Goal: Information Seeking & Learning: Check status

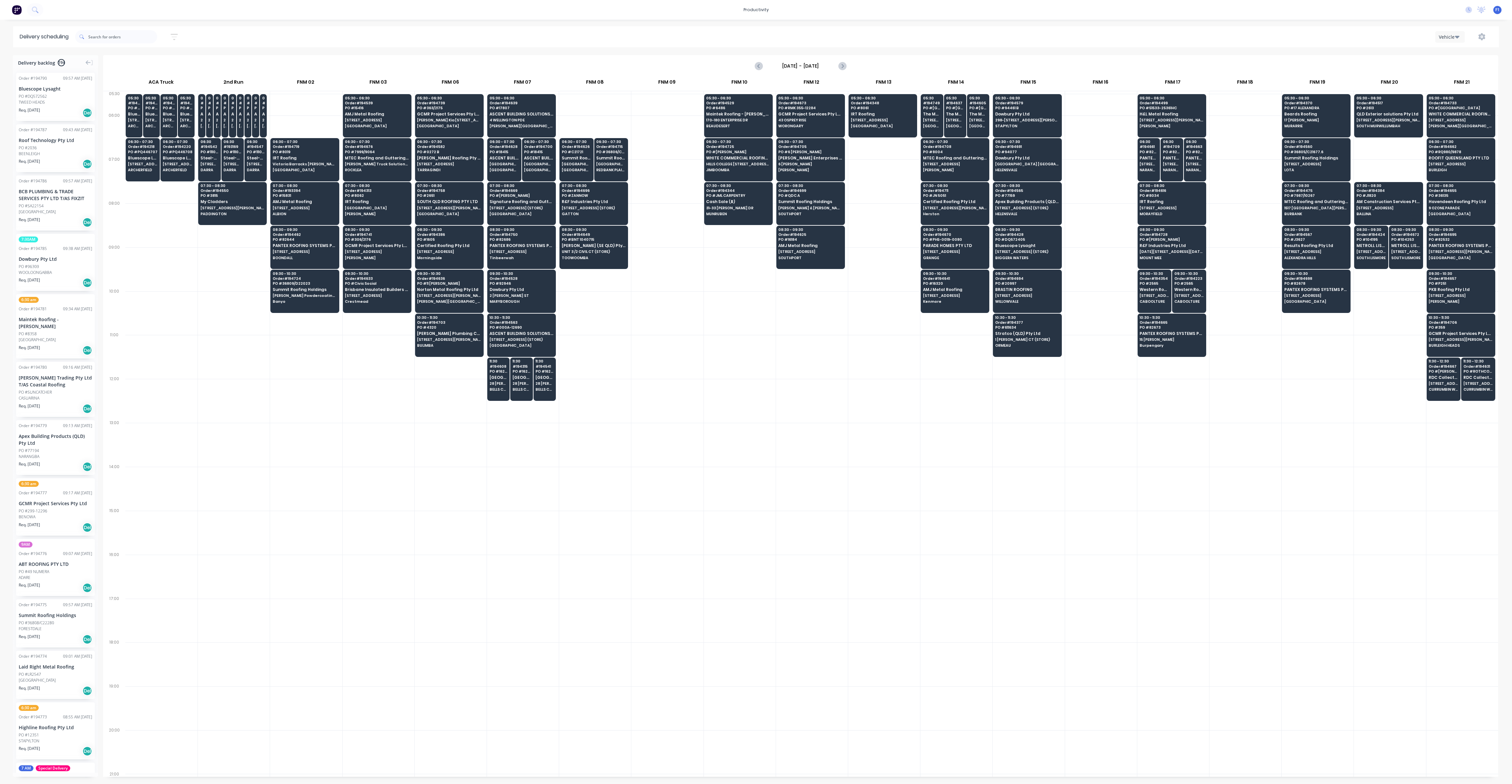
scroll to position [0, 1]
click at [177, 38] on icon "button" at bounding box center [174, 37] width 7 height 8
click at [162, 63] on input at bounding box center [144, 62] width 61 height 10
click at [164, 137] on div "8" at bounding box center [164, 134] width 10 height 10
type input "[DATE]"
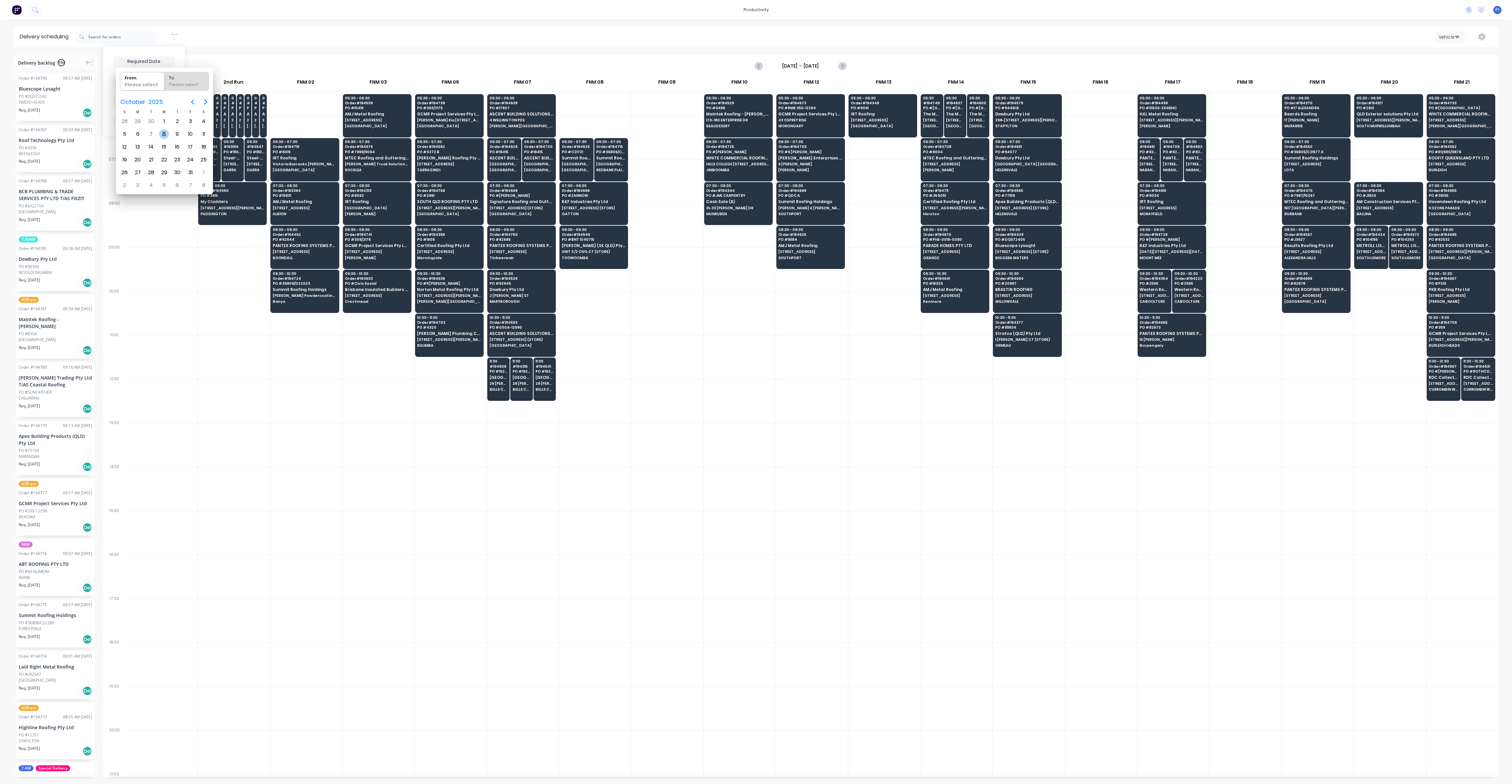
radio input "false"
radio input "true"
click at [164, 136] on div "8" at bounding box center [164, 134] width 10 height 10
type input "[DATE] - [DATE]"
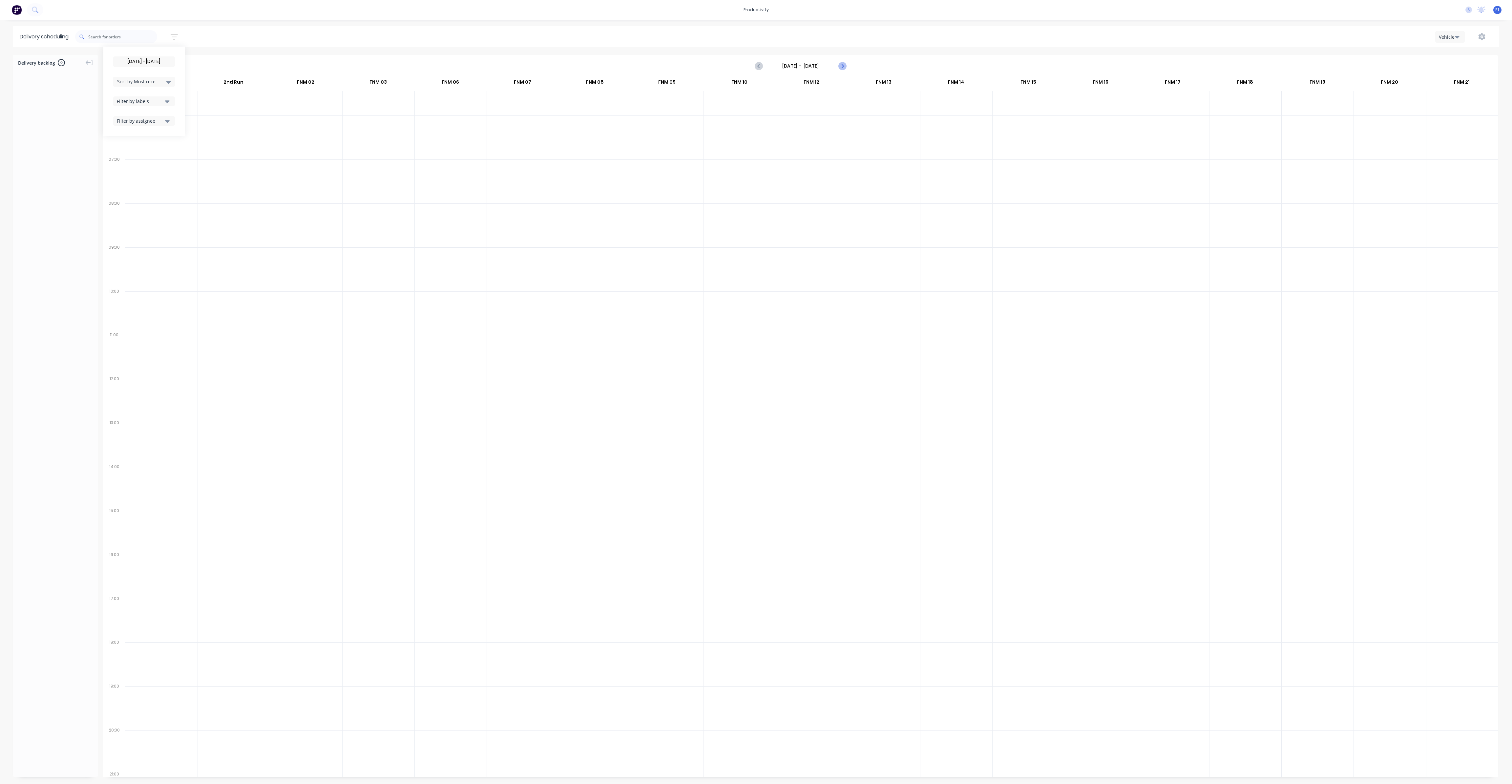
click at [843, 65] on icon "Next page" at bounding box center [842, 66] width 8 height 8
type input "[DATE] - [DATE]"
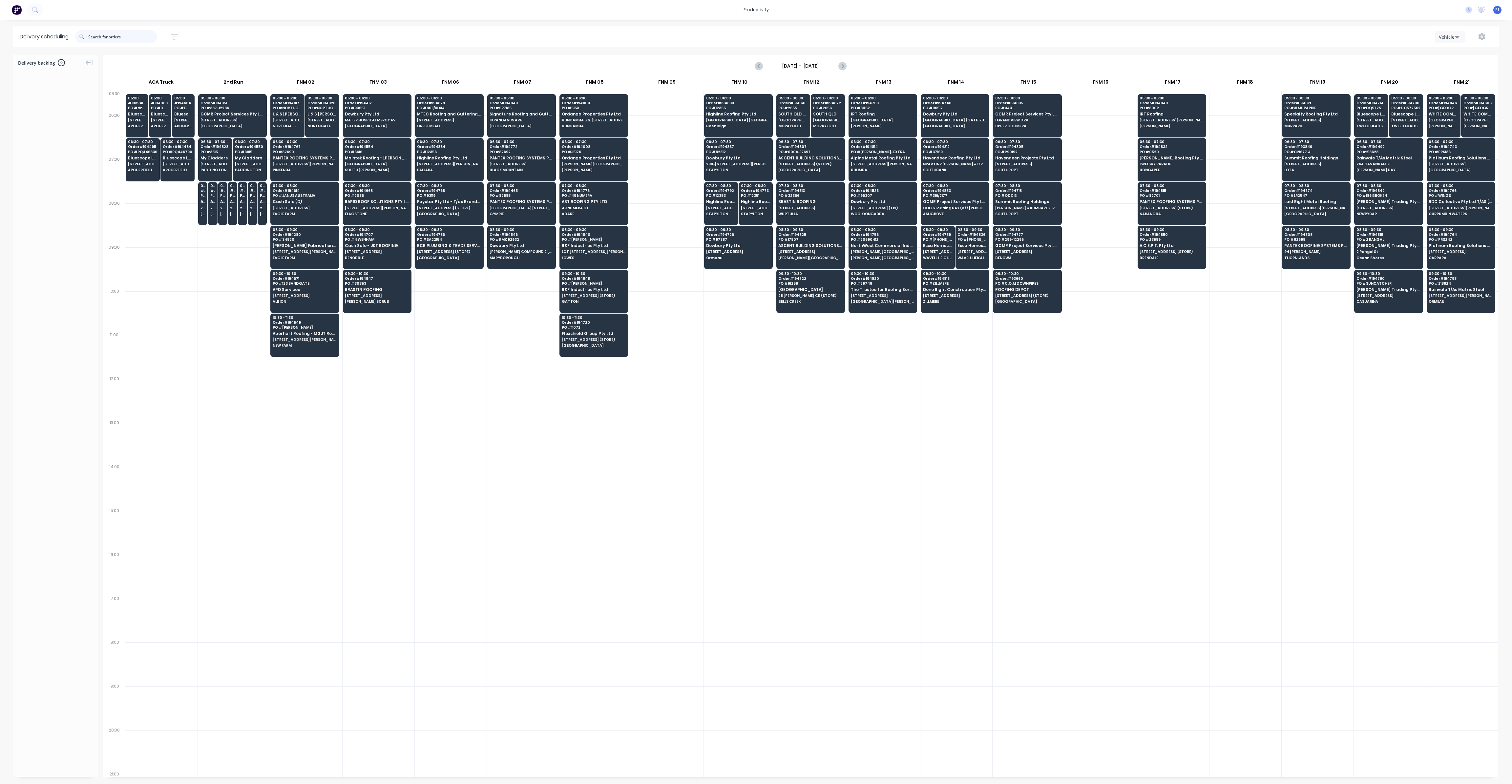
click at [124, 35] on input "text" at bounding box center [122, 36] width 69 height 13
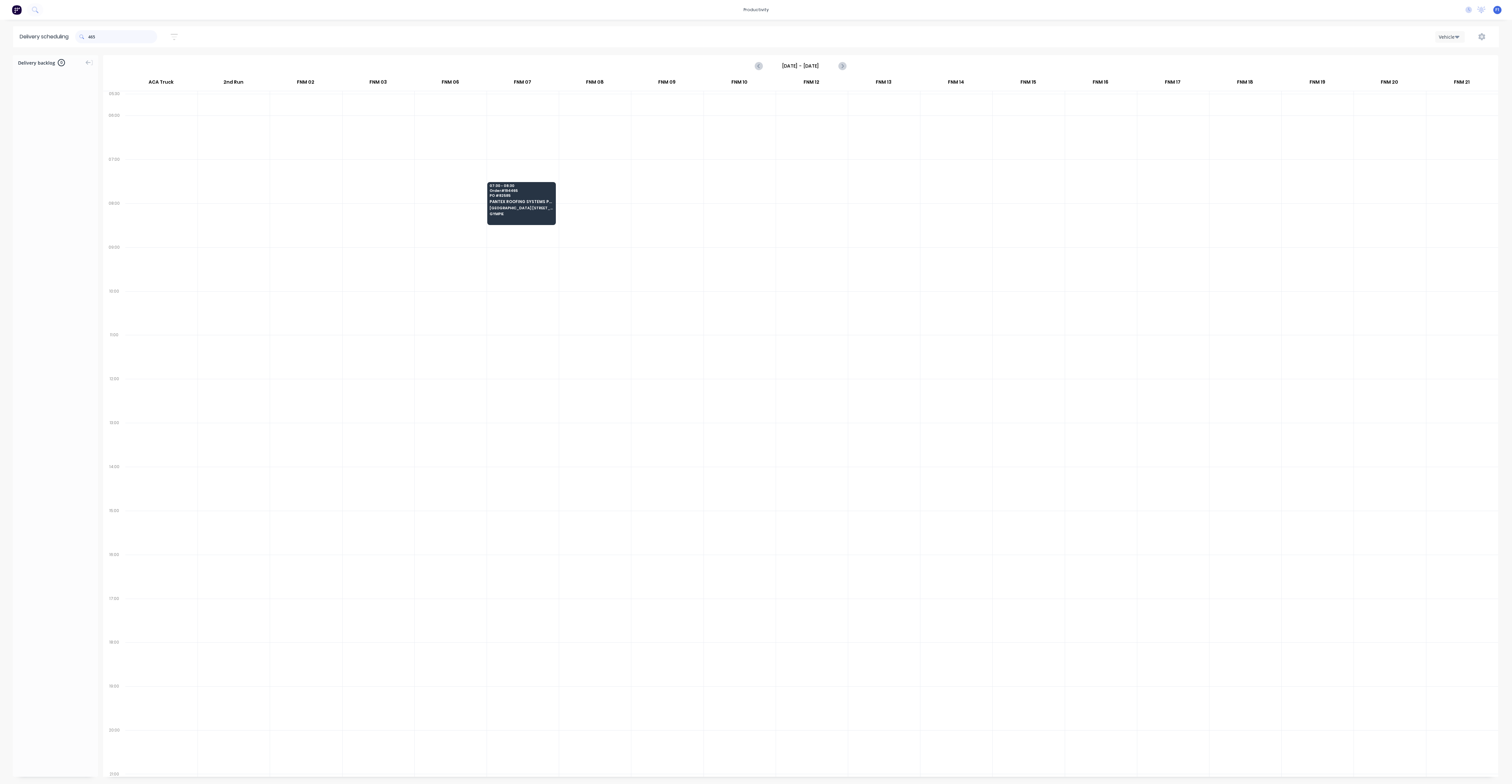
drag, startPoint x: 90, startPoint y: 36, endPoint x: 112, endPoint y: 59, distance: 31.8
click at [91, 36] on input "465" at bounding box center [122, 36] width 69 height 13
type input "5"
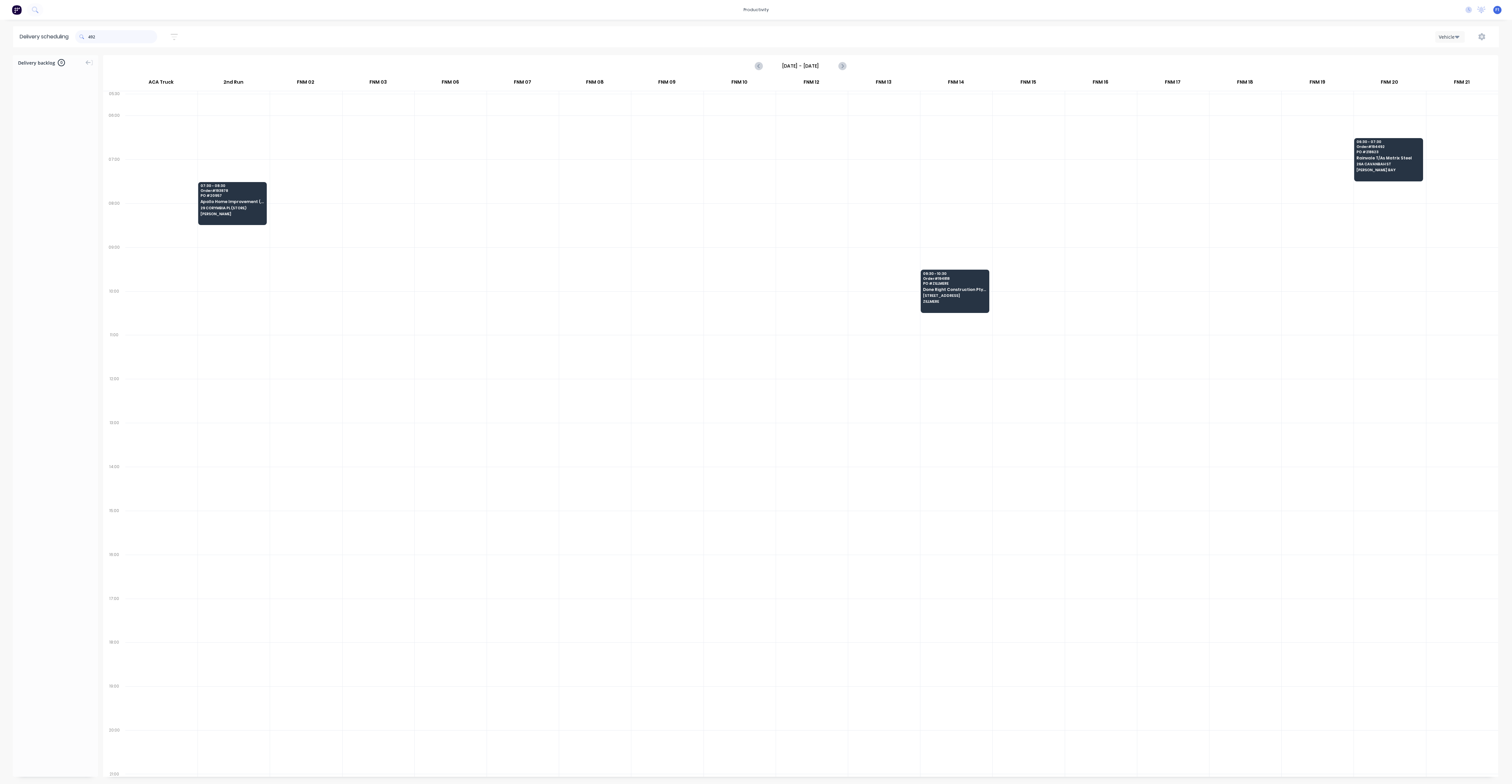
click at [90, 36] on input "492" at bounding box center [122, 36] width 69 height 13
type input "2"
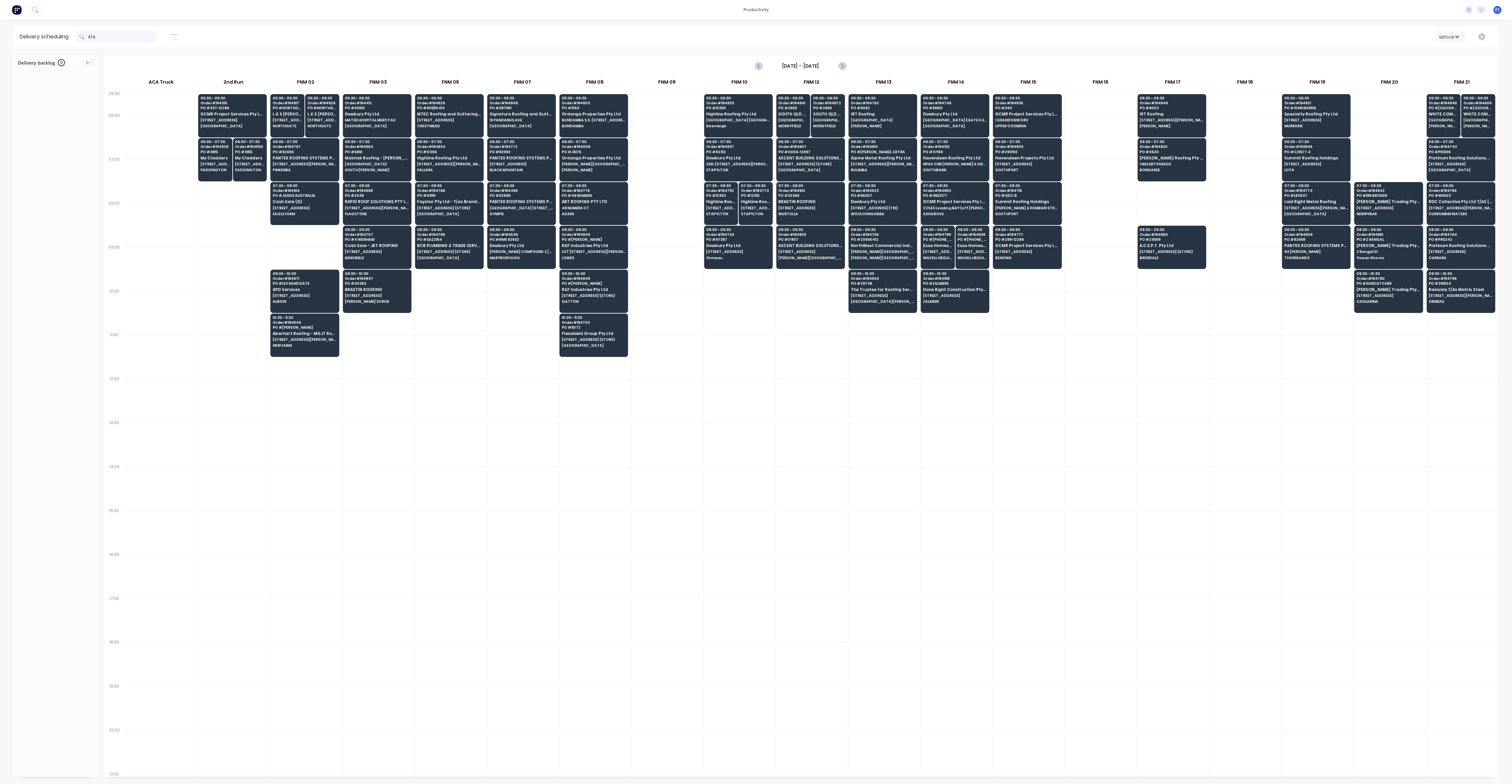
click at [91, 40] on input "614" at bounding box center [122, 36] width 69 height 13
type input "4"
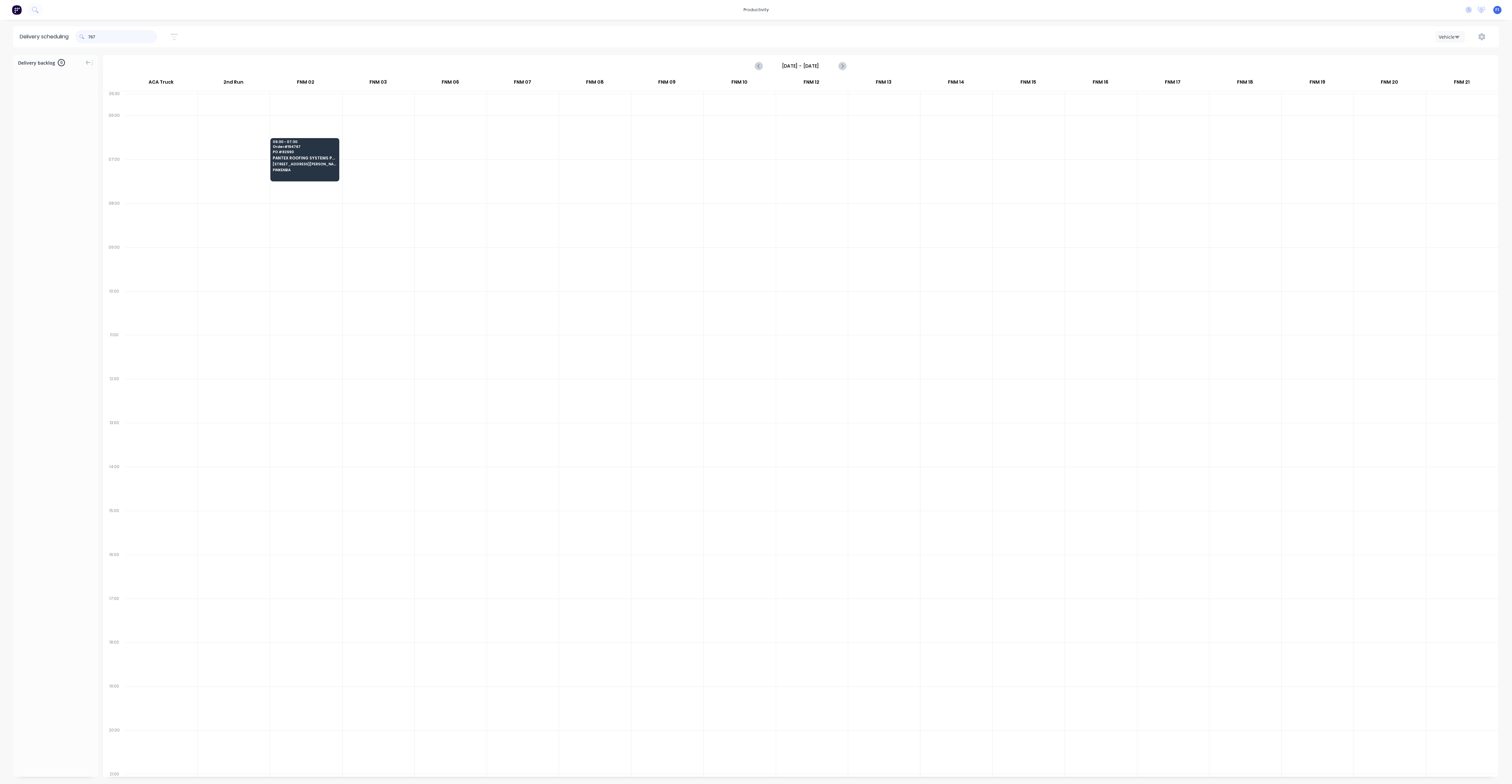
click at [90, 38] on input "767" at bounding box center [122, 36] width 69 height 13
type input "7"
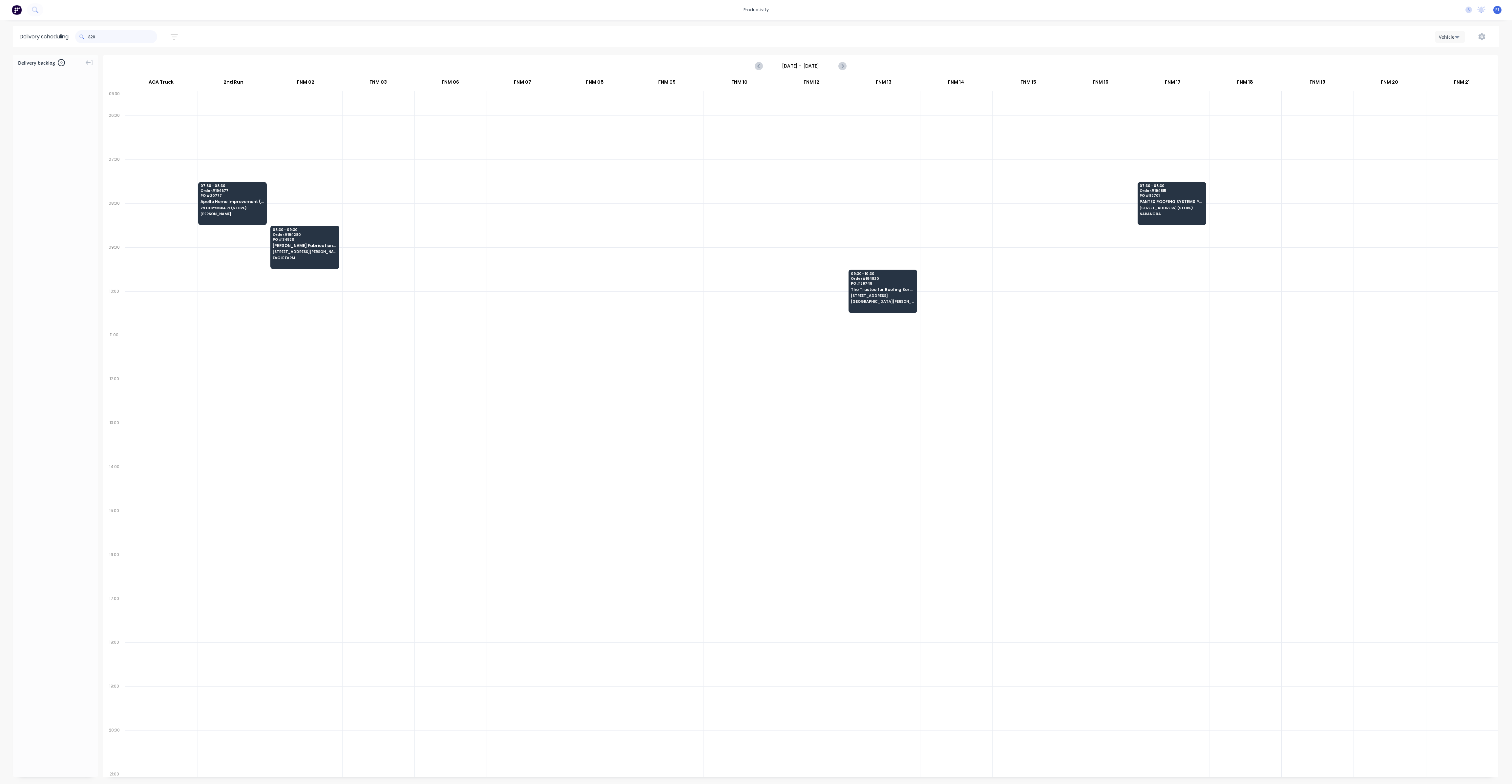
click at [91, 35] on input "820" at bounding box center [122, 36] width 69 height 13
type input "0"
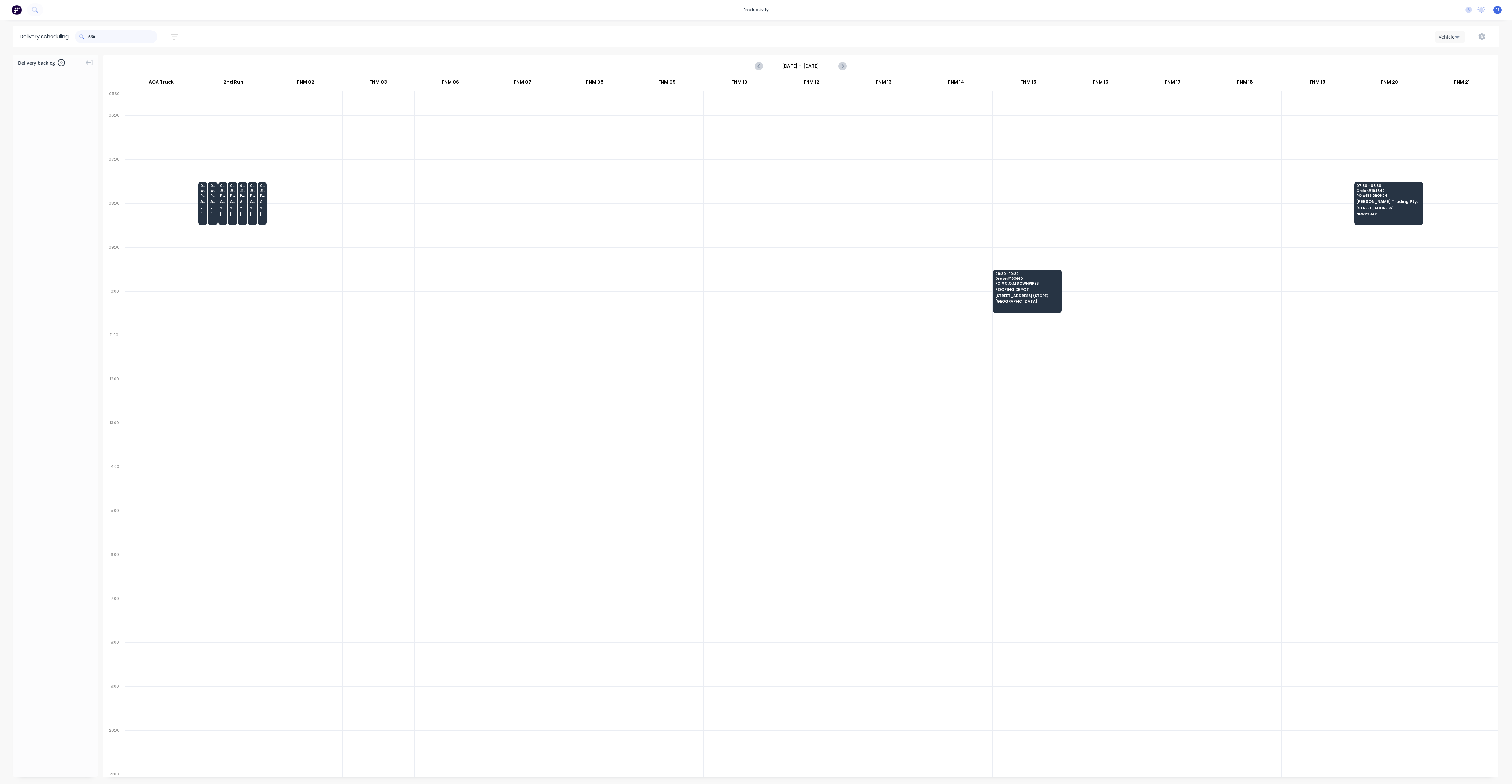
click at [91, 40] on input "660" at bounding box center [122, 36] width 69 height 13
type input "0"
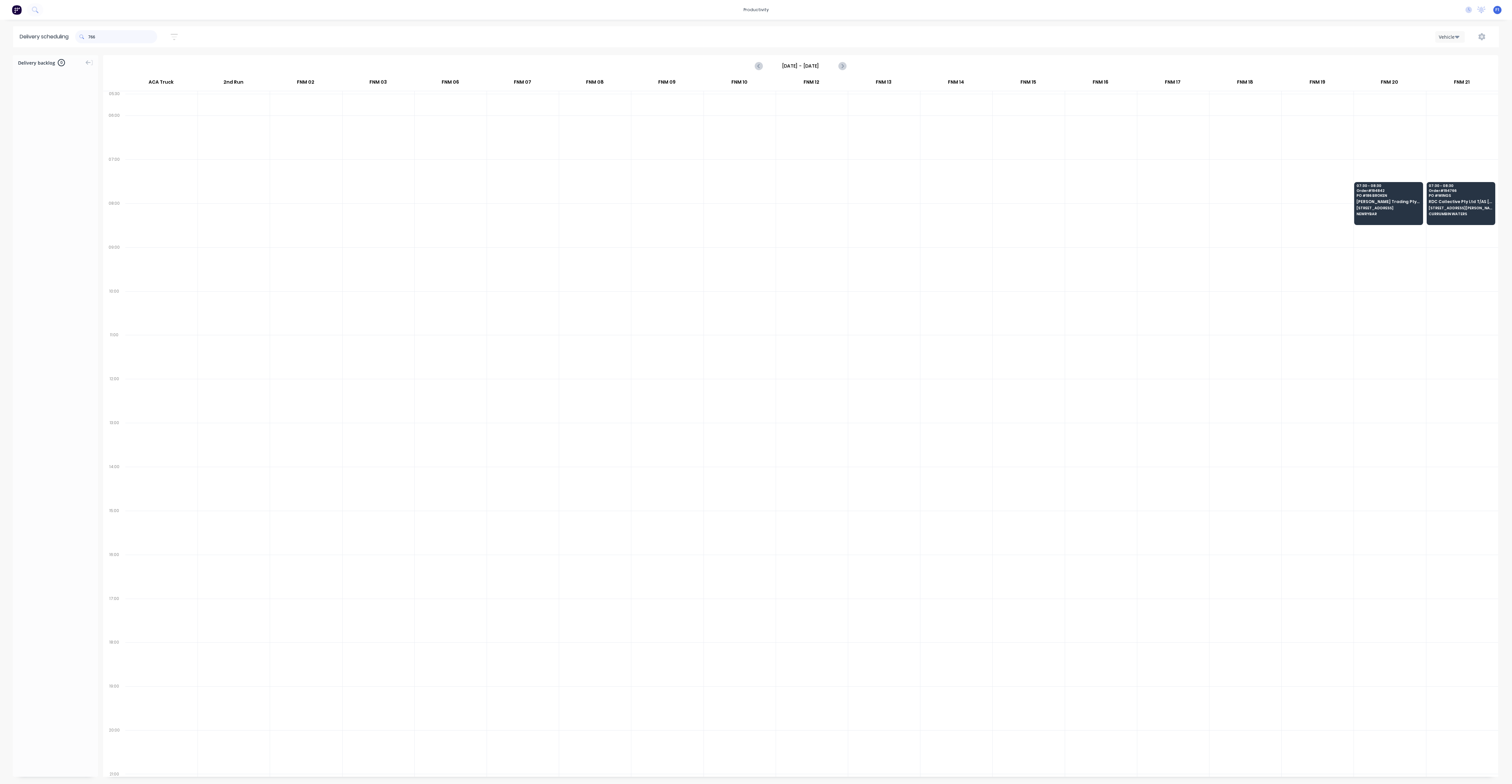
click at [92, 37] on input "766" at bounding box center [122, 36] width 69 height 13
click at [90, 36] on input "766" at bounding box center [122, 36] width 69 height 13
type input "6"
click at [90, 38] on input "798" at bounding box center [122, 36] width 69 height 13
type input "8"
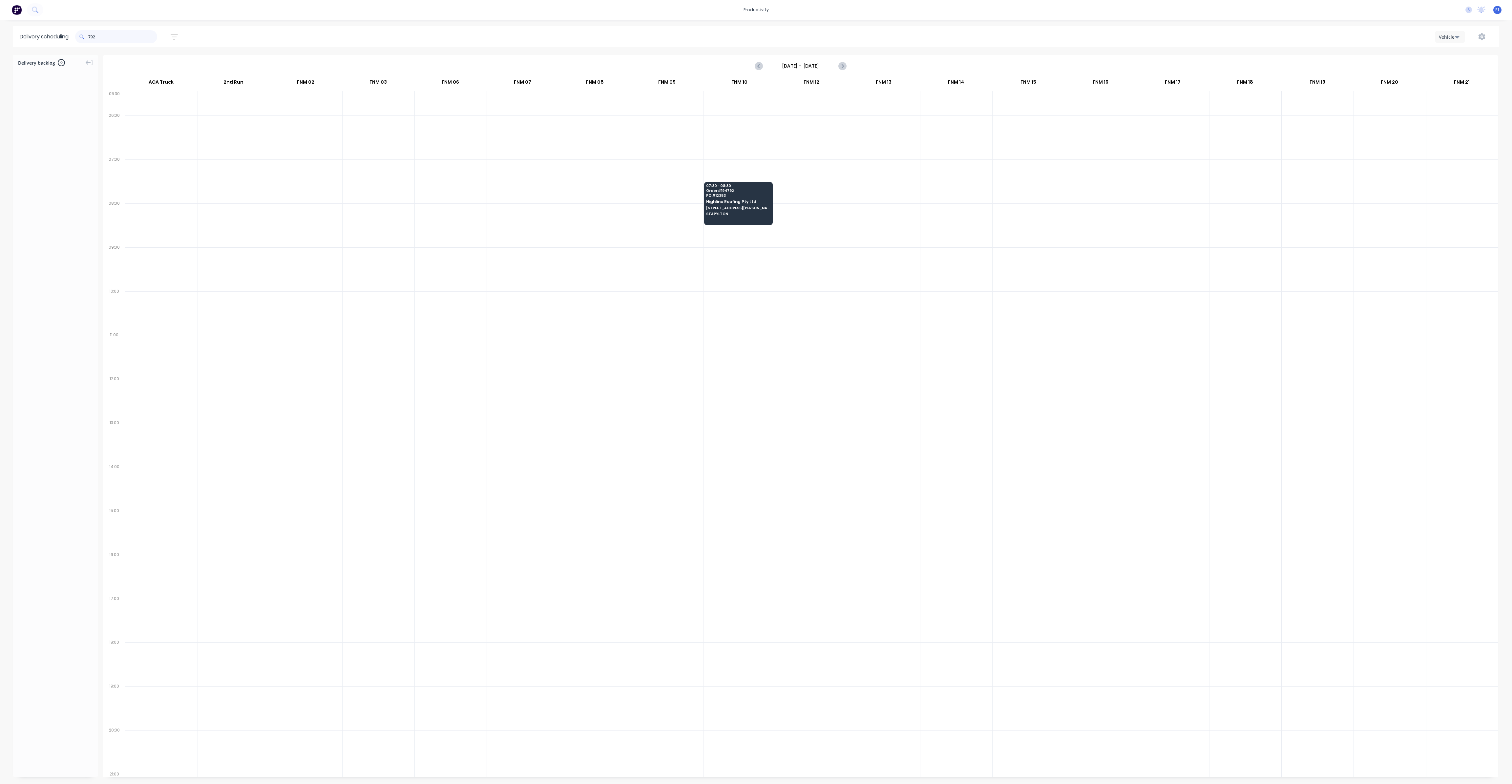
click at [91, 35] on input "792" at bounding box center [122, 36] width 69 height 13
type input "2"
click at [90, 38] on input "743" at bounding box center [122, 36] width 69 height 13
type input "3"
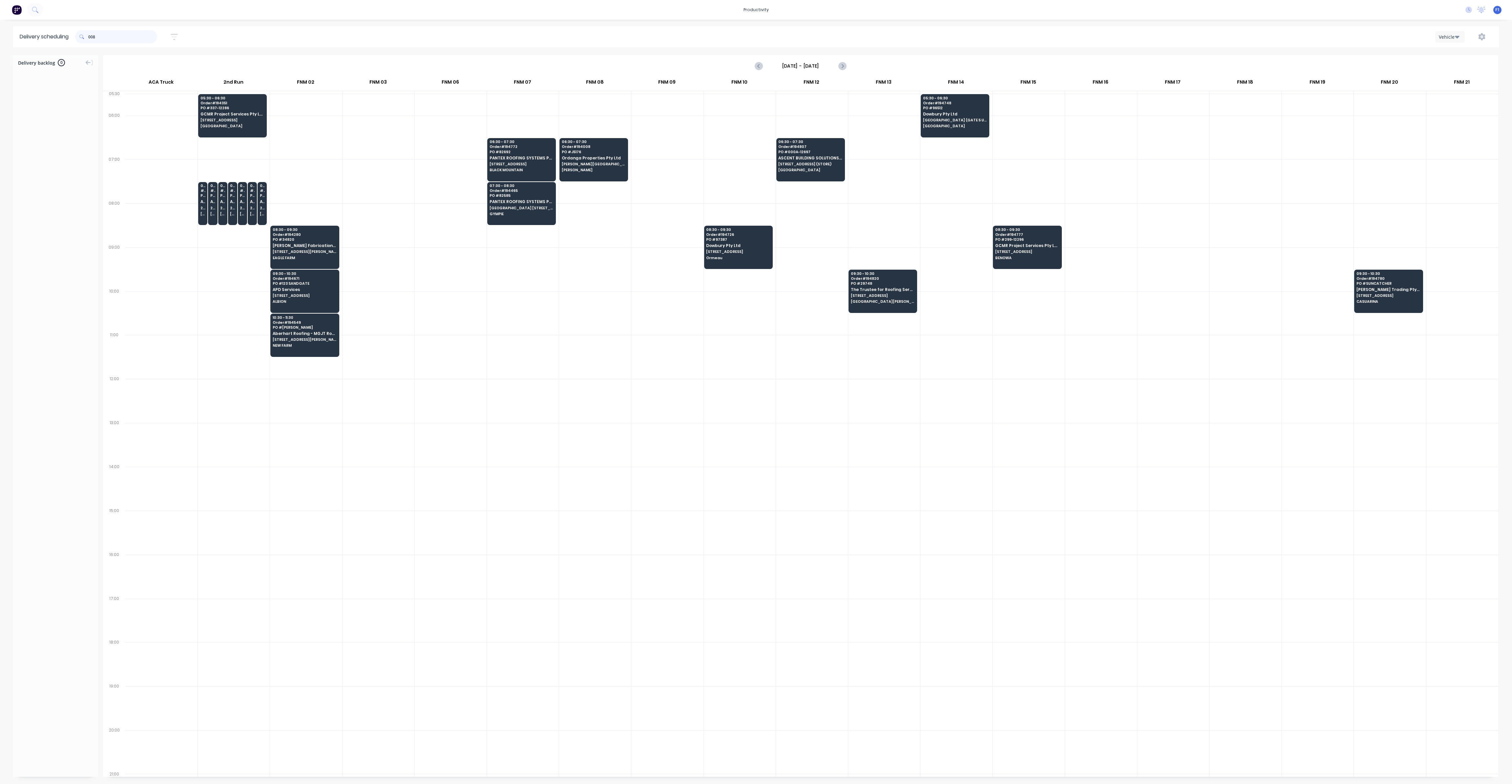
click at [90, 38] on input "008" at bounding box center [122, 36] width 69 height 13
type input "8"
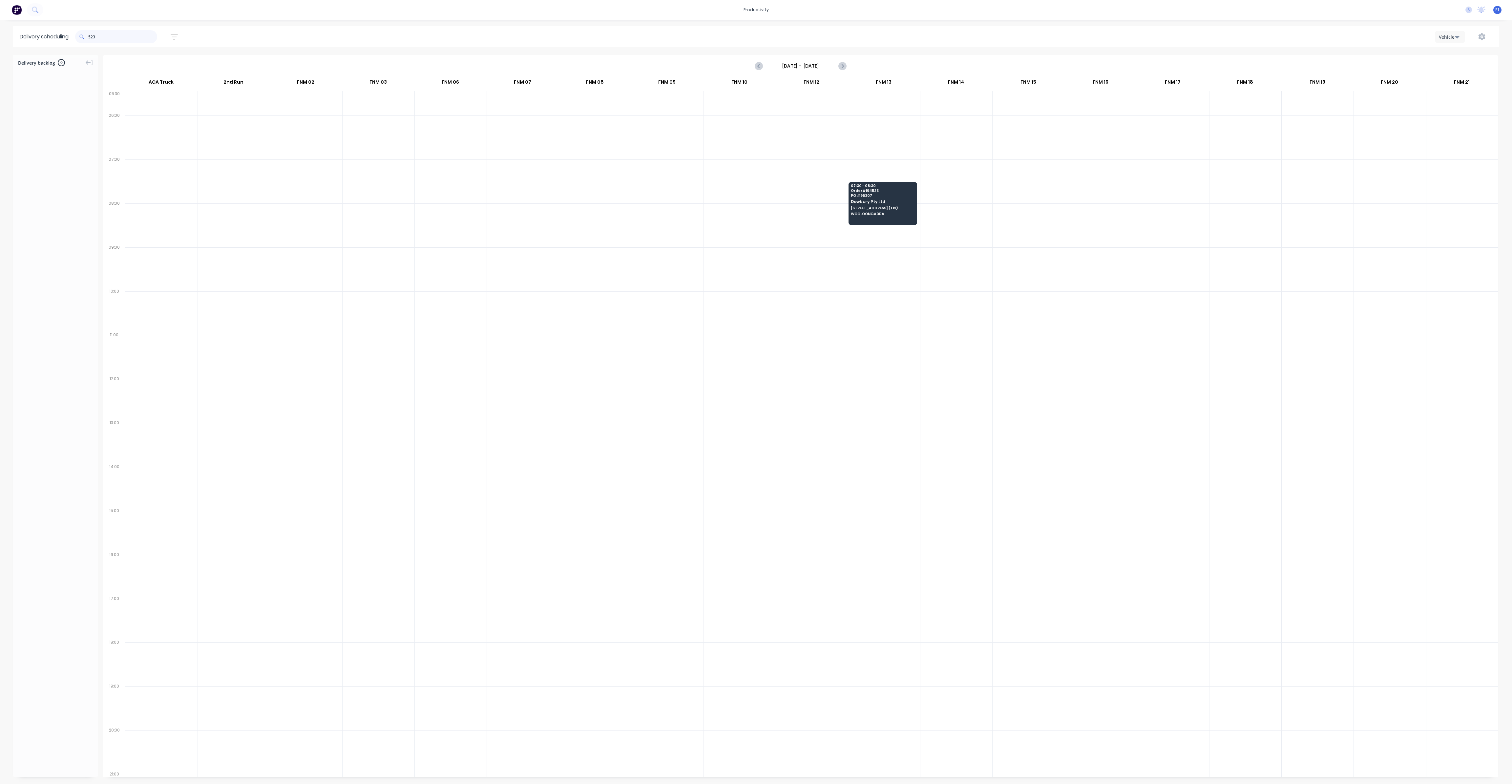
click at [91, 38] on input "523" at bounding box center [122, 36] width 69 height 13
type input "3"
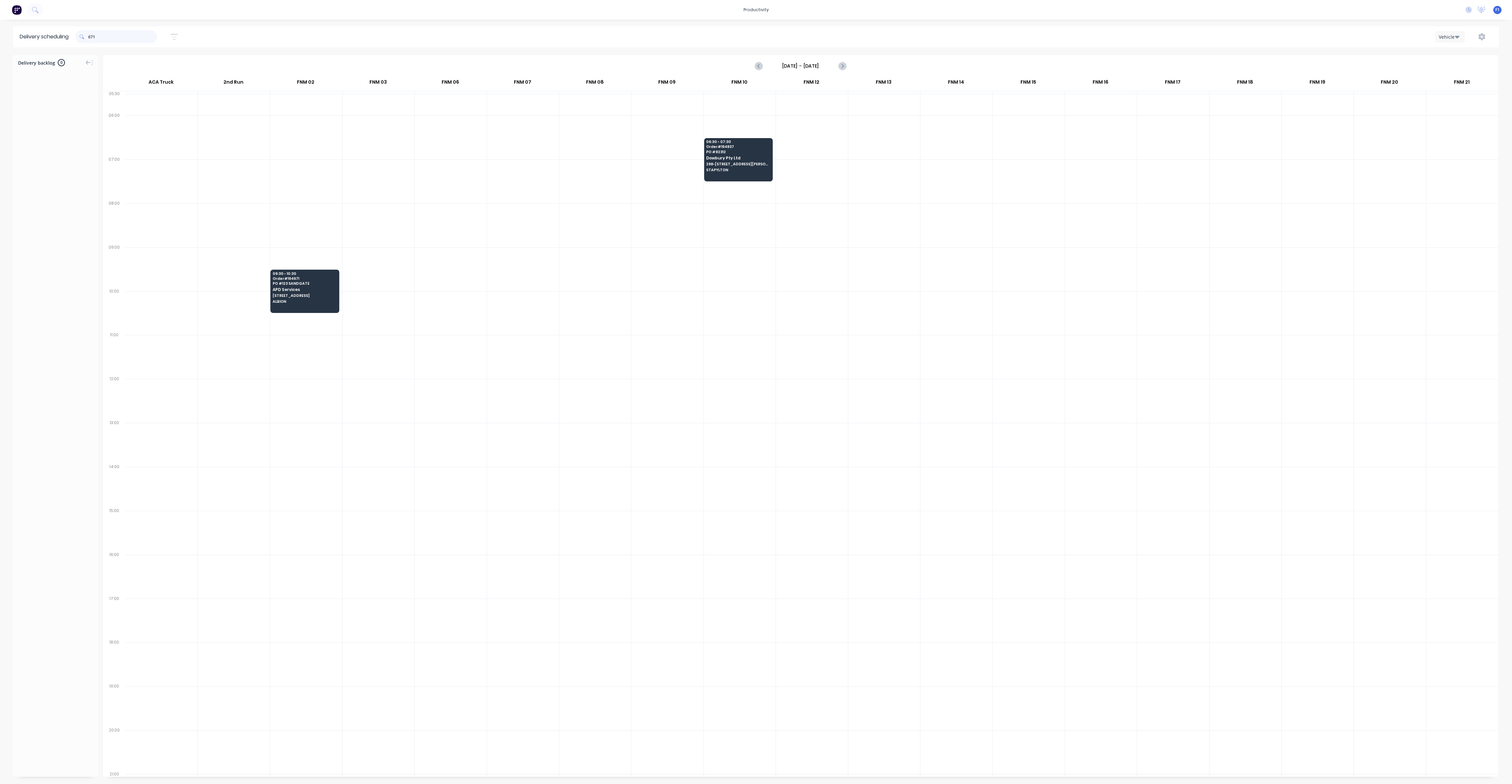
click at [91, 38] on input "671" at bounding box center [122, 36] width 69 height 13
type input "1"
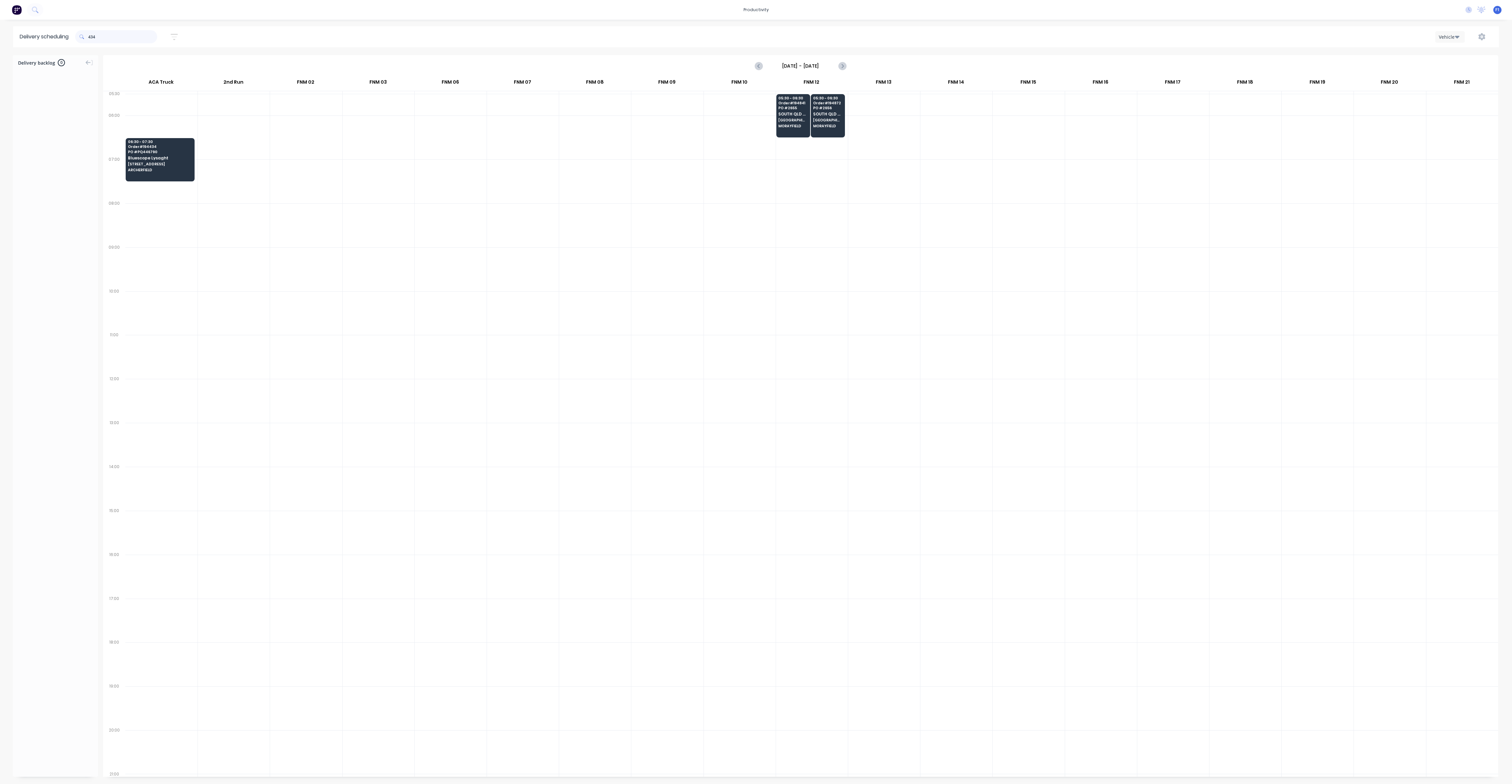
click at [92, 36] on input "434" at bounding box center [122, 36] width 69 height 13
click at [91, 35] on input "434" at bounding box center [122, 36] width 69 height 13
type input "4"
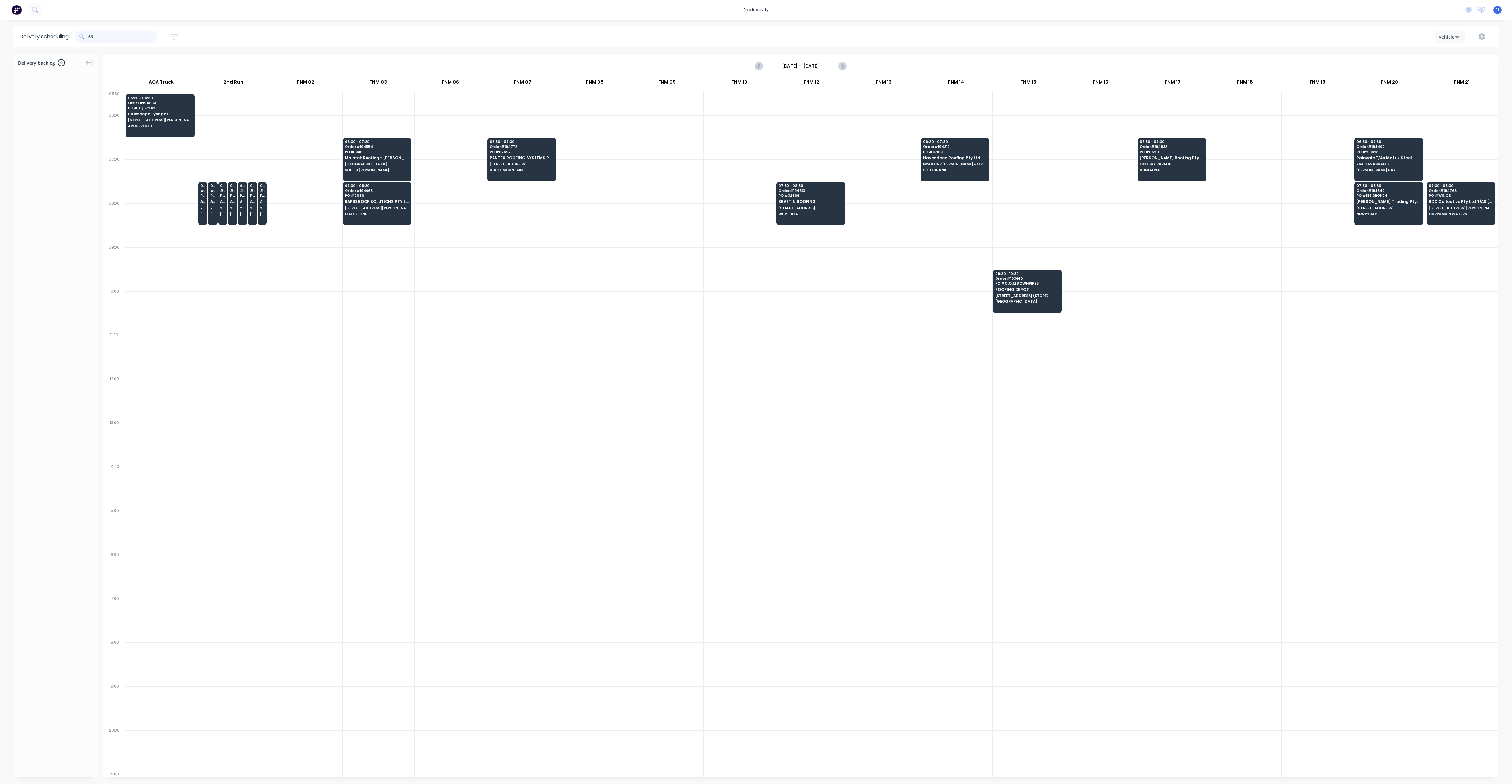
click at [90, 35] on input "66" at bounding box center [122, 36] width 69 height 13
type input "6"
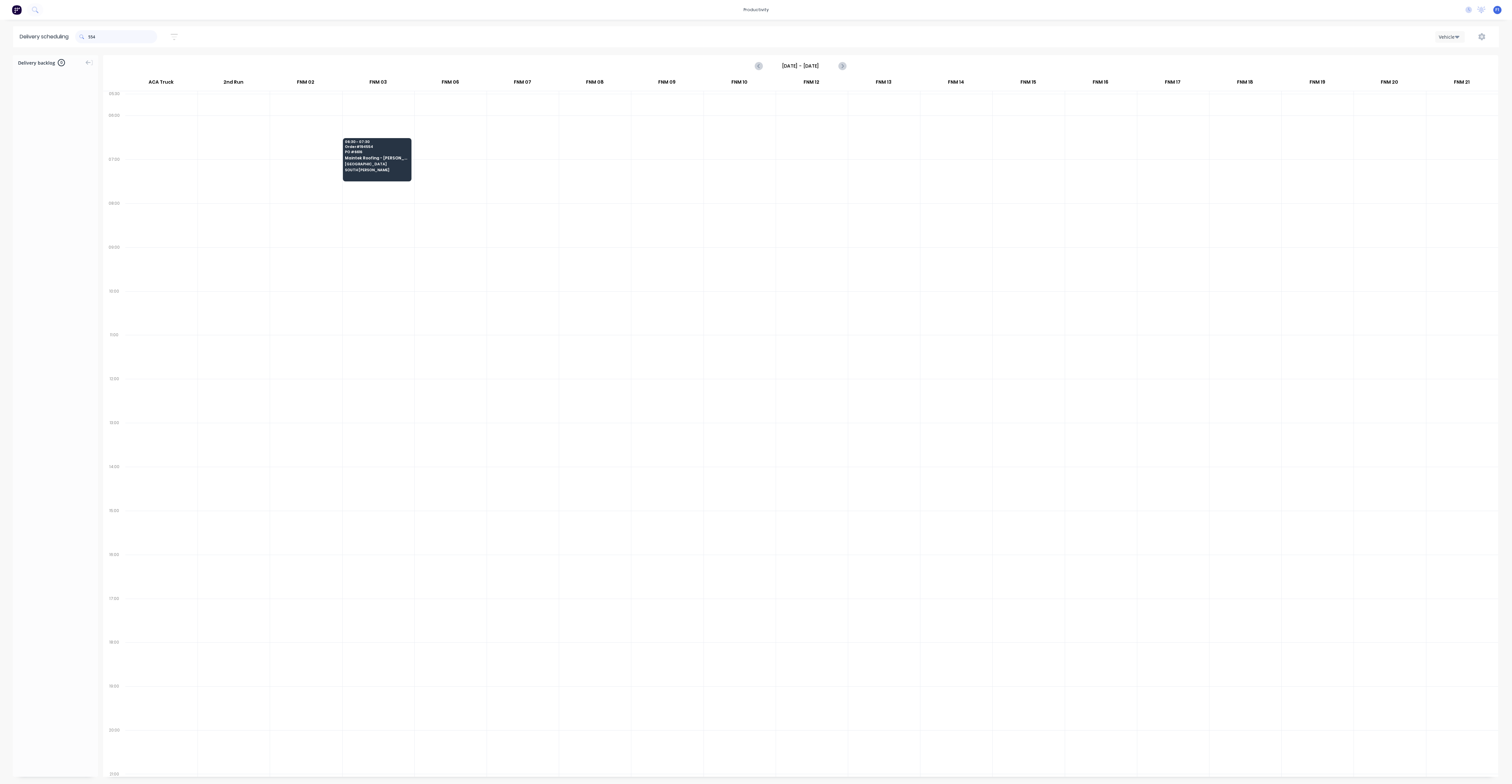
click at [91, 40] on input "554" at bounding box center [122, 36] width 69 height 13
type input "4"
click at [91, 36] on input "495" at bounding box center [122, 36] width 69 height 13
type input "5"
click at [90, 38] on input "841" at bounding box center [122, 36] width 69 height 13
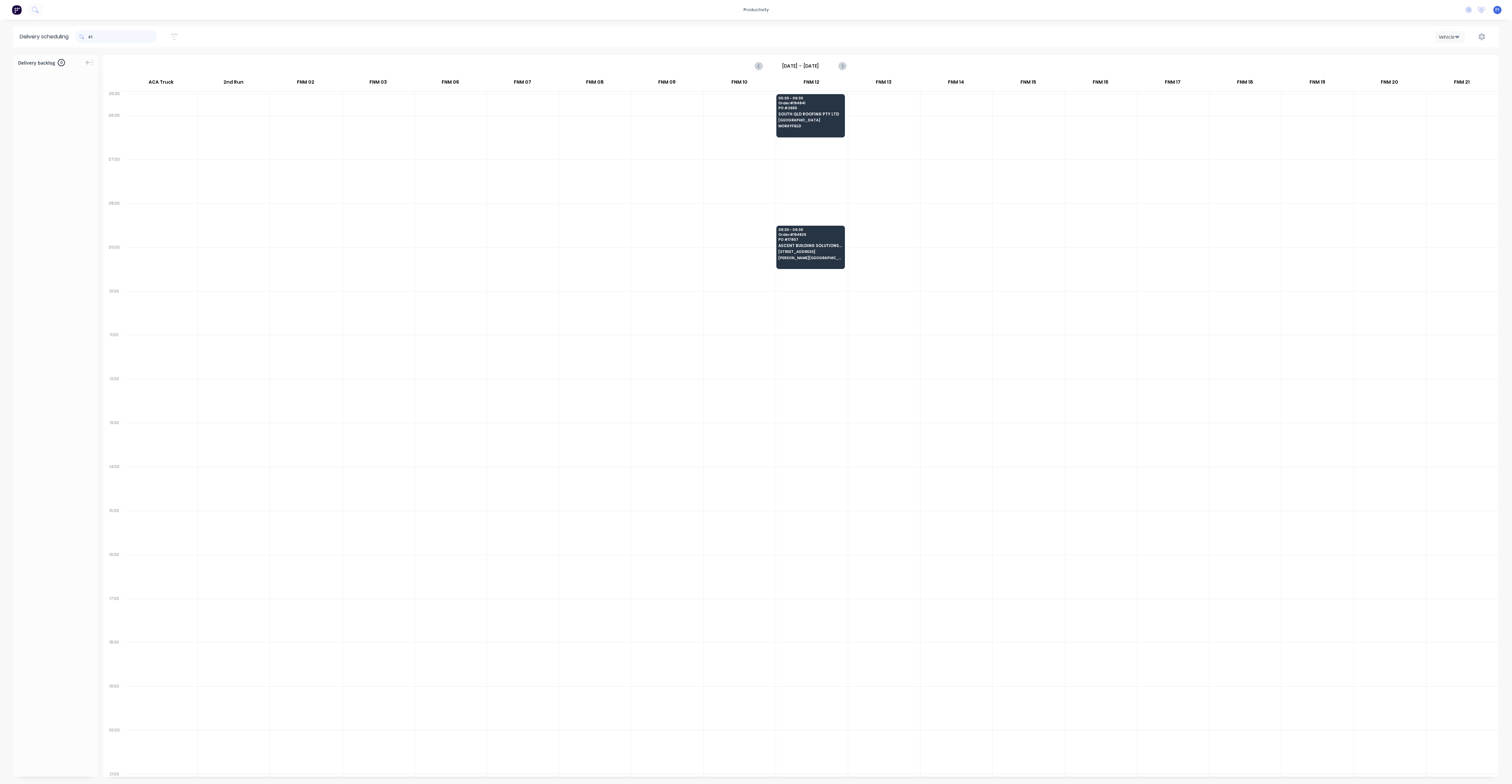
type input "1"
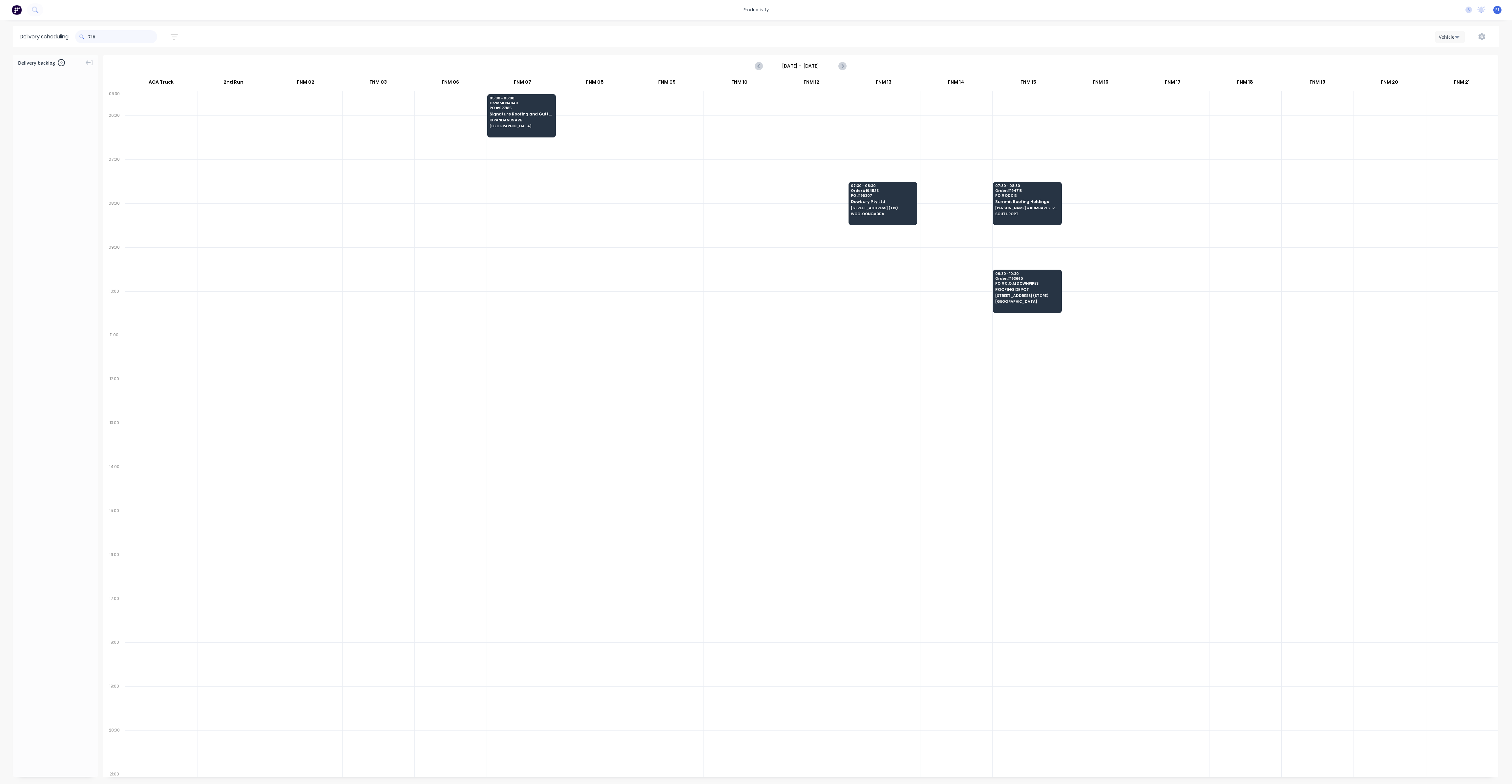
click at [91, 38] on input "718" at bounding box center [122, 36] width 69 height 13
type input "8"
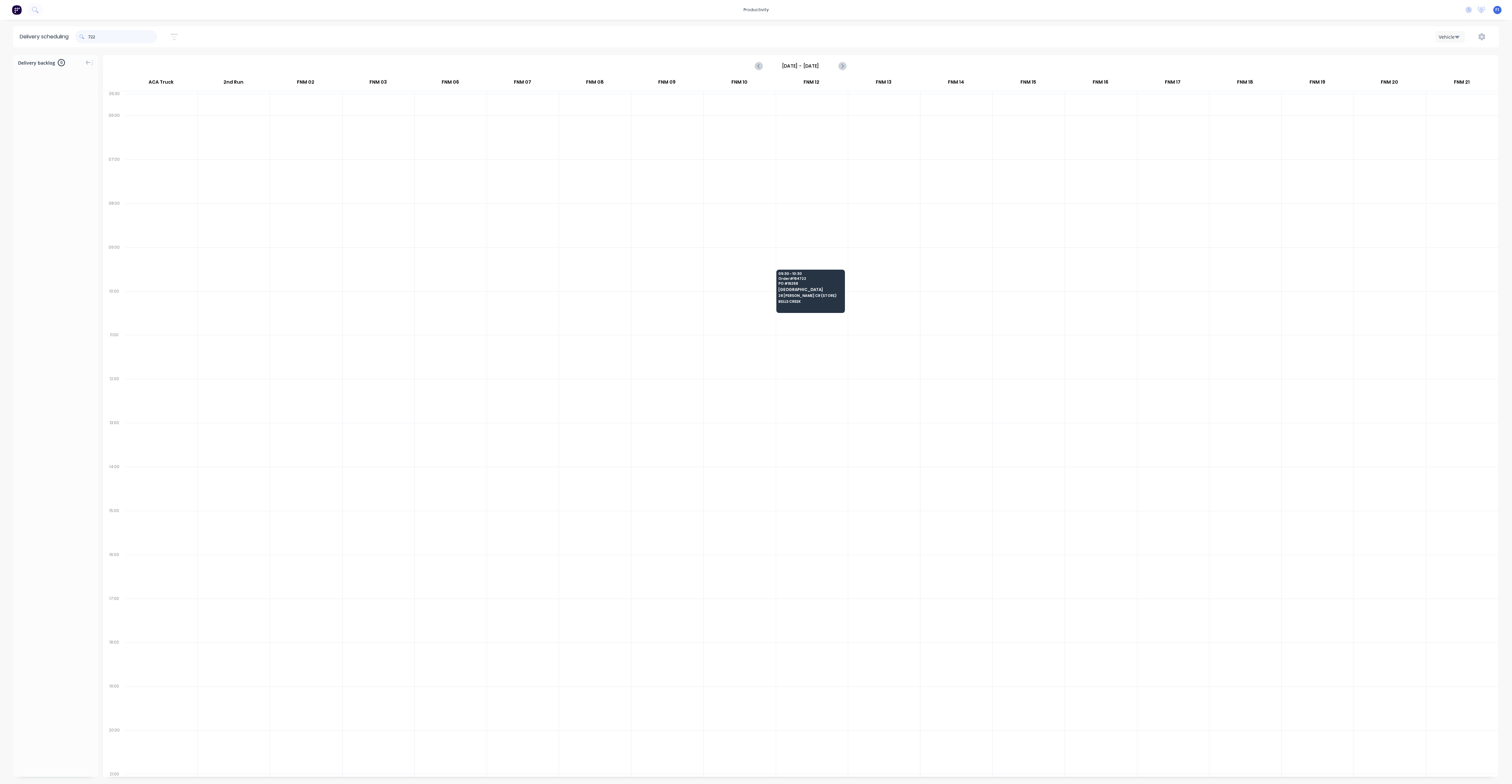
click at [91, 38] on input "722" at bounding box center [122, 36] width 69 height 13
type input "2"
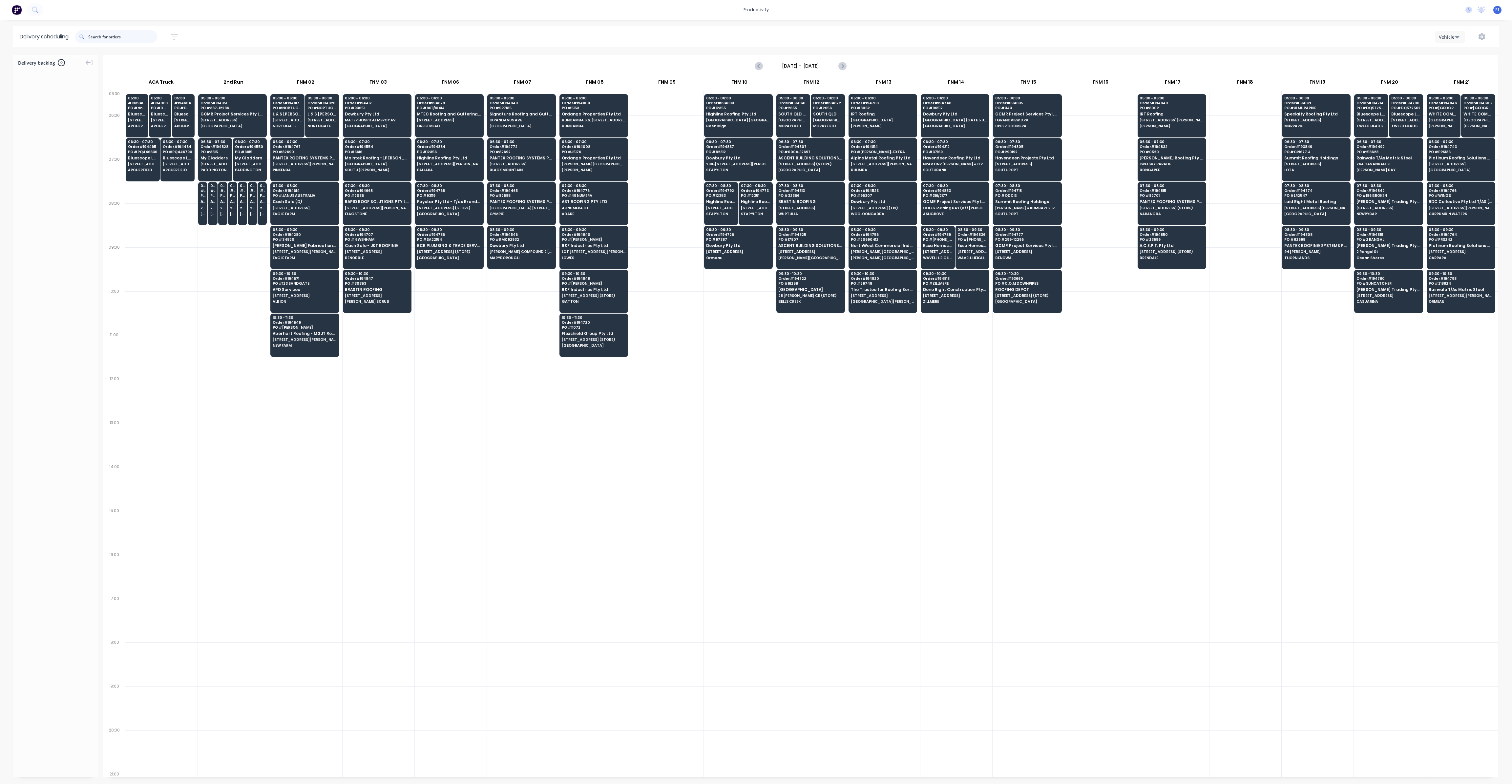
click at [97, 39] on input "text" at bounding box center [122, 36] width 69 height 13
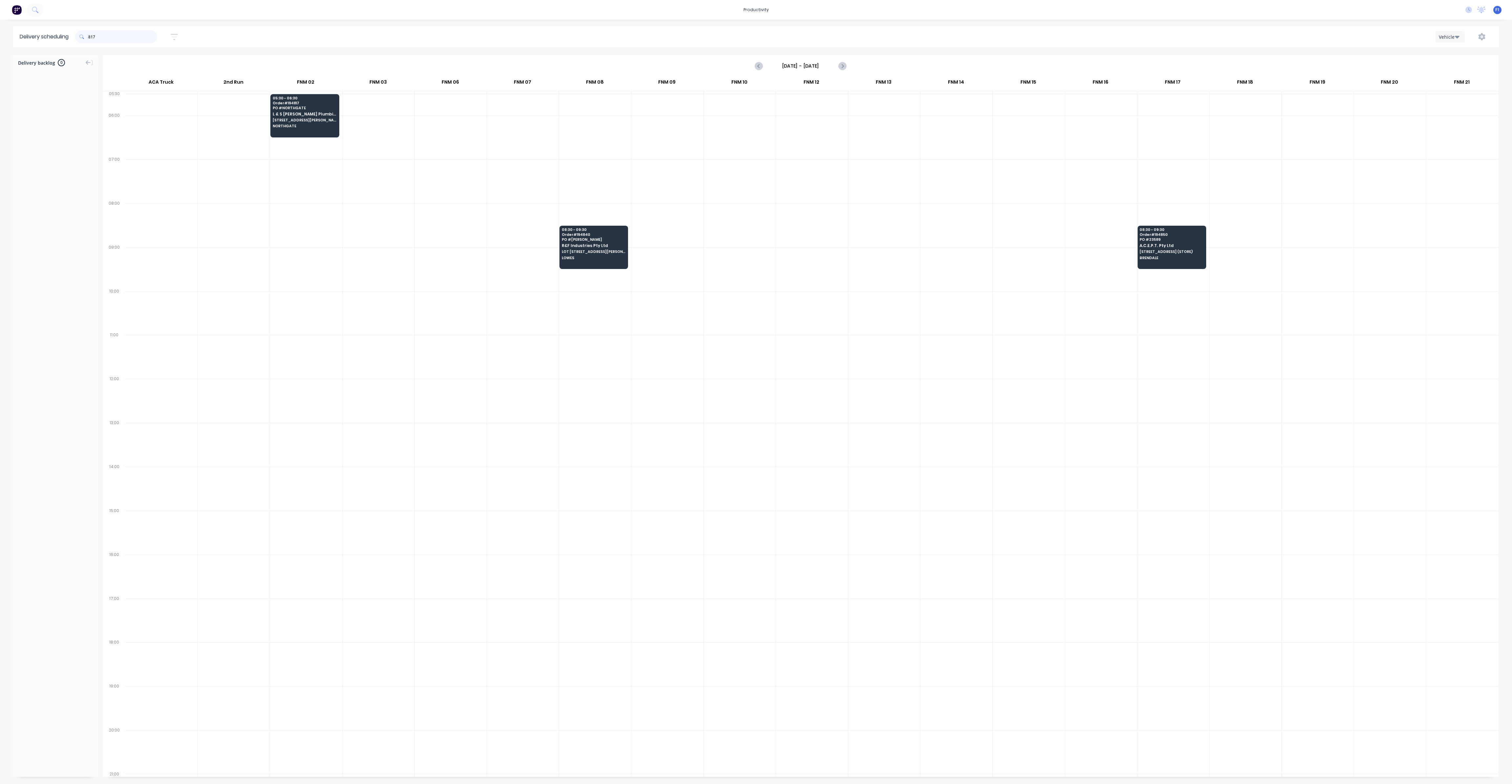
click at [90, 36] on input "817" at bounding box center [122, 36] width 69 height 13
type input "7"
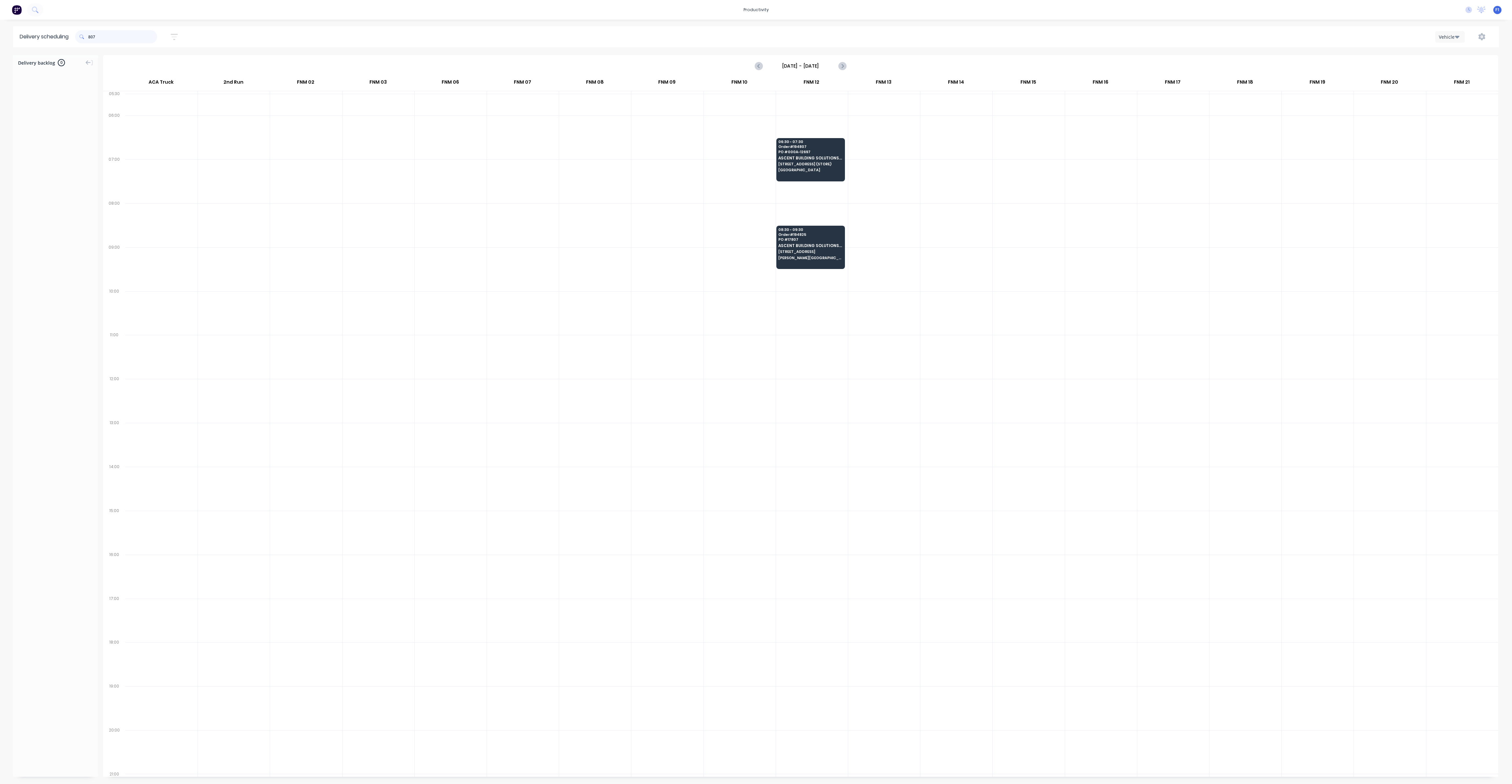
click at [92, 34] on input "807" at bounding box center [122, 36] width 69 height 13
click at [90, 40] on input "807" at bounding box center [122, 36] width 69 height 13
type input "7"
click at [91, 38] on input "789" at bounding box center [122, 36] width 69 height 13
type input "9"
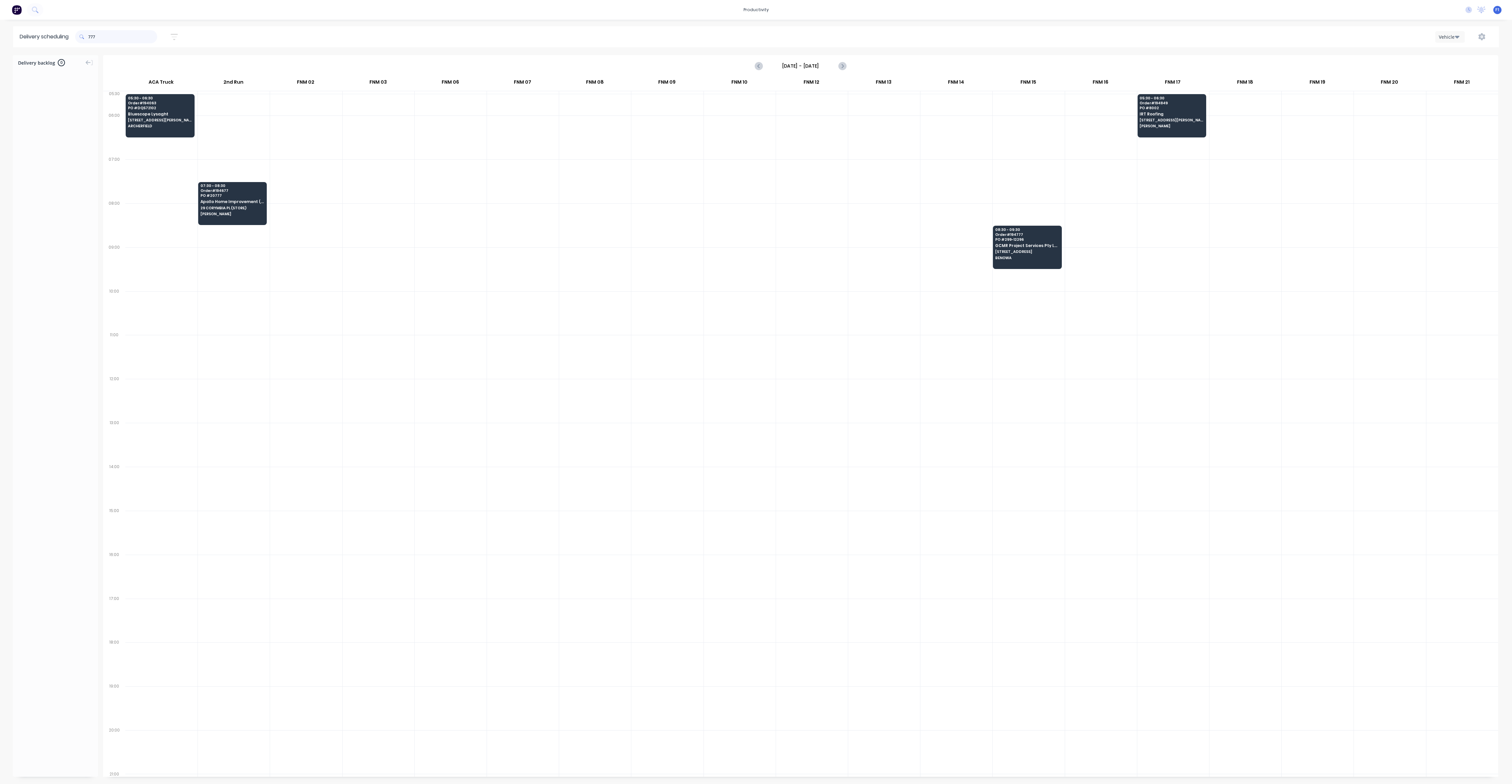
click at [90, 38] on input "777" at bounding box center [122, 36] width 69 height 13
type input "7"
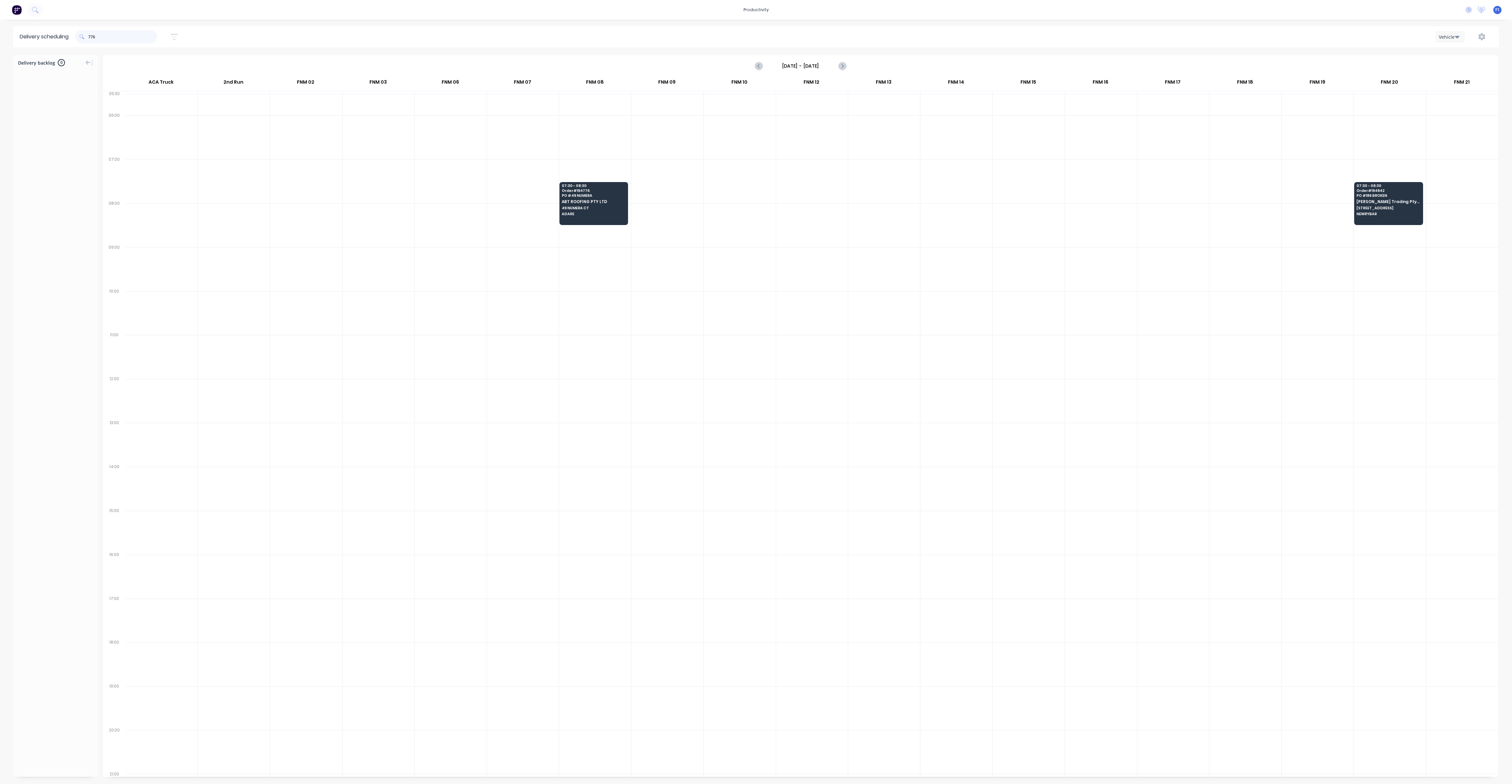
click at [91, 36] on input "776" at bounding box center [122, 36] width 69 height 13
type input "6"
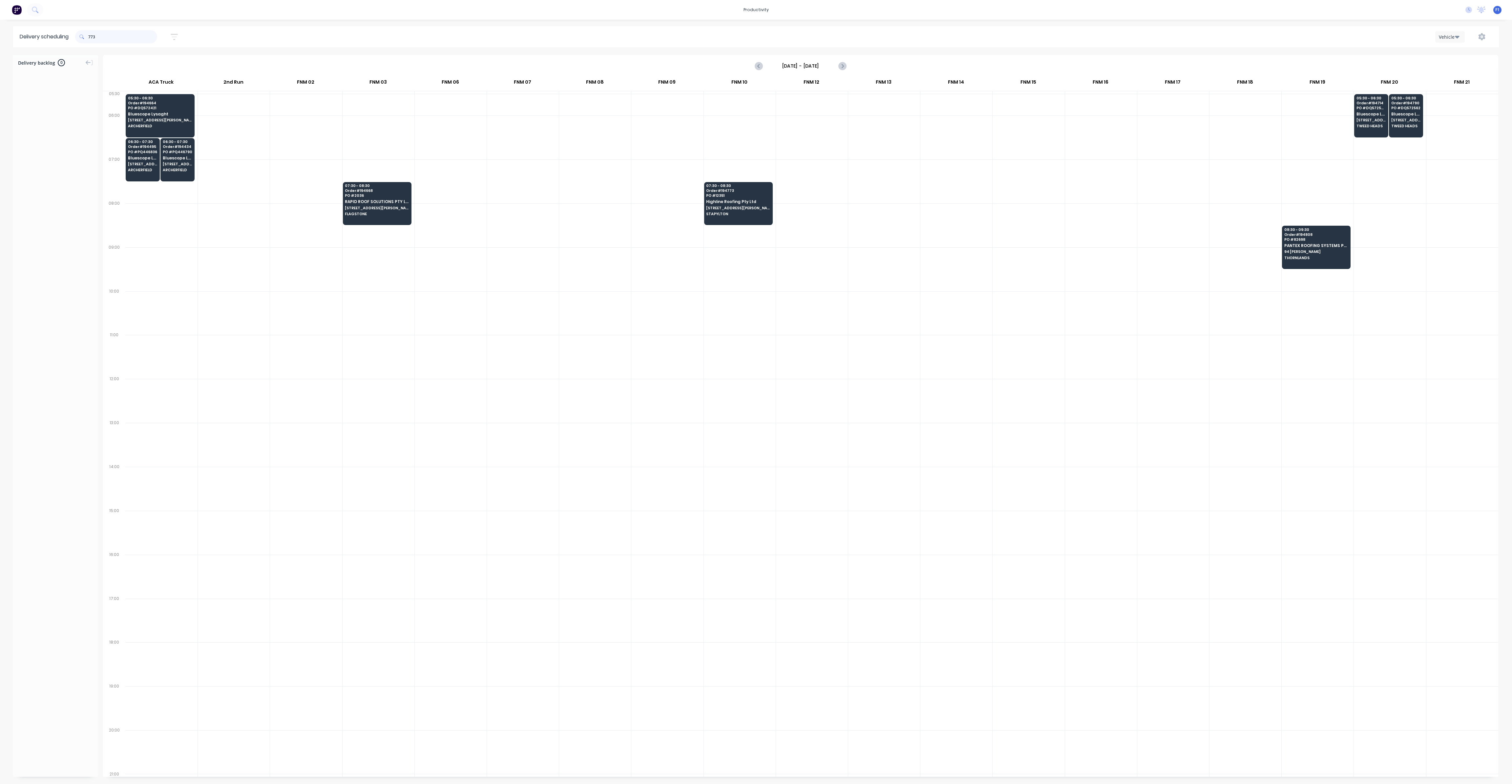
click at [90, 35] on input "773" at bounding box center [122, 36] width 69 height 13
type input "3"
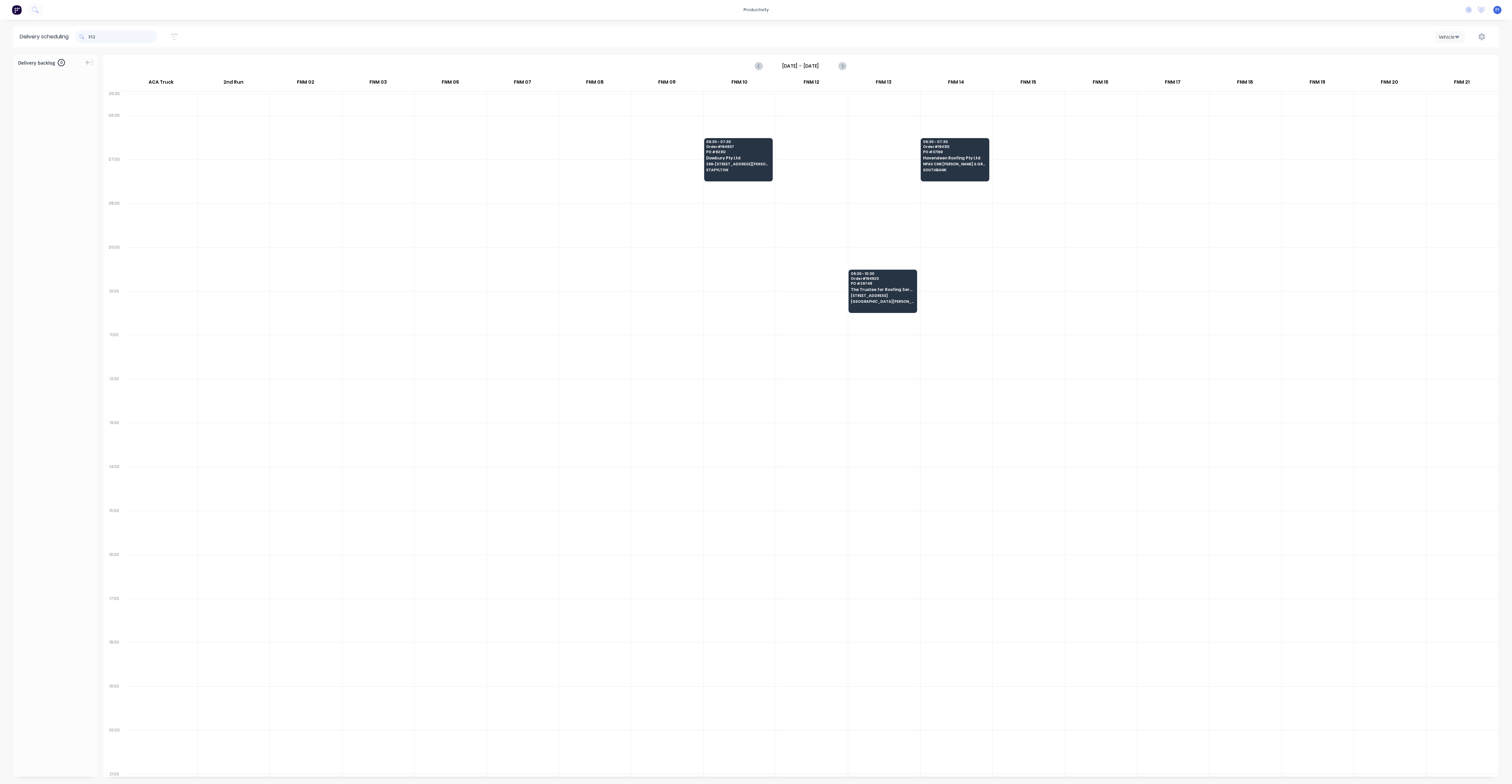
click at [92, 36] on input "312" at bounding box center [122, 36] width 69 height 13
click at [90, 37] on input "312" at bounding box center [122, 36] width 69 height 13
type input "2"
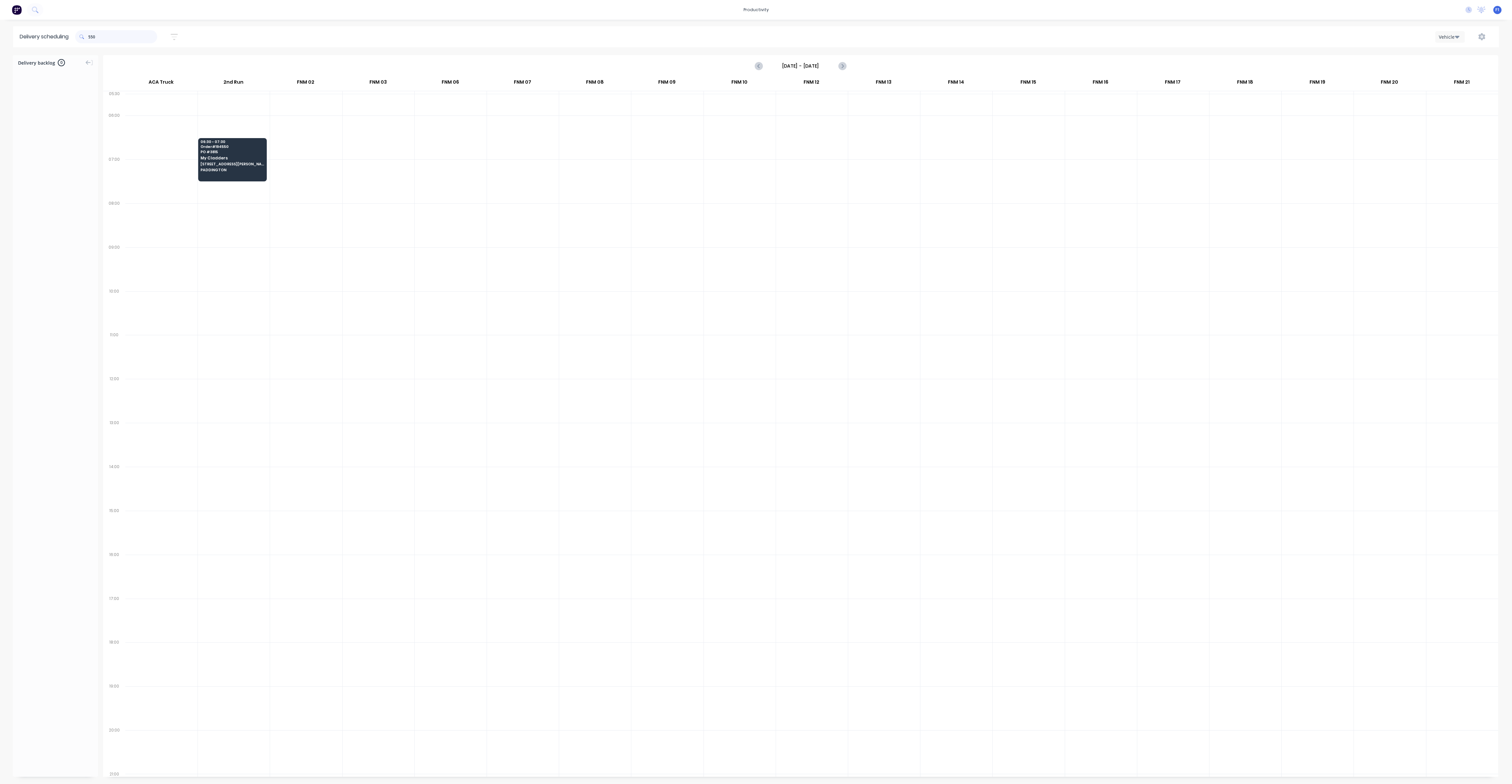
click at [90, 39] on input "550" at bounding box center [122, 36] width 69 height 13
type input "0"
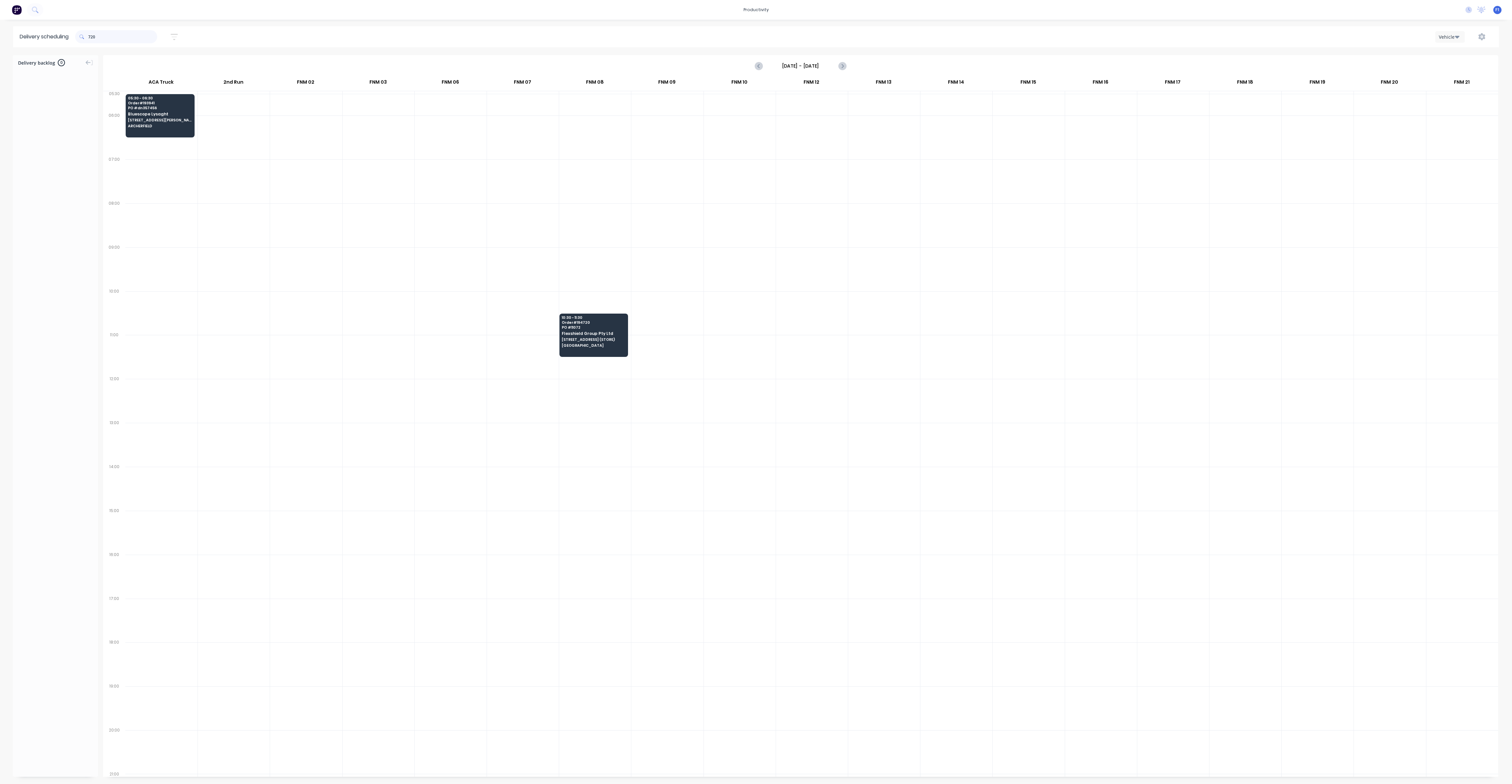
click at [90, 39] on input "720" at bounding box center [122, 36] width 69 height 13
type input "0"
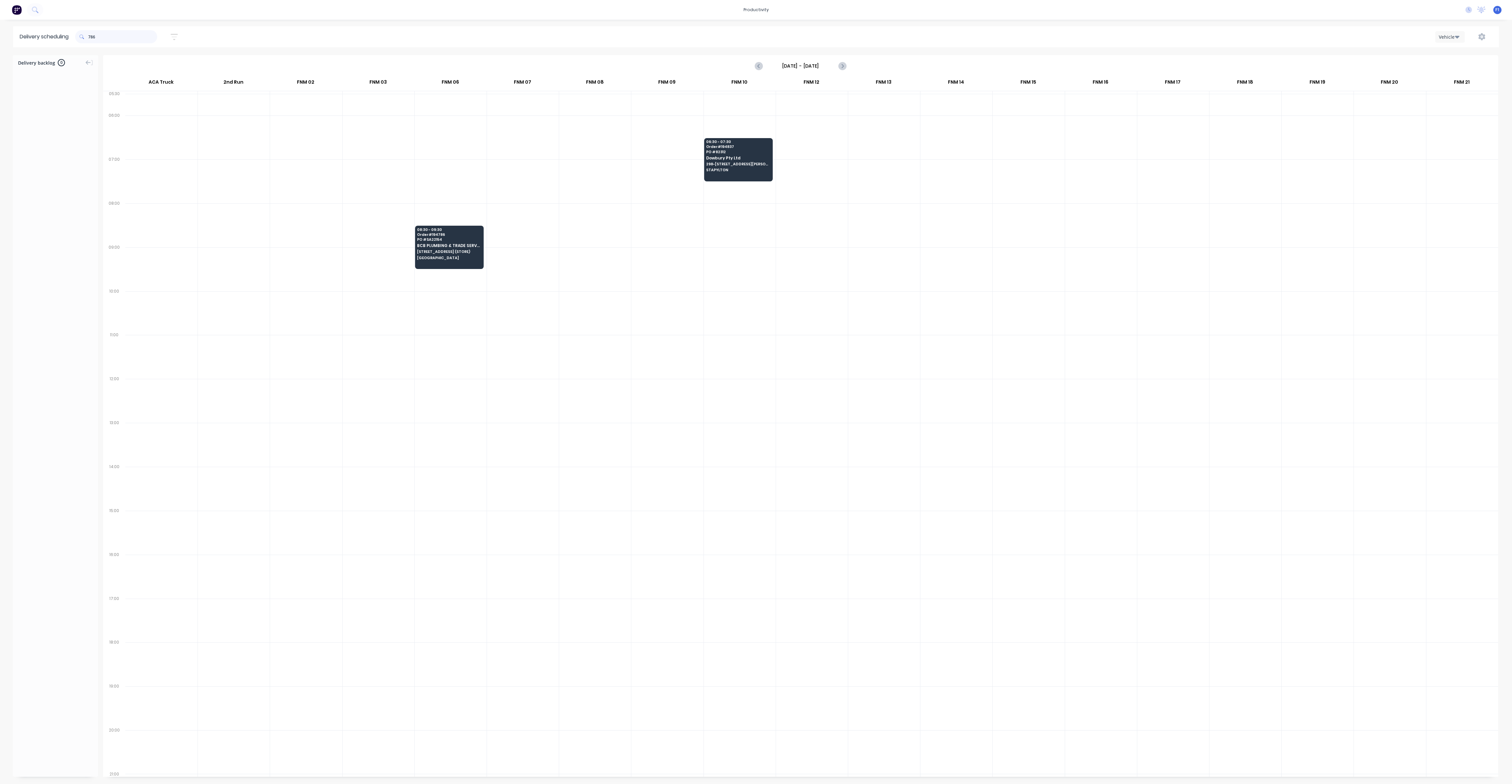
click at [91, 39] on input "786" at bounding box center [122, 36] width 69 height 13
type input "6"
click at [90, 36] on input "829" at bounding box center [122, 36] width 69 height 13
type input "9"
click at [91, 36] on input "832" at bounding box center [122, 36] width 69 height 13
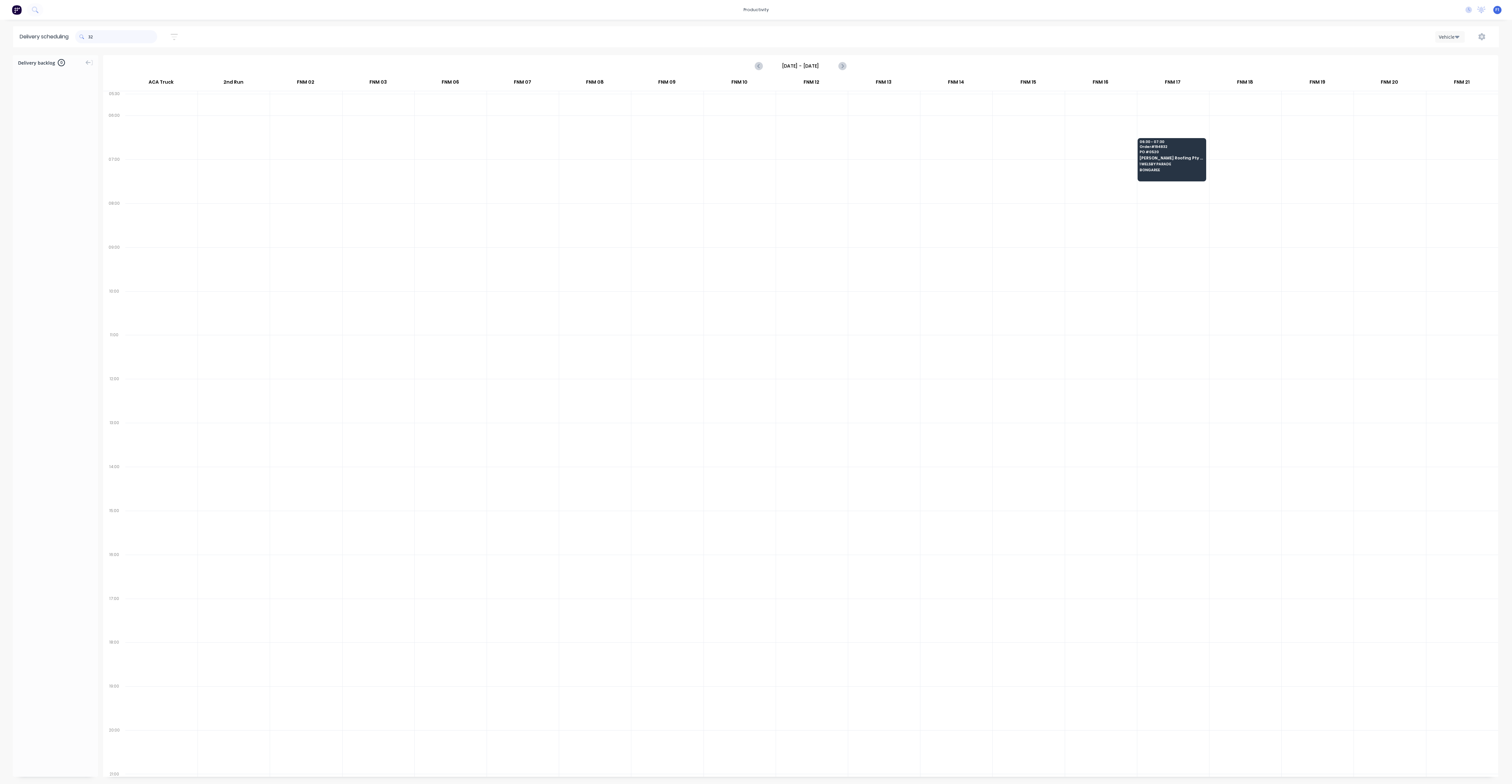
type input "2"
click at [92, 36] on input "814" at bounding box center [122, 36] width 69 height 13
click at [90, 37] on input "814" at bounding box center [122, 36] width 69 height 13
type input "4"
click at [91, 40] on input "613" at bounding box center [122, 36] width 69 height 13
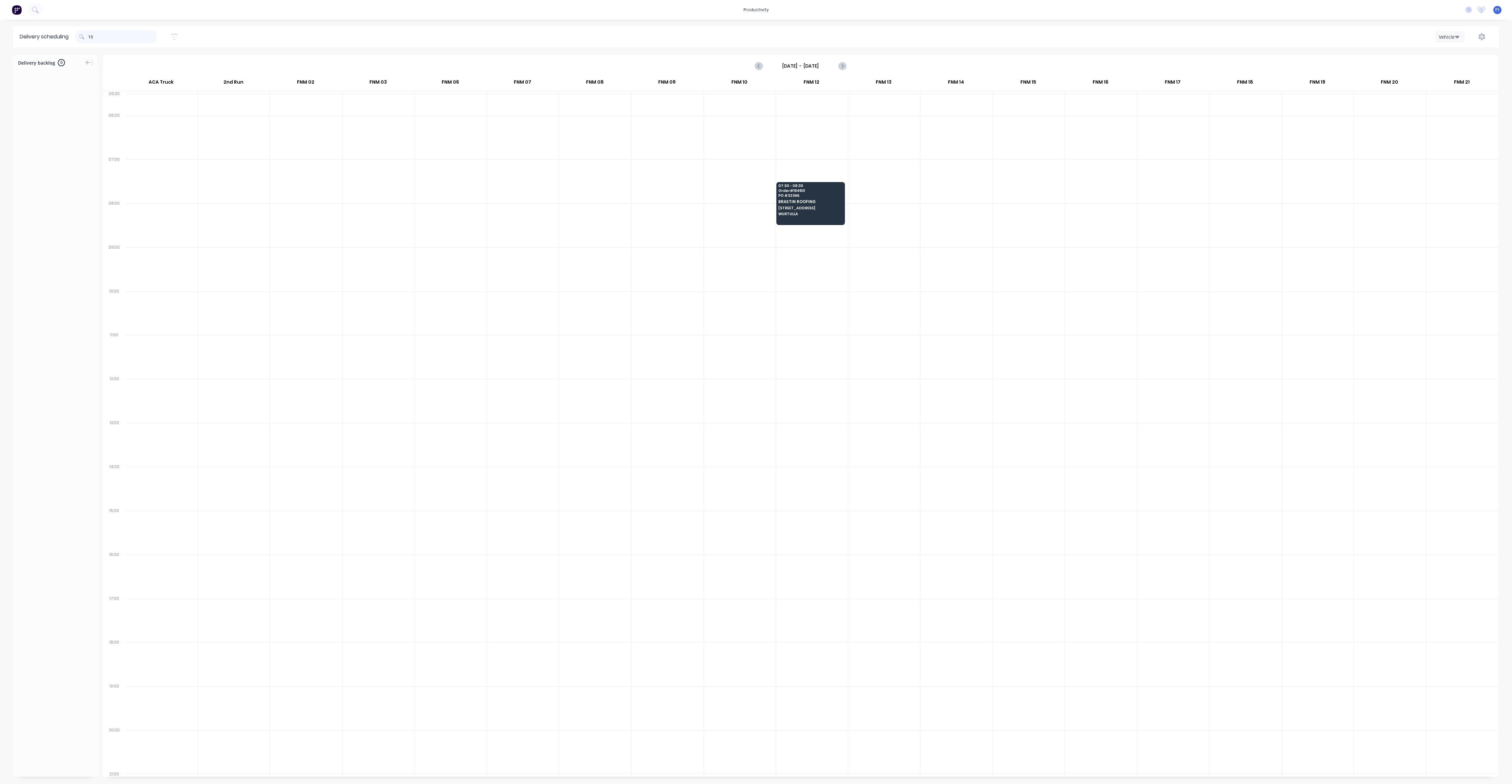
type input "3"
click at [91, 38] on input "781" at bounding box center [122, 36] width 69 height 13
type input "1"
click at [91, 39] on input "825" at bounding box center [122, 36] width 69 height 13
type input "5"
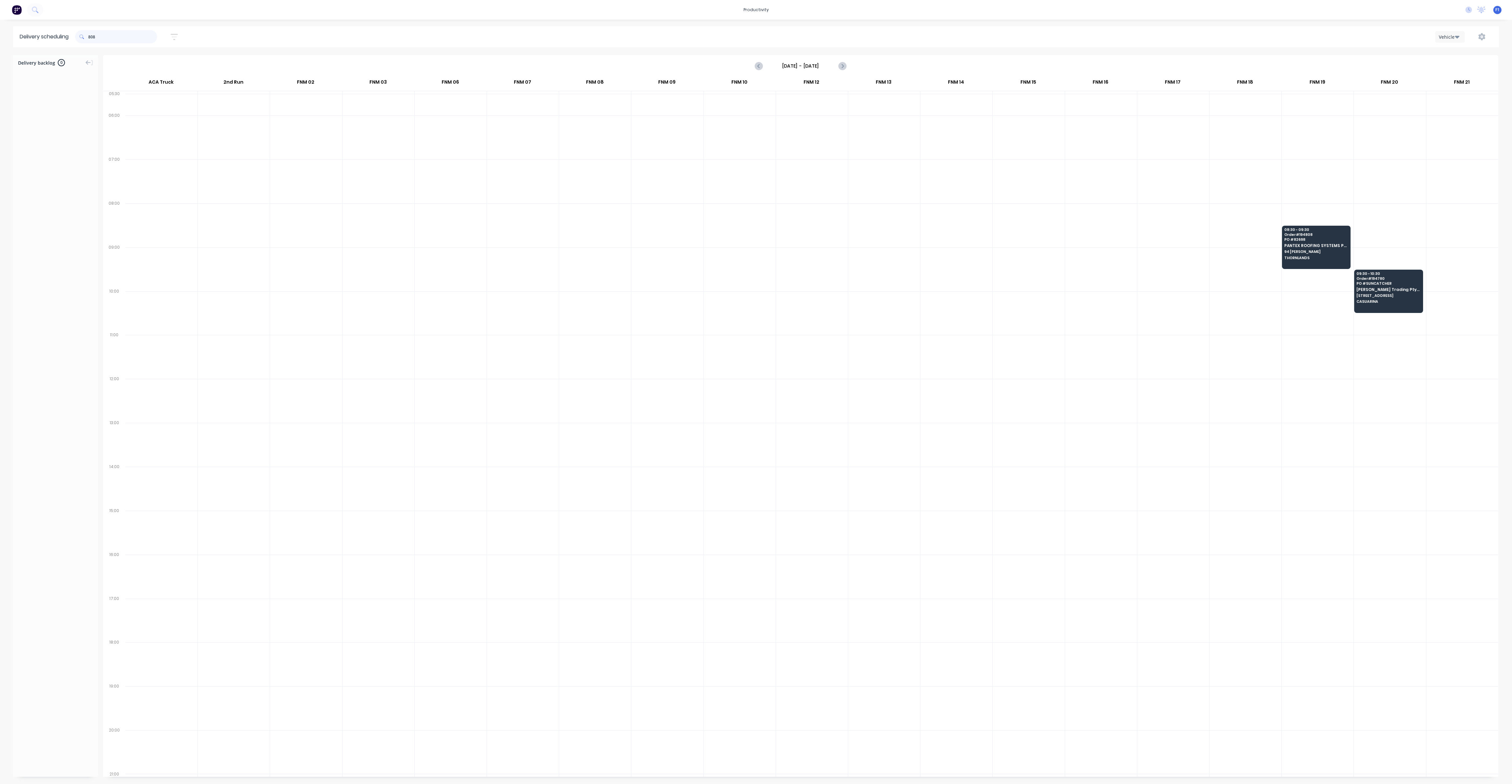
click at [91, 38] on input "808" at bounding box center [122, 36] width 69 height 13
type input "8"
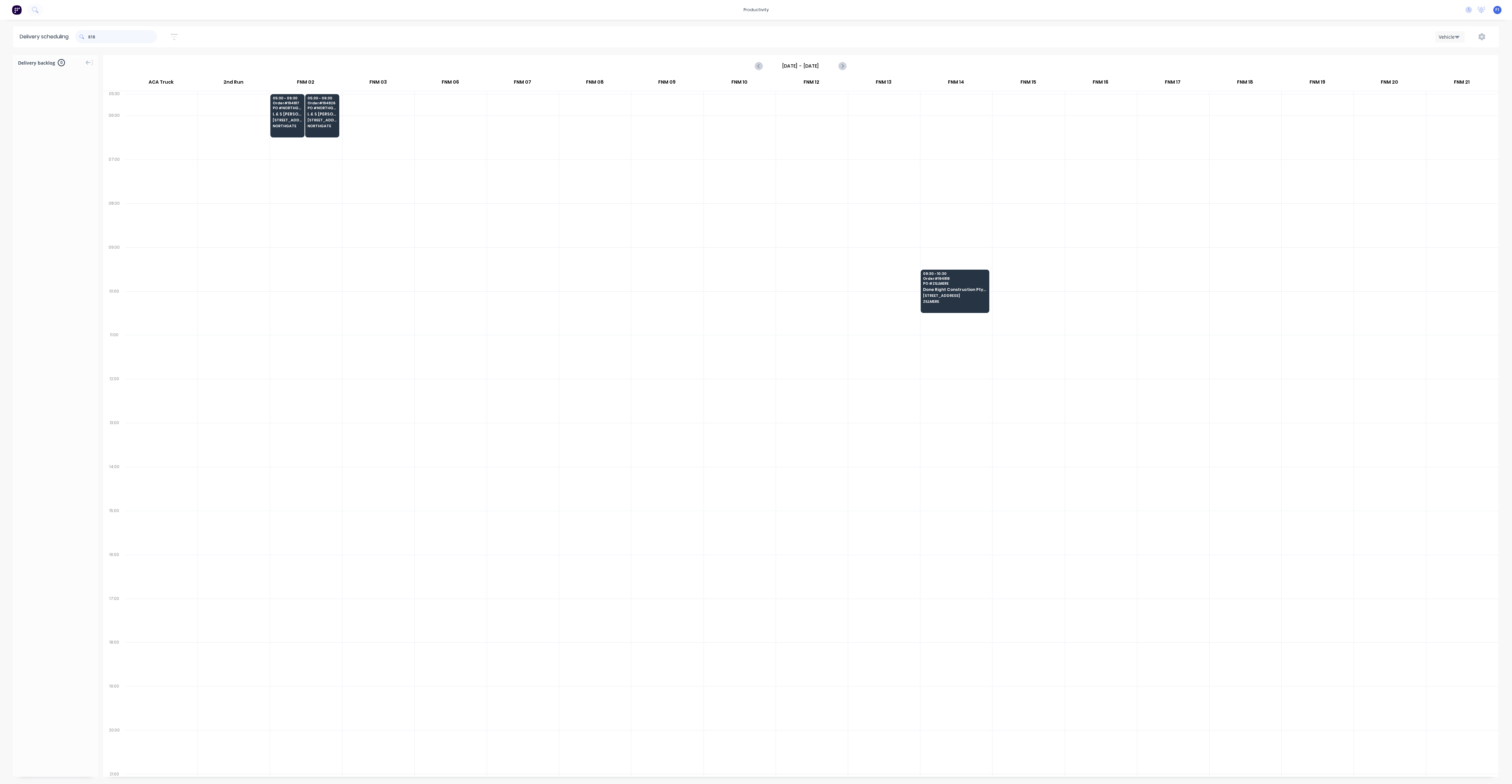
click at [90, 38] on input "818" at bounding box center [122, 36] width 69 height 13
type input "8"
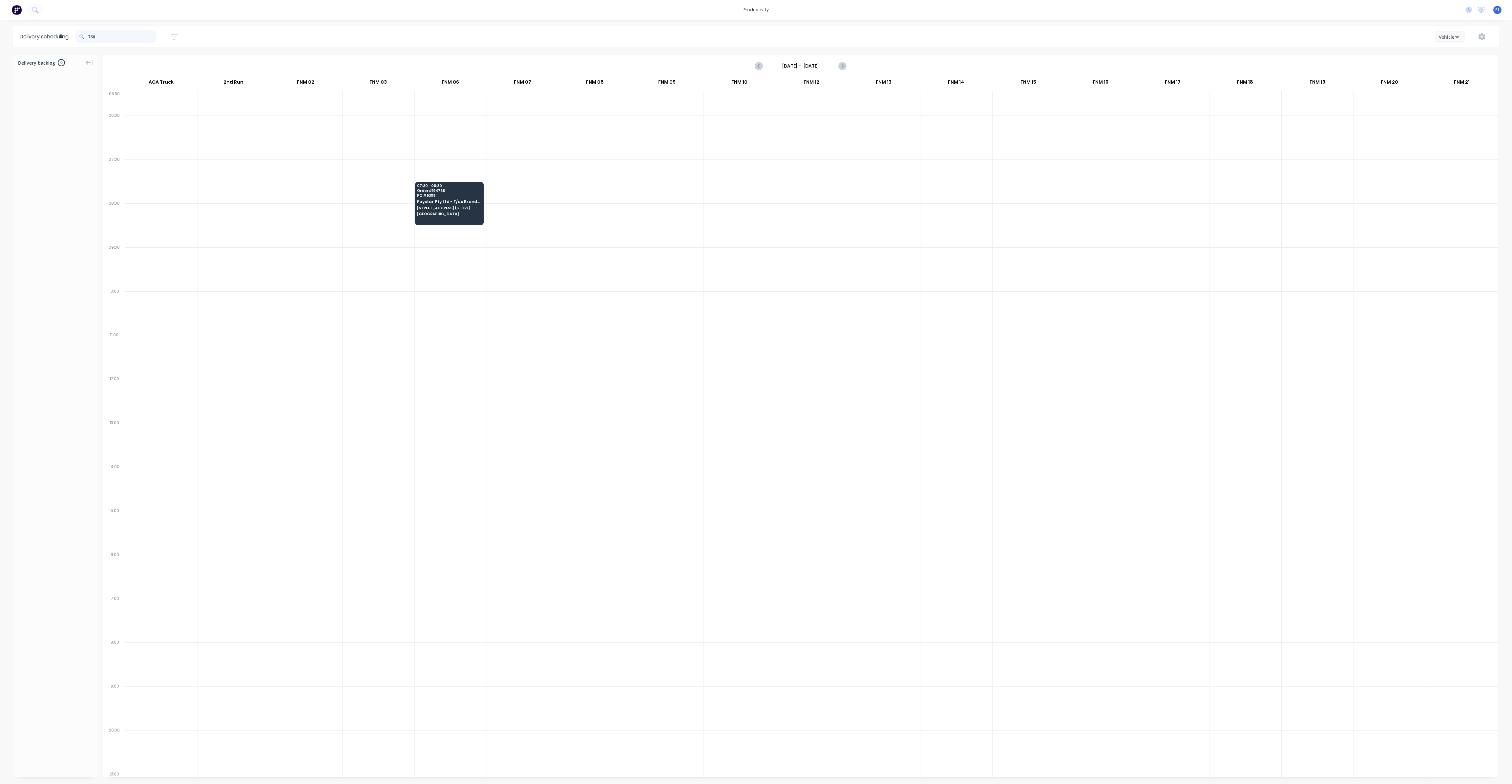
click at [90, 35] on input "768" at bounding box center [122, 36] width 69 height 13
type input "8"
click at [92, 36] on input "75" at bounding box center [122, 36] width 69 height 13
click at [92, 34] on input "726" at bounding box center [122, 36] width 69 height 13
click at [90, 38] on input "726" at bounding box center [122, 36] width 69 height 13
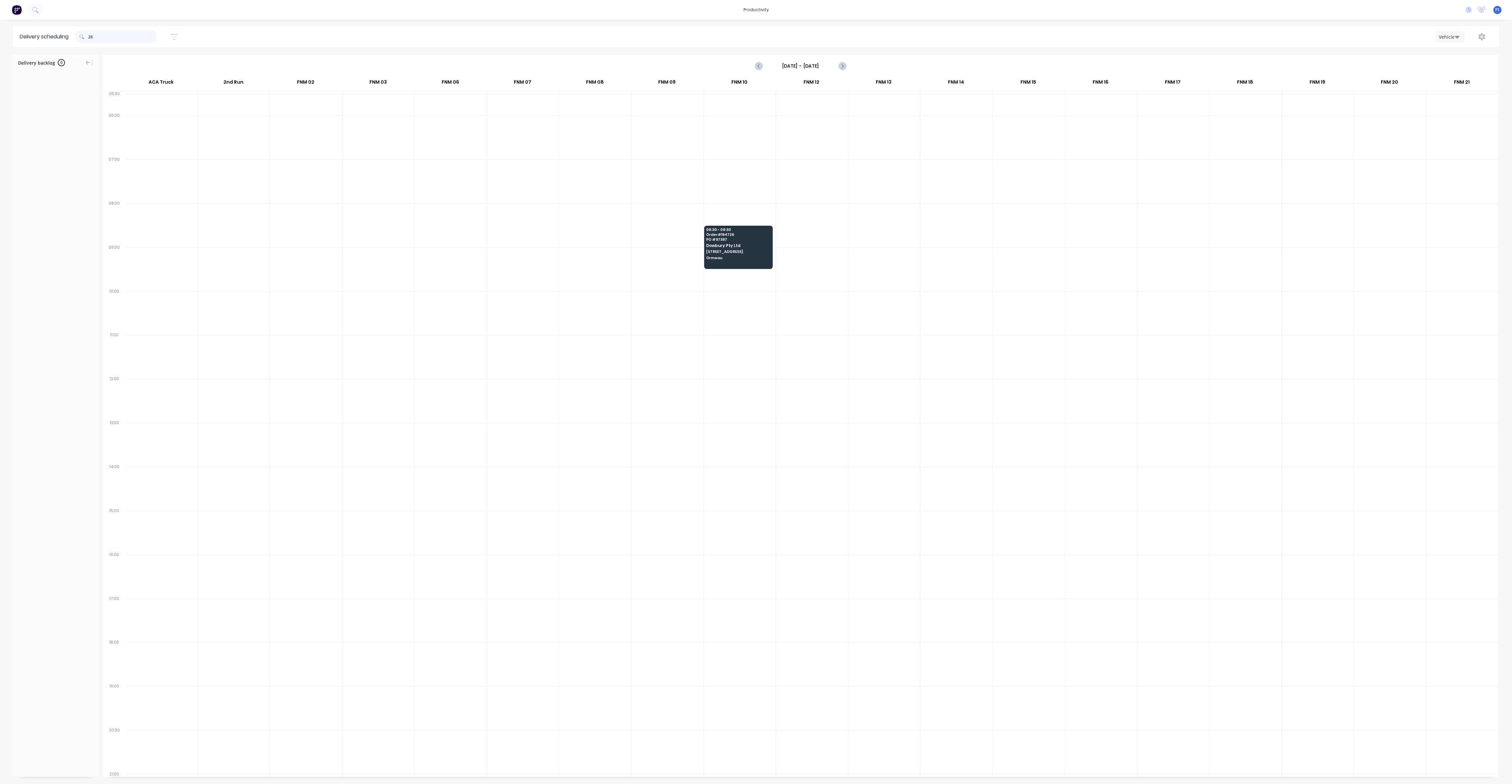
type input "6"
click at [91, 39] on input "803" at bounding box center [122, 36] width 69 height 13
type input "3"
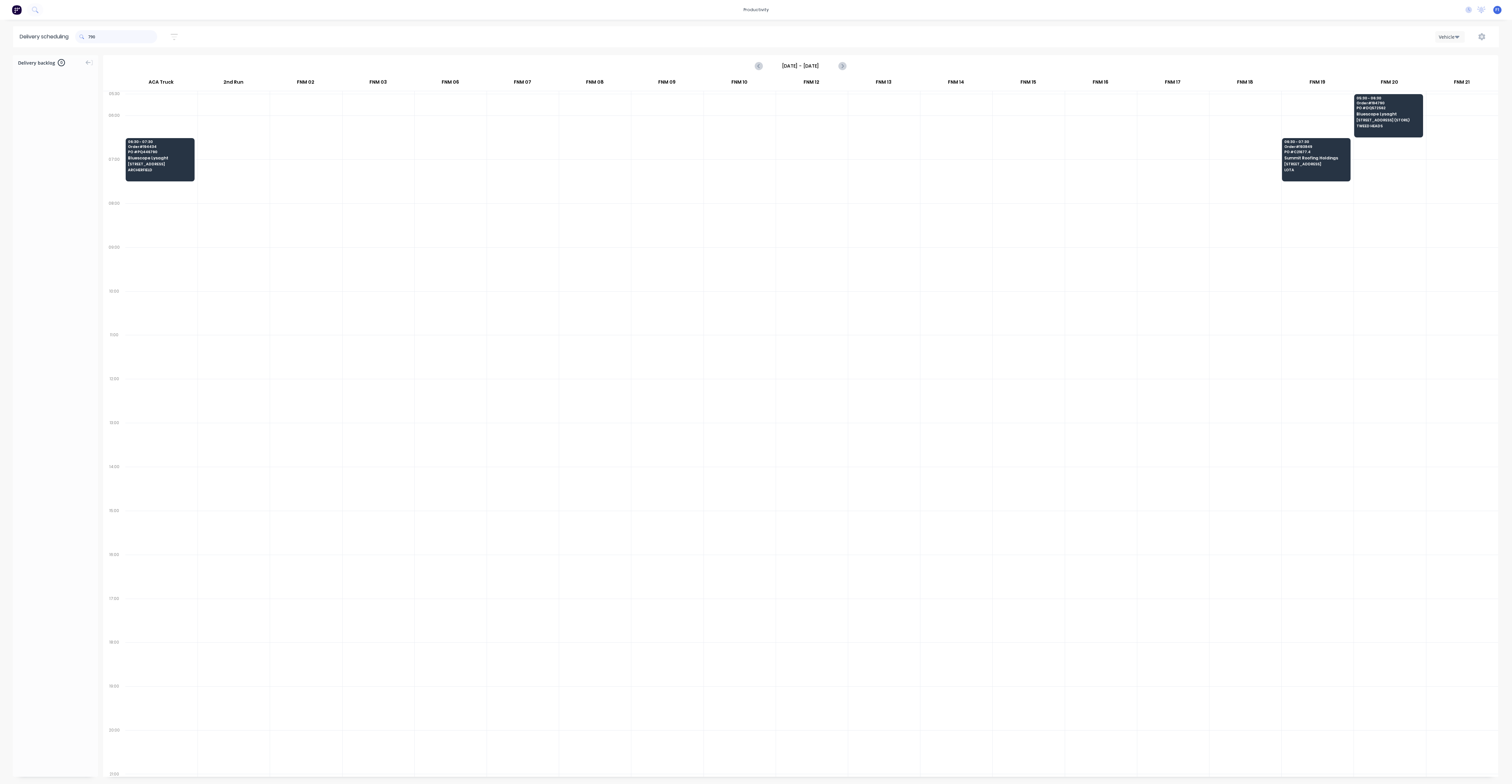
click at [91, 36] on input "790" at bounding box center [122, 36] width 69 height 13
type input "0"
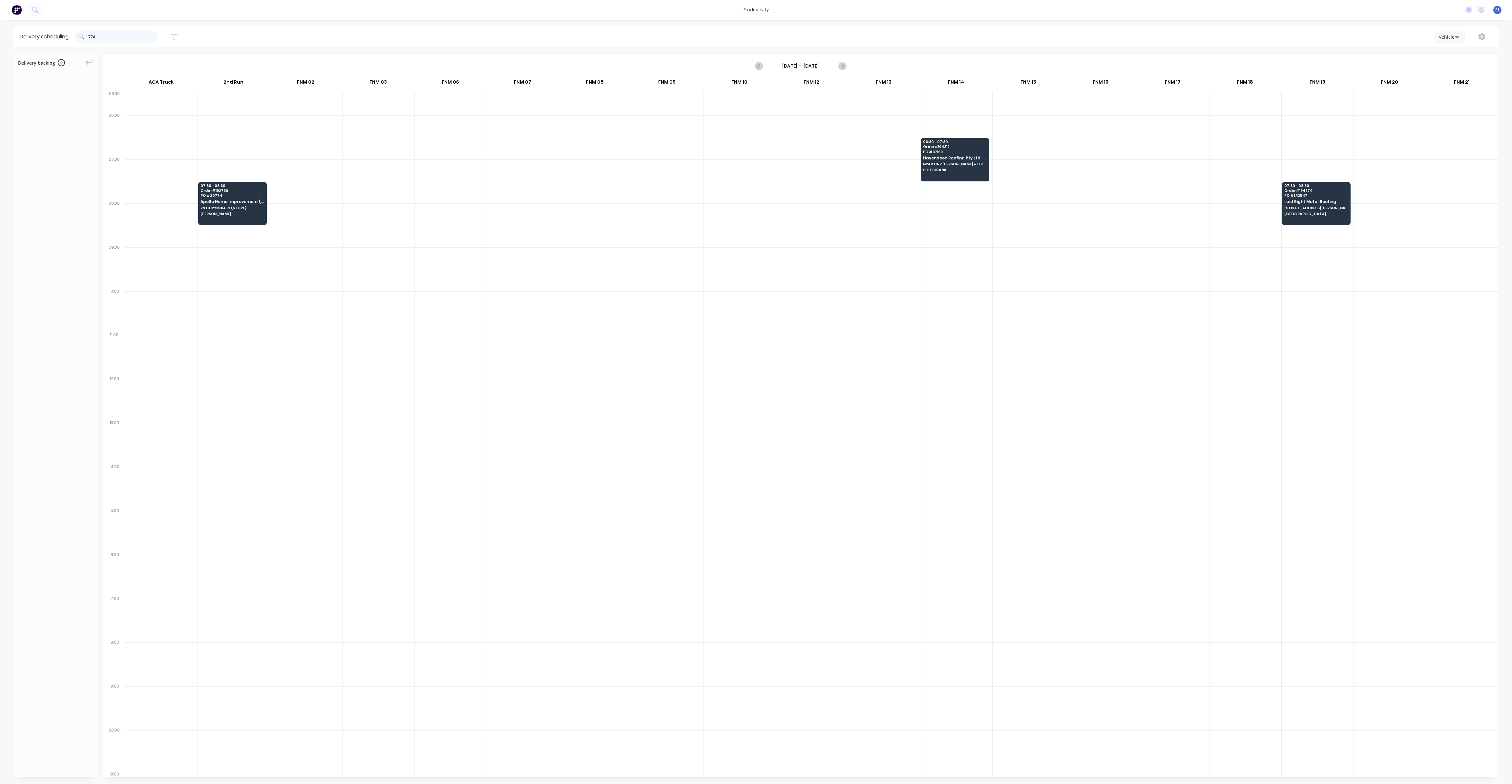
click at [91, 38] on input "774" at bounding box center [122, 36] width 69 height 13
type input "4"
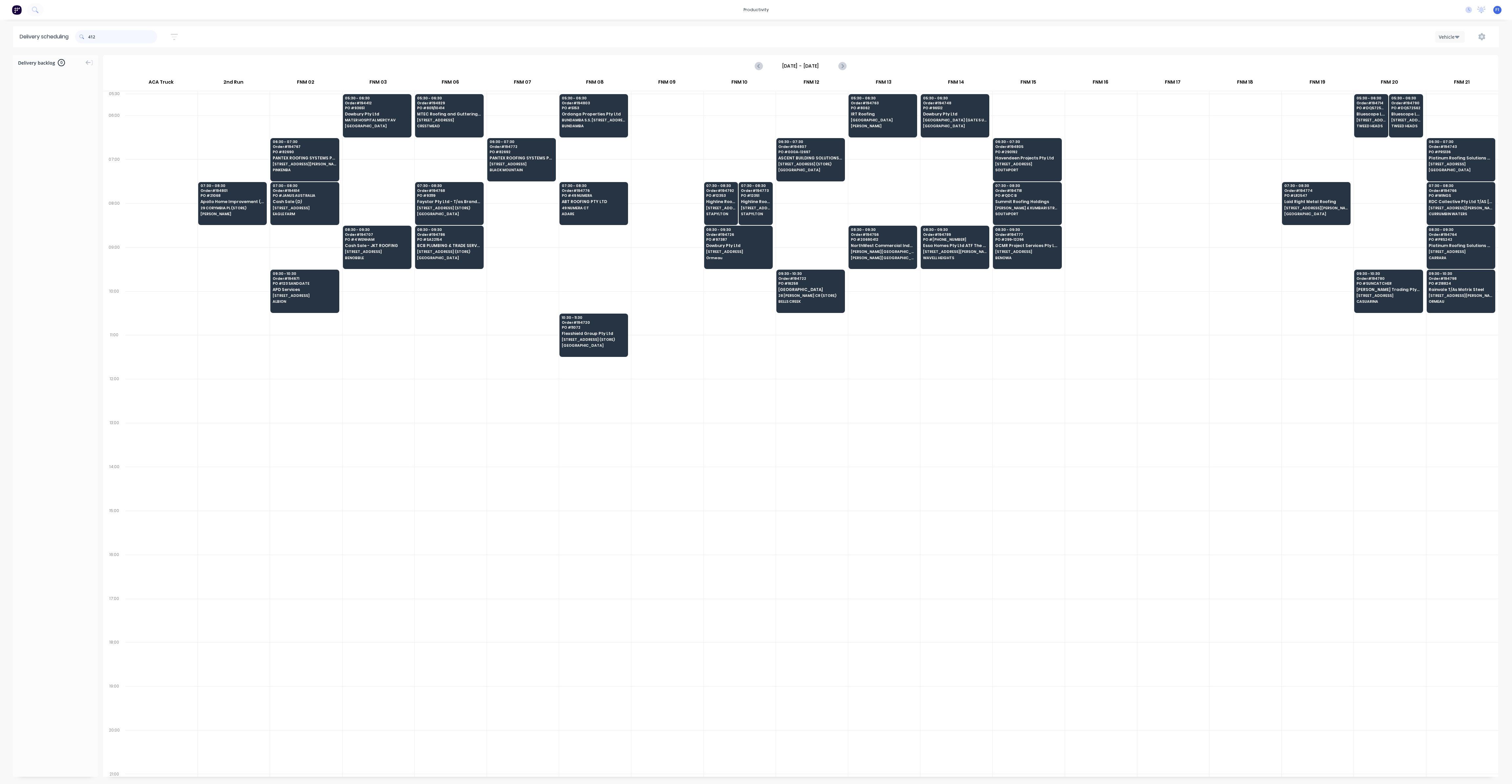
click at [91, 36] on input "412" at bounding box center [122, 36] width 69 height 13
type input "2"
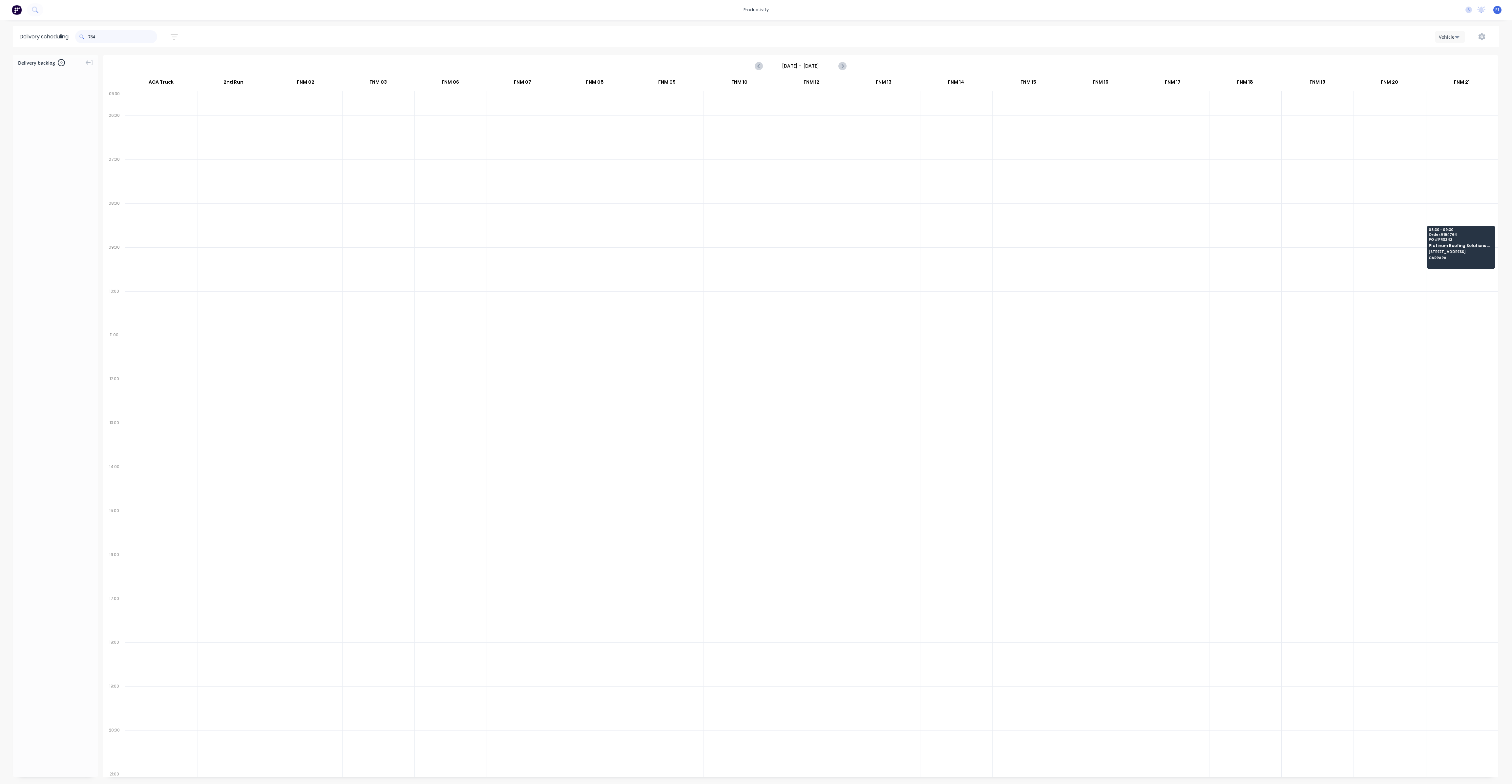
click at [91, 38] on input "764" at bounding box center [122, 36] width 69 height 13
type input "4"
click at [88, 38] on span at bounding box center [82, 36] width 13 height 13
click at [90, 36] on input "714" at bounding box center [122, 36] width 69 height 13
type input "4"
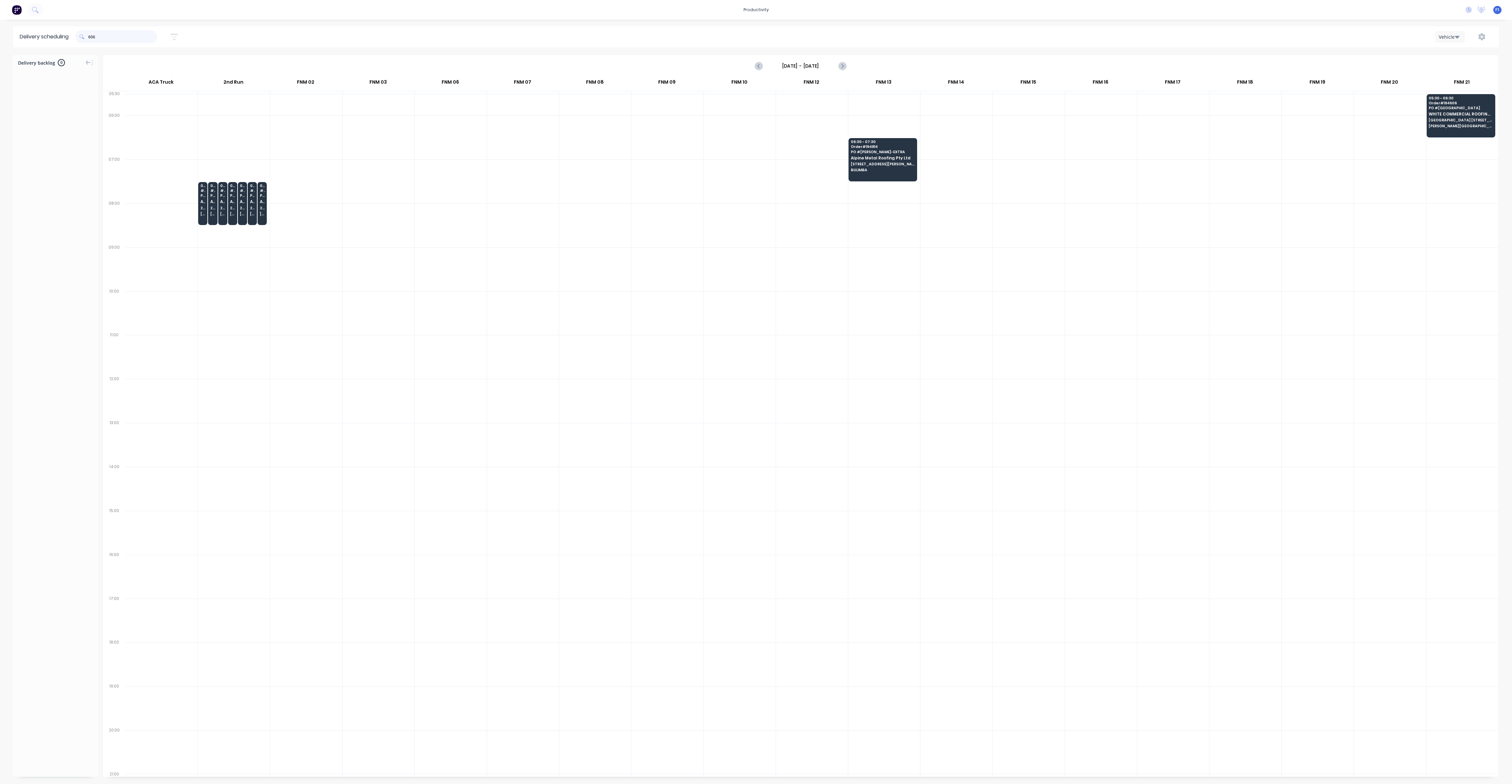
click at [90, 36] on input "606" at bounding box center [122, 36] width 69 height 13
type input "6"
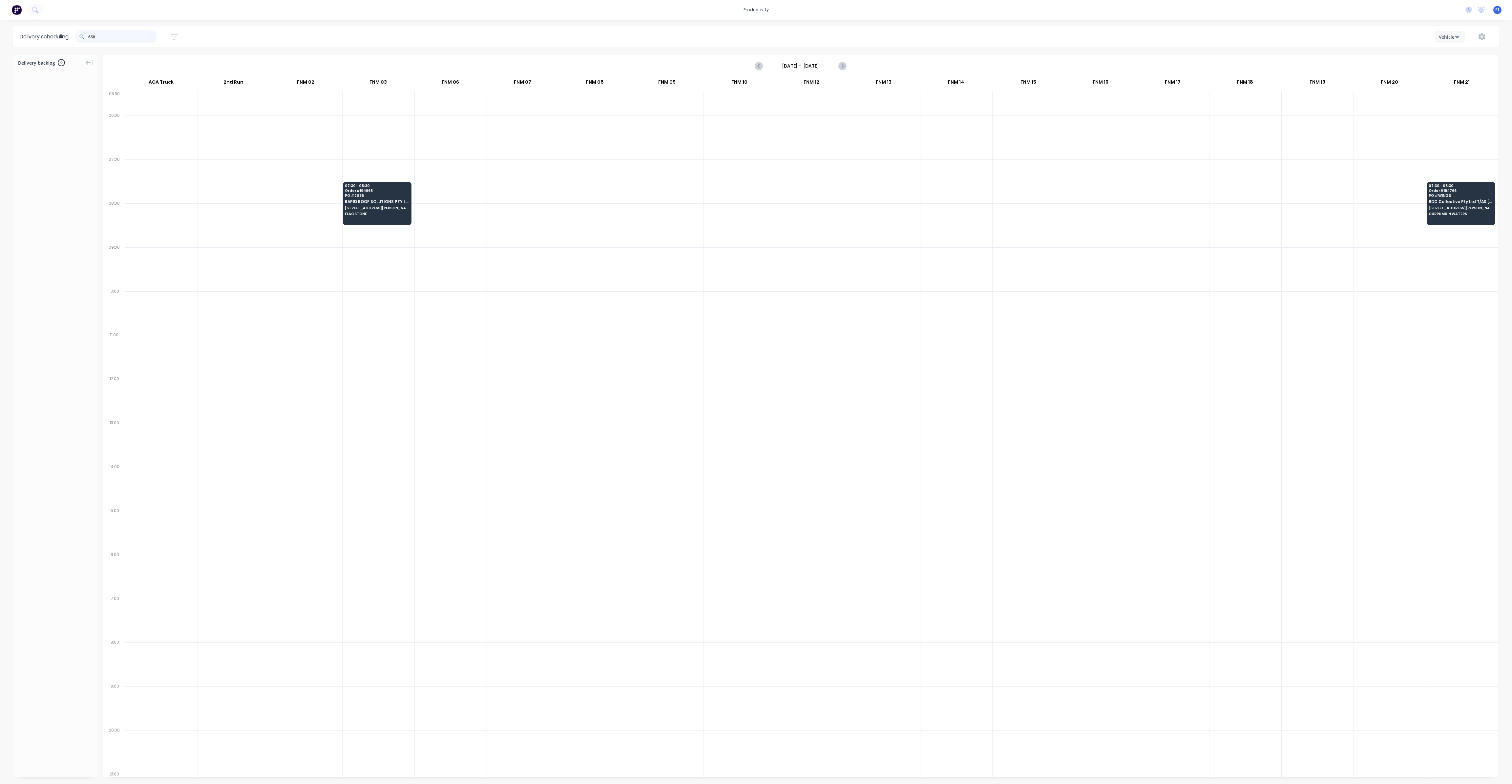
click at [90, 38] on input "668" at bounding box center [122, 36] width 69 height 13
type input "8"
click at [91, 35] on input "853" at bounding box center [122, 36] width 69 height 13
type input "3"
click at [91, 38] on input "546" at bounding box center [122, 36] width 69 height 13
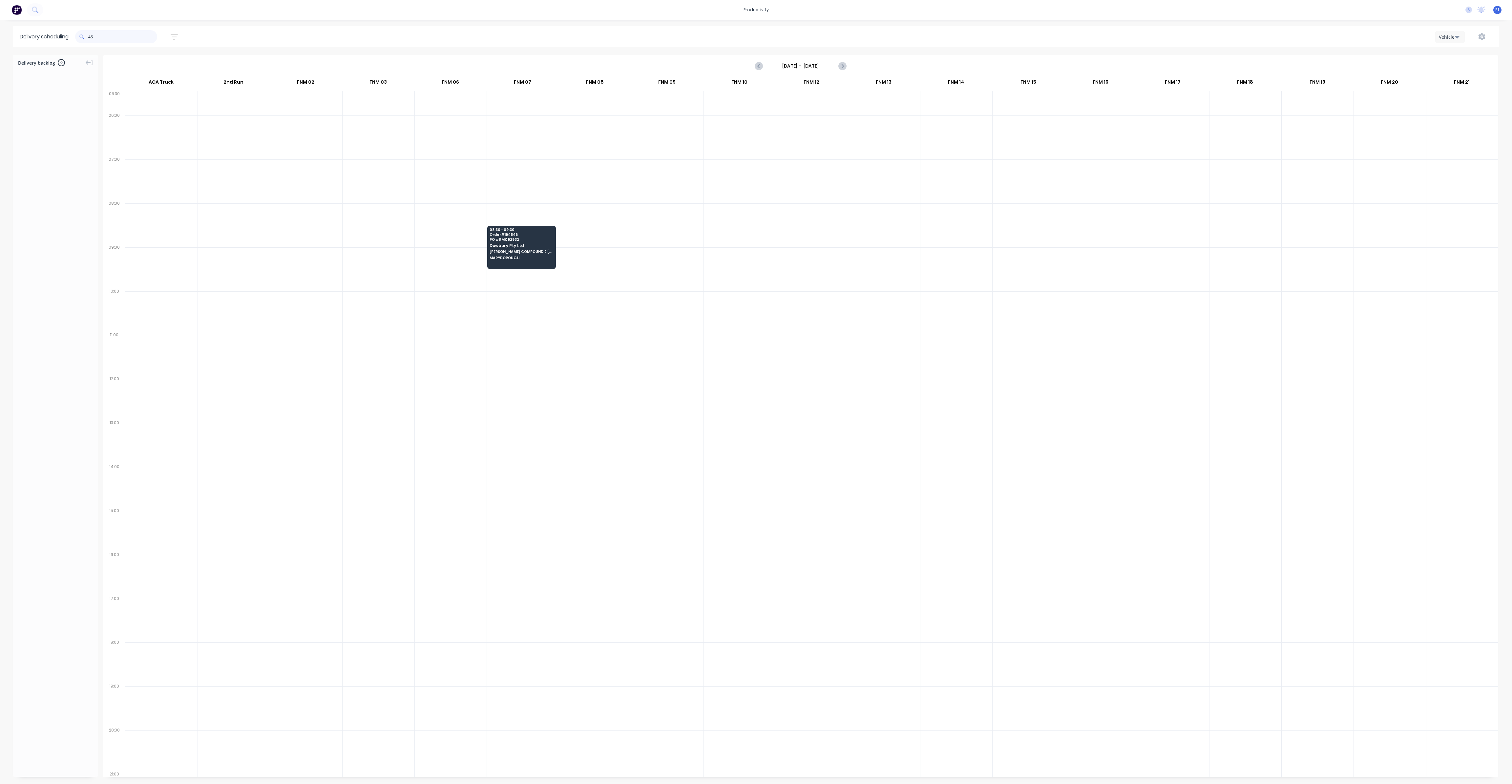
type input "6"
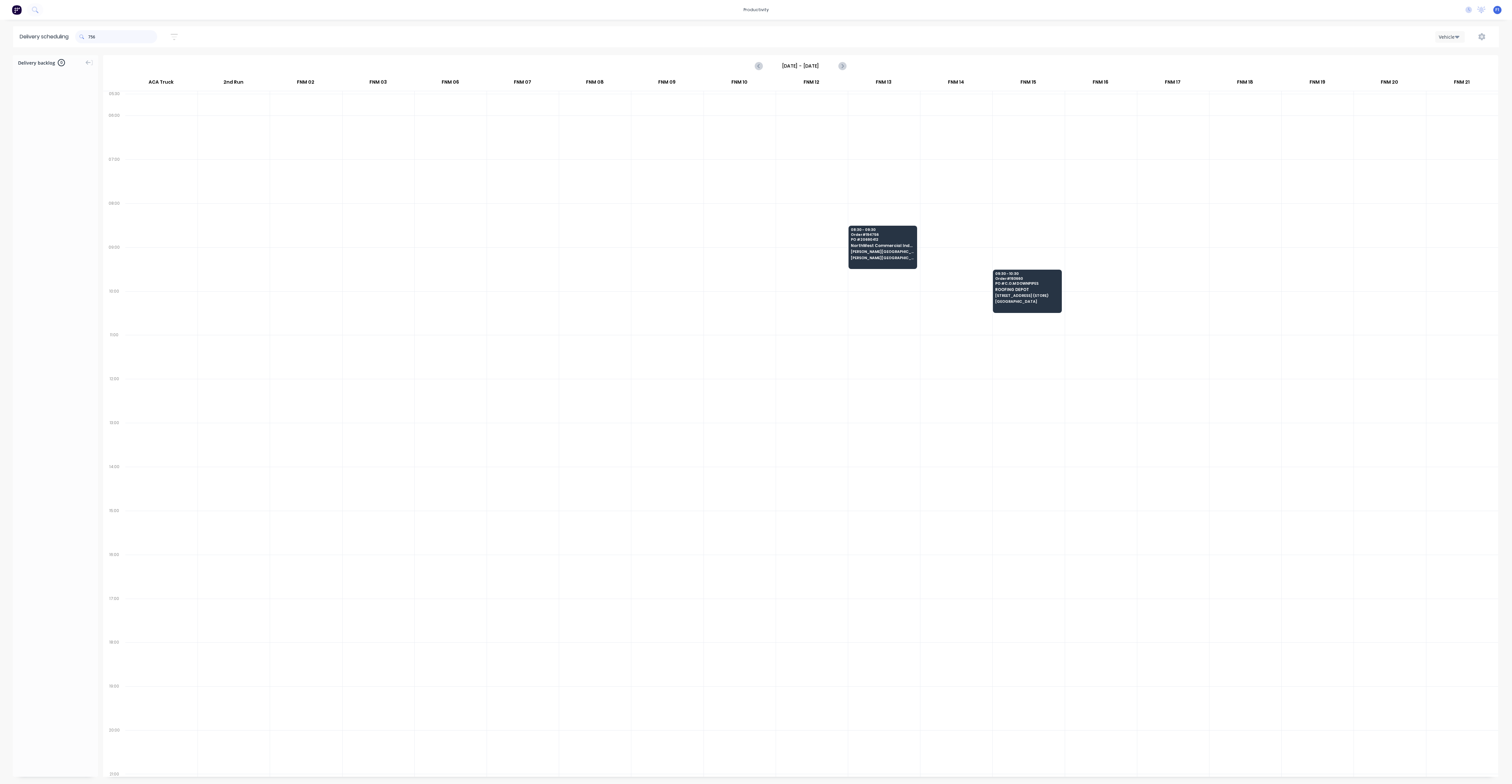
click at [90, 38] on input "756" at bounding box center [122, 36] width 69 height 13
type input "6"
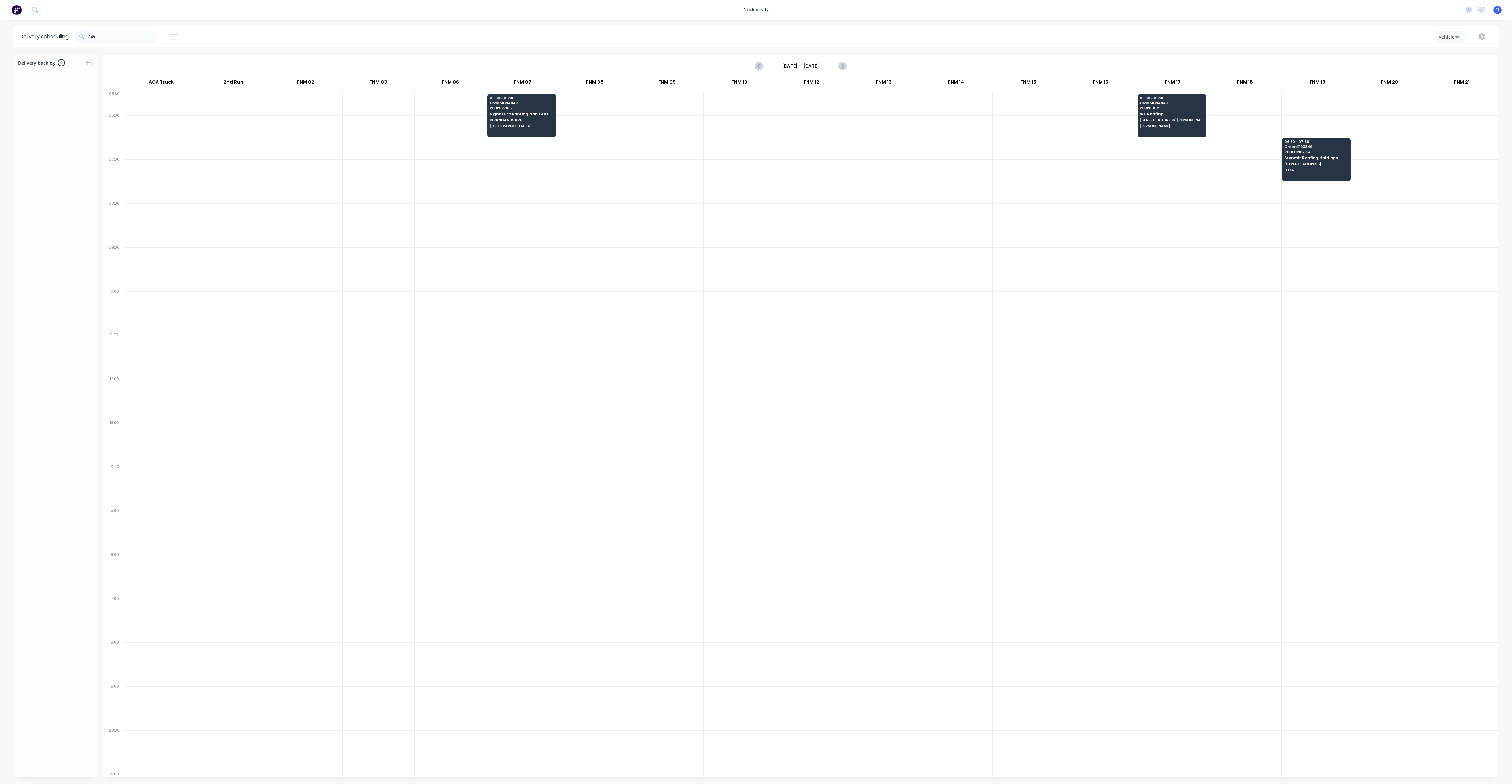
click at [88, 38] on span at bounding box center [82, 36] width 13 height 13
click at [90, 36] on input "849" at bounding box center [122, 36] width 69 height 13
type input "9"
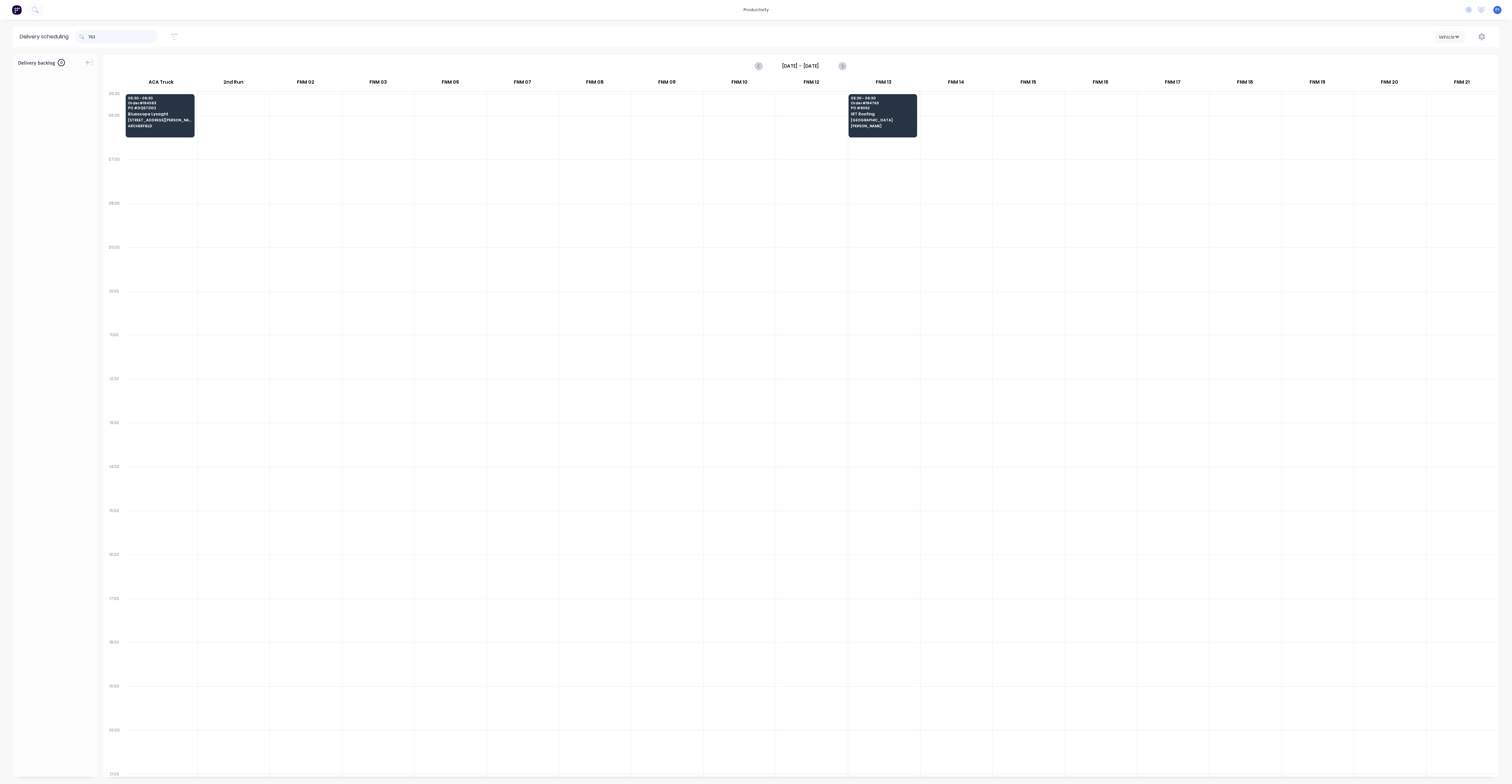
click at [90, 38] on input "763" at bounding box center [122, 36] width 69 height 13
type input "3"
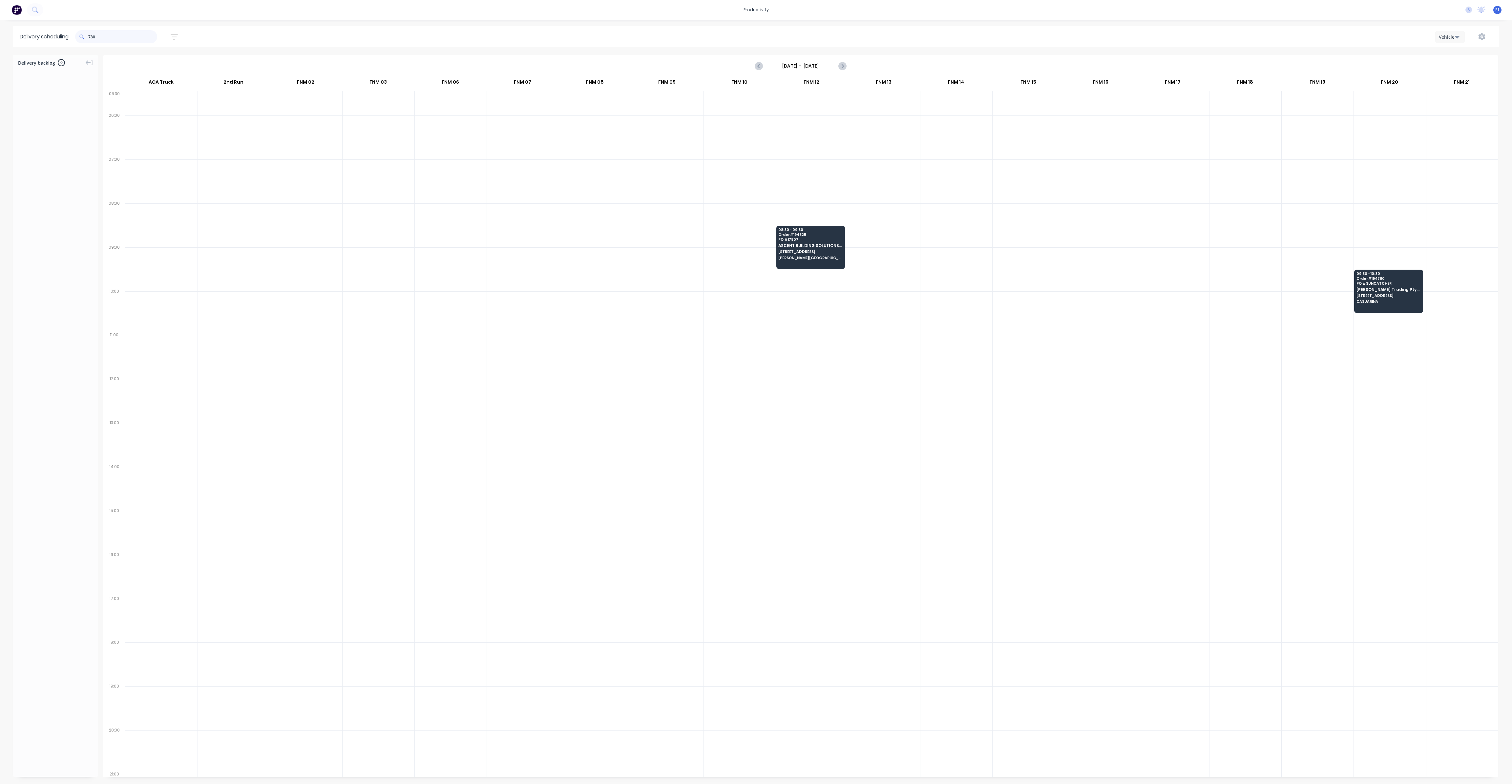
click at [90, 36] on input "780" at bounding box center [122, 36] width 69 height 13
type input "0"
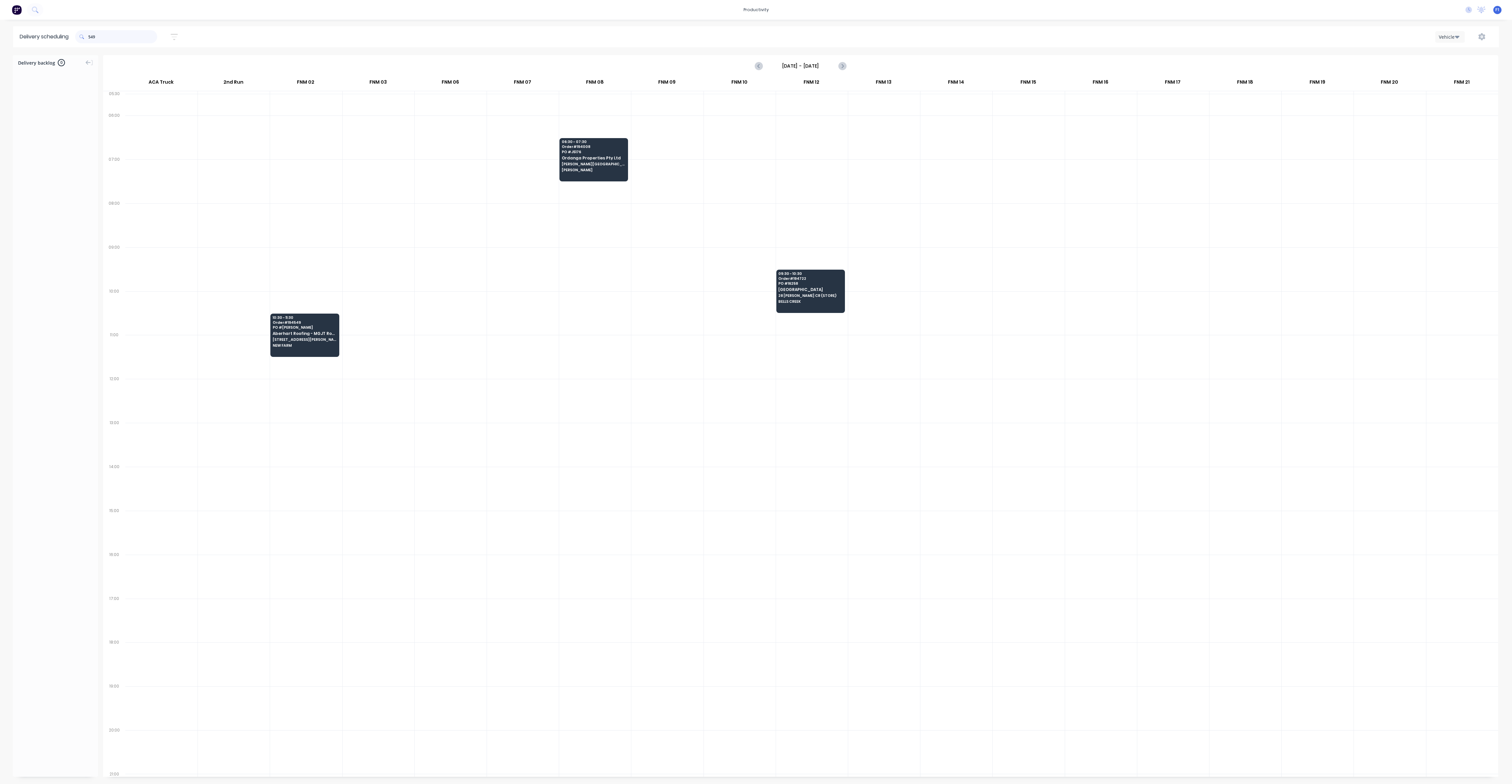
click at [91, 36] on input "549" at bounding box center [122, 36] width 69 height 13
type input "9"
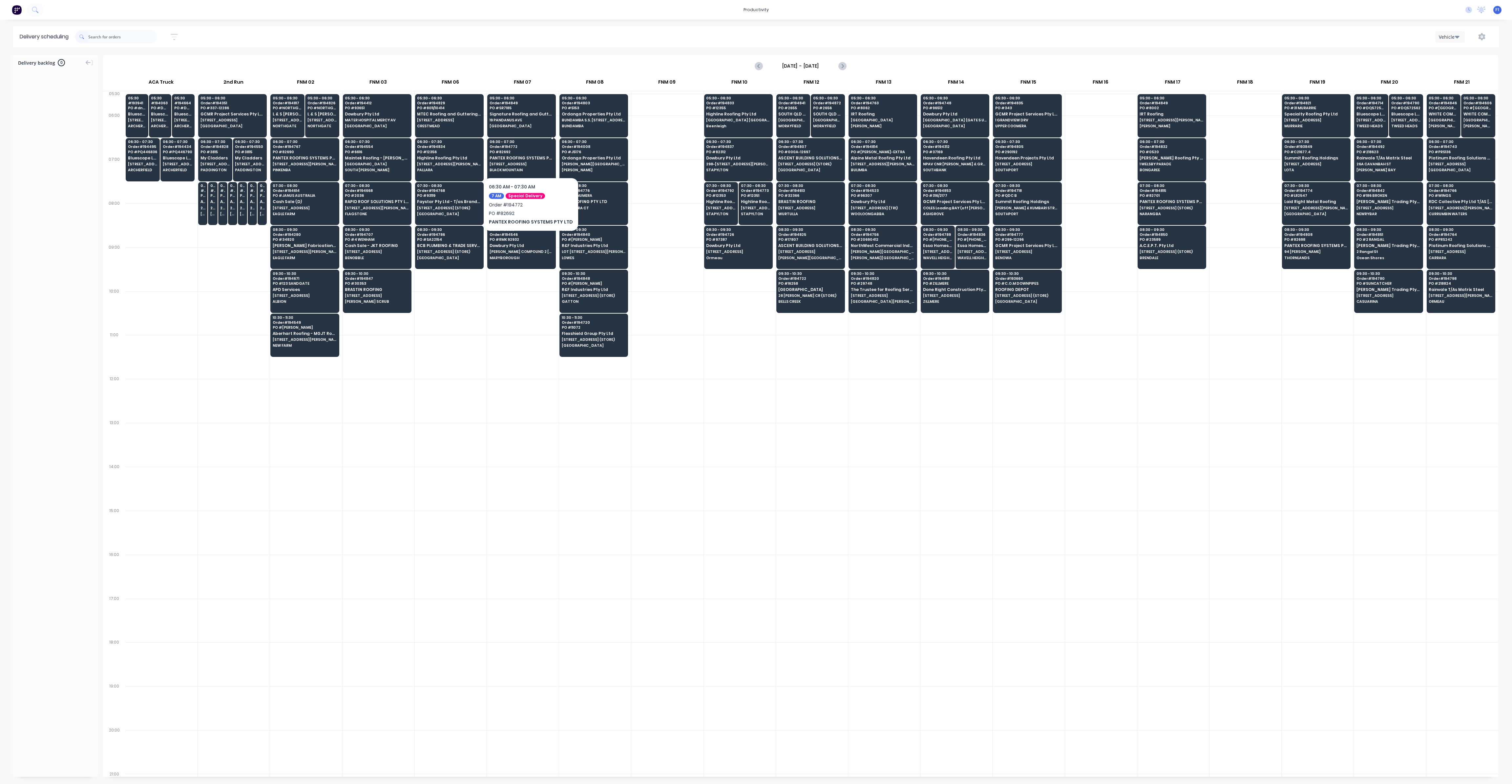
click at [528, 157] on span "PANTEX ROOFING SYSTEMS PTY LTD" at bounding box center [521, 158] width 63 height 4
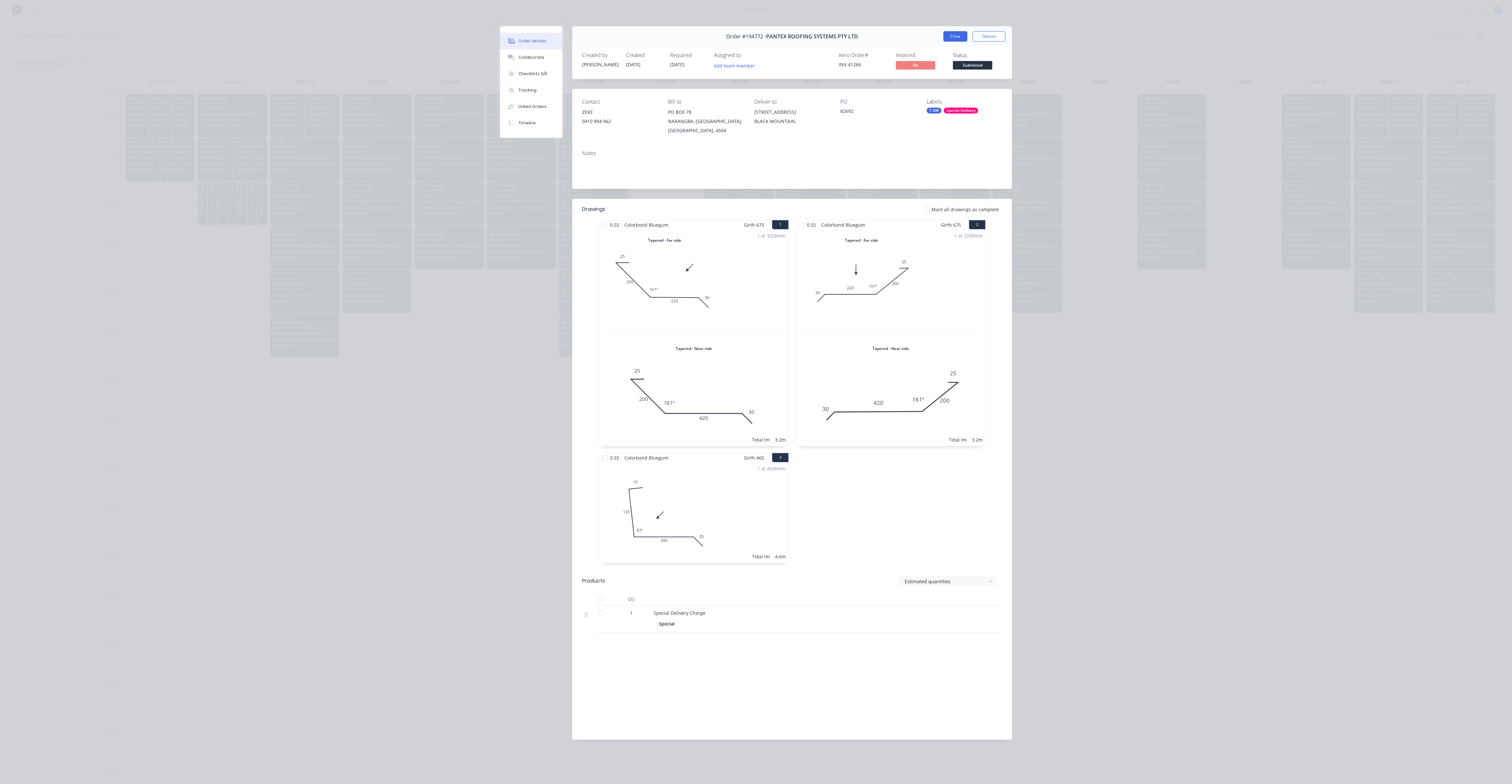
click at [954, 40] on button "Close" at bounding box center [955, 36] width 24 height 11
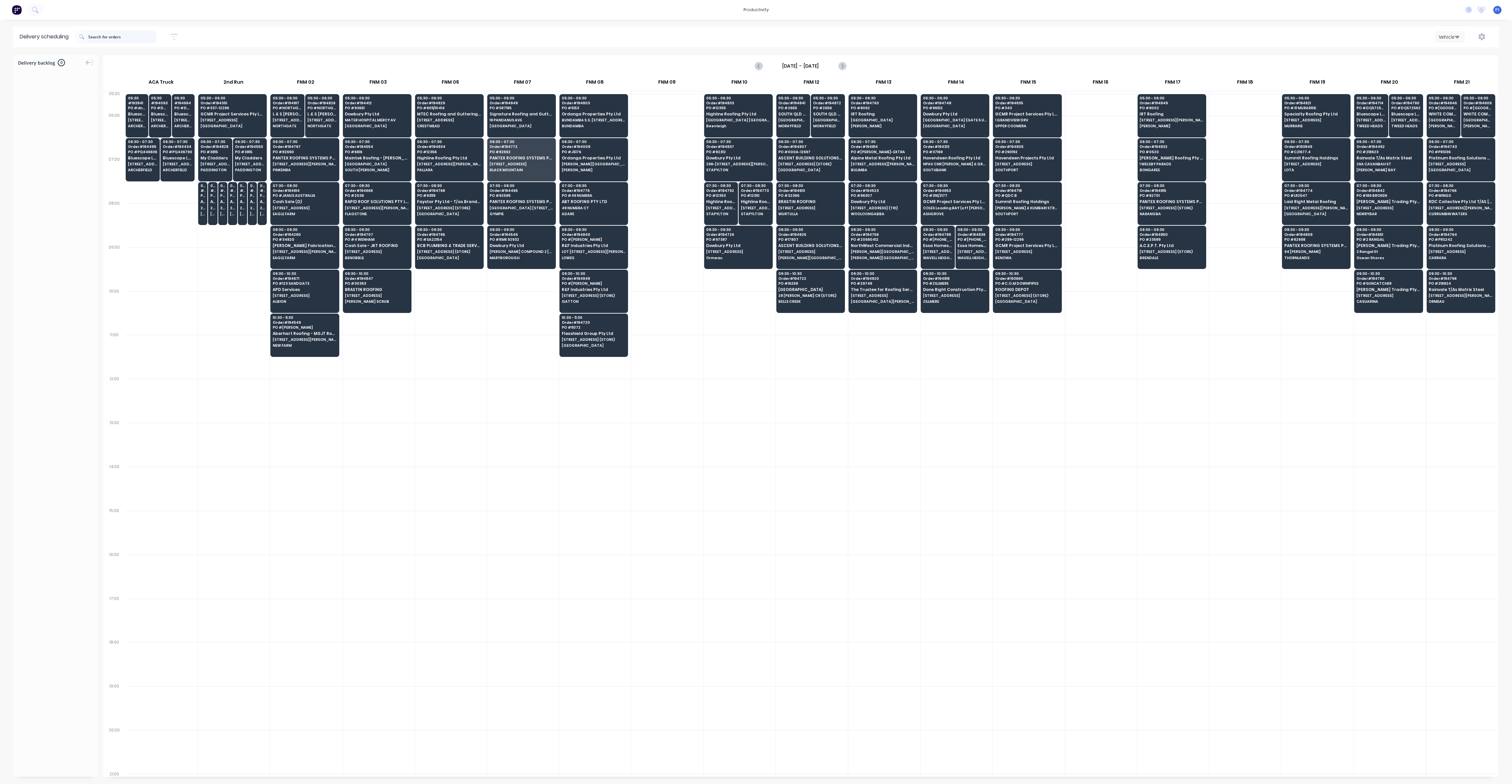
click at [104, 36] on input "text" at bounding box center [122, 36] width 69 height 13
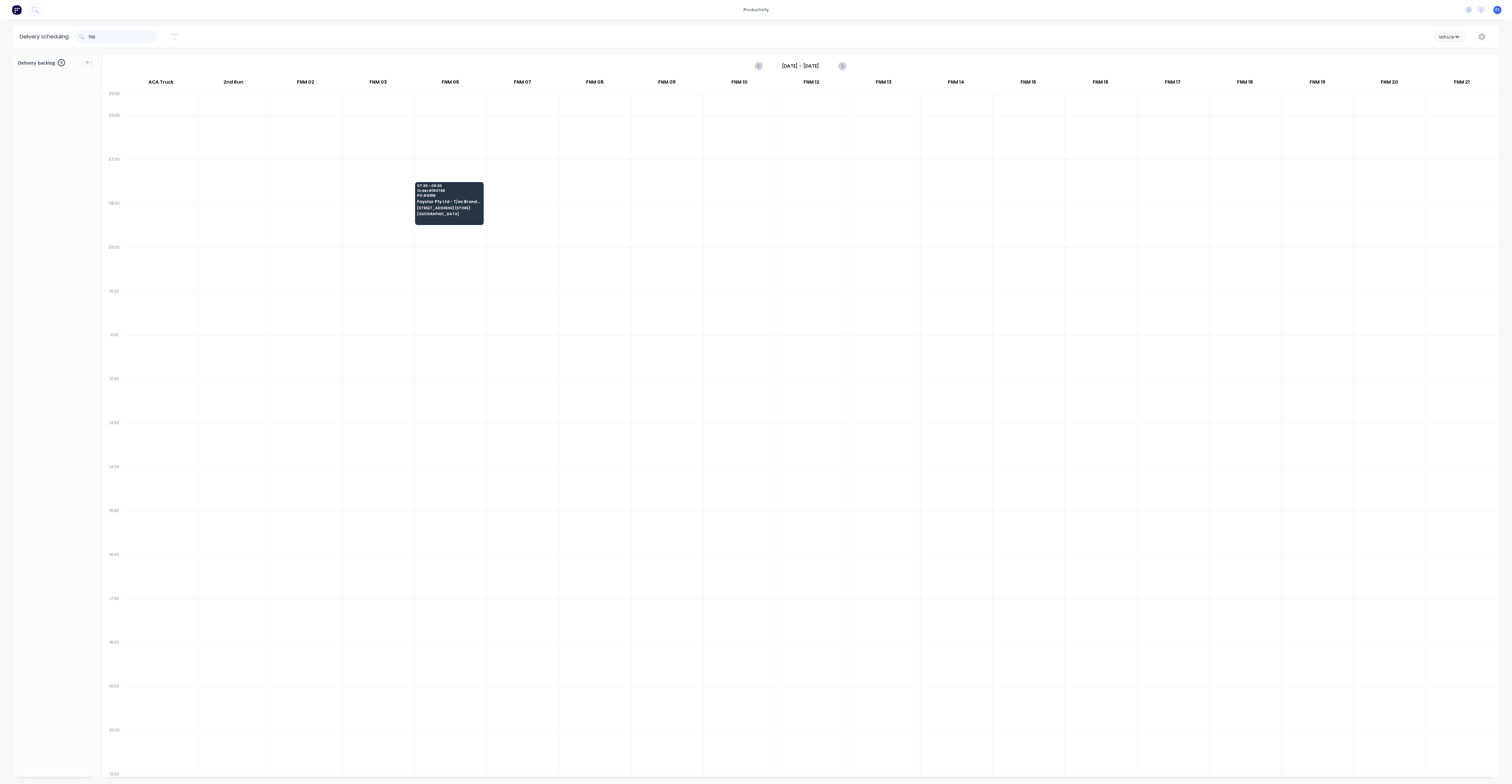
click at [91, 36] on input "768" at bounding box center [122, 36] width 69 height 13
type input "8"
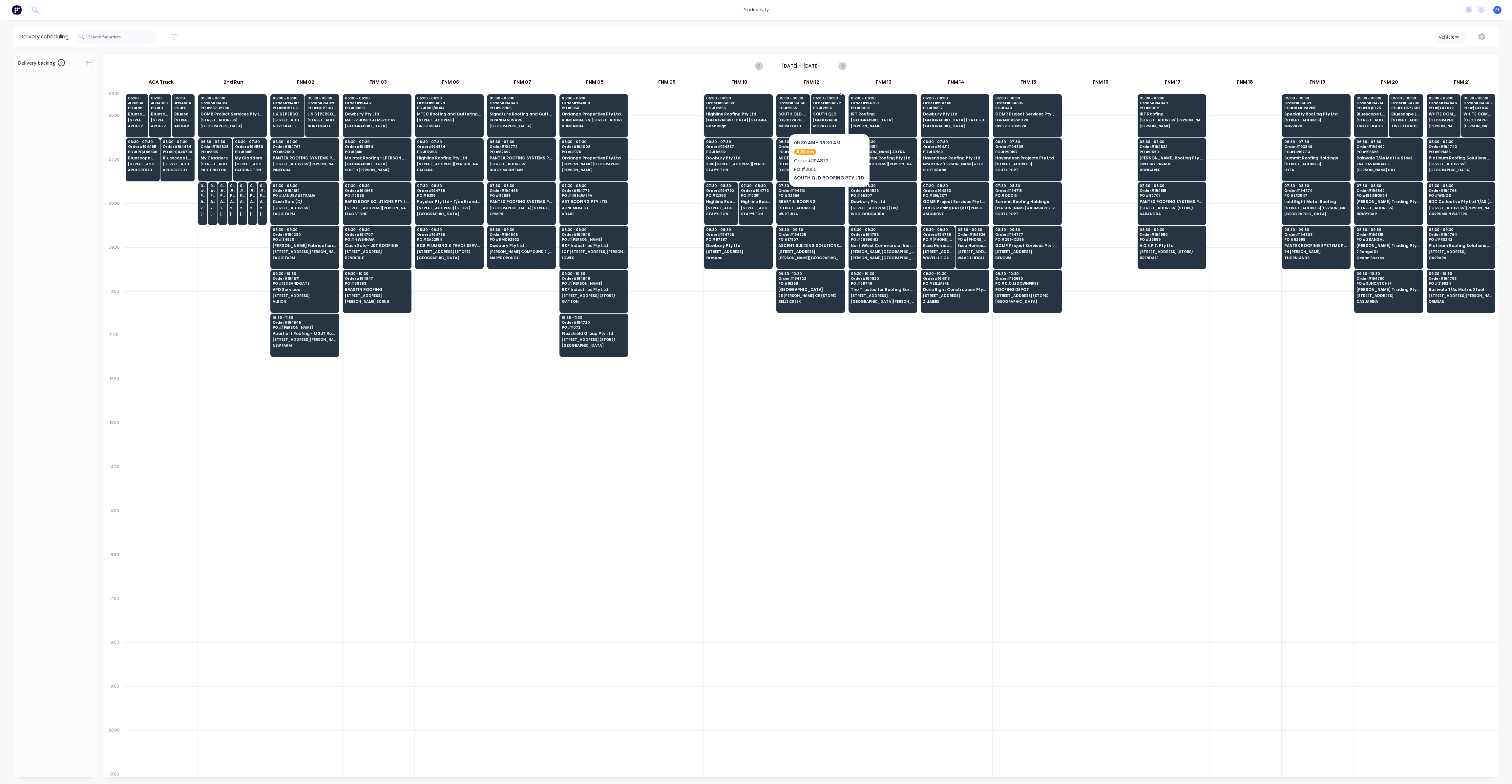
click at [822, 110] on div "05:30 - 06:30 Order # 194872 PO # 2656 SOUTH QLD ROOFING PTY LTD [GEOGRAPHIC_DA…" at bounding box center [828, 112] width 33 height 37
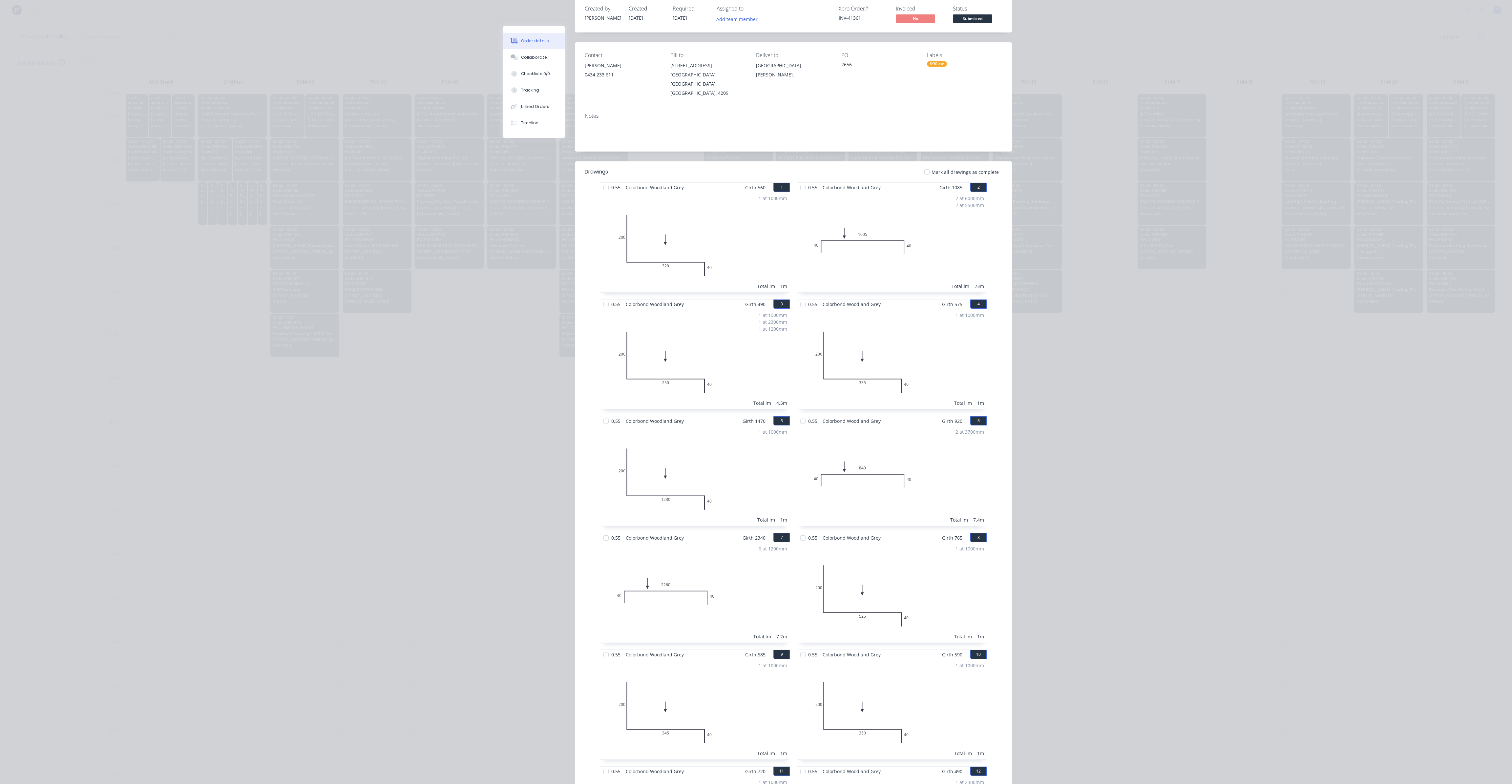
scroll to position [0, 0]
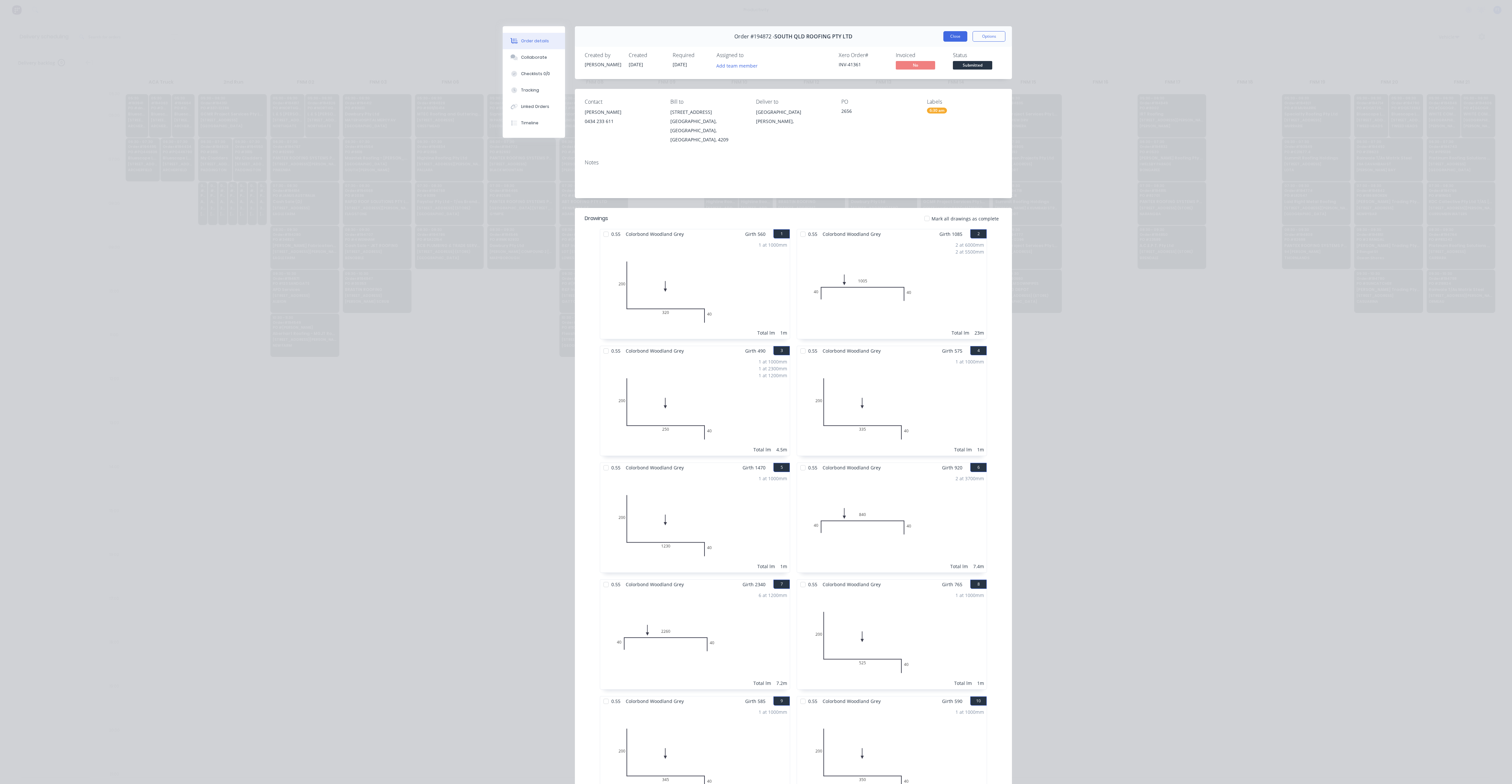
click at [949, 38] on button "Close" at bounding box center [955, 36] width 24 height 11
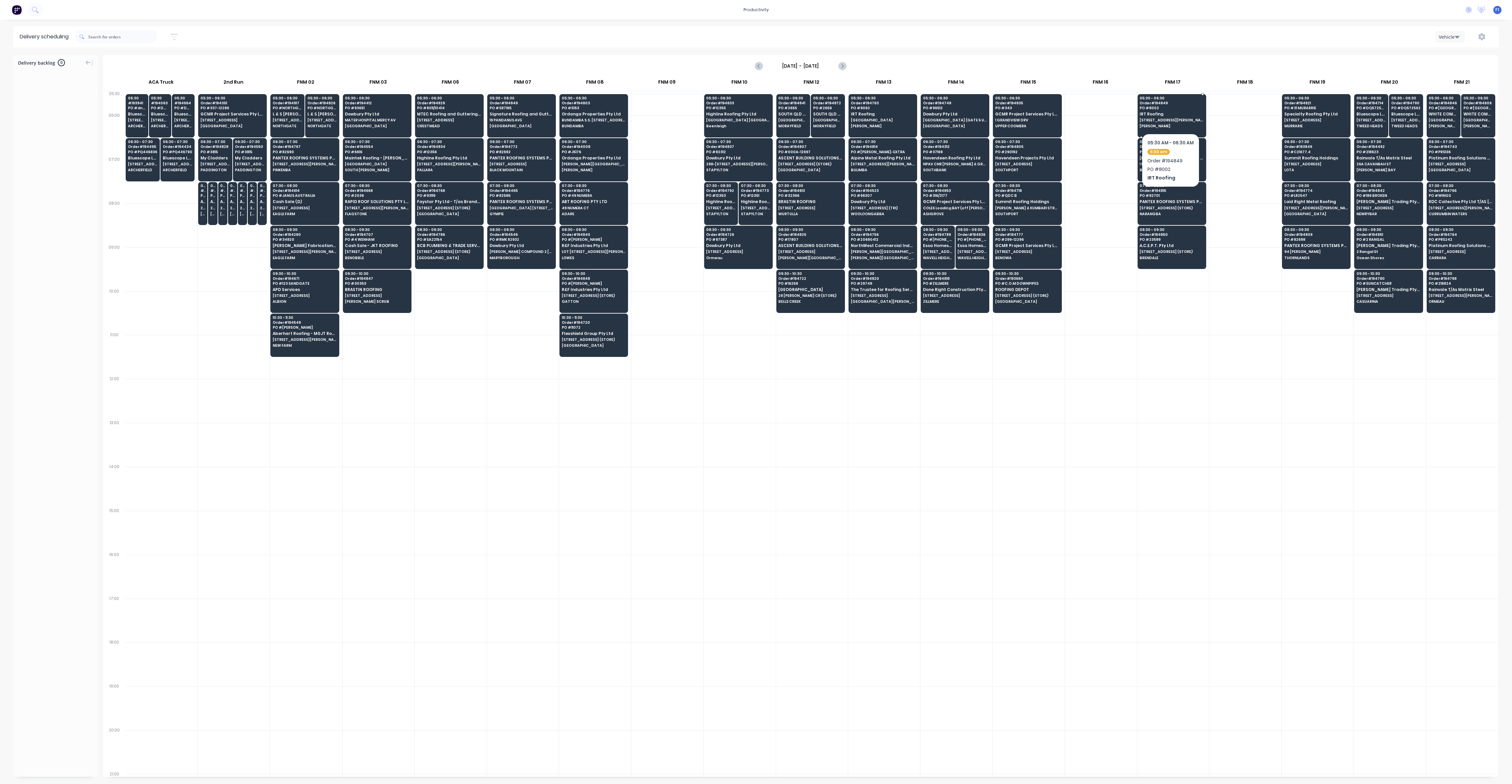
click at [1155, 110] on div "05:30 - 06:30 Order # 194849 PO # 8002 IRT Roofing [STREET_ADDRESS][PERSON_NAME…" at bounding box center [1172, 112] width 68 height 37
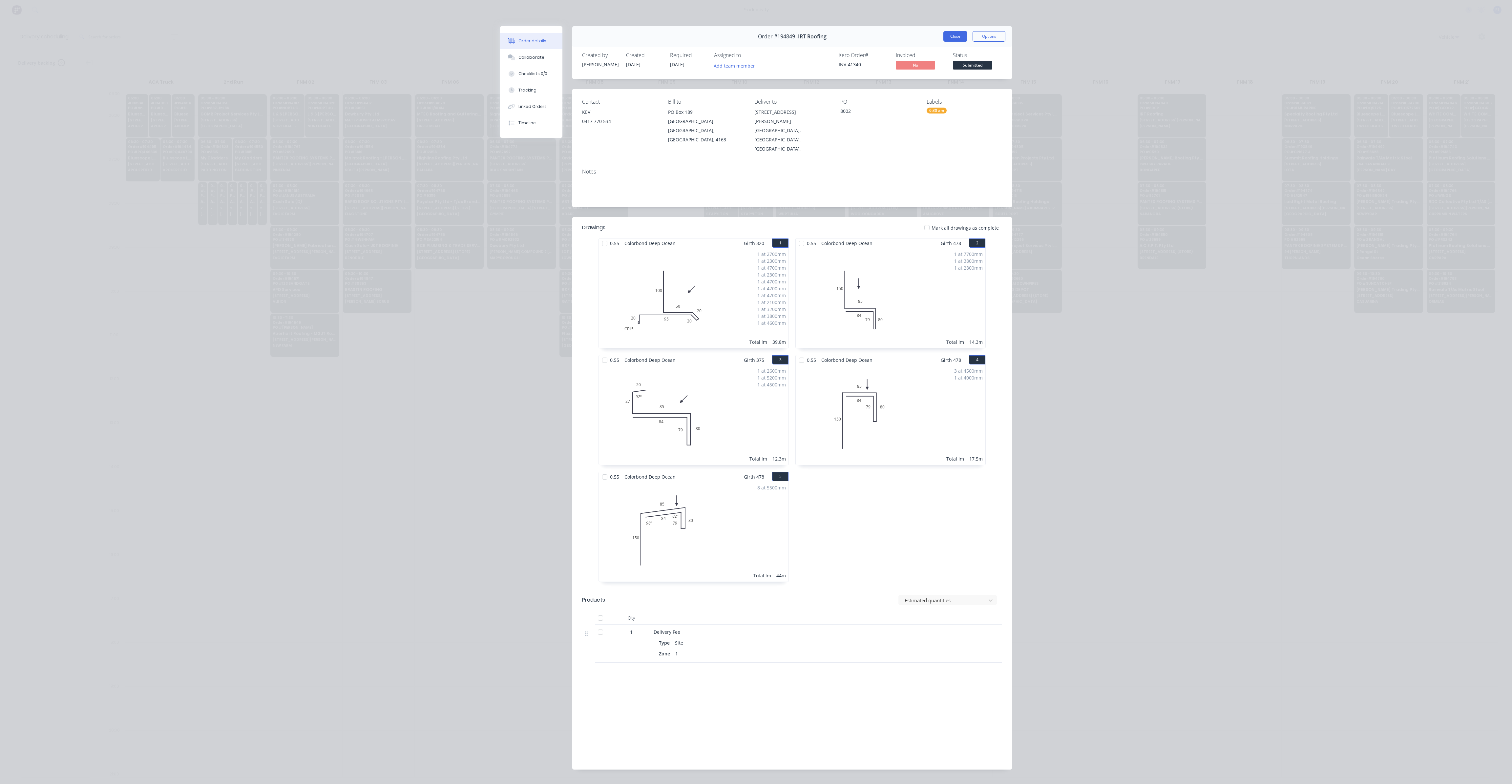
click at [953, 37] on button "Close" at bounding box center [955, 36] width 24 height 11
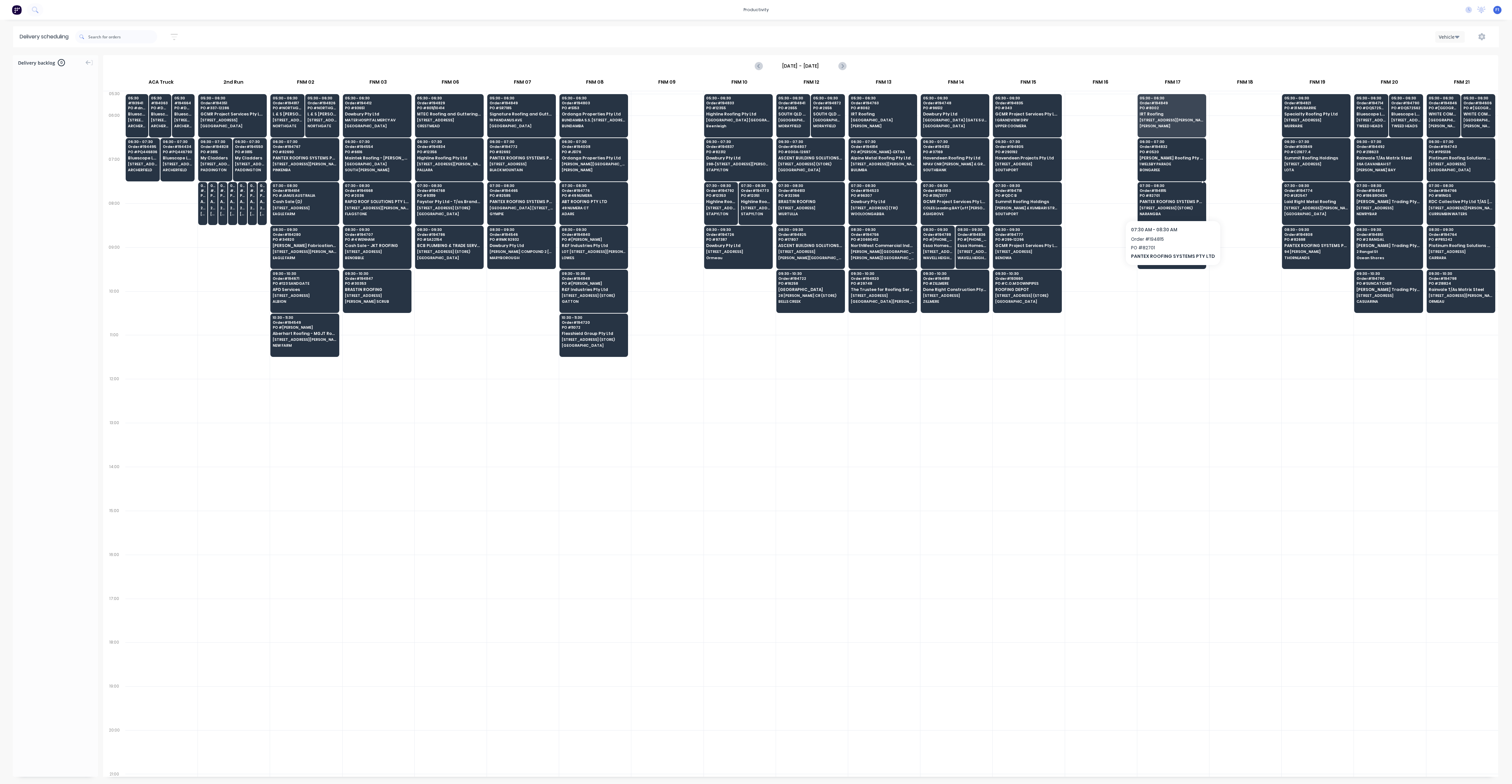
click at [1163, 201] on span "PANTEX ROOFING SYSTEMS PTY LTD" at bounding box center [1172, 201] width 63 height 4
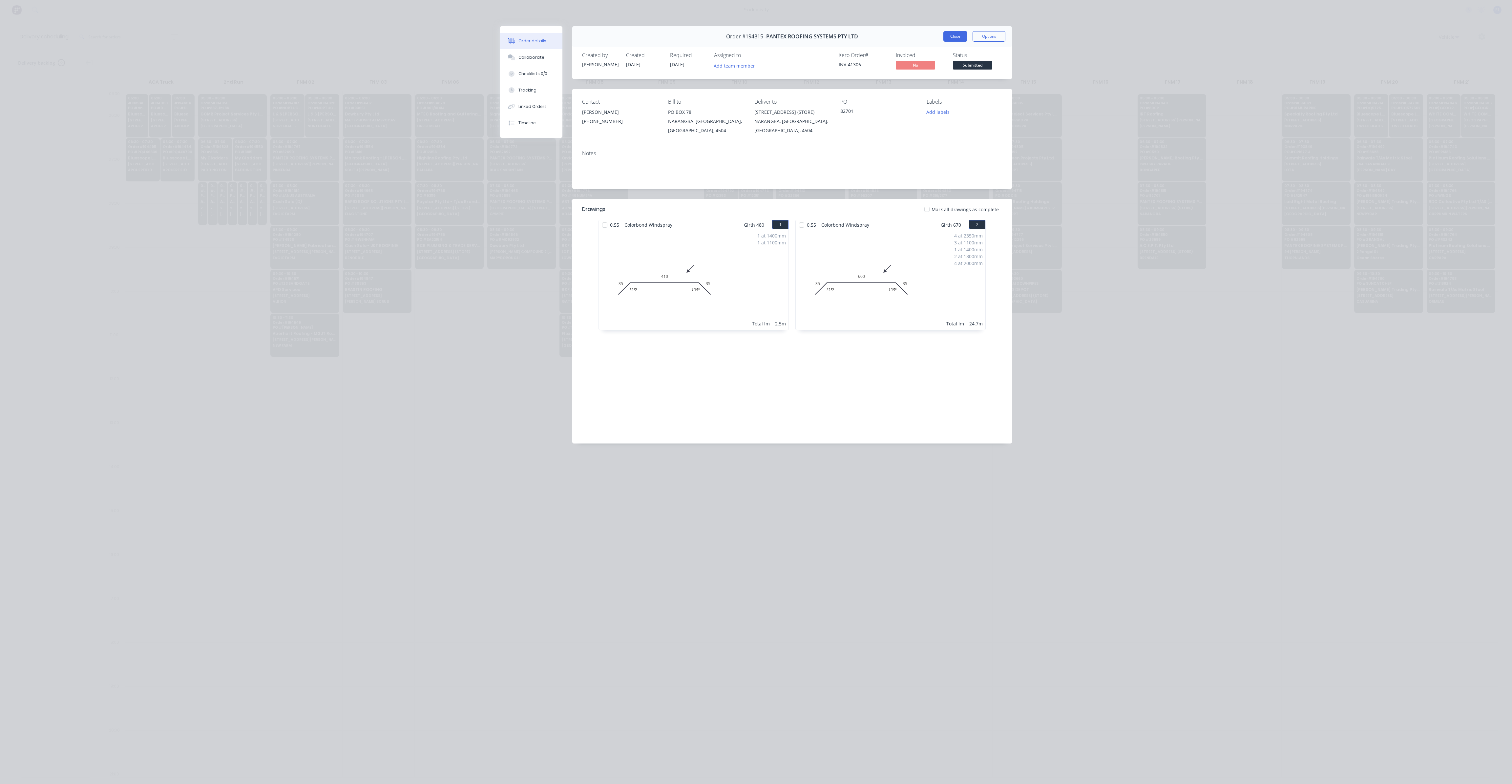
click at [963, 35] on button "Close" at bounding box center [955, 36] width 24 height 11
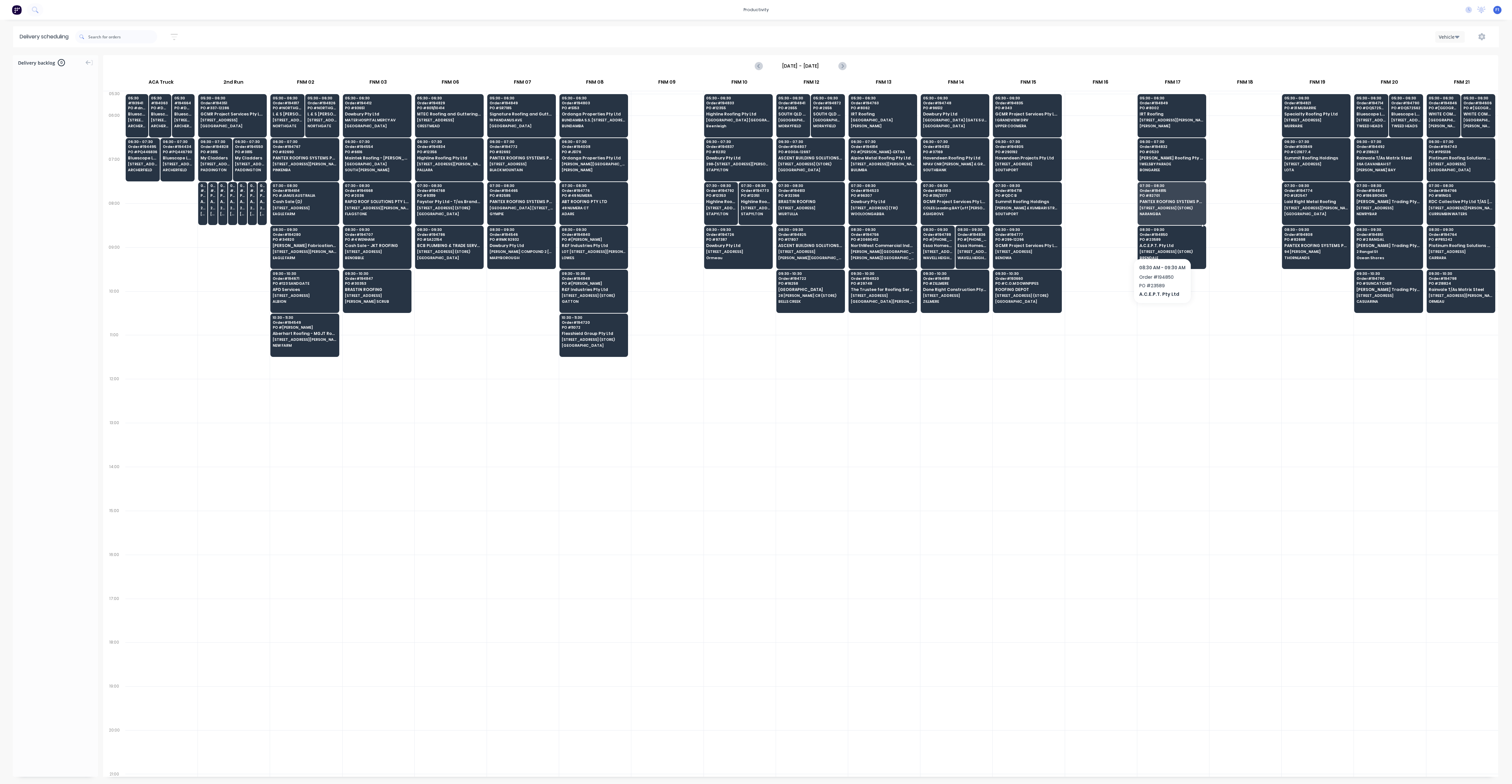
click at [1161, 241] on div "08:30 - 09:30 Order # 194850 PO # 23589 A.C.E.P.T. Pty Ltd [STREET_ADDRESS] (ST…" at bounding box center [1172, 244] width 68 height 37
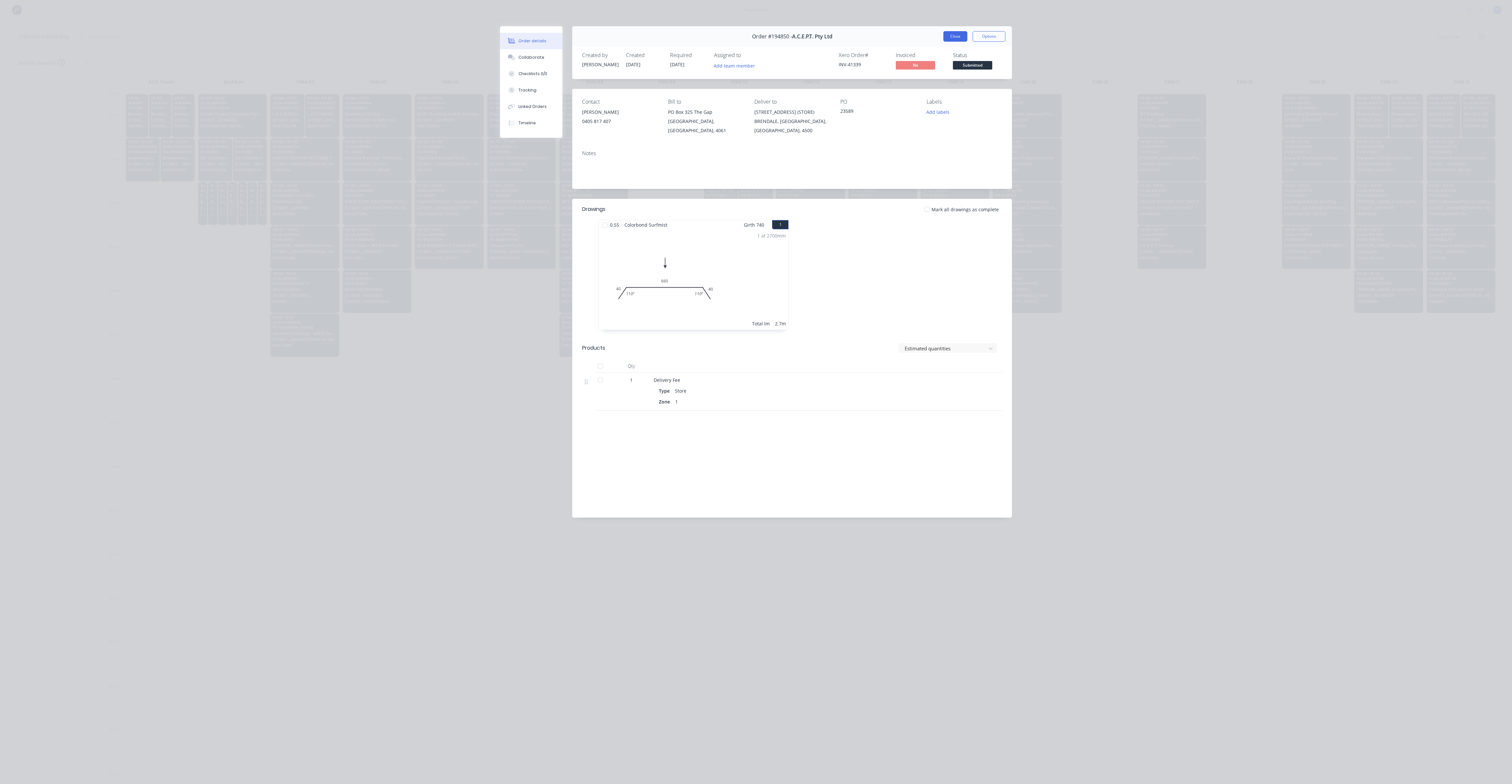
click at [950, 35] on button "Close" at bounding box center [955, 36] width 24 height 11
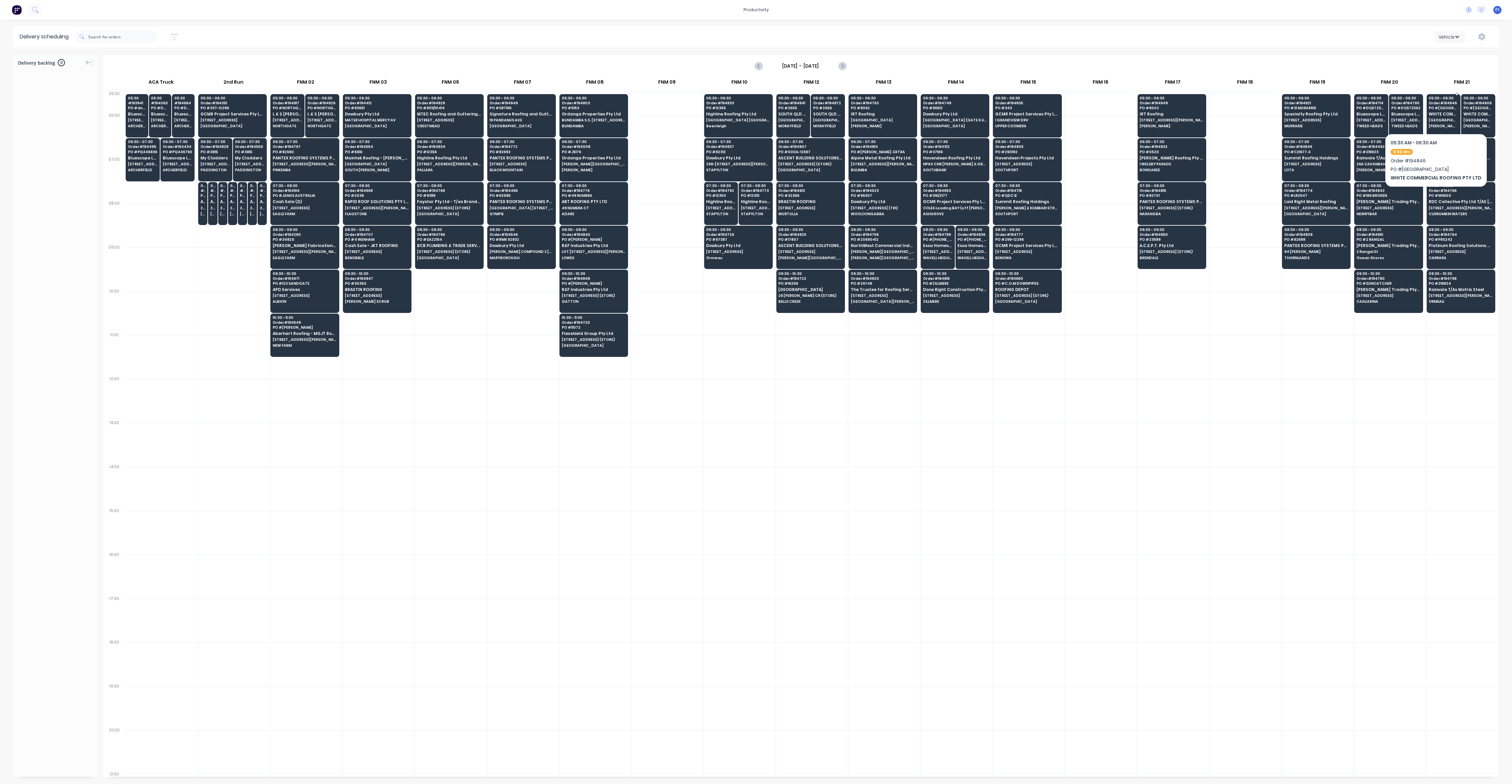
click at [1439, 119] on span "[GEOGRAPHIC_DATA] [STREET_ADDRESS]" at bounding box center [1443, 120] width 29 height 4
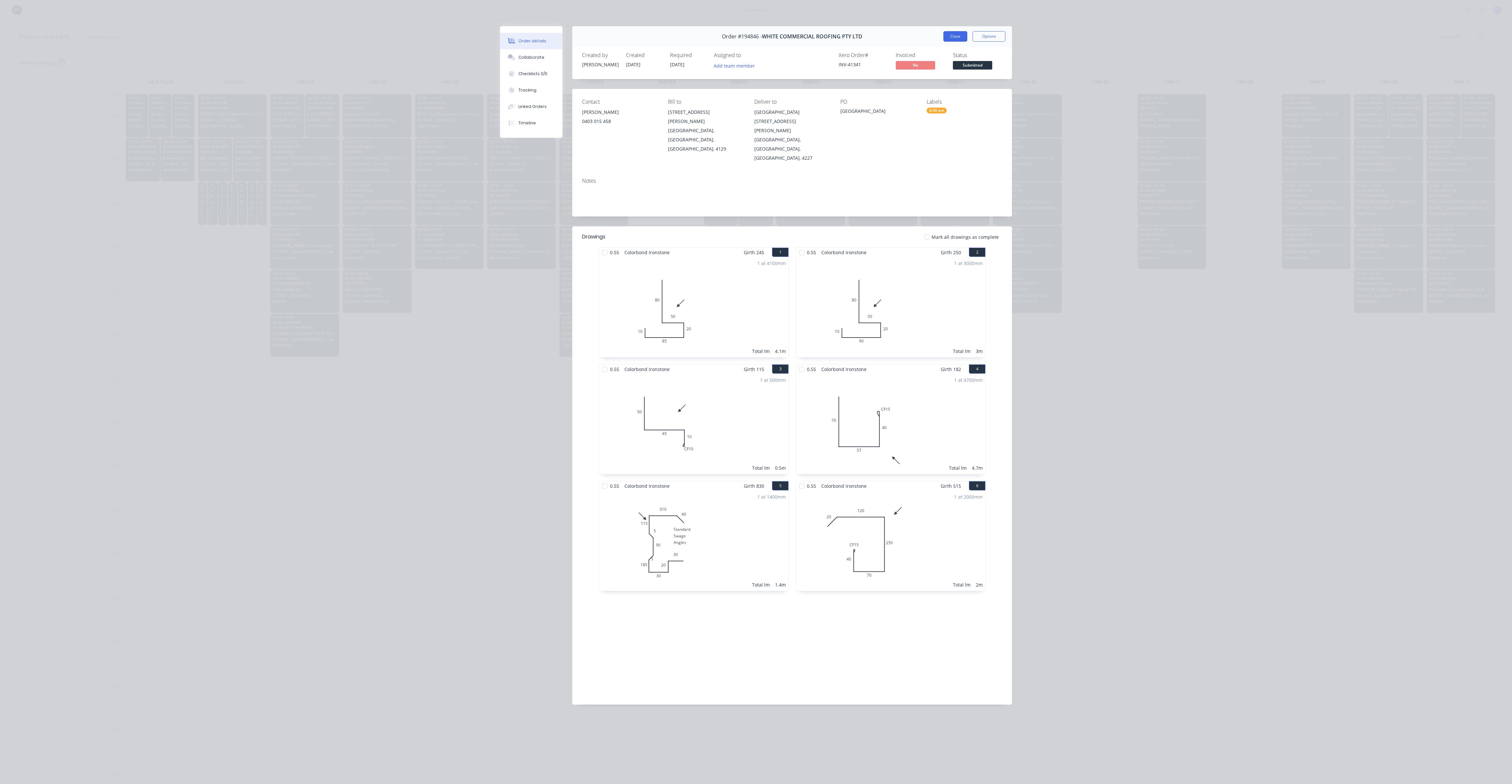
click at [961, 36] on button "Close" at bounding box center [955, 36] width 24 height 11
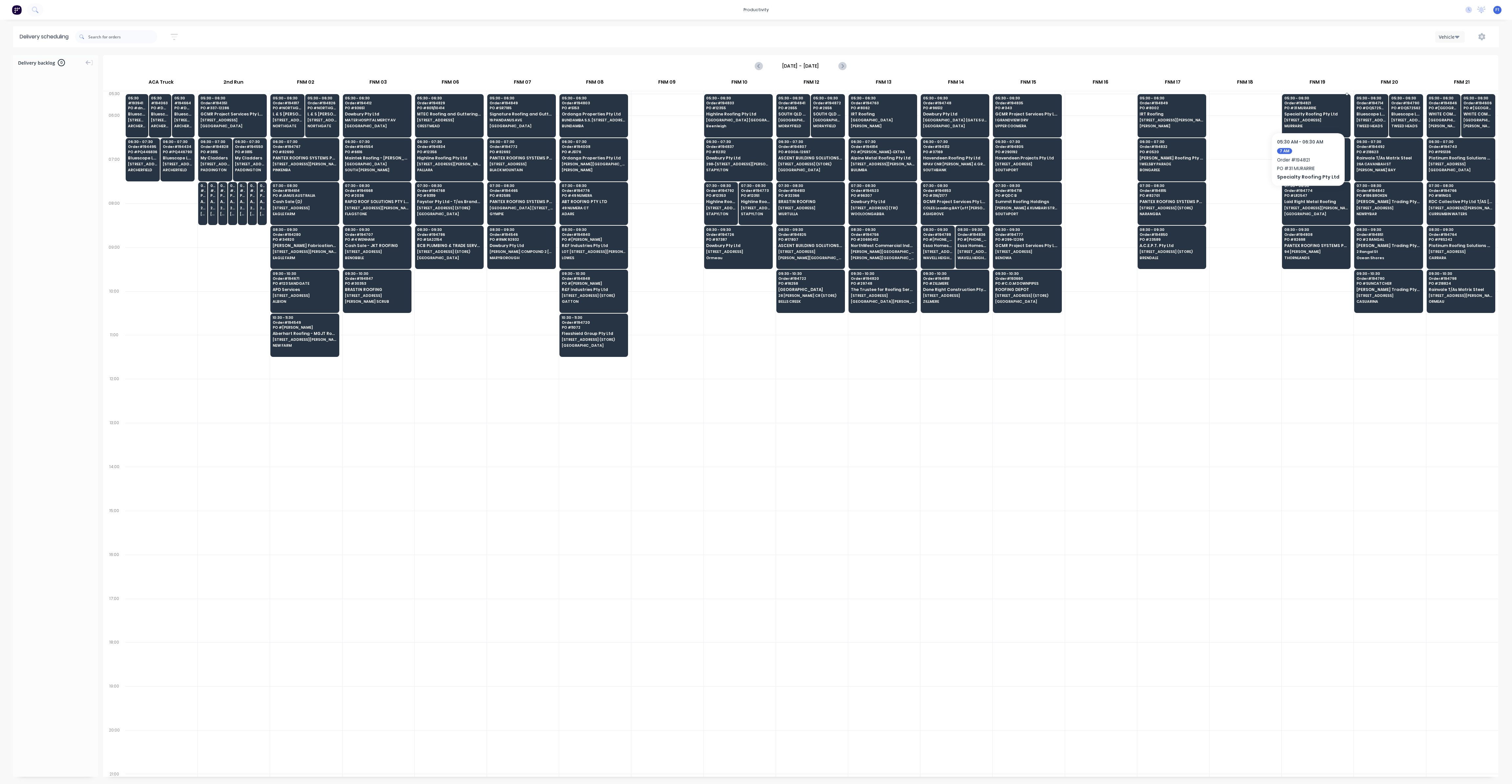
click at [1305, 113] on span "Specialty Roofing Pty Ltd" at bounding box center [1316, 114] width 63 height 4
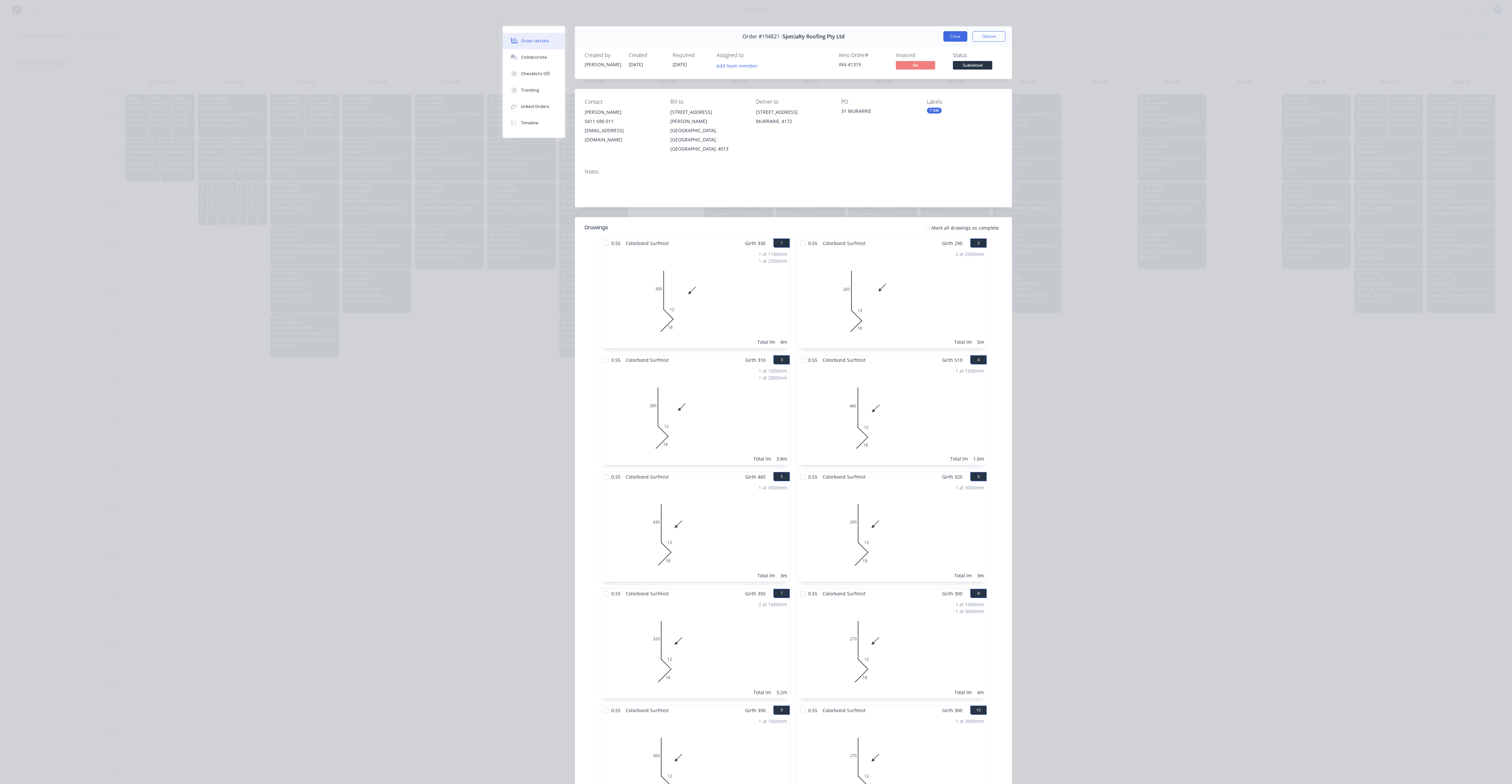
click at [946, 39] on button "Close" at bounding box center [955, 36] width 24 height 11
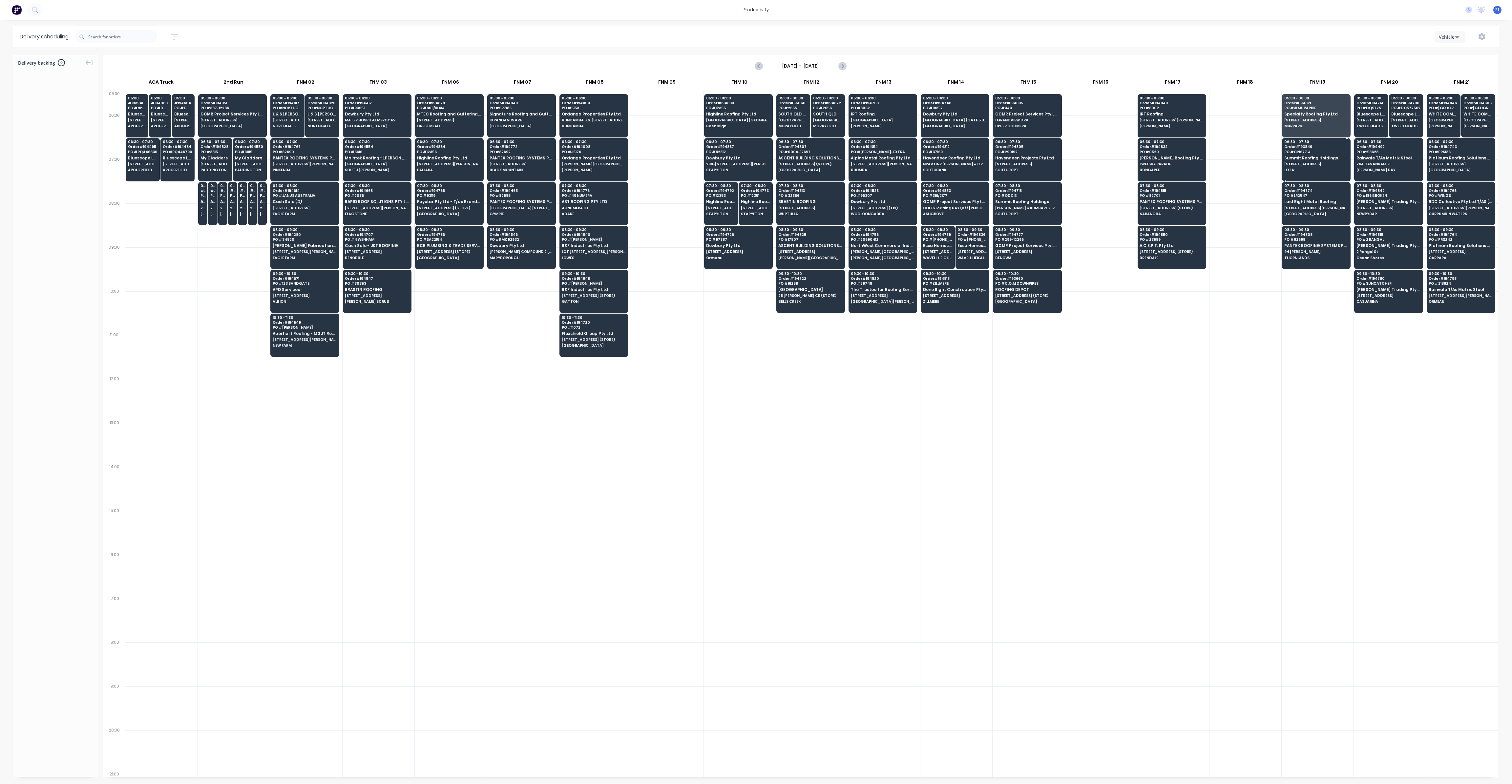
click at [1305, 168] on span "LOTA" at bounding box center [1316, 170] width 63 height 4
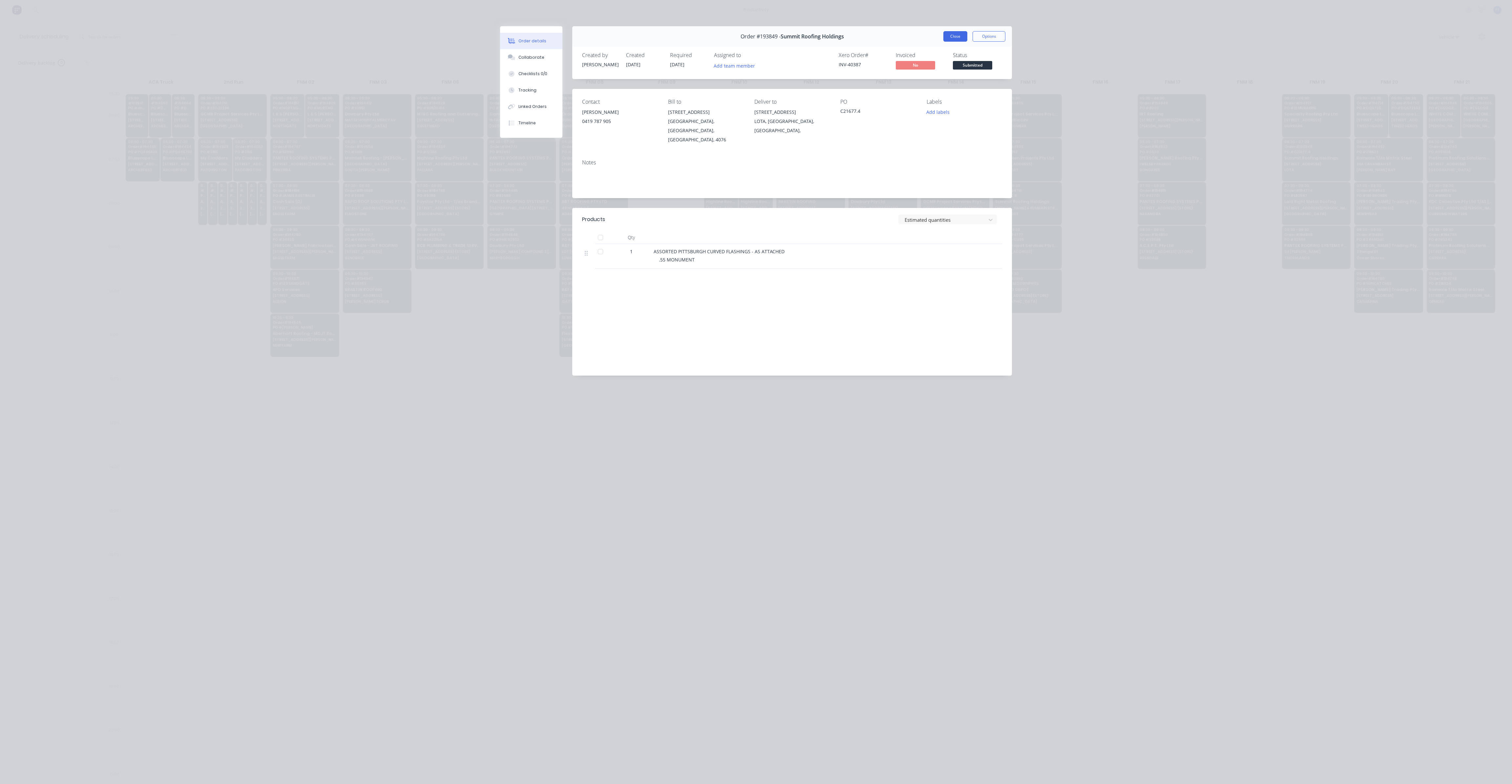
click at [957, 35] on button "Close" at bounding box center [955, 36] width 24 height 11
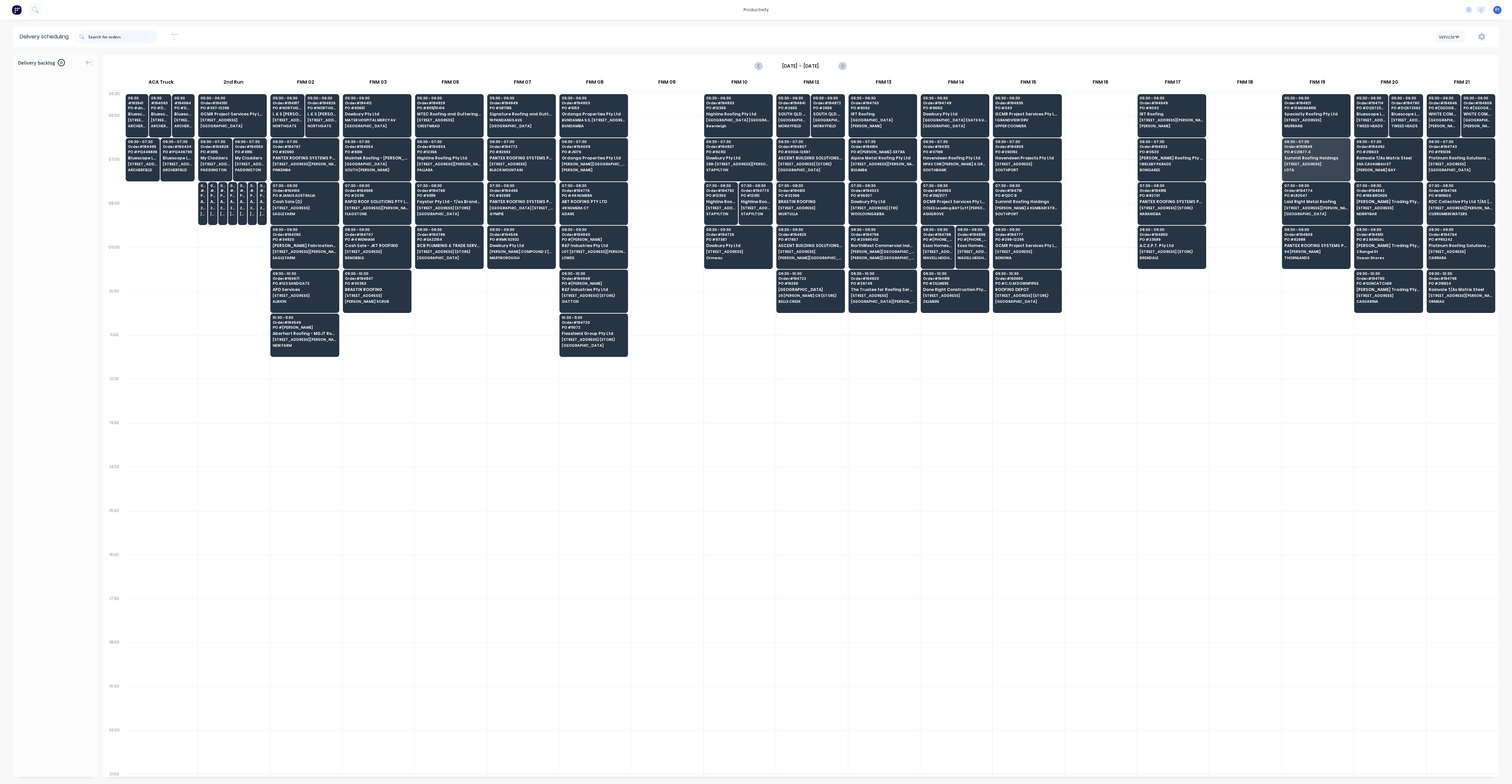
click at [110, 38] on input "text" at bounding box center [122, 36] width 69 height 13
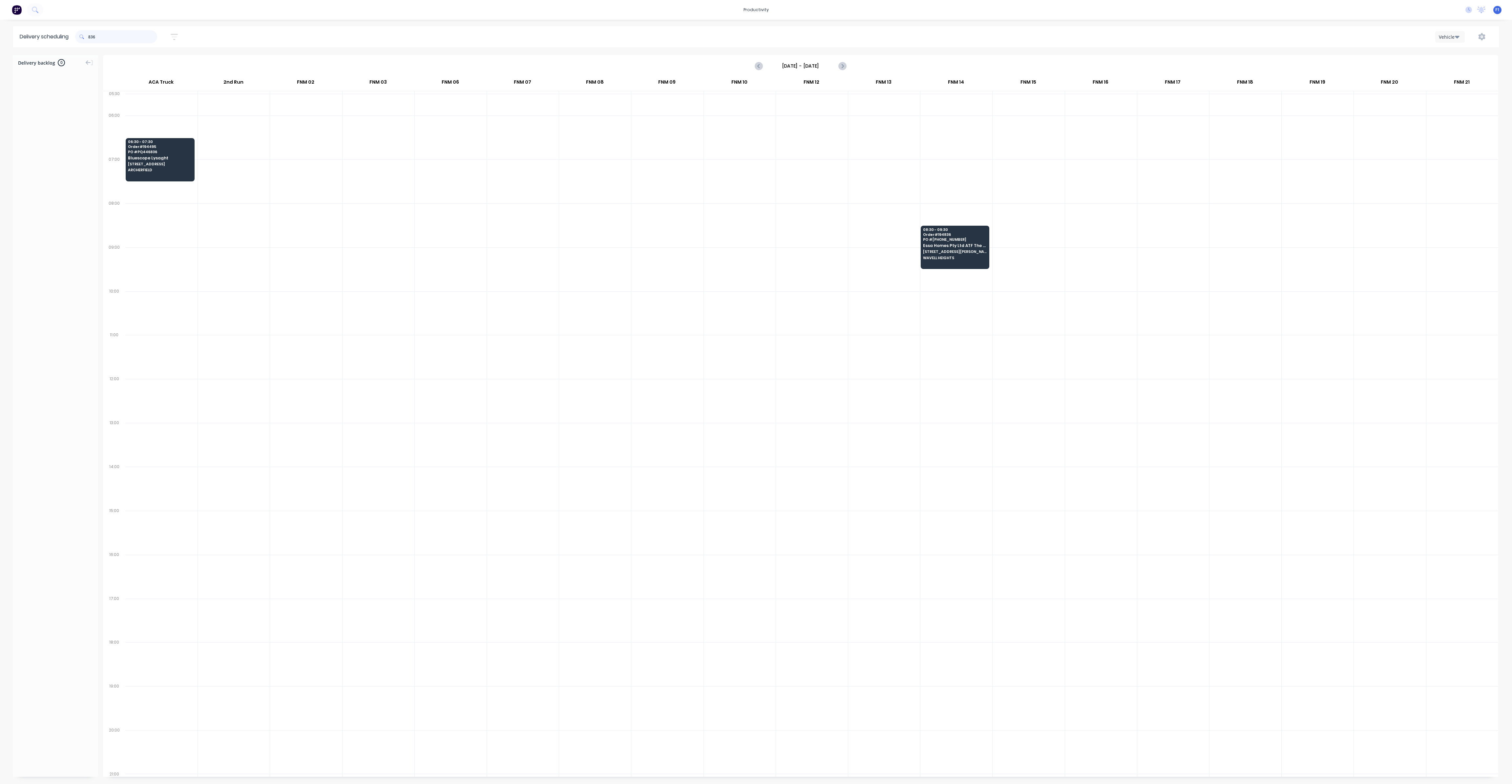
click at [91, 36] on input "836" at bounding box center [122, 36] width 69 height 13
type input "6"
click at [92, 38] on input "837" at bounding box center [122, 36] width 69 height 13
click at [90, 38] on input "837" at bounding box center [122, 36] width 69 height 13
type input "7"
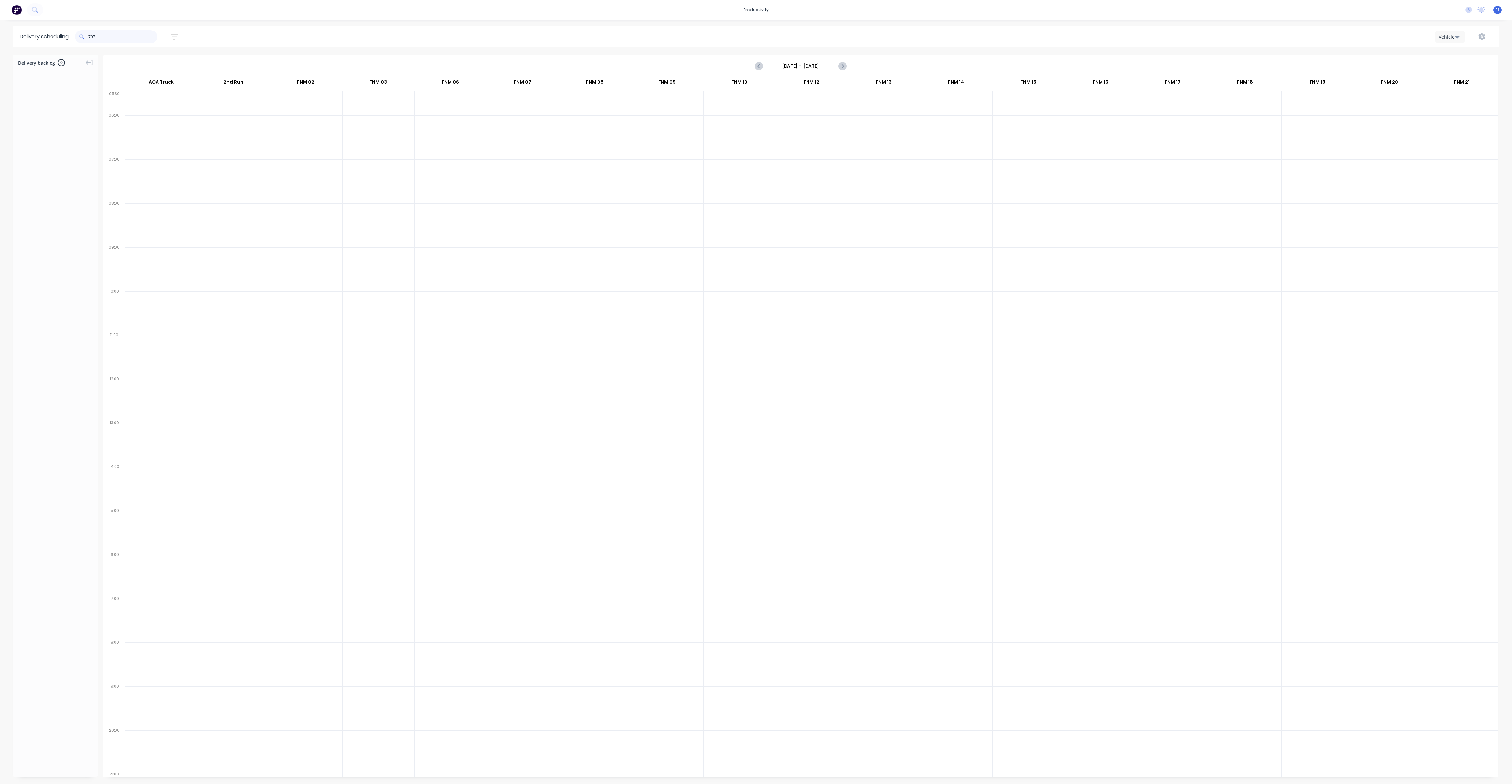
click at [90, 38] on input "797" at bounding box center [122, 36] width 69 height 13
type input "7"
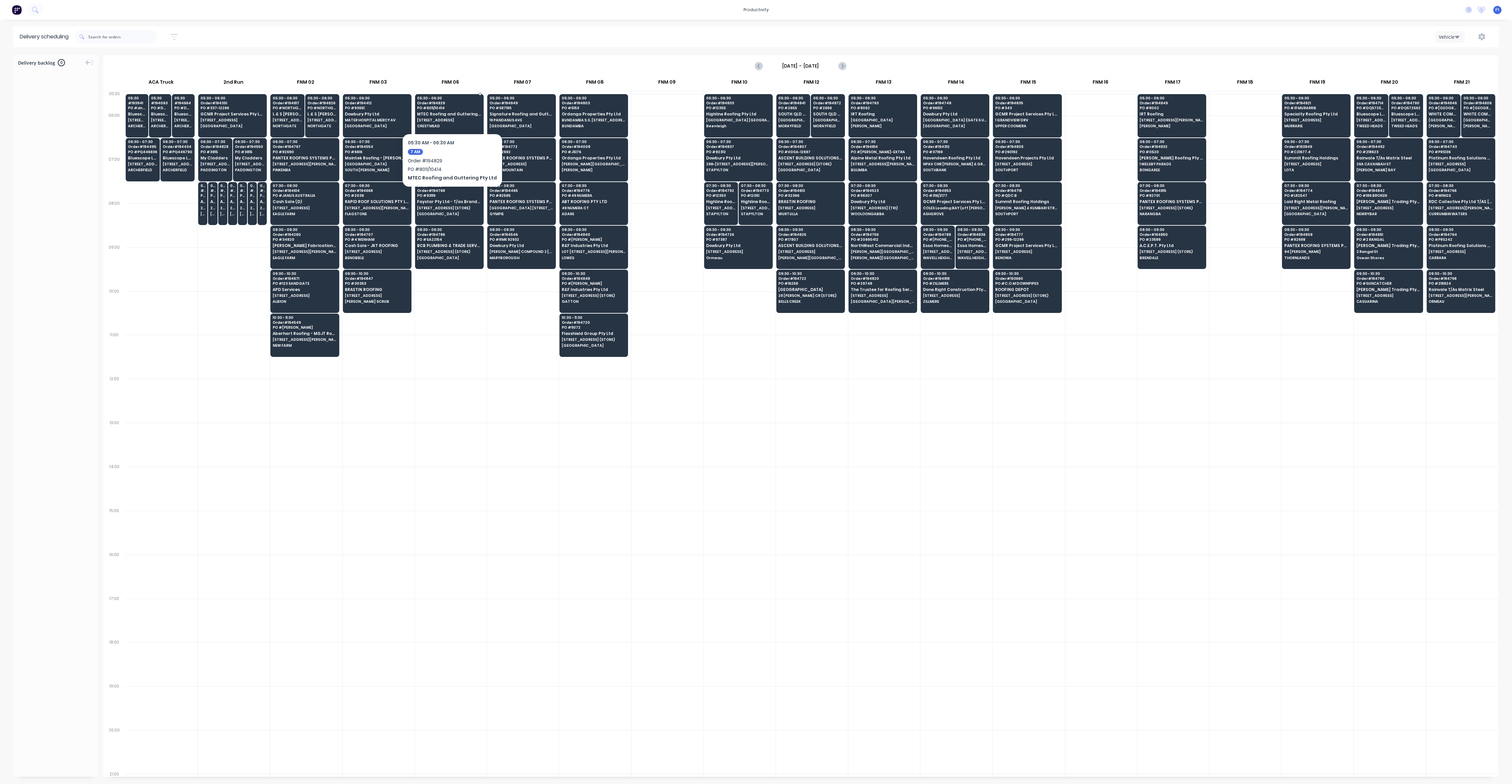
click at [446, 120] on span "[STREET_ADDRESS]" at bounding box center [449, 120] width 63 height 4
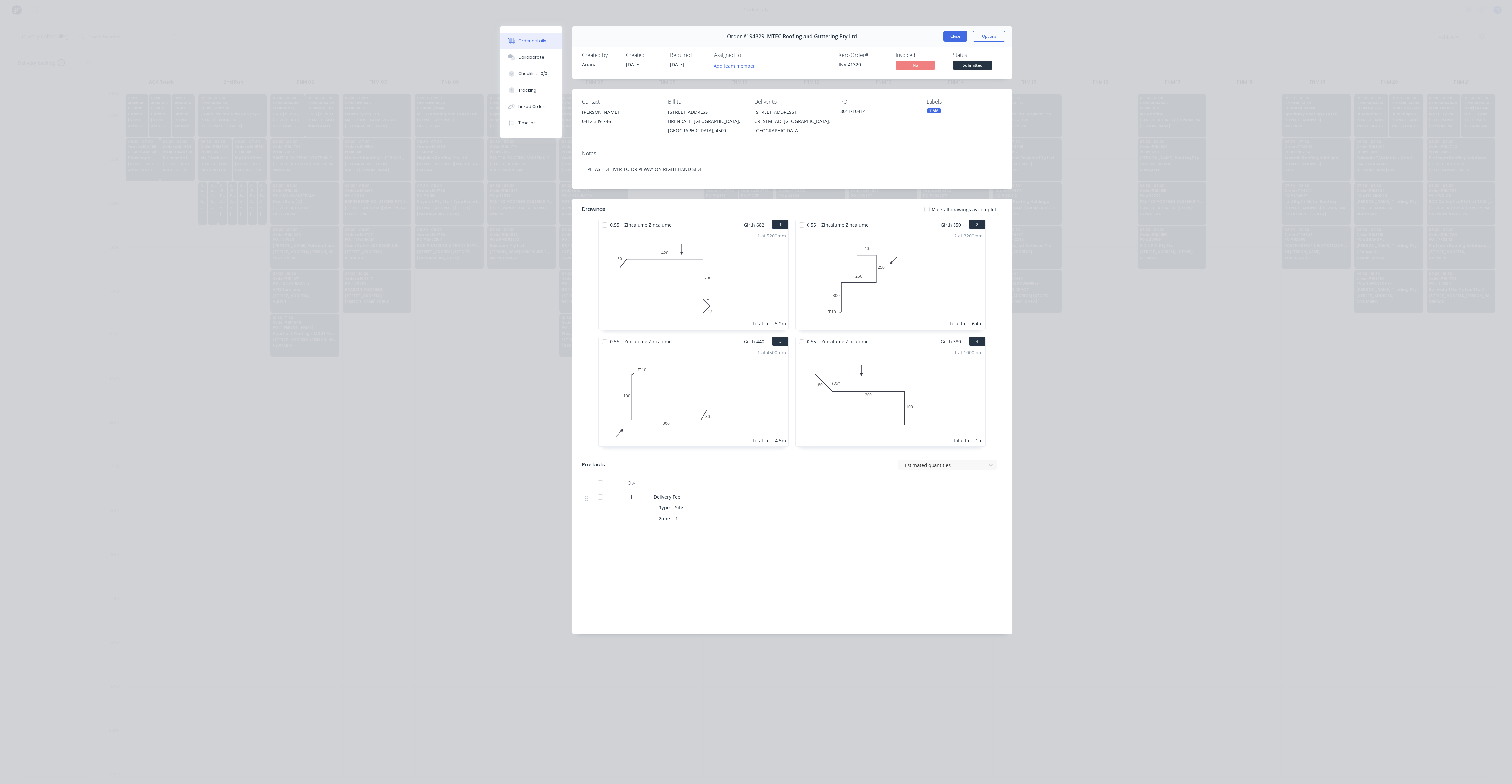
click at [959, 38] on button "Close" at bounding box center [955, 36] width 24 height 11
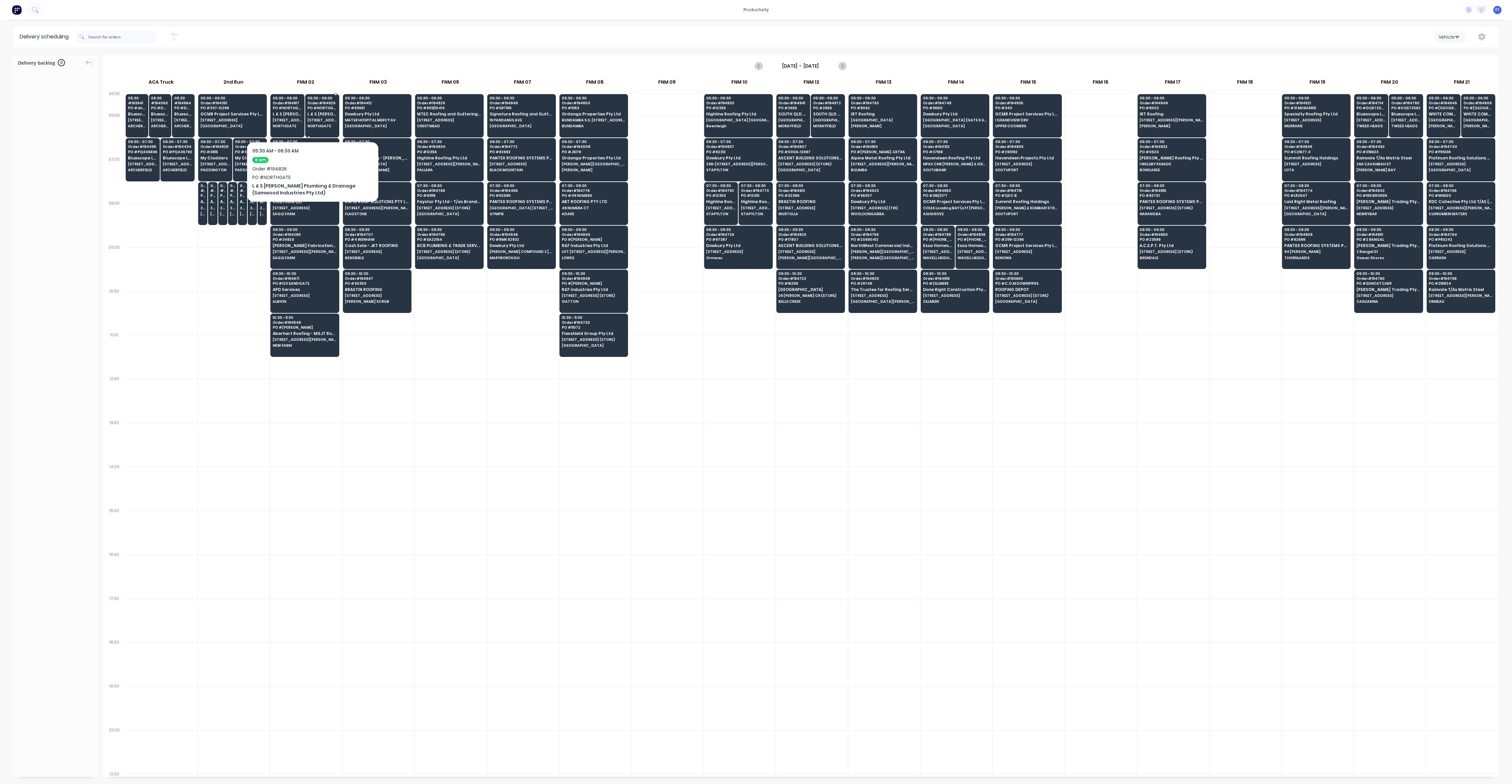
click at [313, 119] on span "[STREET_ADDRESS][PERSON_NAME]" at bounding box center [322, 120] width 29 height 4
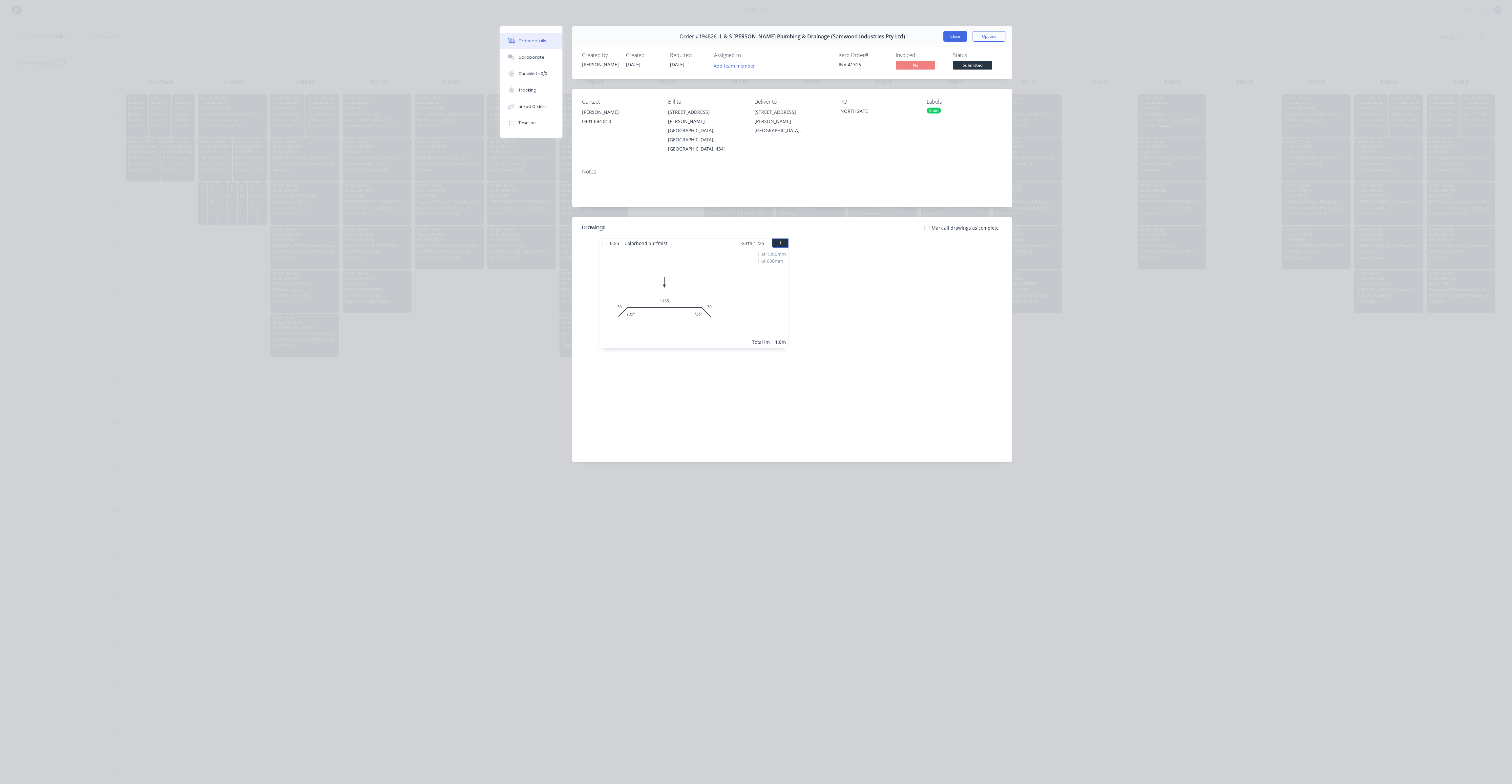
click at [961, 38] on button "Close" at bounding box center [955, 36] width 24 height 11
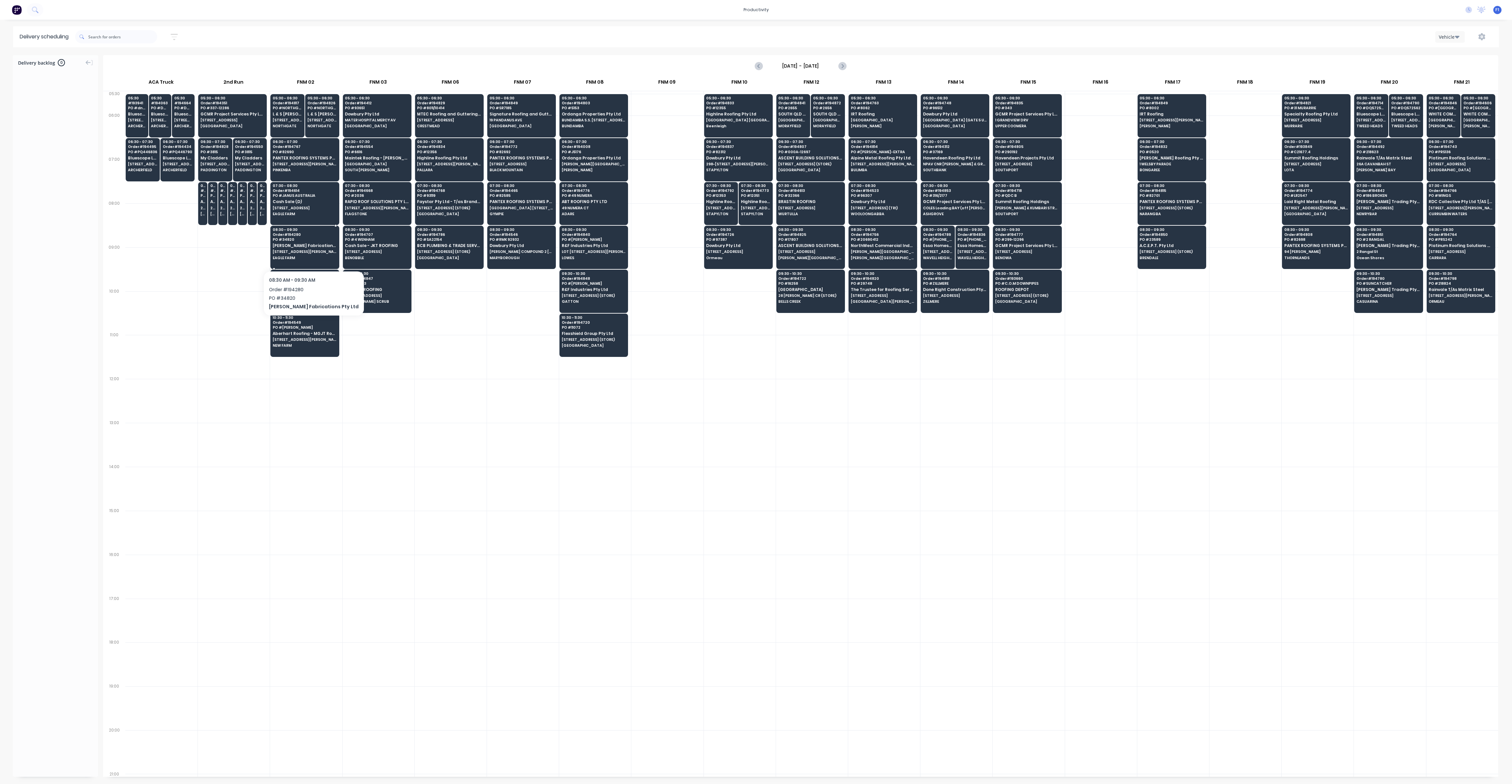
click at [304, 254] on div "08:30 - 09:30 Order # 194280 PO # 34820 [PERSON_NAME] Fabrications Pty Ltd [STR…" at bounding box center [305, 244] width 68 height 37
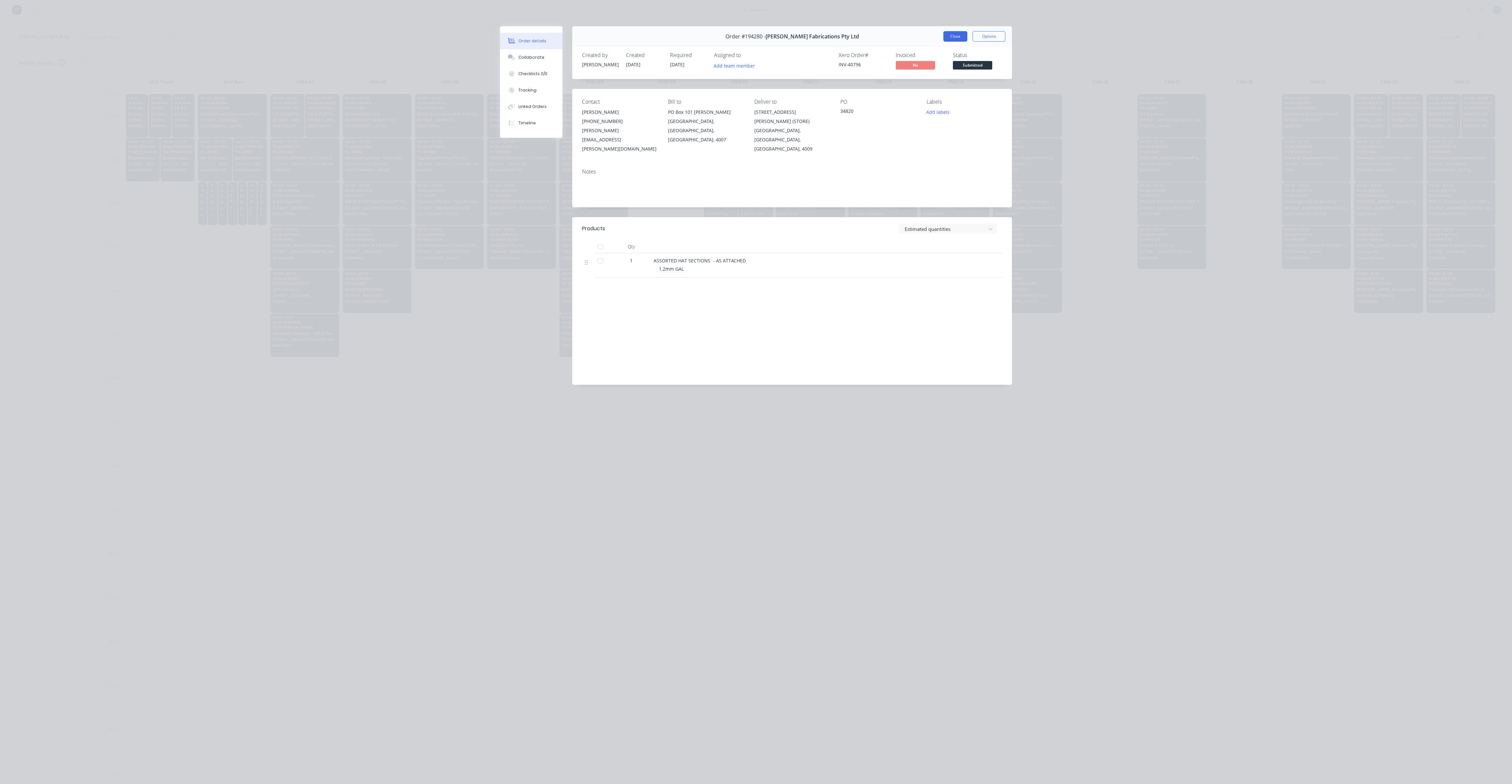
click at [959, 40] on button "Close" at bounding box center [955, 36] width 24 height 11
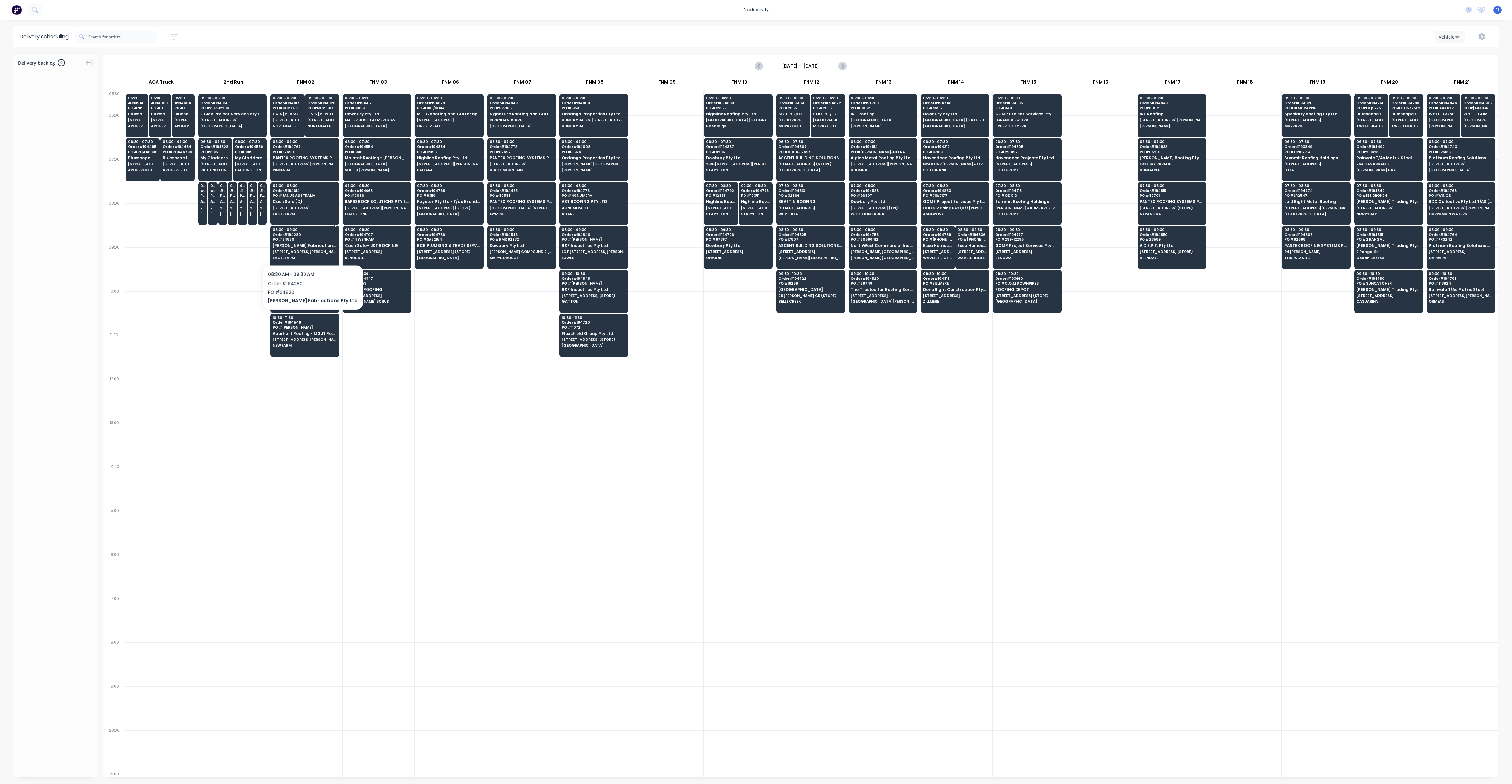
click at [303, 248] on div "08:30 - 09:30 Order # 194280 PO # 34820 [PERSON_NAME] Fabrications Pty Ltd [STR…" at bounding box center [305, 244] width 68 height 37
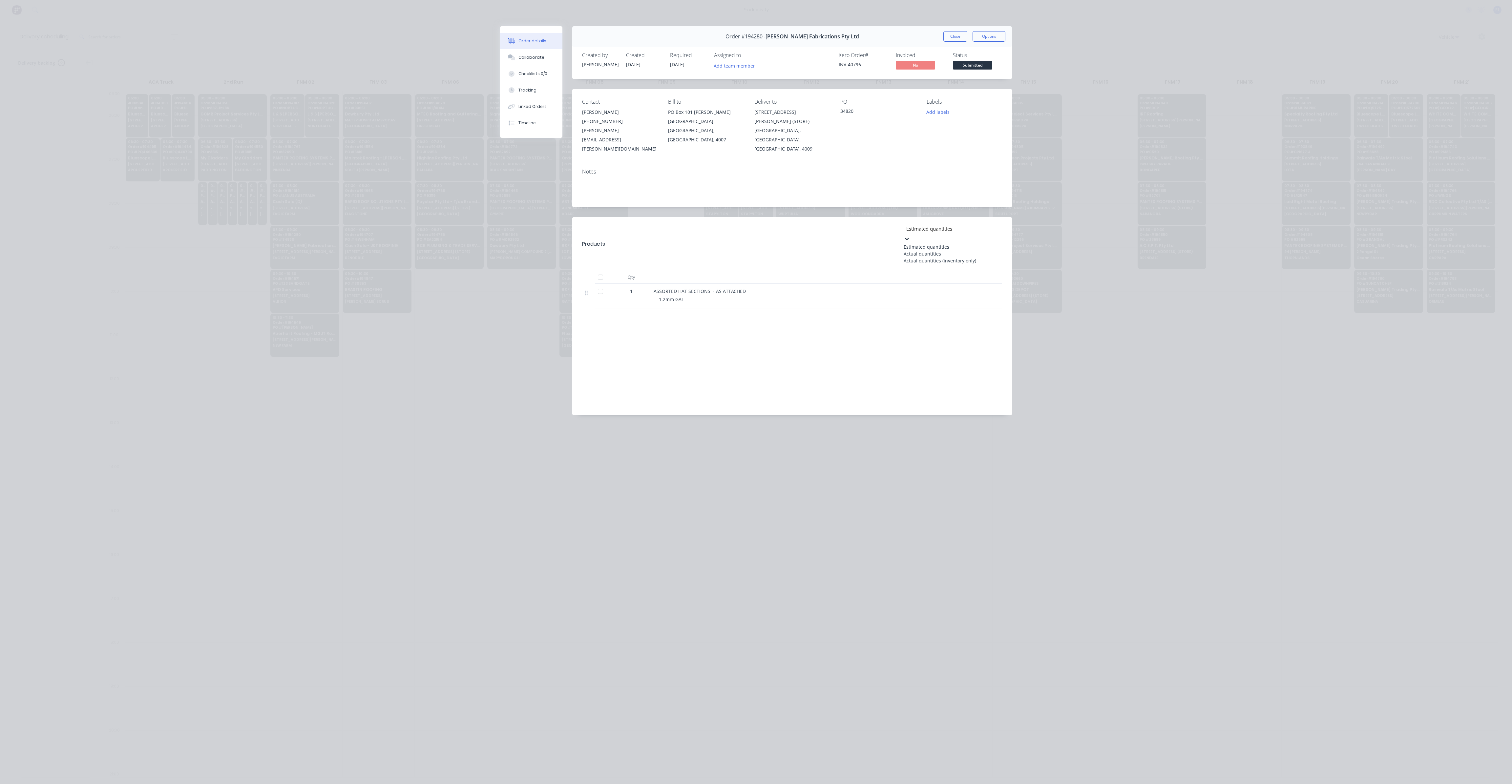
click at [910, 235] on icon at bounding box center [907, 238] width 6 height 6
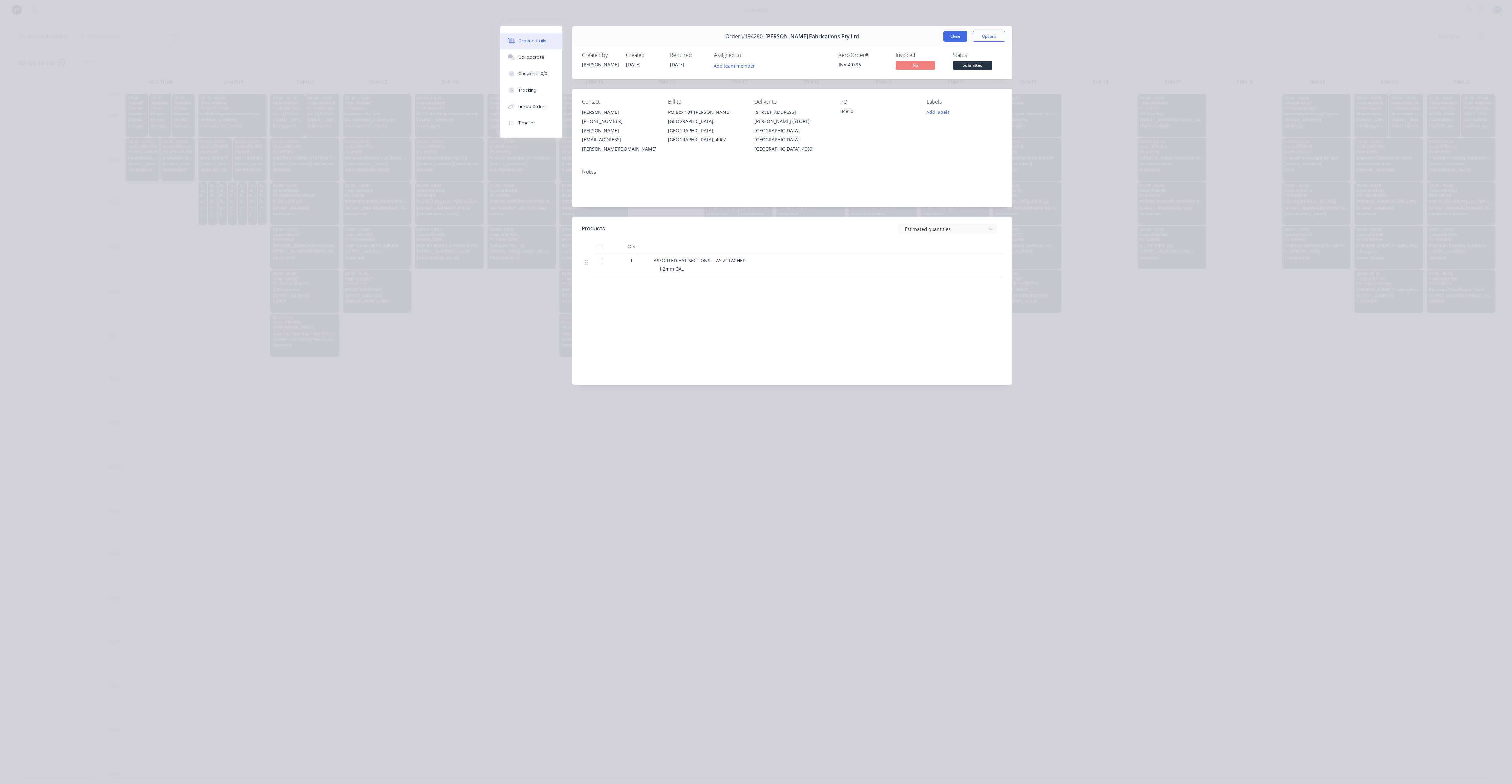
click at [957, 40] on button "Close" at bounding box center [955, 36] width 24 height 11
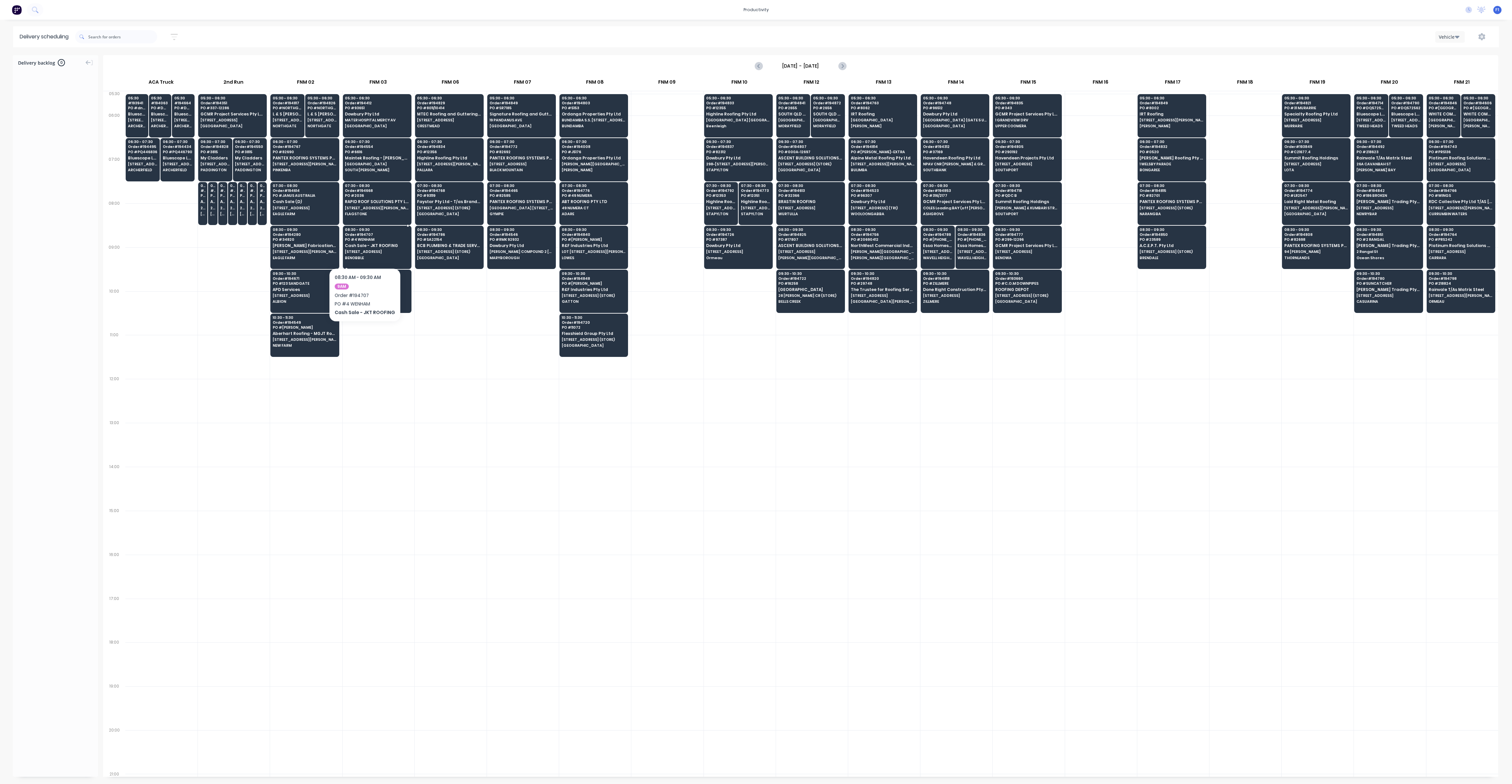
click at [363, 248] on div "08:30 - 09:30 Order # 194707 PO # 4 WENHAM Cash Sale - JKT ROOFING 4 WENHAM COU…" at bounding box center [377, 244] width 68 height 37
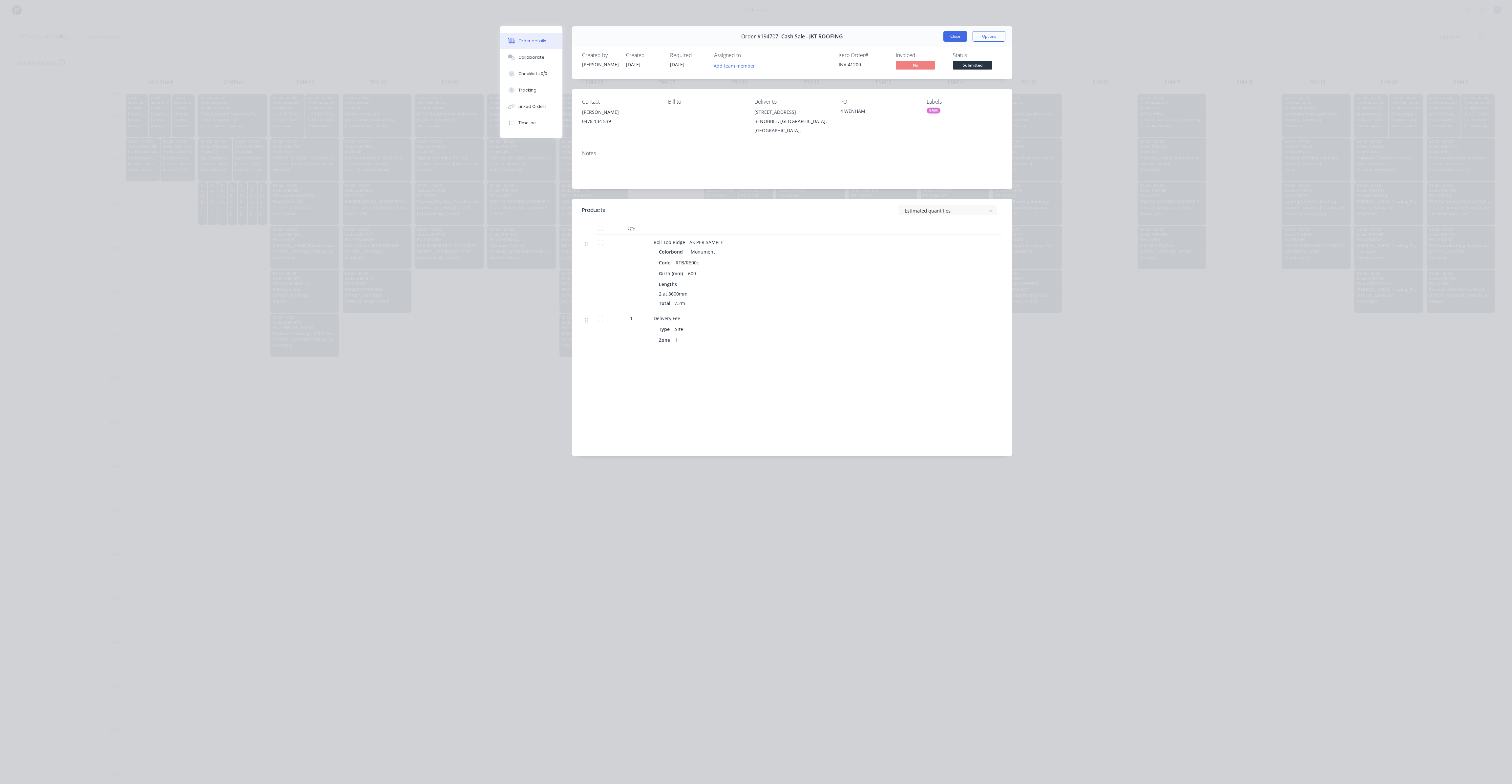
click at [960, 39] on button "Close" at bounding box center [955, 36] width 24 height 11
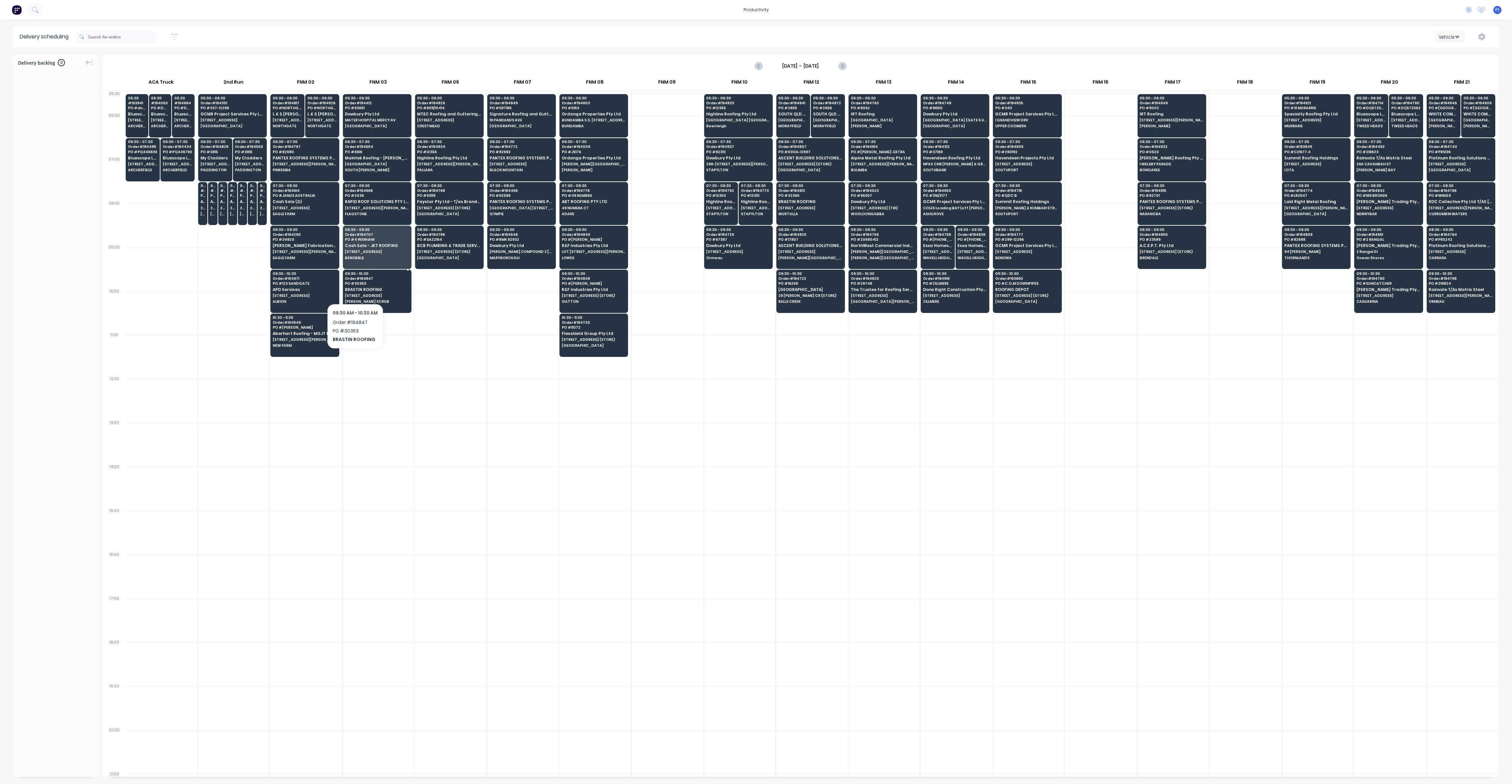
click at [355, 288] on span "BRASTIN ROOFING" at bounding box center [377, 289] width 63 height 4
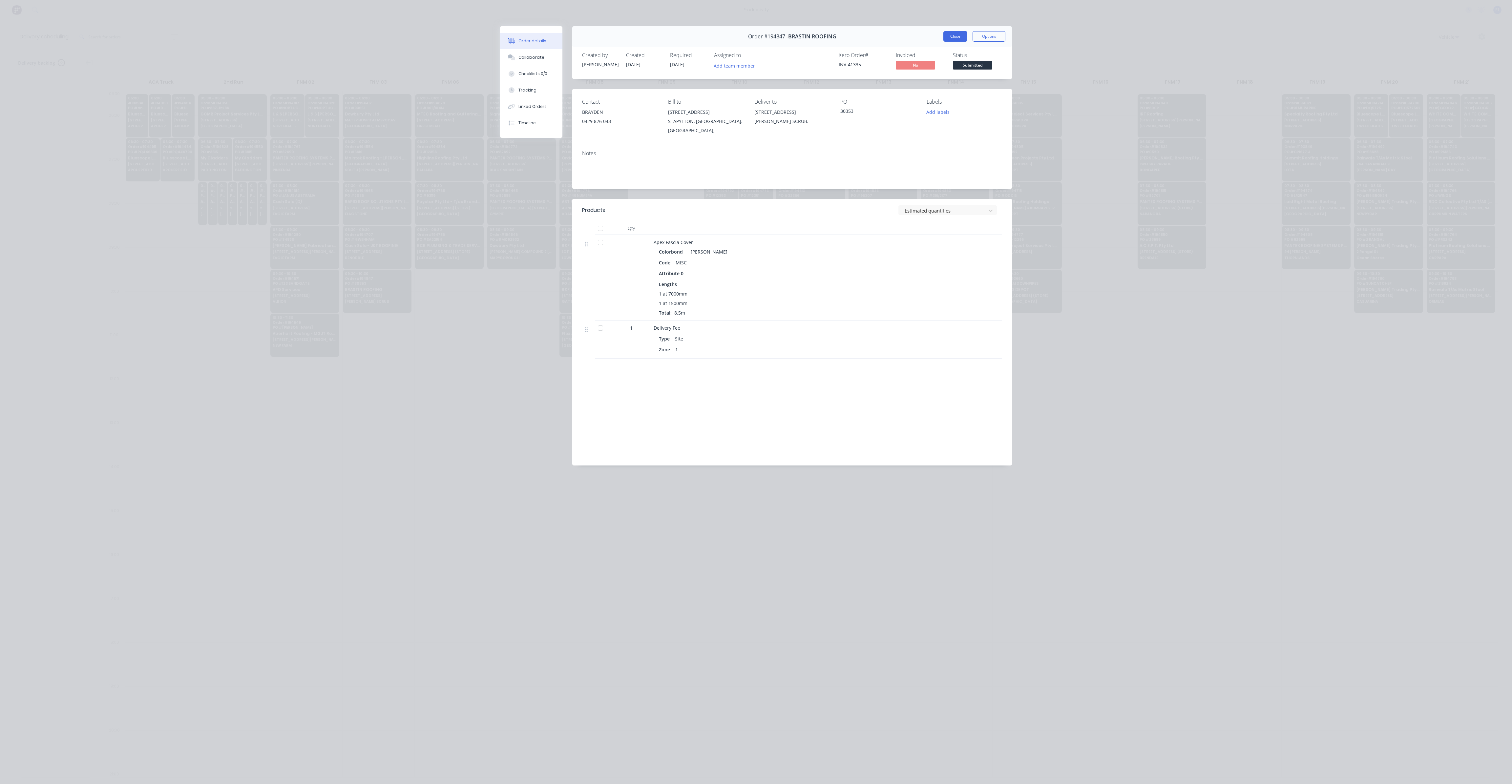
click at [949, 36] on button "Close" at bounding box center [955, 36] width 24 height 11
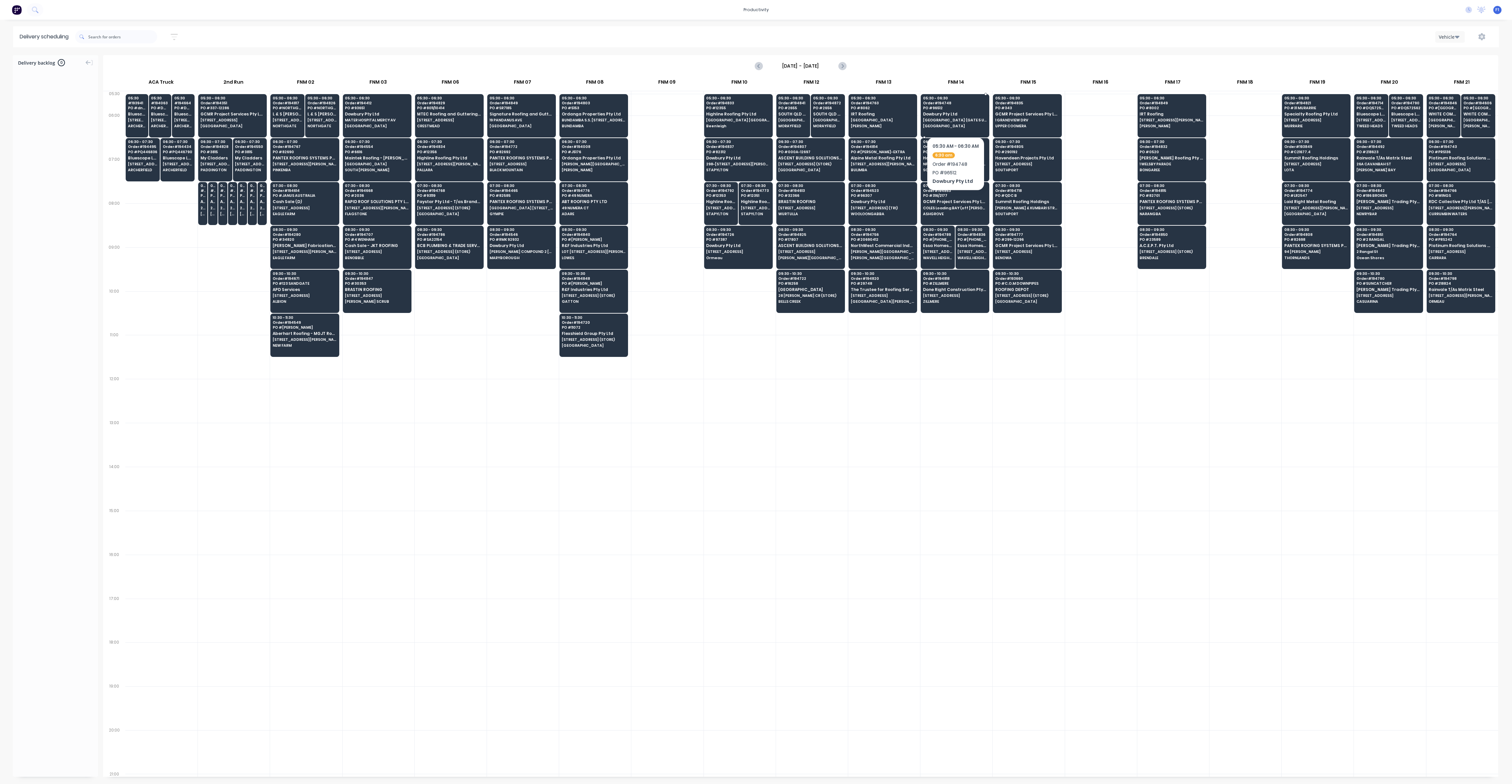
click at [956, 117] on div "05:30 - 06:30 Order # 194748 PO # 96512 Dowbury Pty Ltd [GEOGRAPHIC_DATA] (GATE…" at bounding box center [955, 112] width 68 height 37
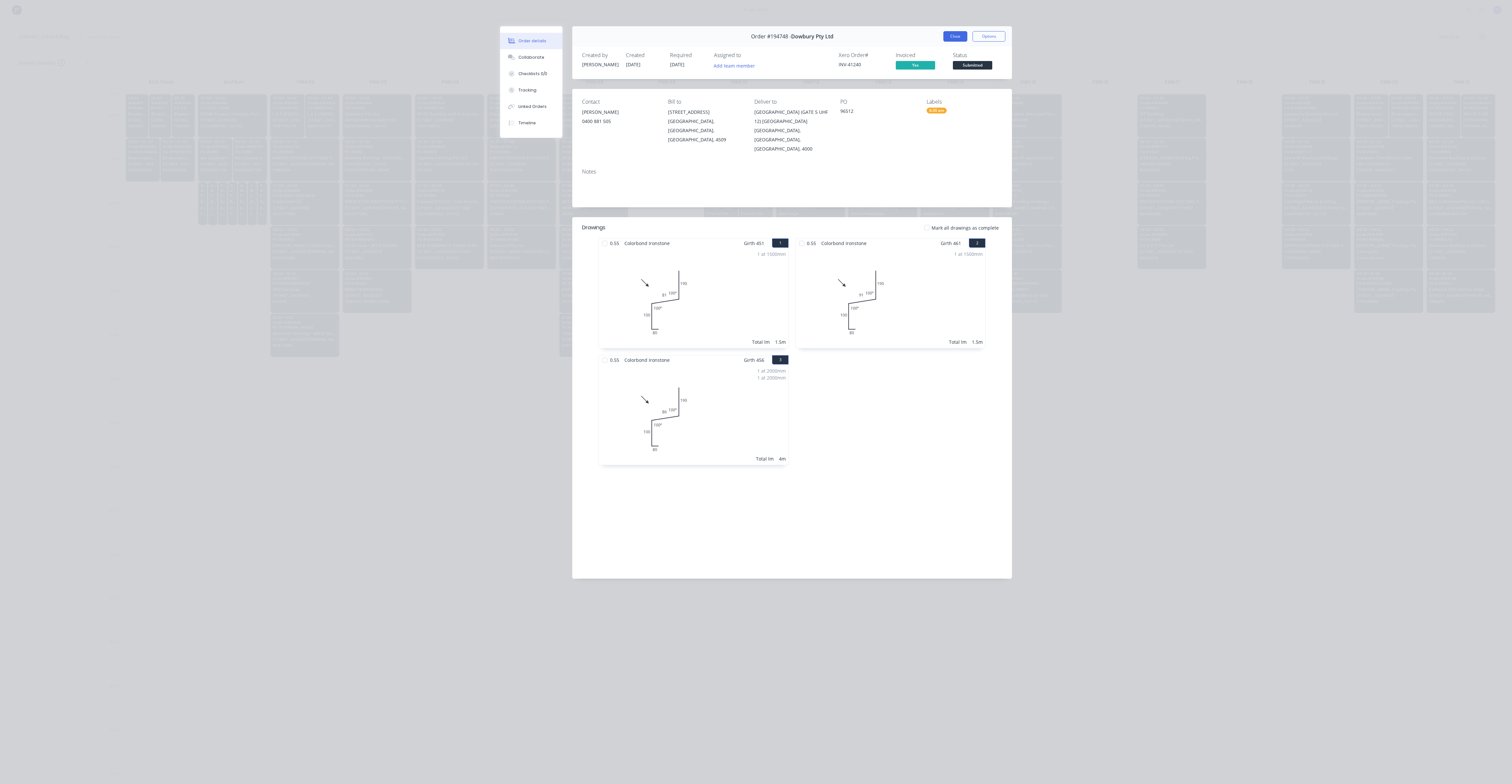
click at [954, 39] on button "Close" at bounding box center [955, 36] width 24 height 11
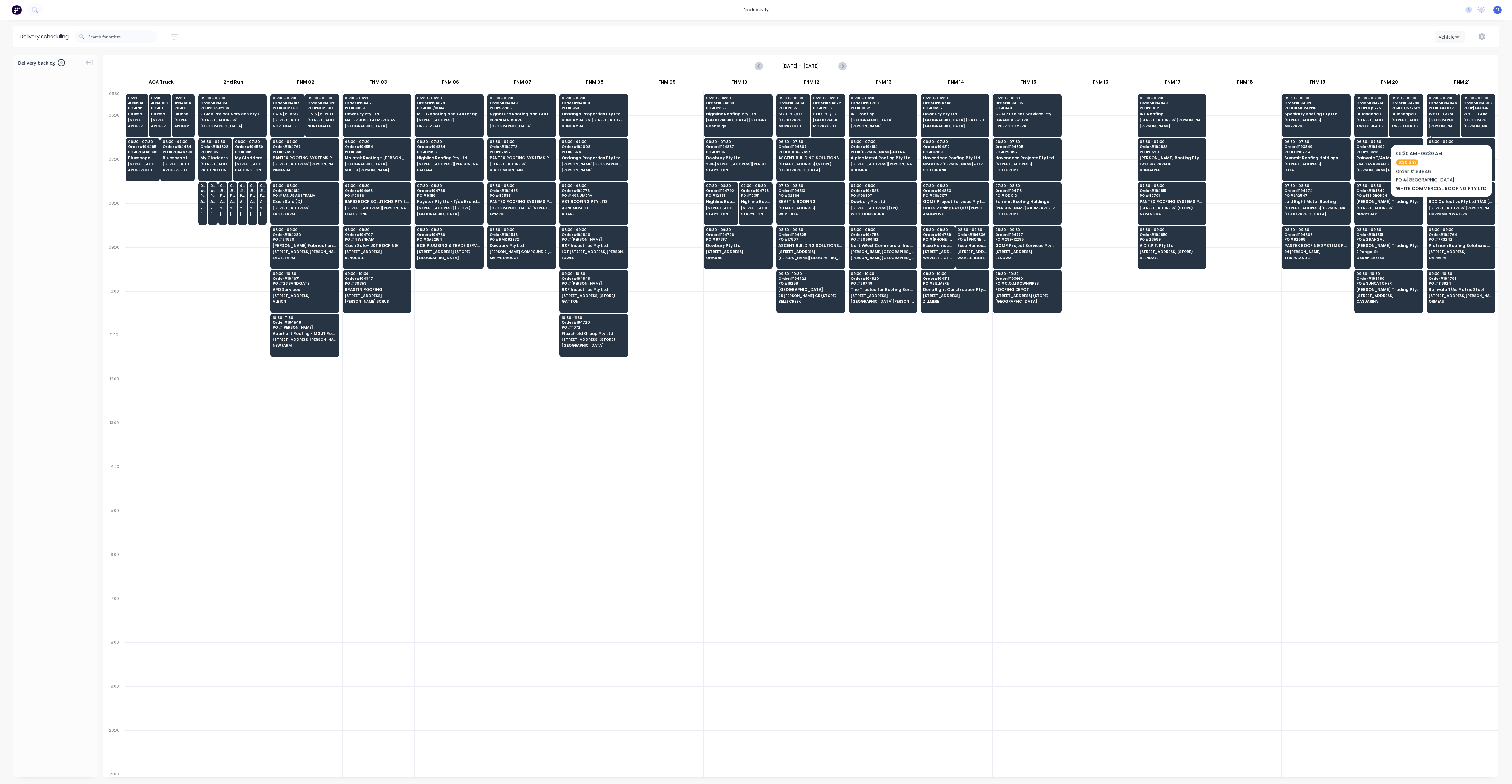
click at [1439, 124] on span "[PERSON_NAME][GEOGRAPHIC_DATA]" at bounding box center [1443, 126] width 29 height 4
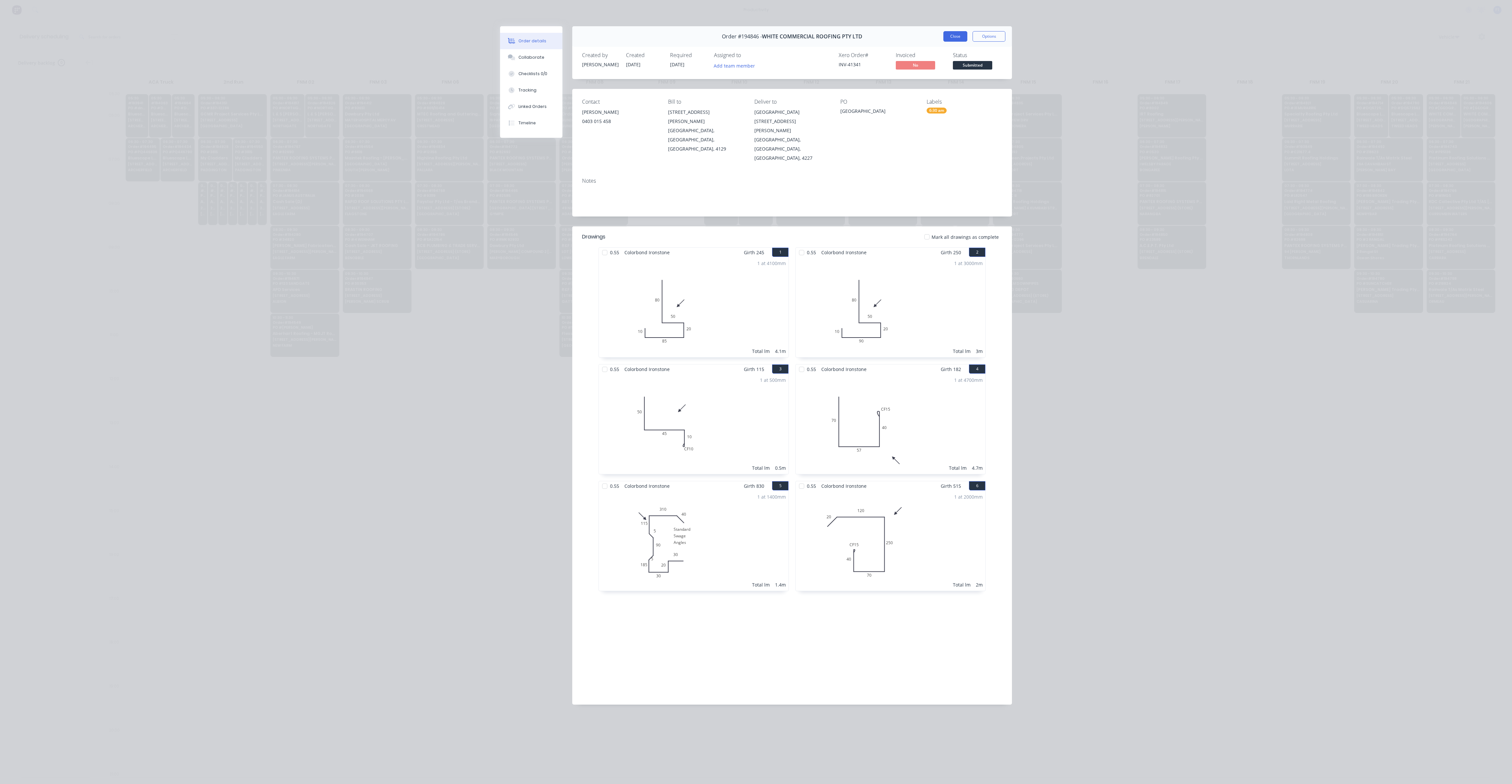
click at [959, 39] on button "Close" at bounding box center [955, 36] width 24 height 11
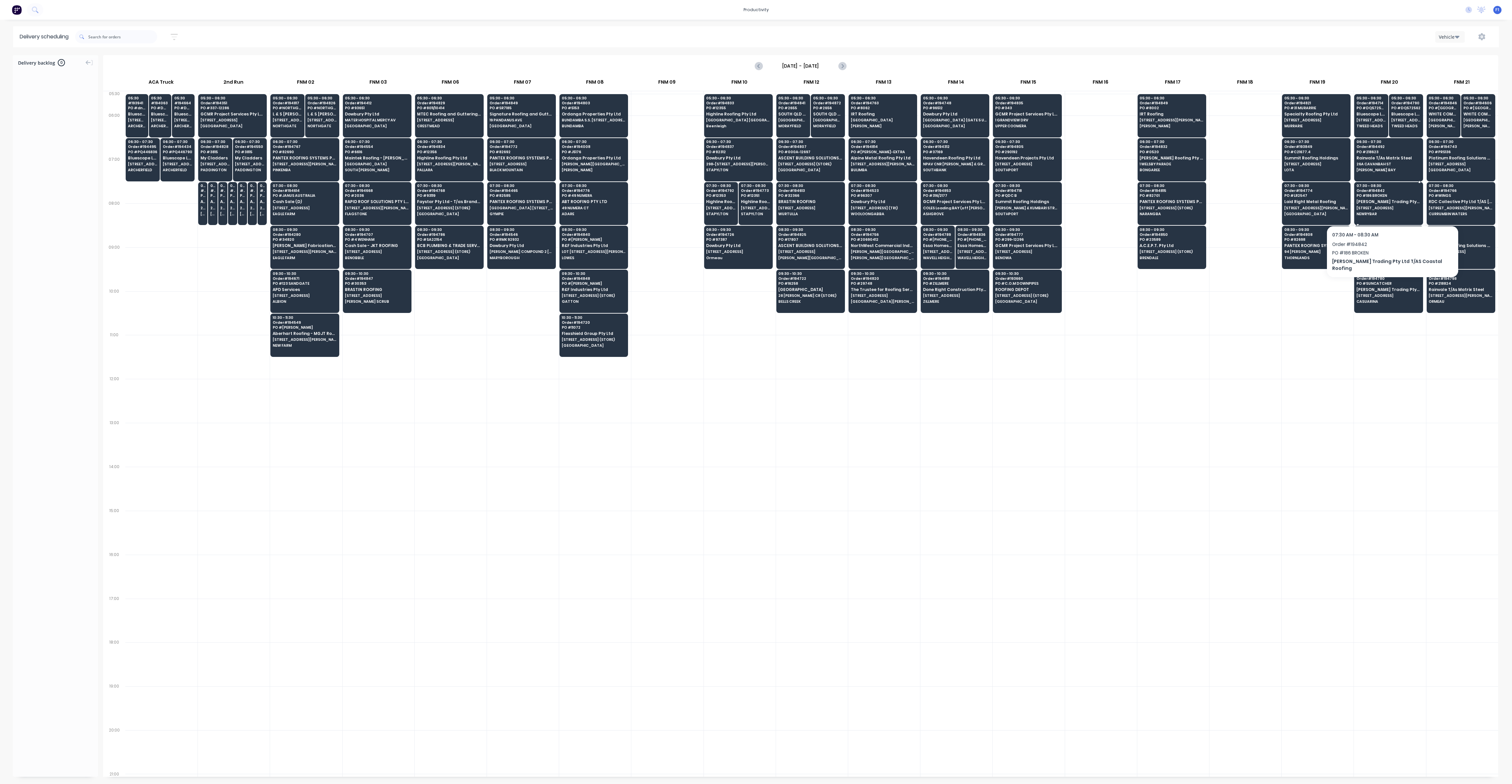
click at [1385, 208] on span "[STREET_ADDRESS]" at bounding box center [1388, 208] width 63 height 4
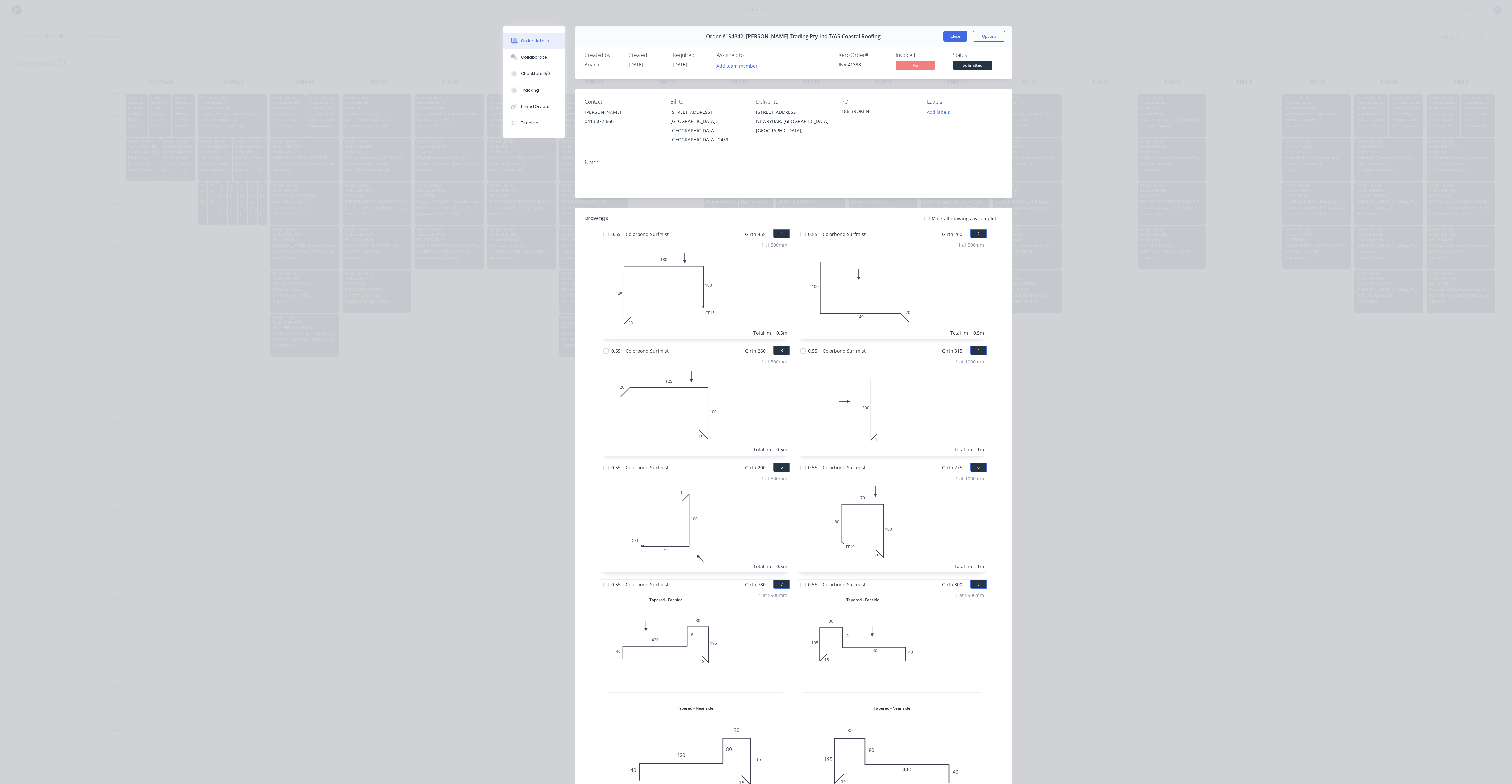
click at [956, 38] on button "Close" at bounding box center [955, 36] width 24 height 11
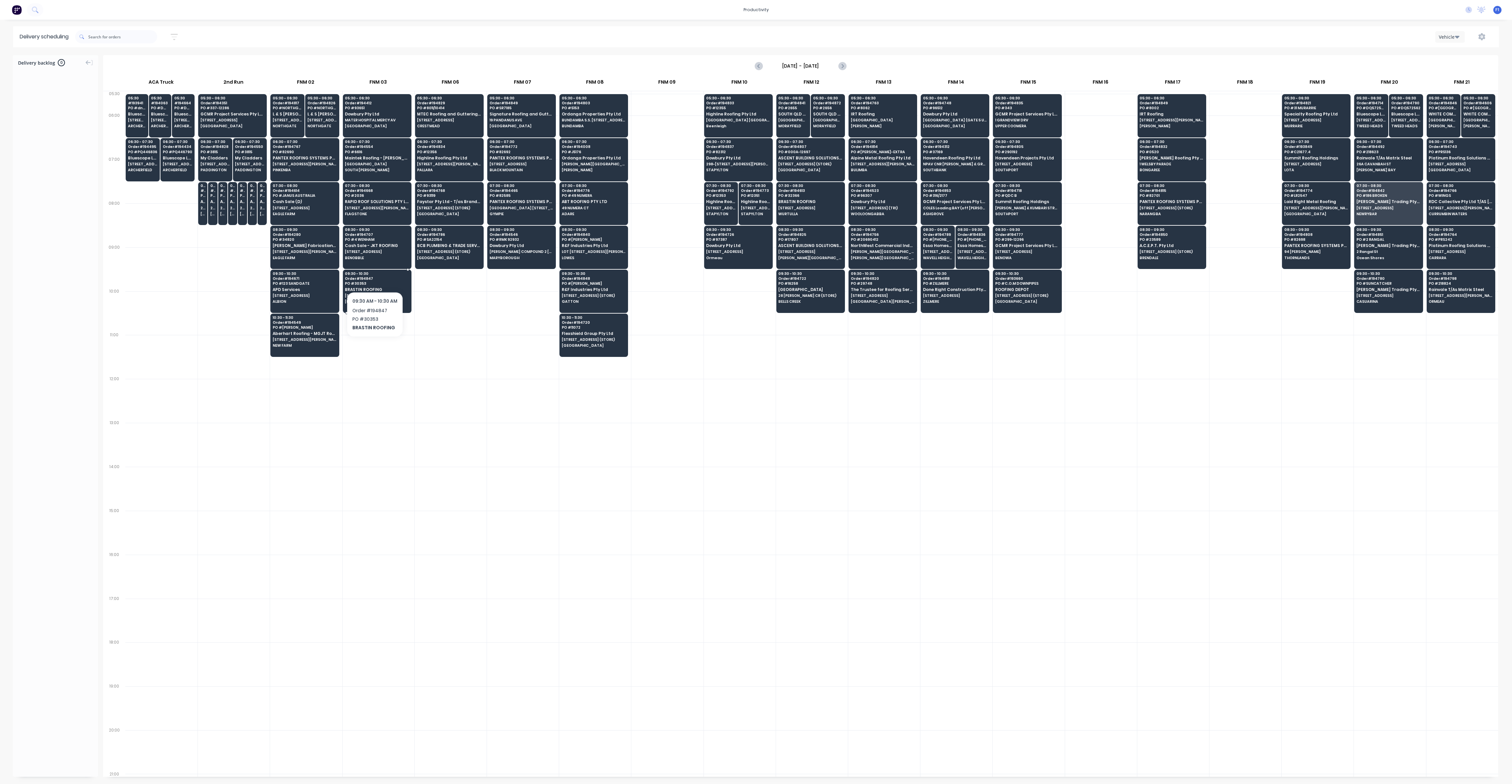
click at [374, 276] on span "Order # 194847" at bounding box center [377, 278] width 63 height 4
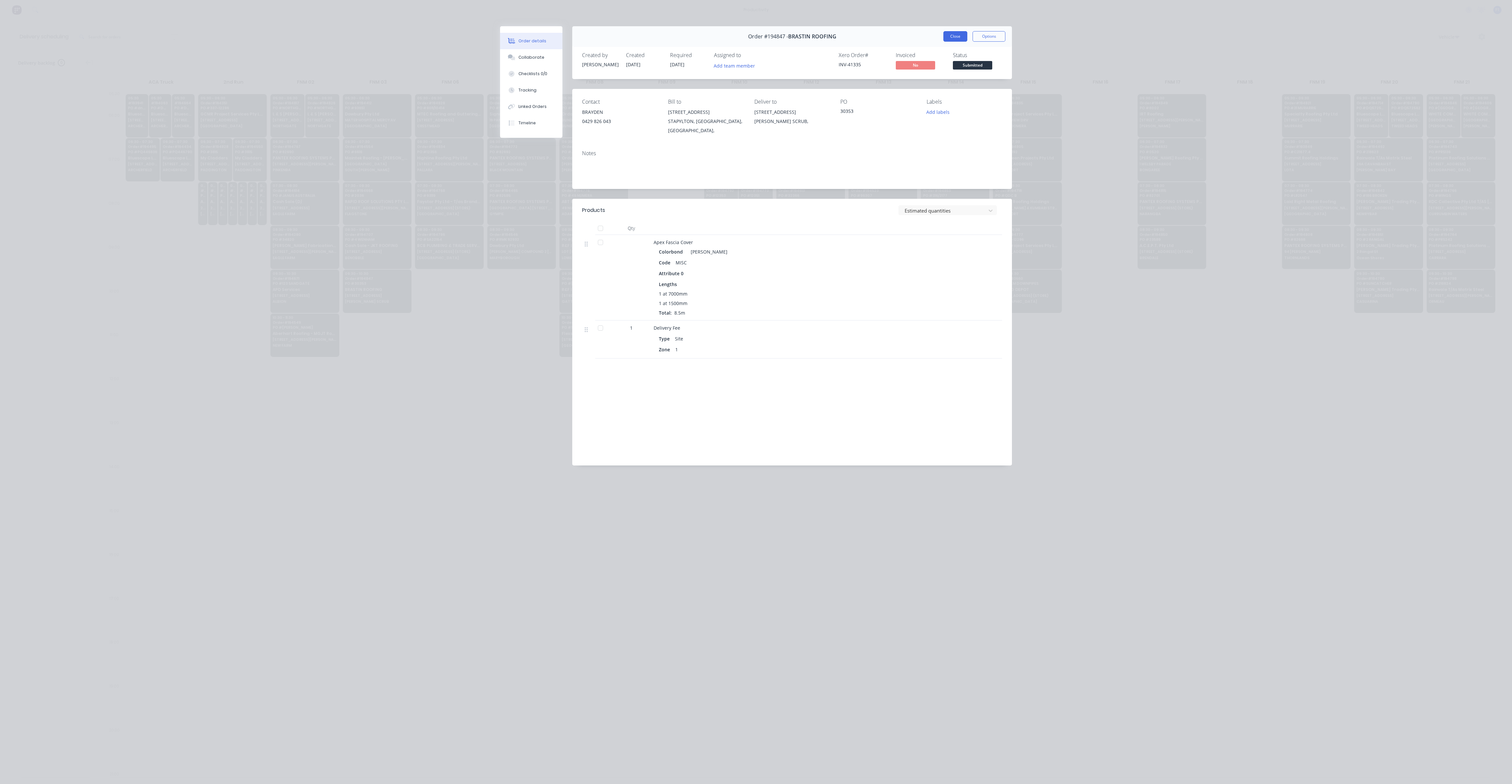
click at [958, 40] on button "Close" at bounding box center [955, 36] width 24 height 11
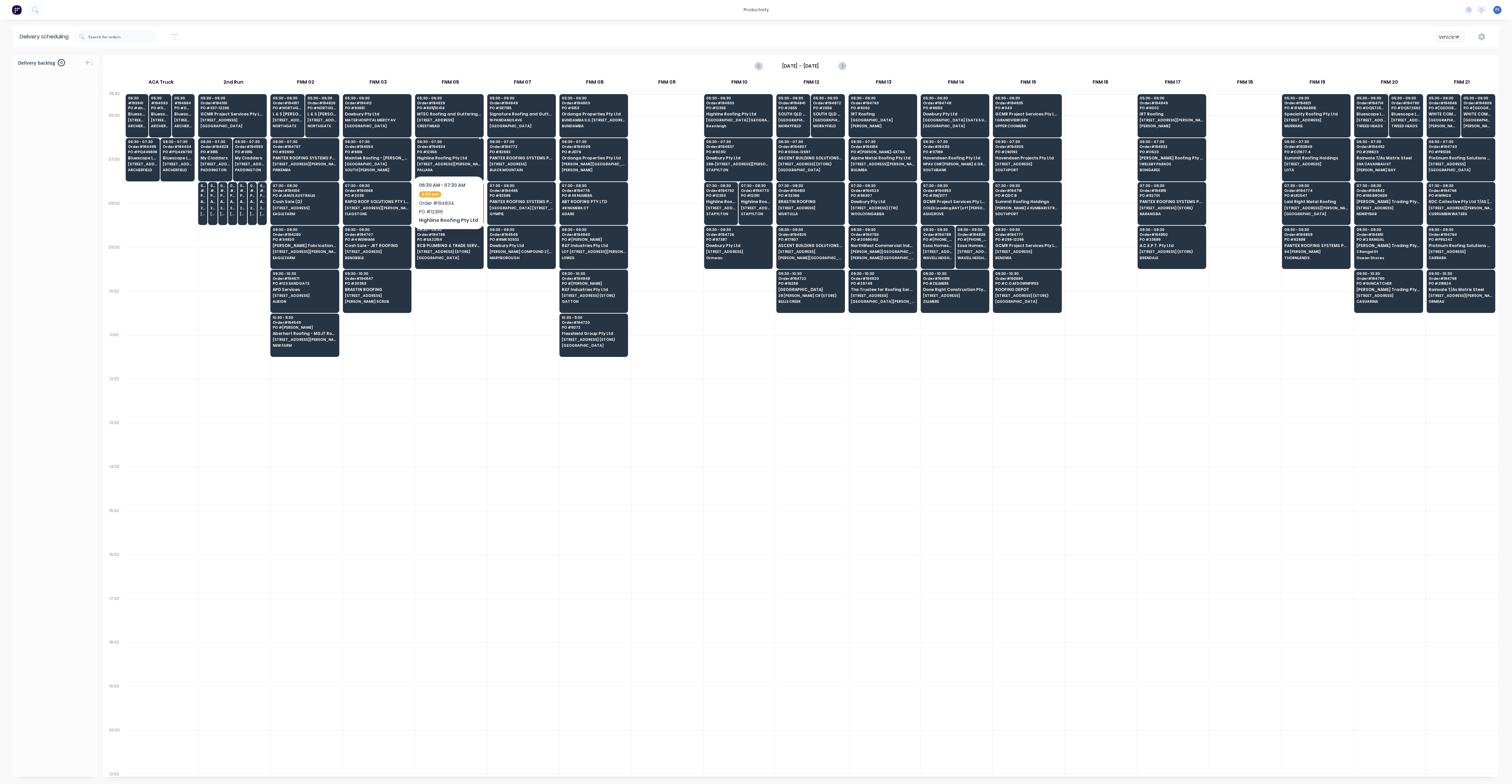
click at [446, 156] on span "Highline Roofing Pty Ltd" at bounding box center [449, 158] width 63 height 4
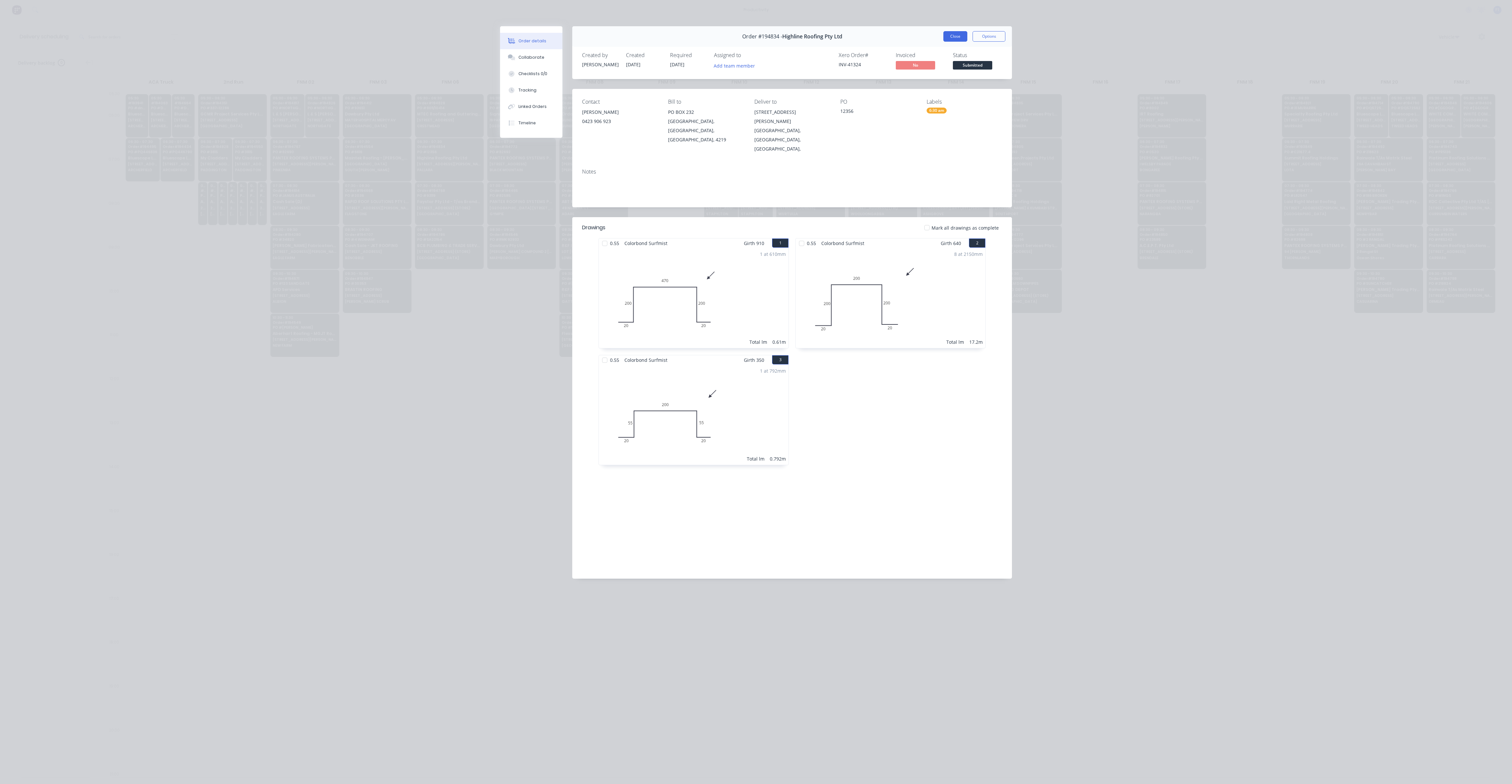
click at [962, 37] on button "Close" at bounding box center [955, 36] width 24 height 11
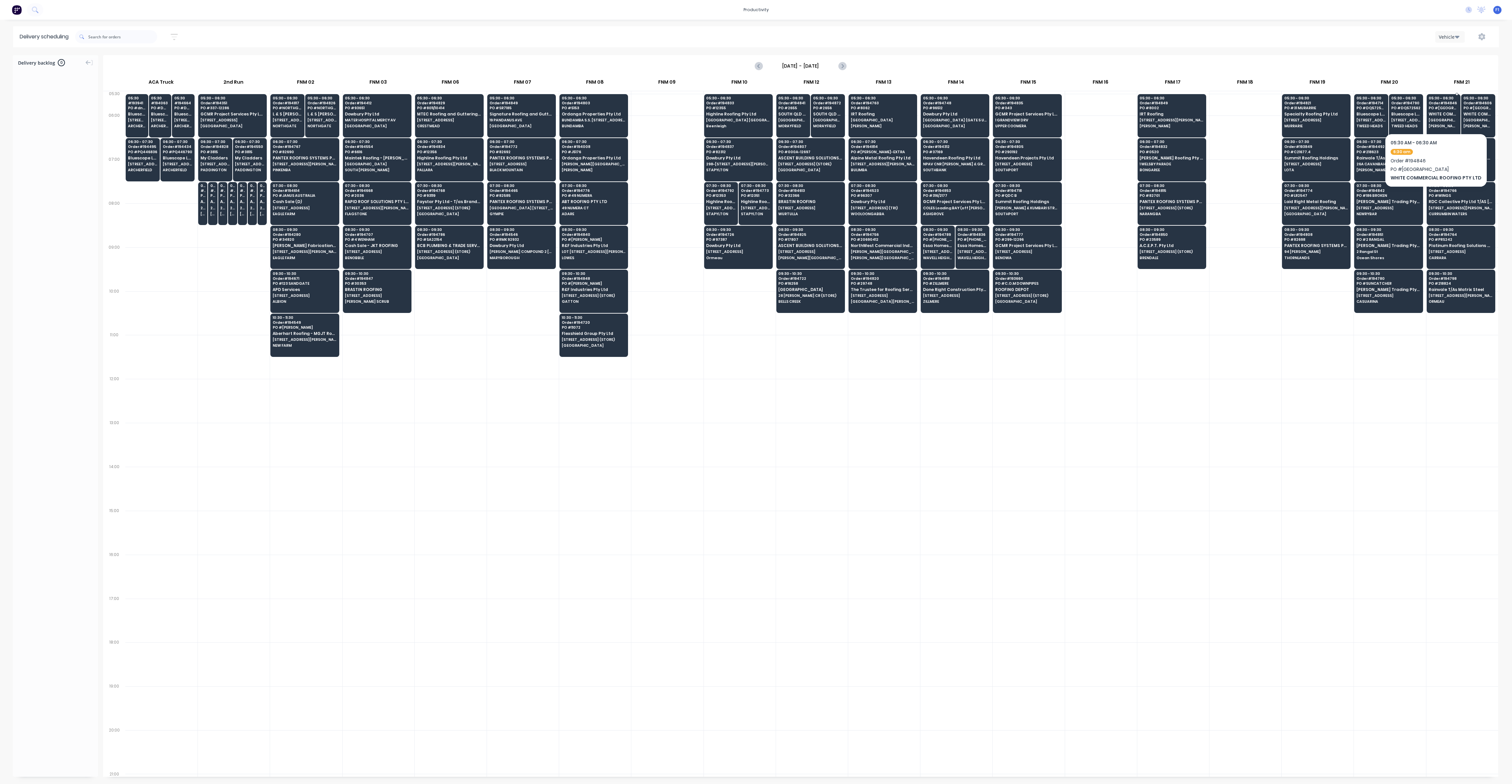
click at [1450, 114] on span "WHITE COMMERCIAL ROOFING PTY LTD" at bounding box center [1443, 114] width 29 height 4
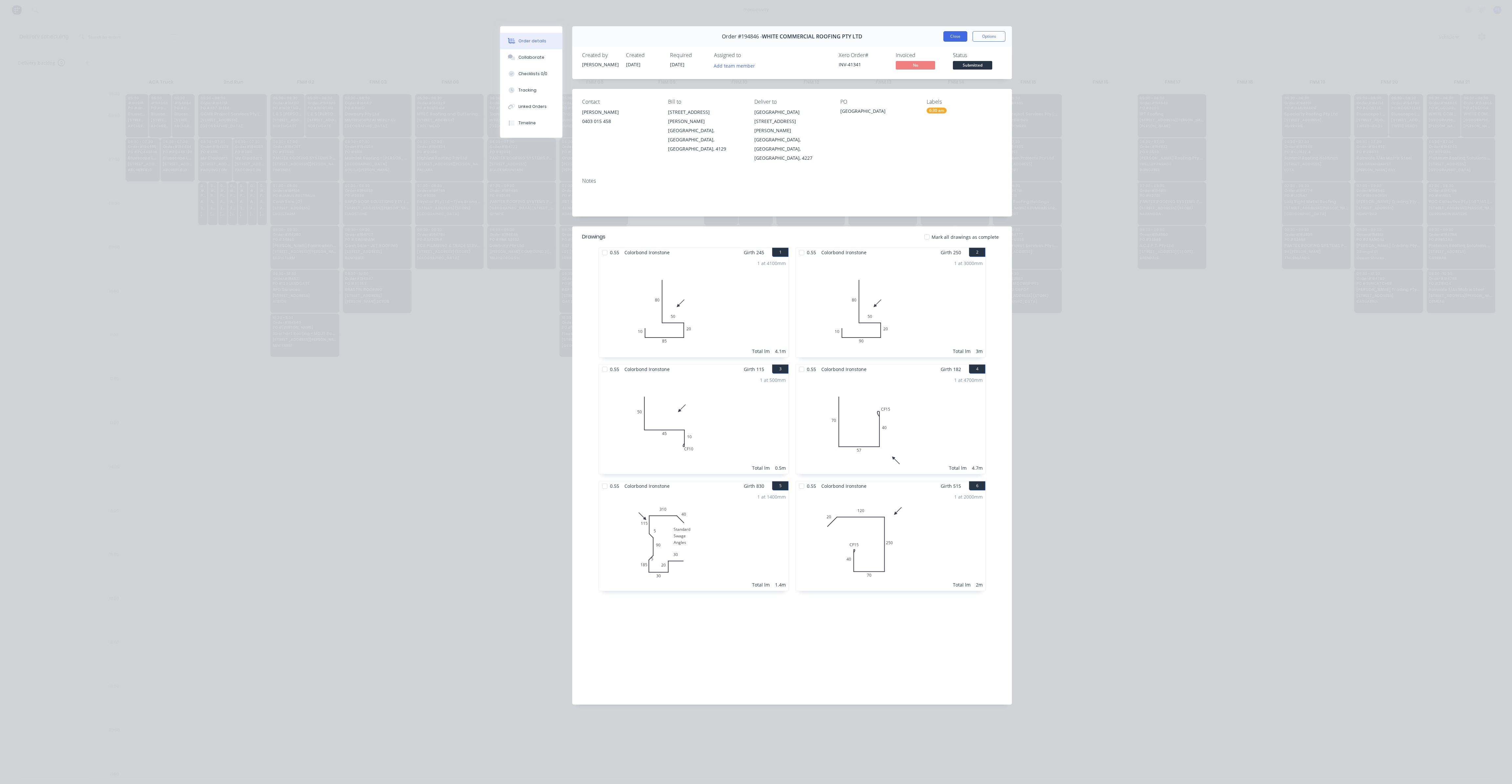
click at [958, 38] on button "Close" at bounding box center [955, 36] width 24 height 11
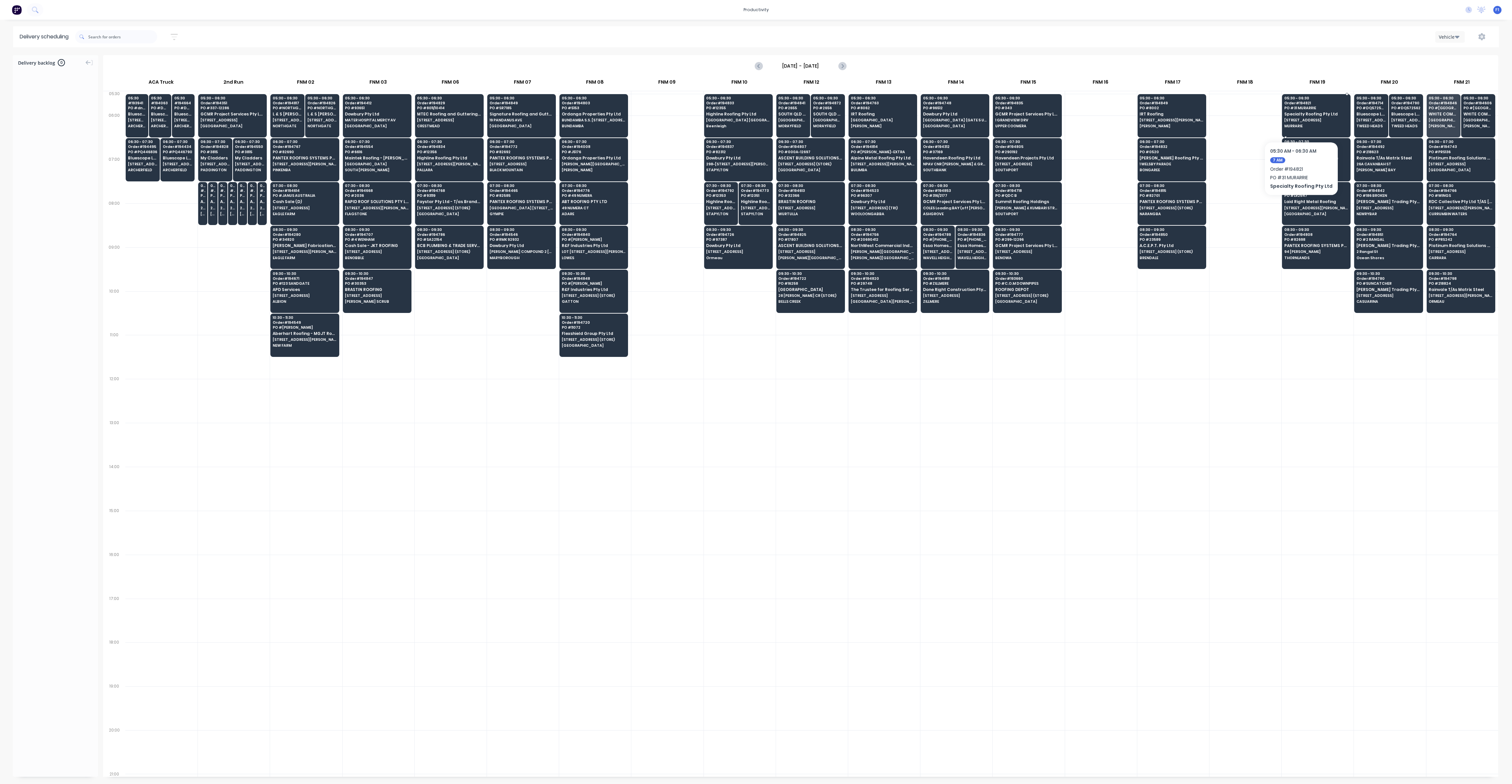
click at [1299, 121] on span "[STREET_ADDRESS]" at bounding box center [1316, 120] width 63 height 4
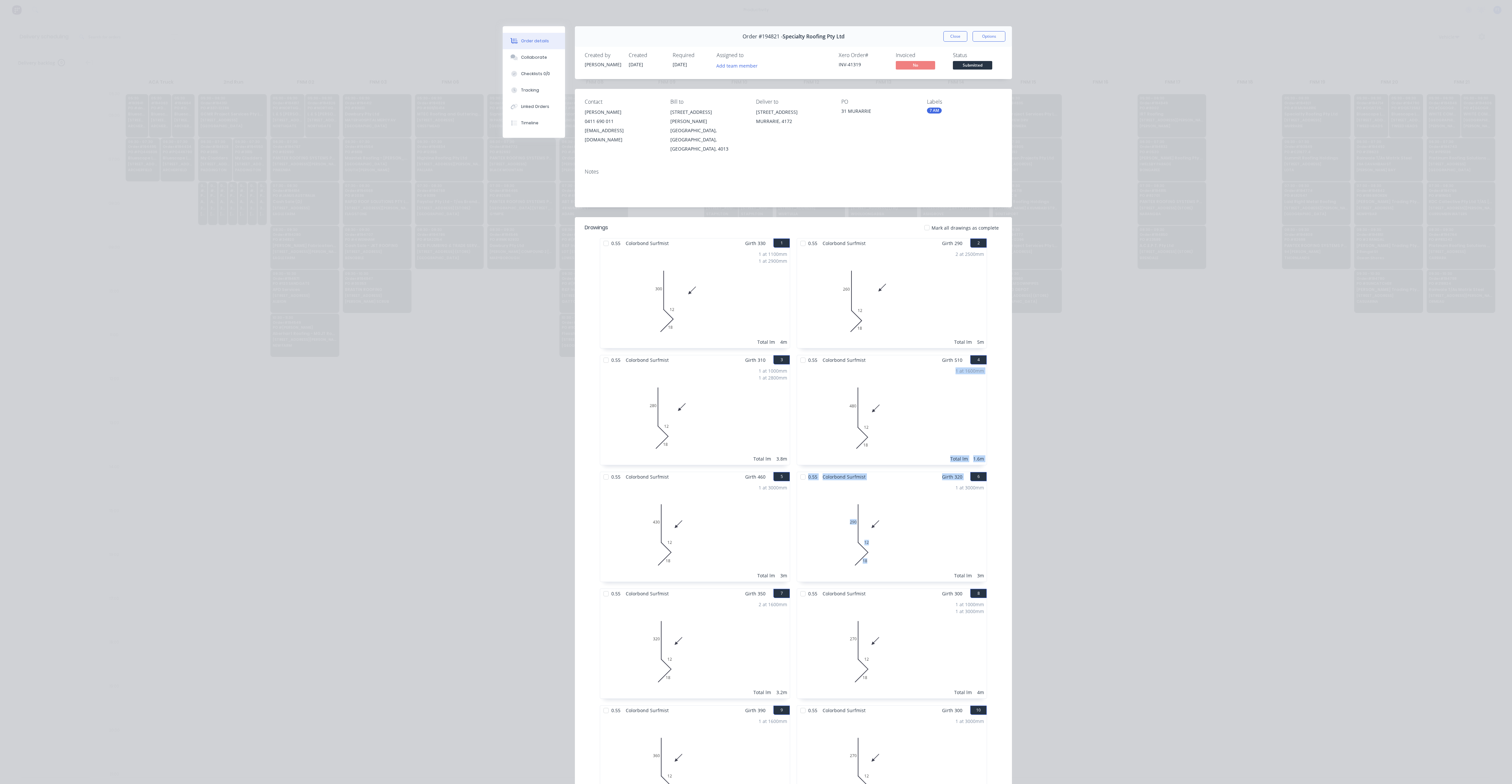
drag, startPoint x: 915, startPoint y: 434, endPoint x: 923, endPoint y: 484, distance: 50.6
click at [1117, 440] on div "Order details Collaborate Checklists 0/0 Tracking Linked Orders Timeline Order …" at bounding box center [756, 392] width 1512 height 784
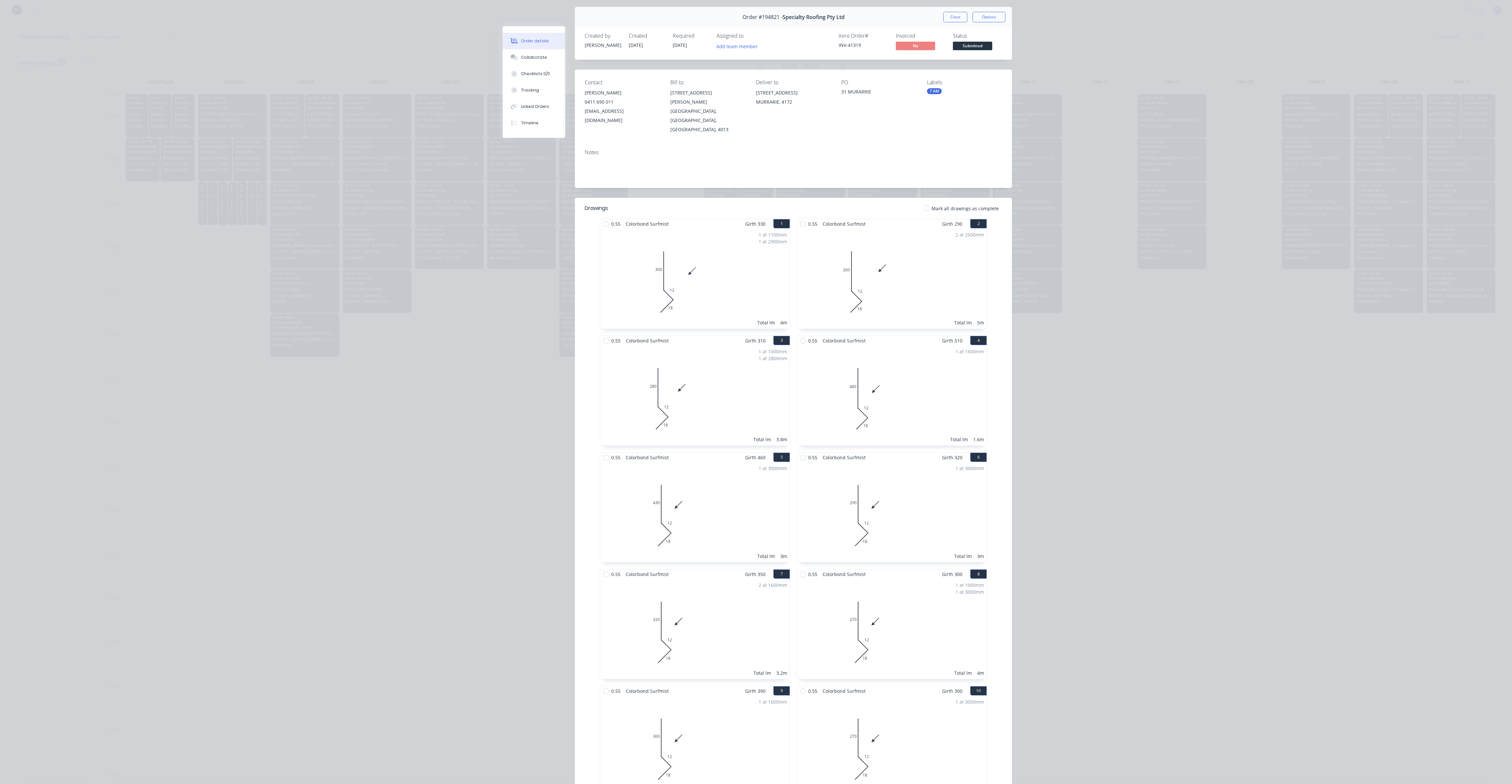
click at [1503, 780] on div "Order details Collaborate Checklists 0/0 Tracking Linked Orders Timeline Order …" at bounding box center [756, 392] width 1512 height 784
click at [1291, 543] on div "Order details Collaborate Checklists 0/0 Tracking Linked Orders Timeline Order …" at bounding box center [756, 392] width 1512 height 784
click at [446, 15] on div "Order details Collaborate Checklists 0/0 Tracking Linked Orders Timeline Order …" at bounding box center [756, 392] width 1512 height 784
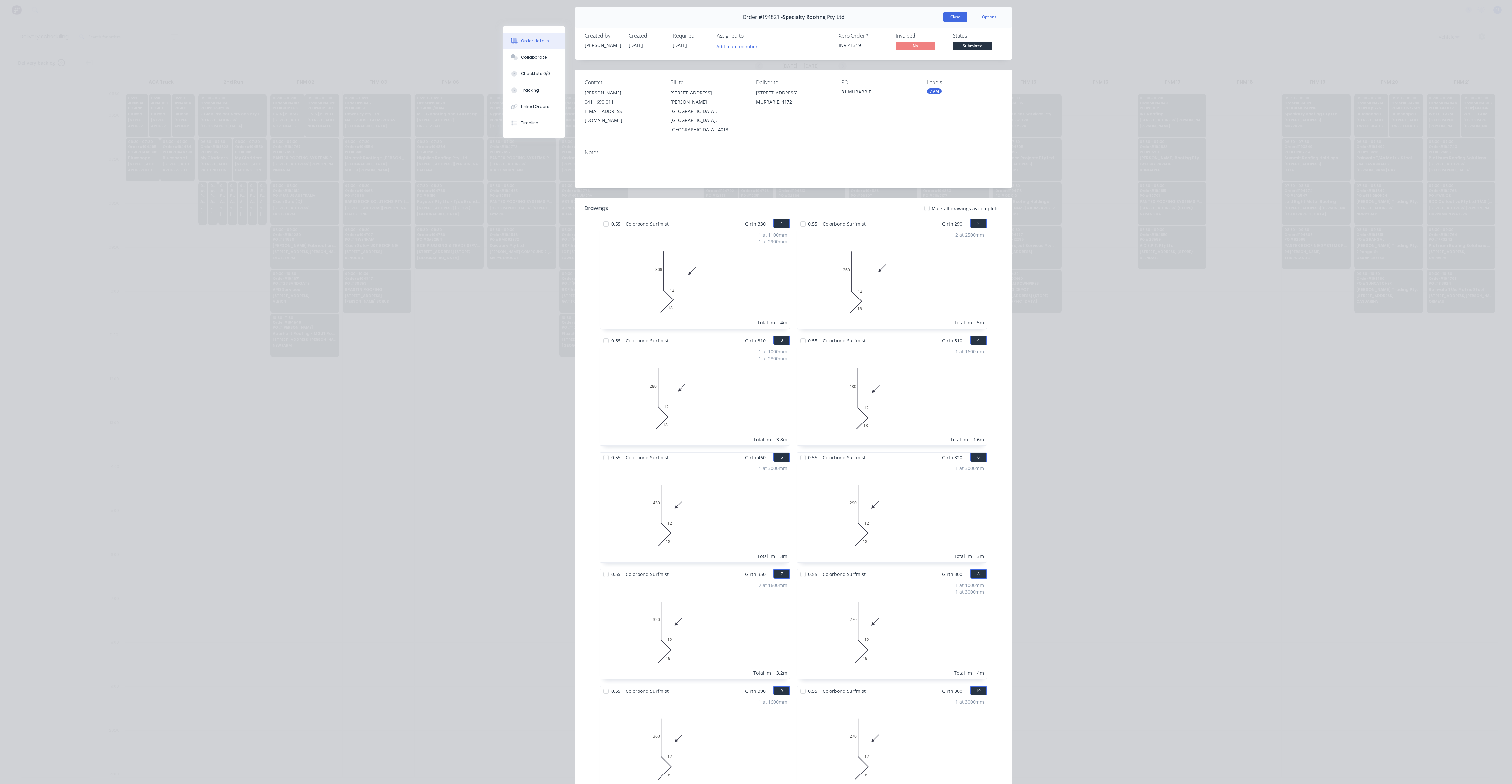
click at [950, 15] on button "Close" at bounding box center [955, 17] width 24 height 11
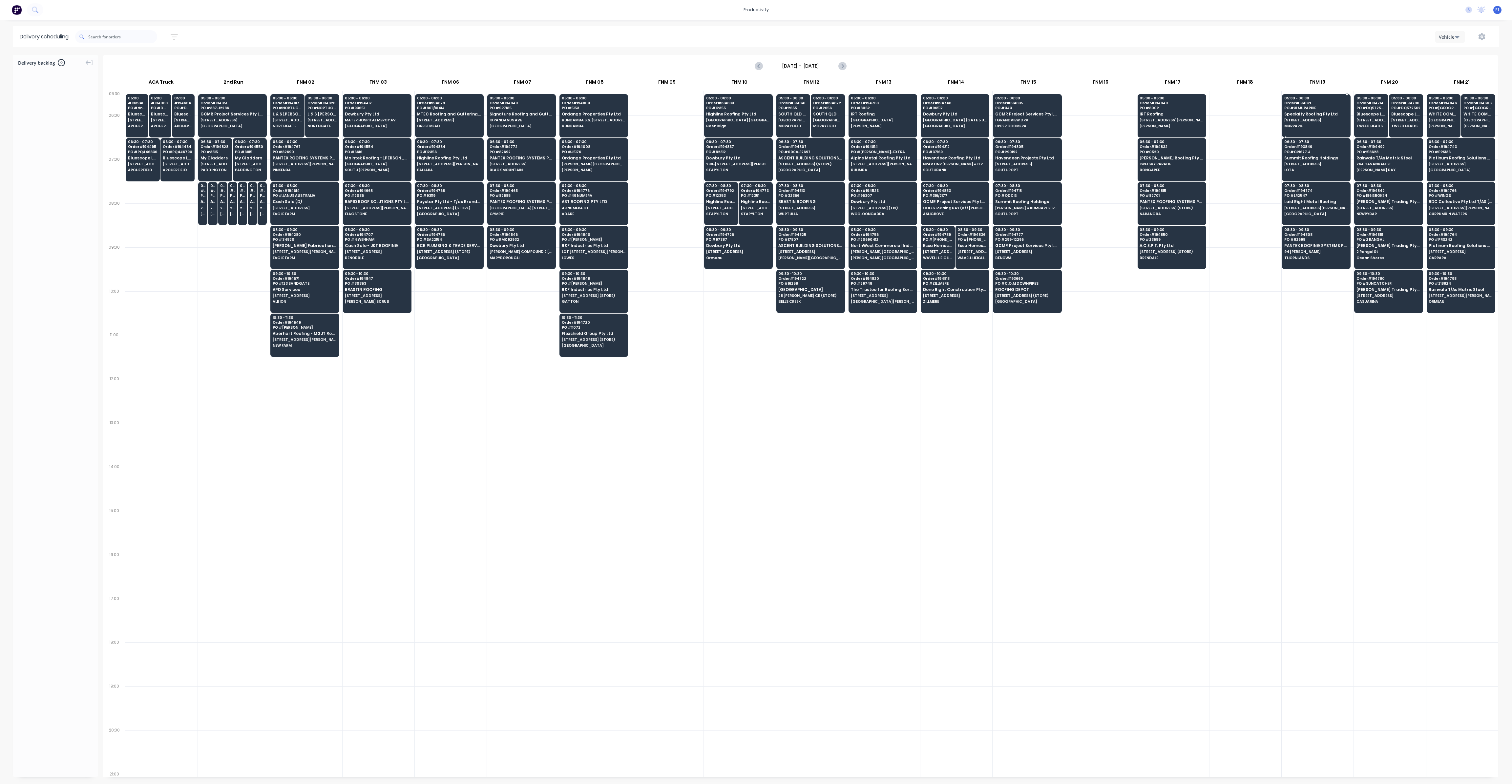
click at [1295, 122] on span "[STREET_ADDRESS]" at bounding box center [1316, 120] width 63 height 4
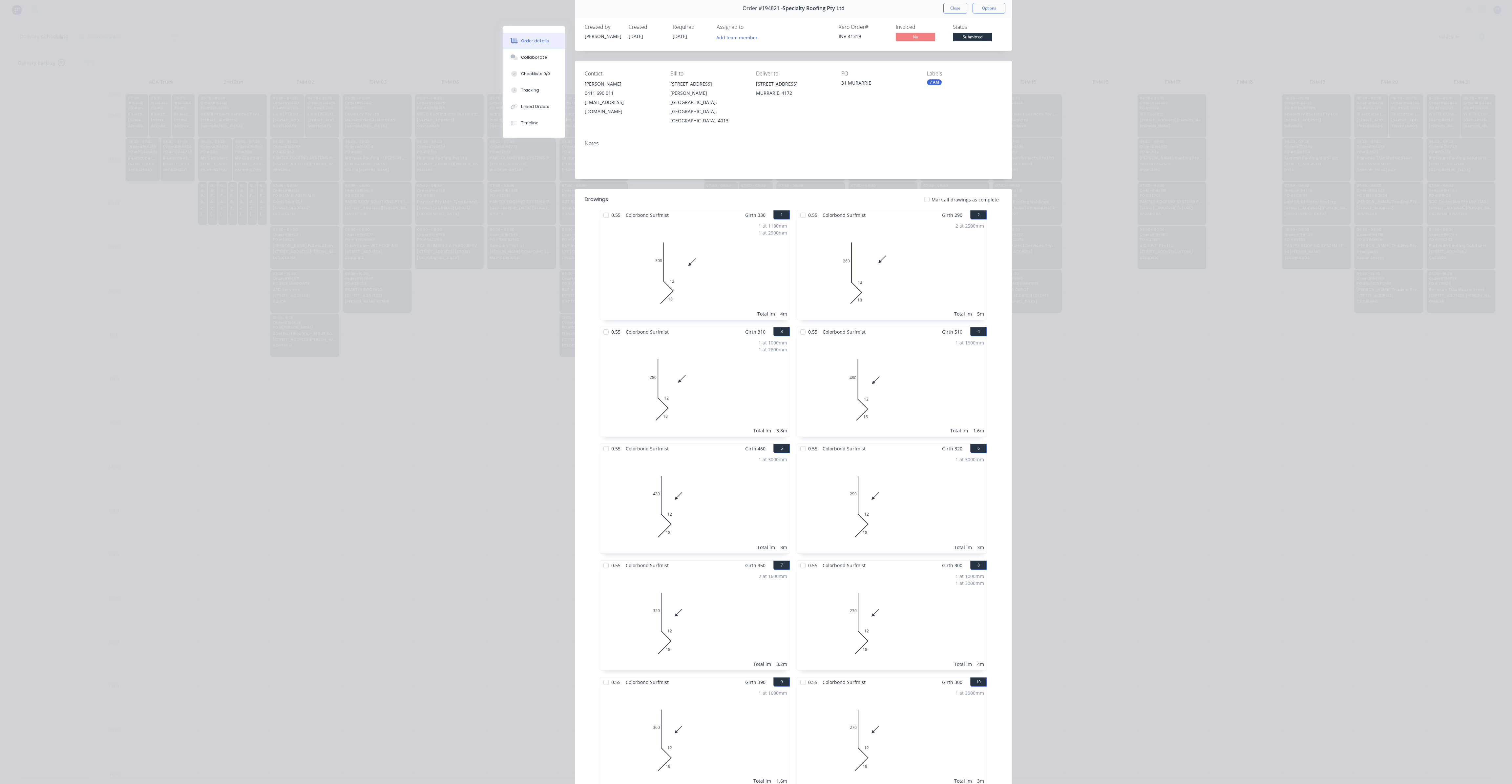
scroll to position [0, 0]
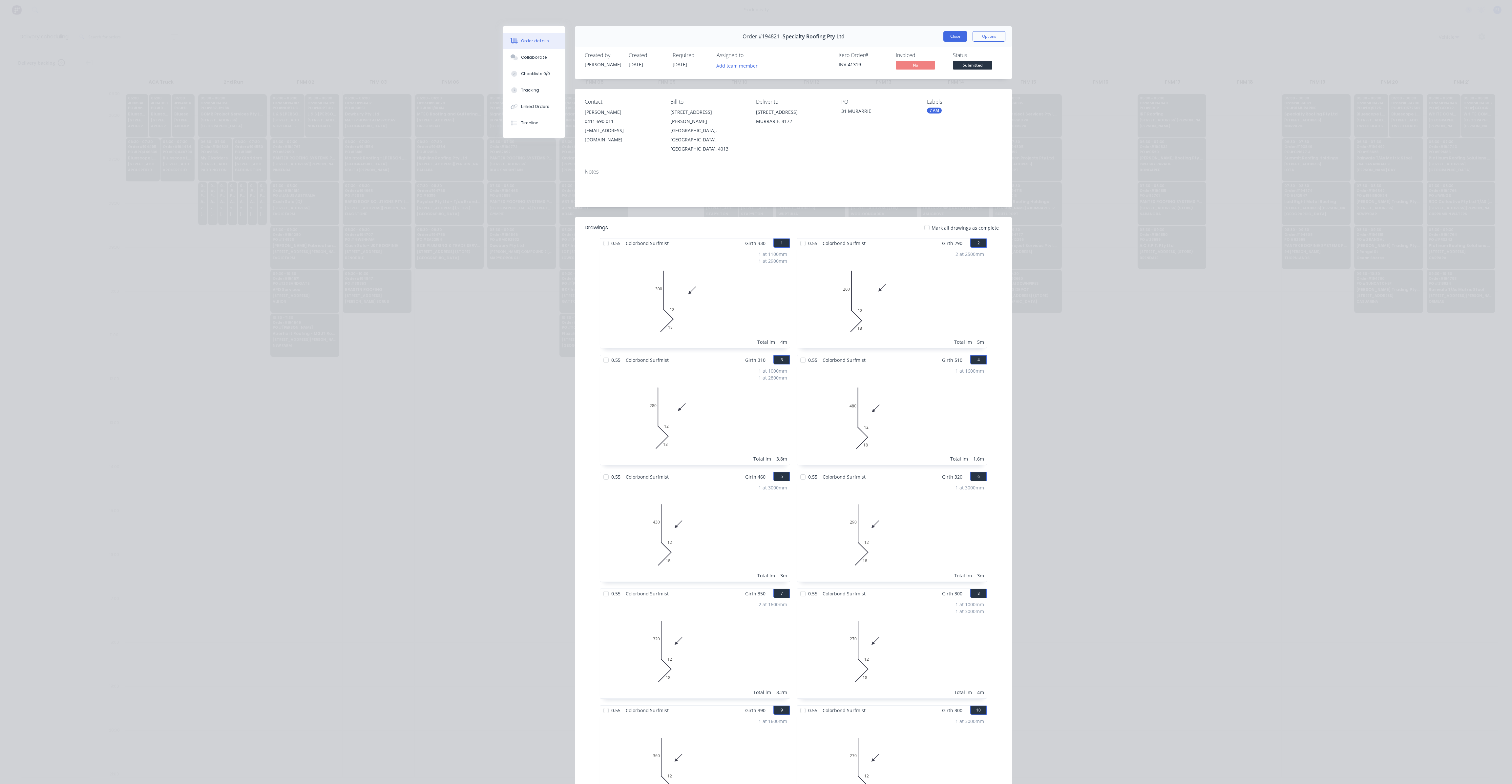
click at [946, 39] on button "Close" at bounding box center [955, 36] width 24 height 11
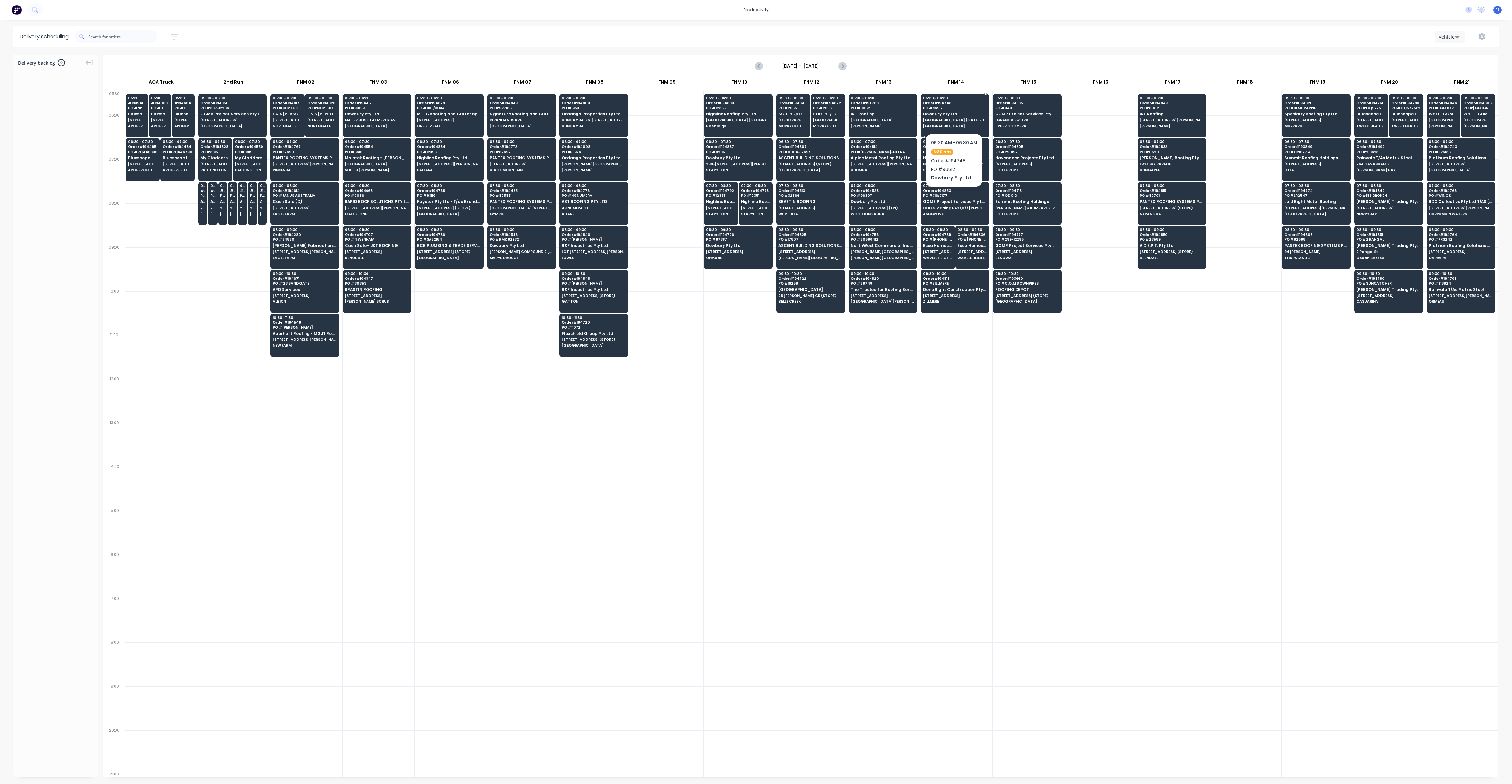
click at [946, 118] on span "[GEOGRAPHIC_DATA] (GATE 5 UHF 12) [GEOGRAPHIC_DATA]" at bounding box center [955, 120] width 63 height 4
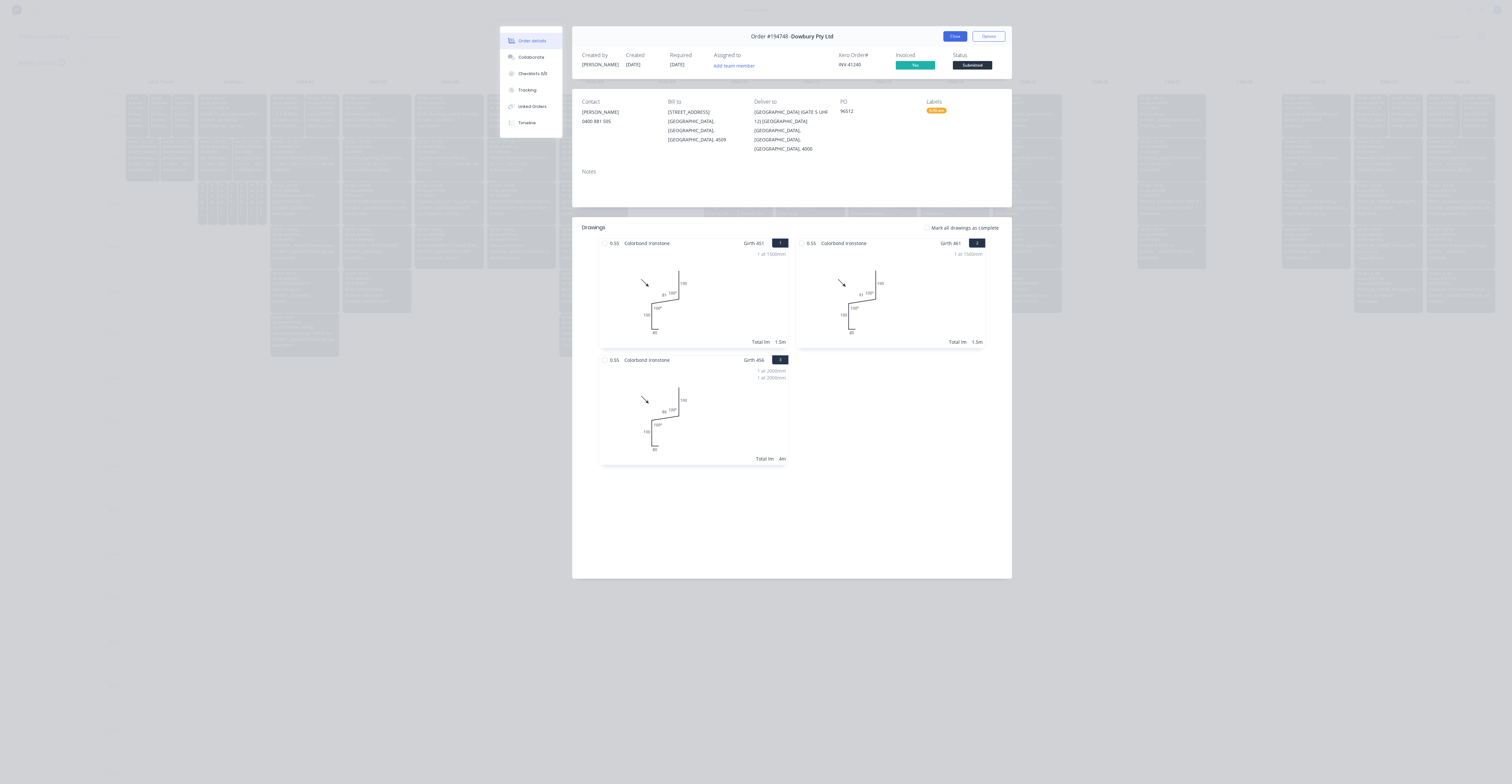
click at [952, 35] on button "Close" at bounding box center [955, 36] width 24 height 11
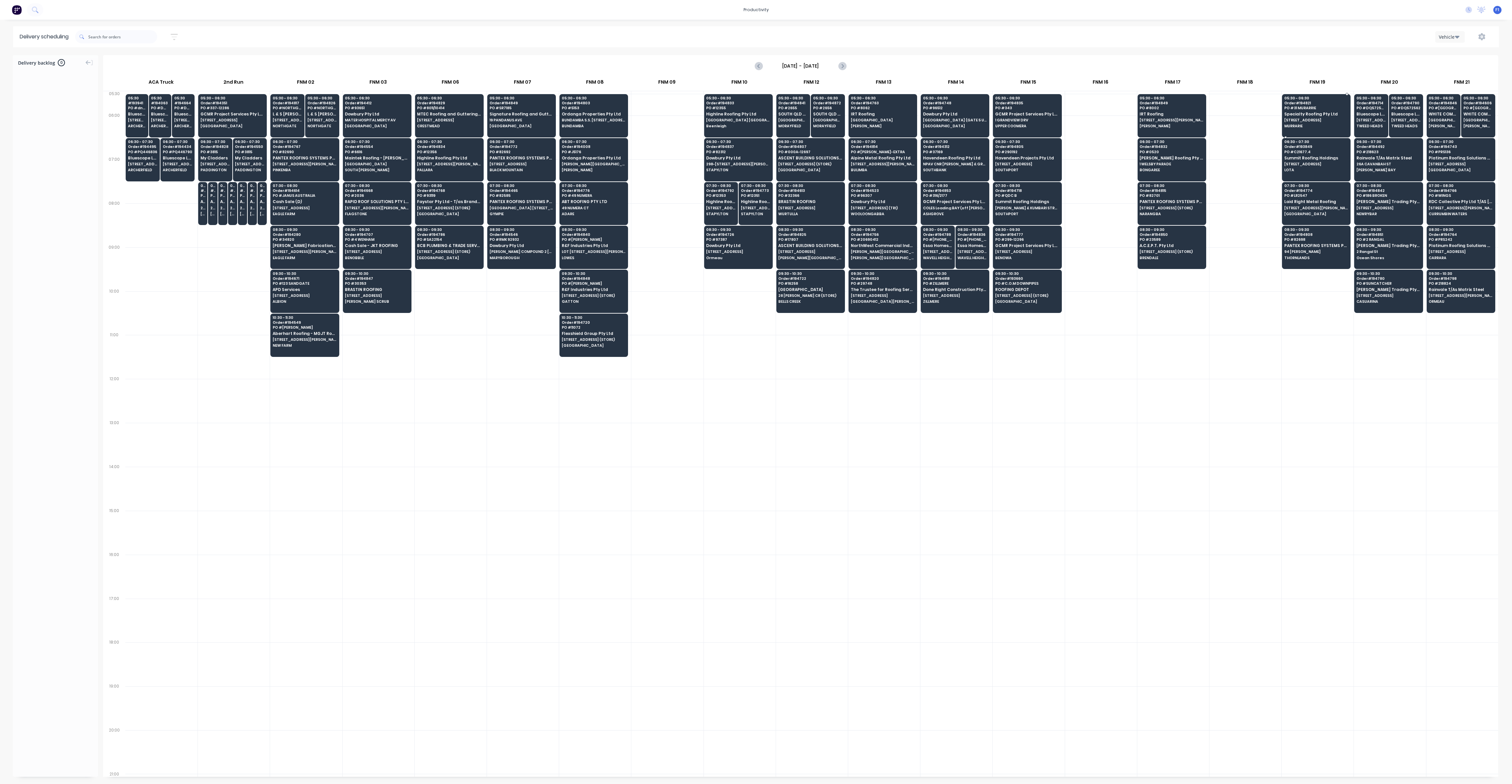
click at [1308, 116] on span "Specialty Roofing Pty Ltd" at bounding box center [1316, 114] width 63 height 4
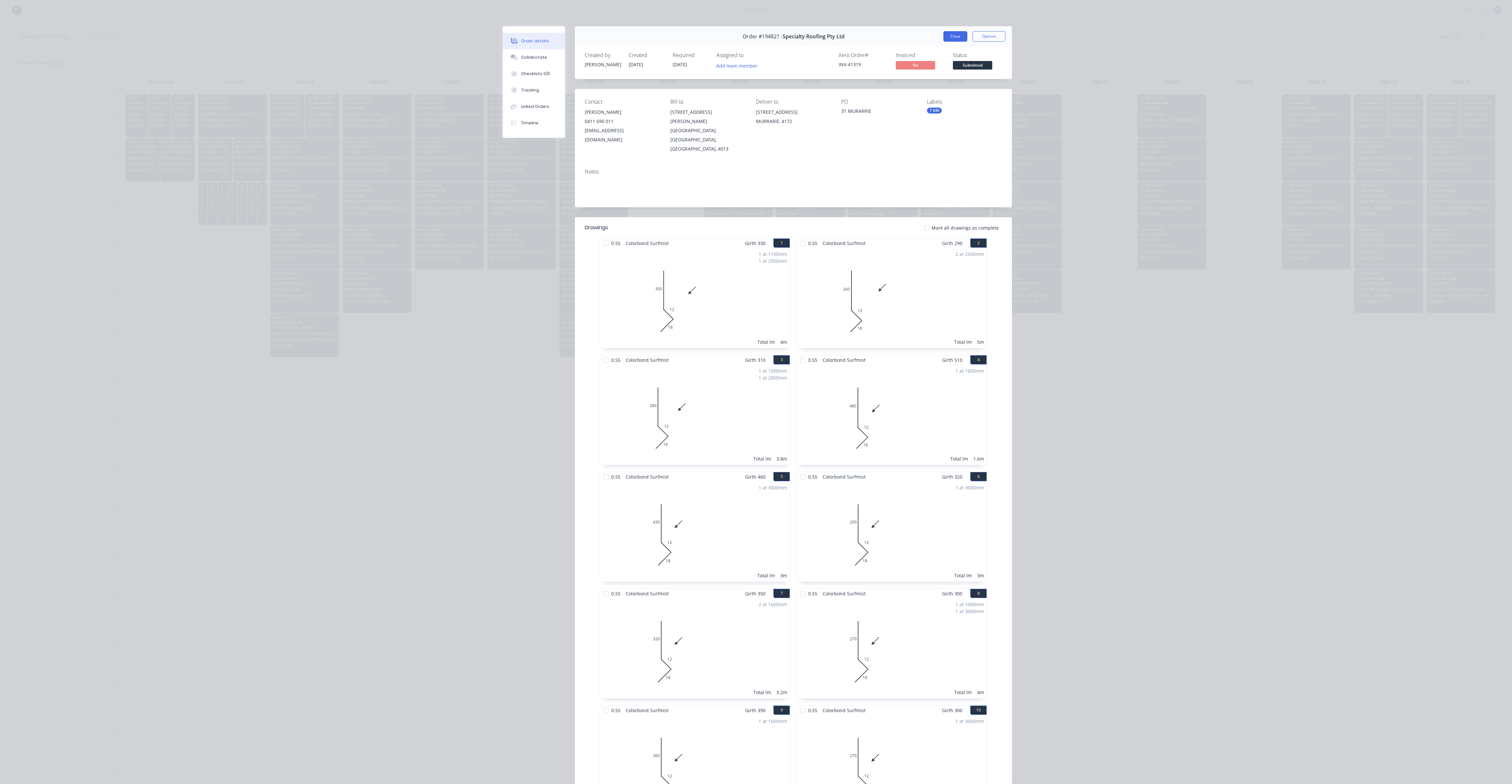
click at [955, 38] on button "Close" at bounding box center [955, 36] width 24 height 11
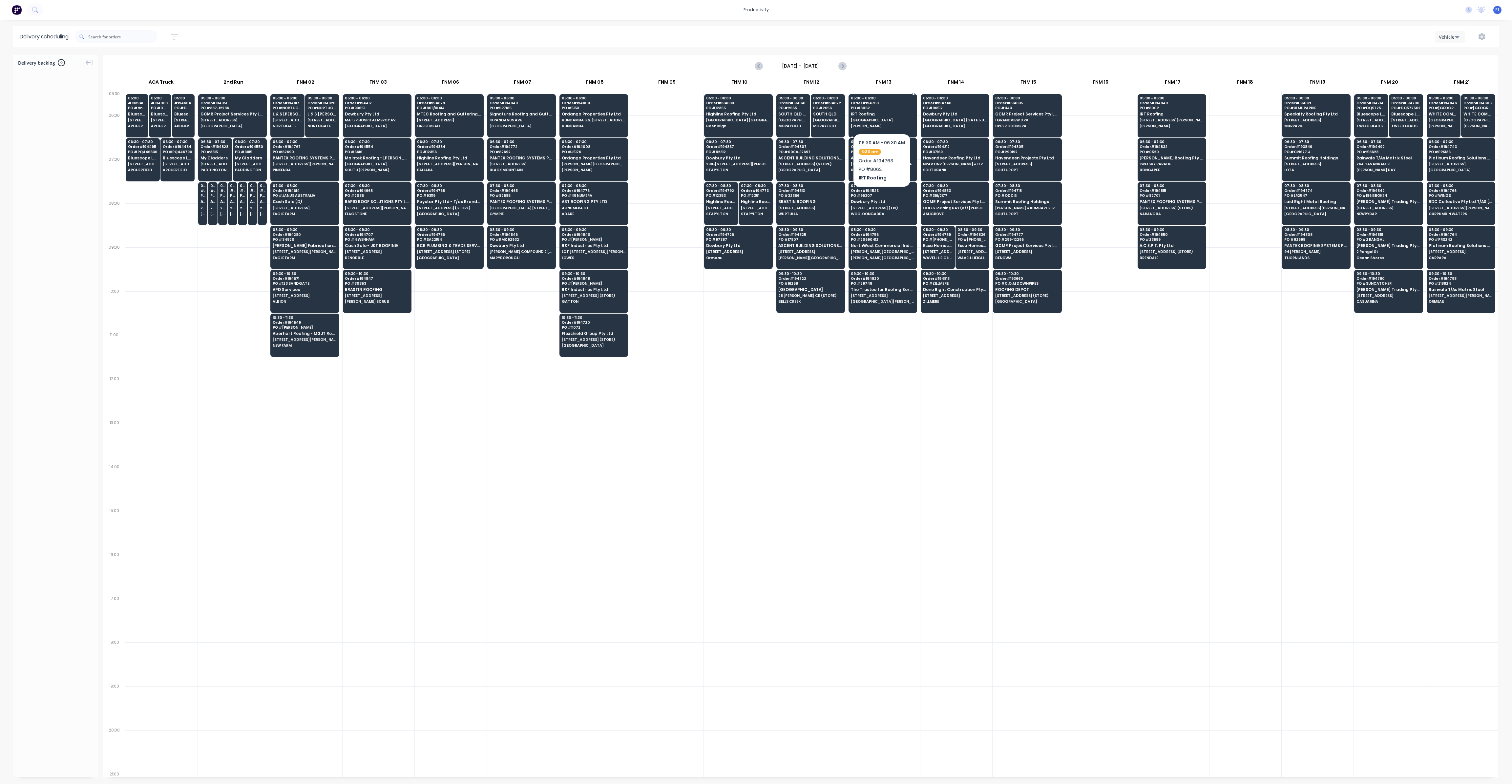
click at [879, 103] on span "Order # 194763" at bounding box center [883, 103] width 63 height 4
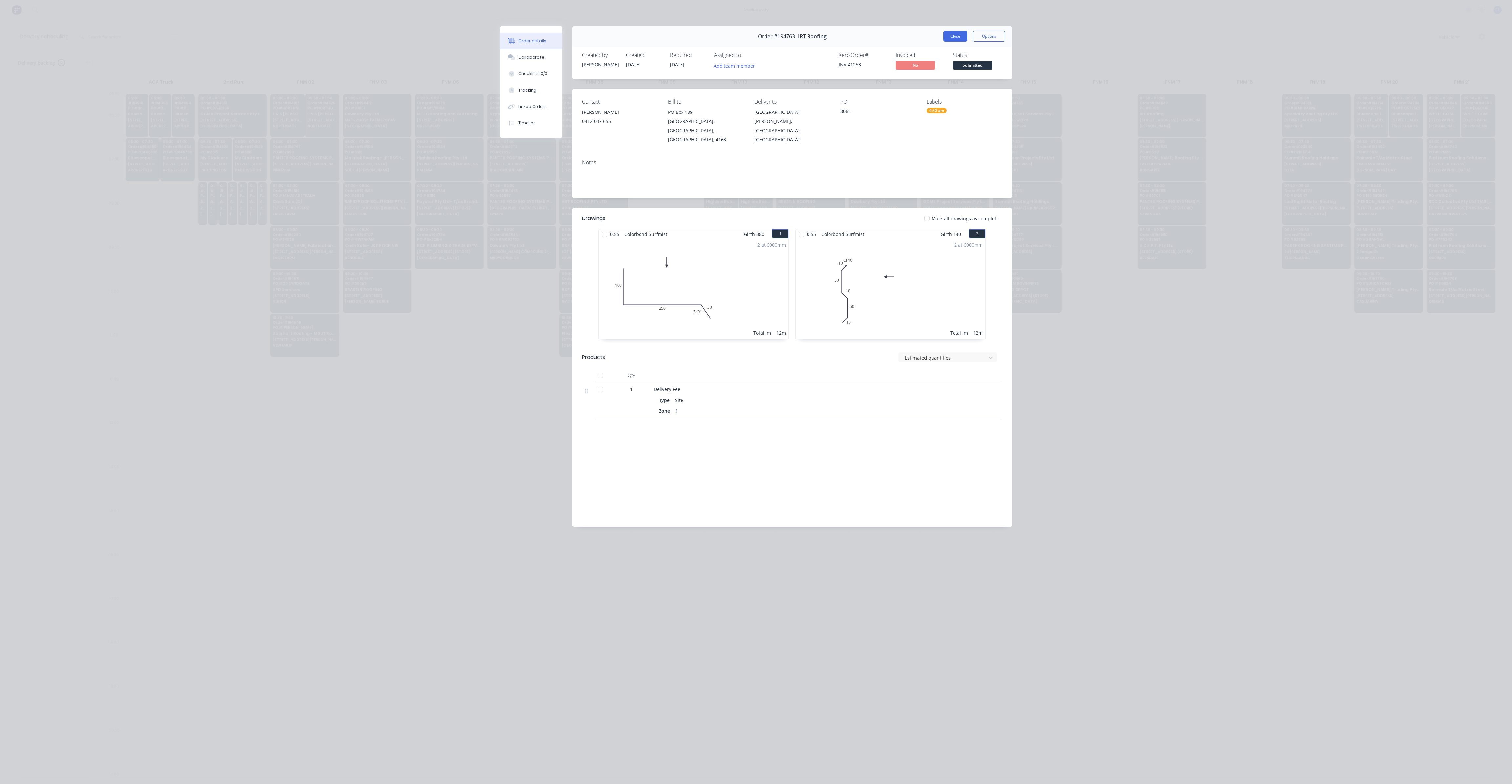
click at [957, 41] on button "Close" at bounding box center [955, 36] width 24 height 11
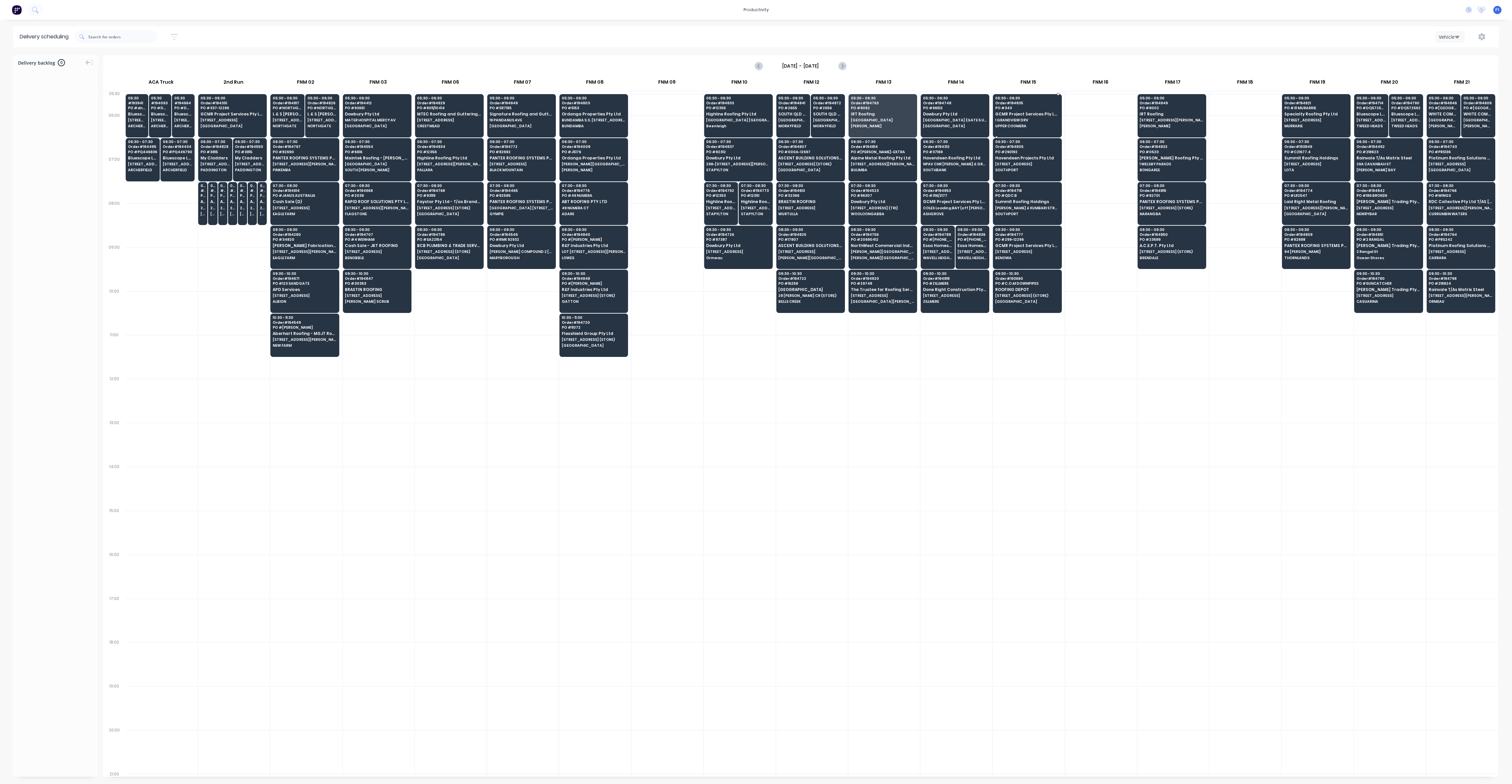
click at [1018, 119] on span "1 GRANDVIEW DRV" at bounding box center [1027, 120] width 63 height 4
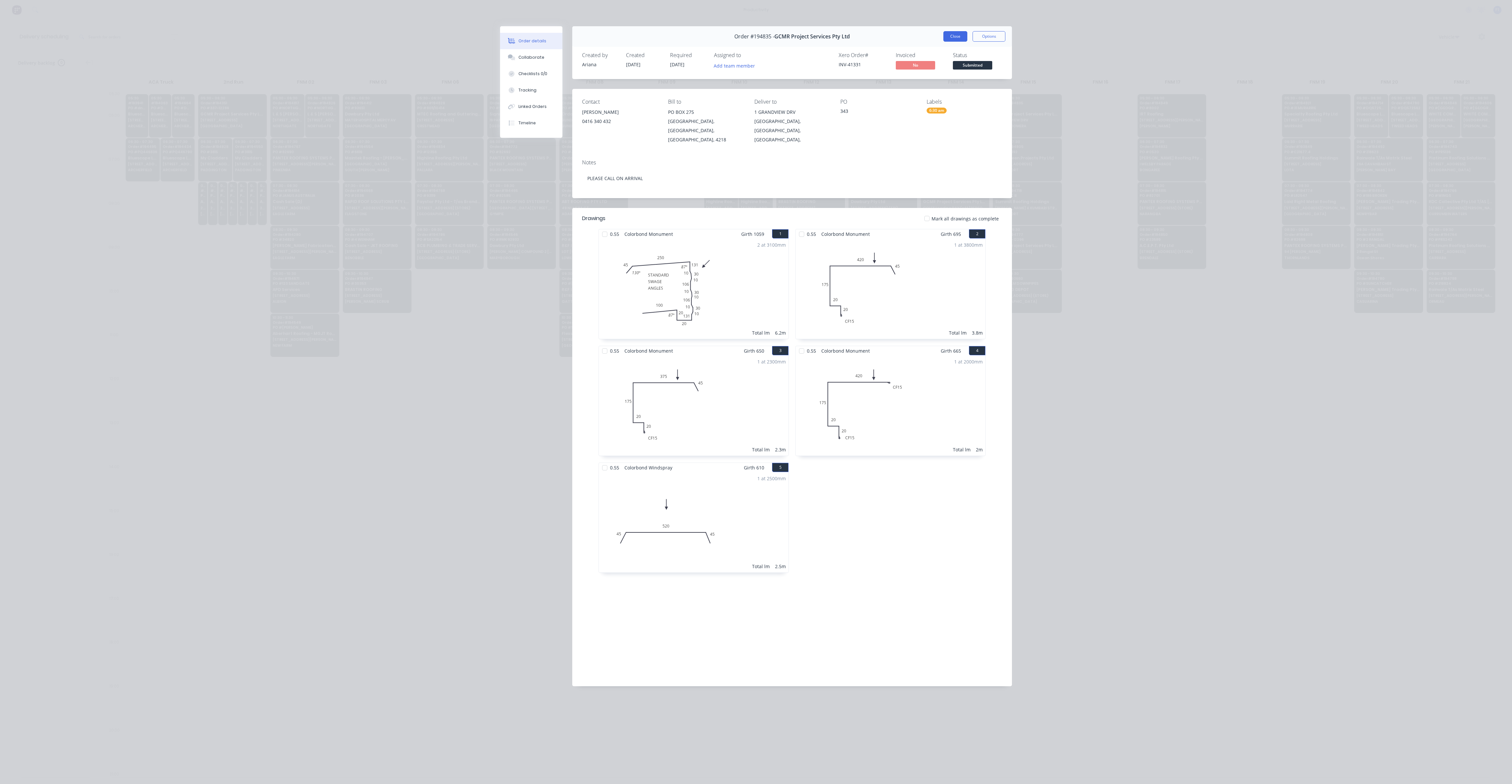
click at [958, 37] on button "Close" at bounding box center [955, 36] width 24 height 11
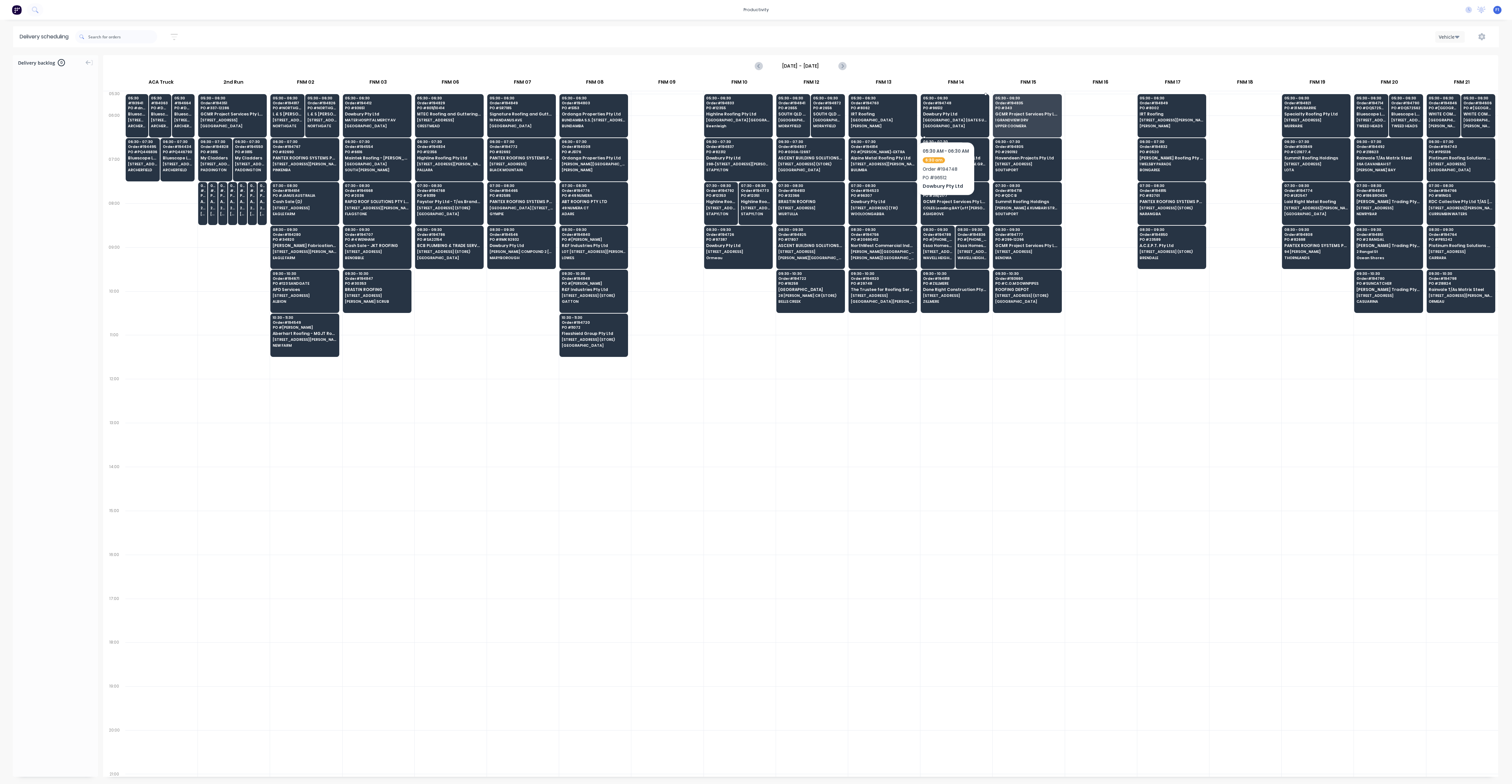
click at [946, 121] on span "[GEOGRAPHIC_DATA] (GATE 5 UHF 12) [GEOGRAPHIC_DATA]" at bounding box center [955, 120] width 63 height 4
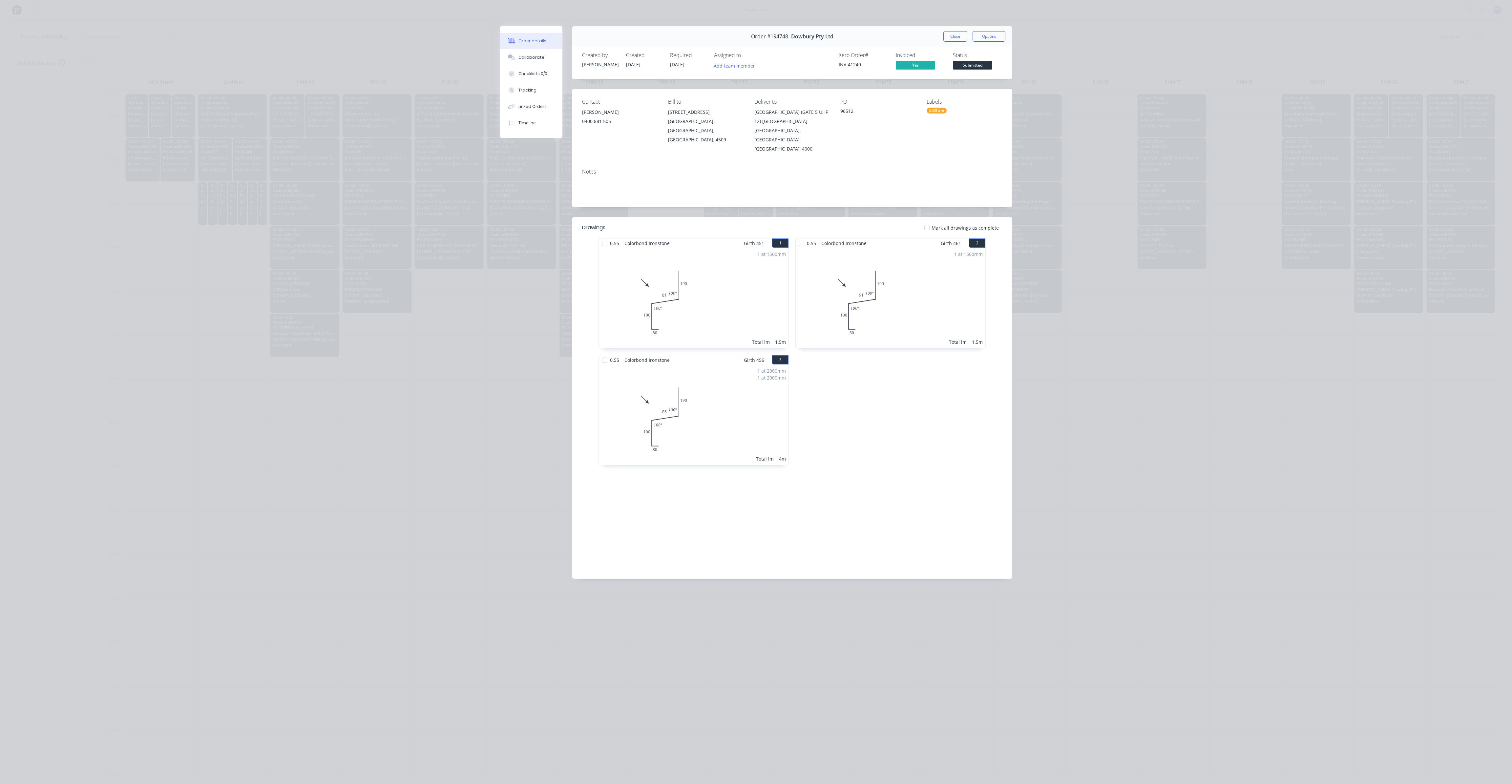
click at [873, 412] on div "0.55 Colorbond Ironstone Girth 461 2 0 80 100 91 190 100 º 100 º 0 80 100 91 19…" at bounding box center [890, 355] width 197 height 234
click at [955, 41] on button "Close" at bounding box center [955, 36] width 24 height 11
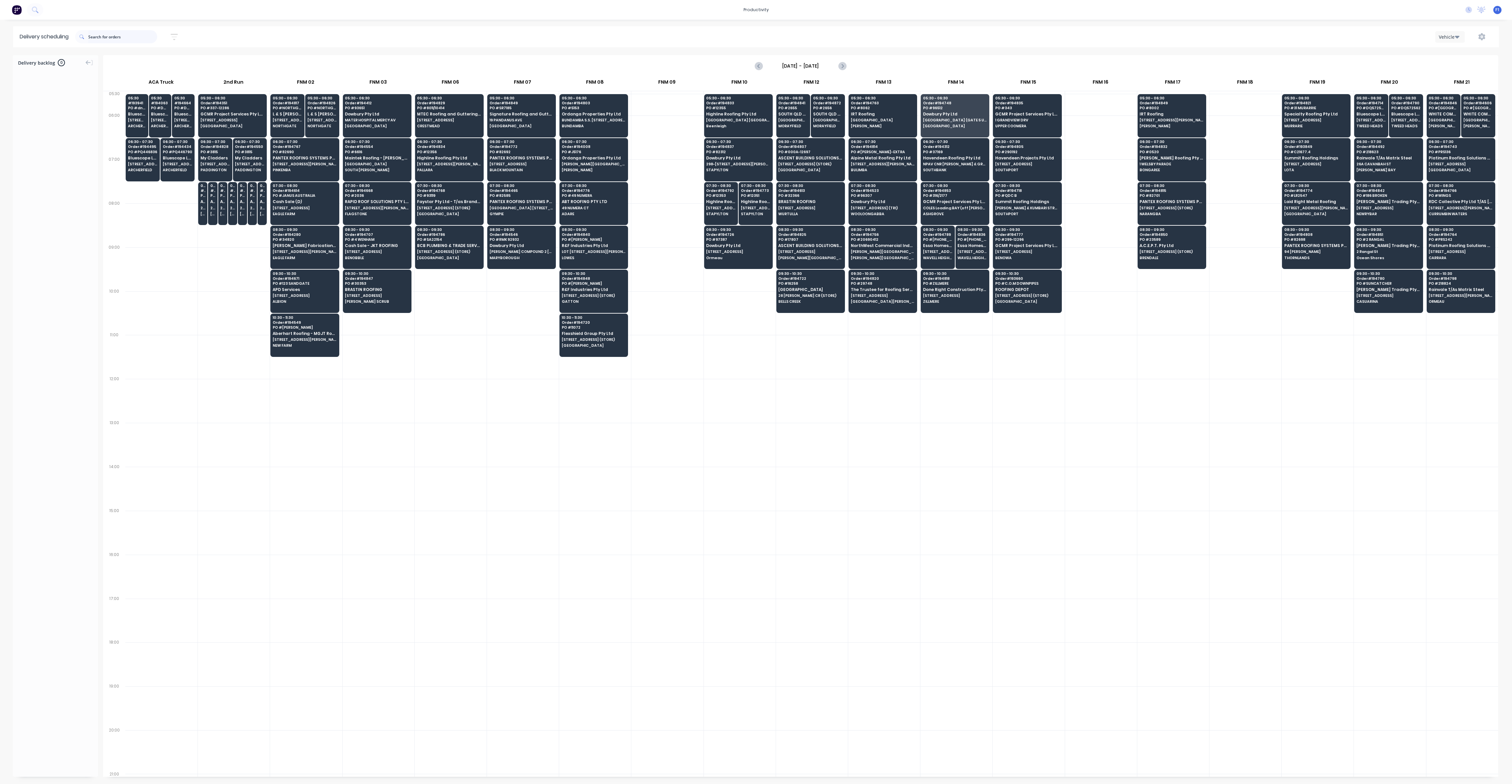
click at [130, 39] on input "text" at bounding box center [122, 36] width 69 height 13
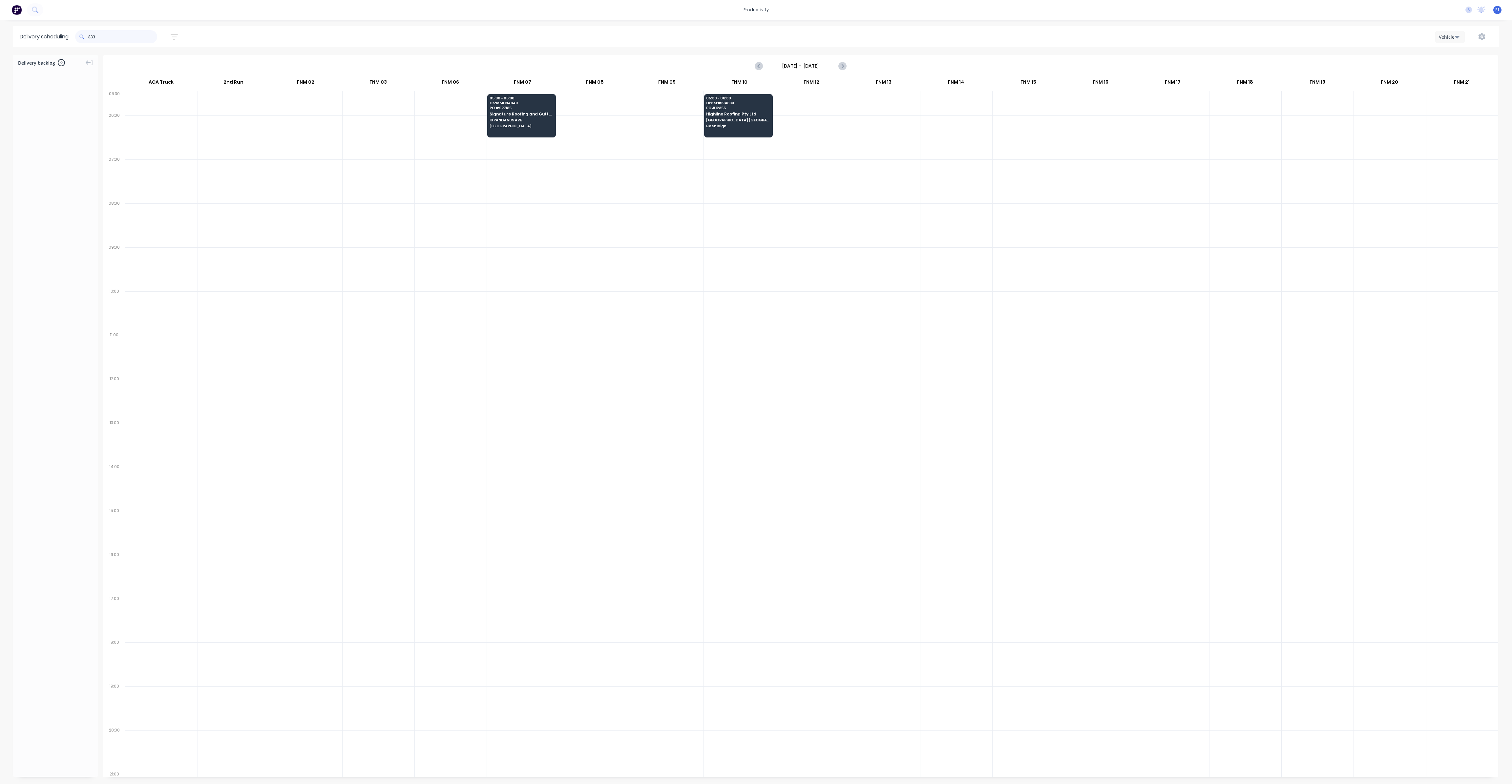
click at [91, 39] on input "833" at bounding box center [122, 36] width 69 height 13
type input "3"
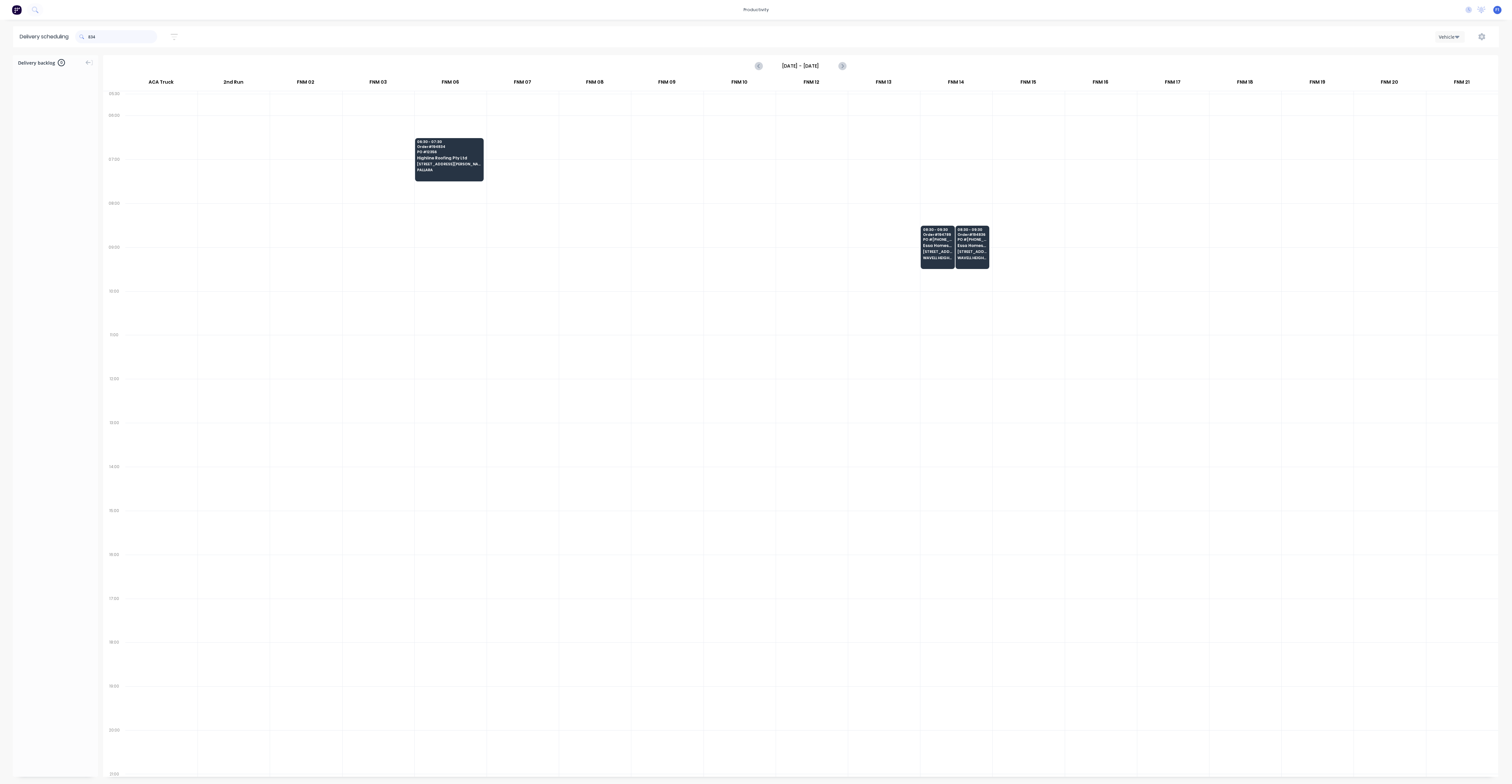
click at [91, 36] on input "834" at bounding box center [122, 36] width 69 height 13
type input "4"
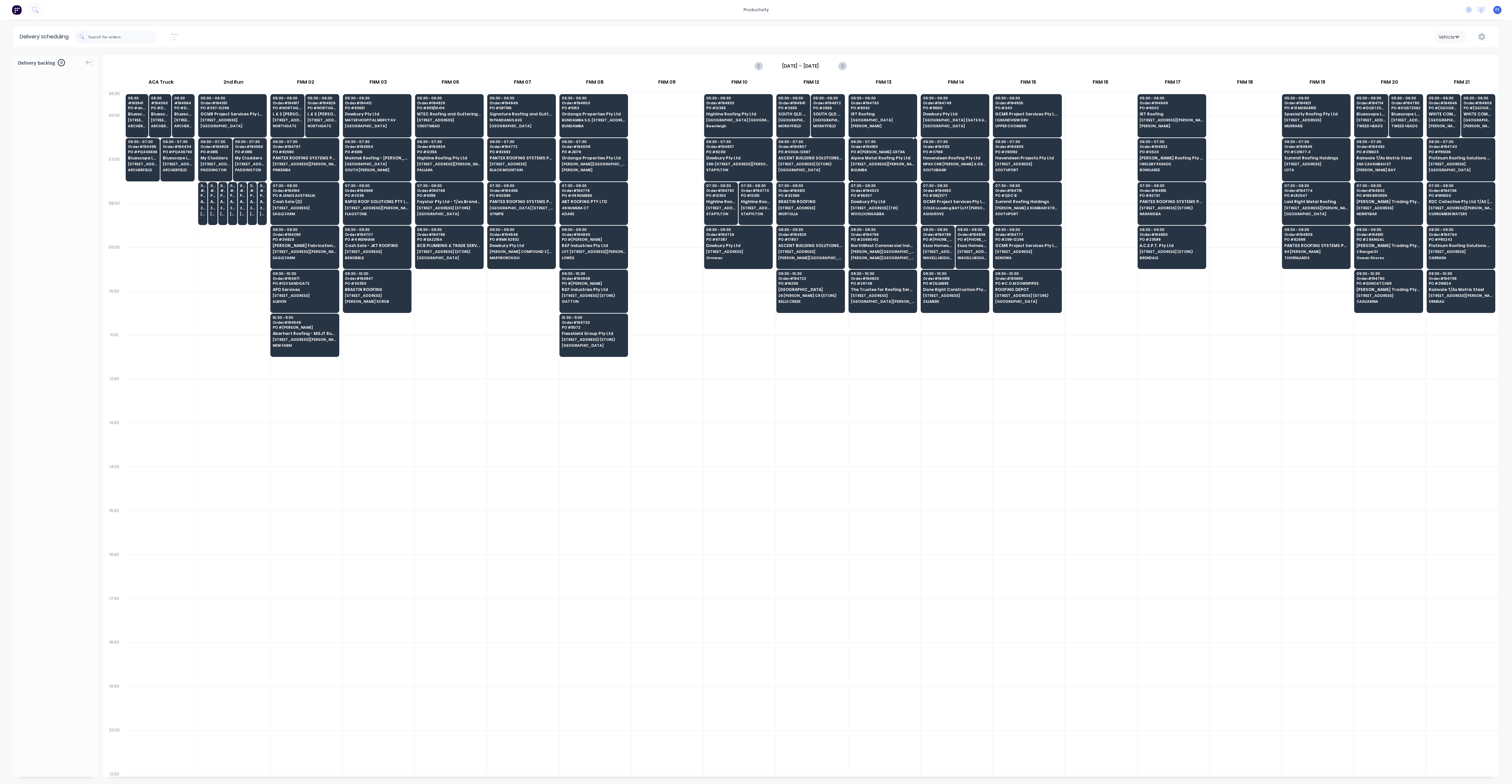
click at [863, 147] on span "Order # 194814" at bounding box center [883, 147] width 63 height 4
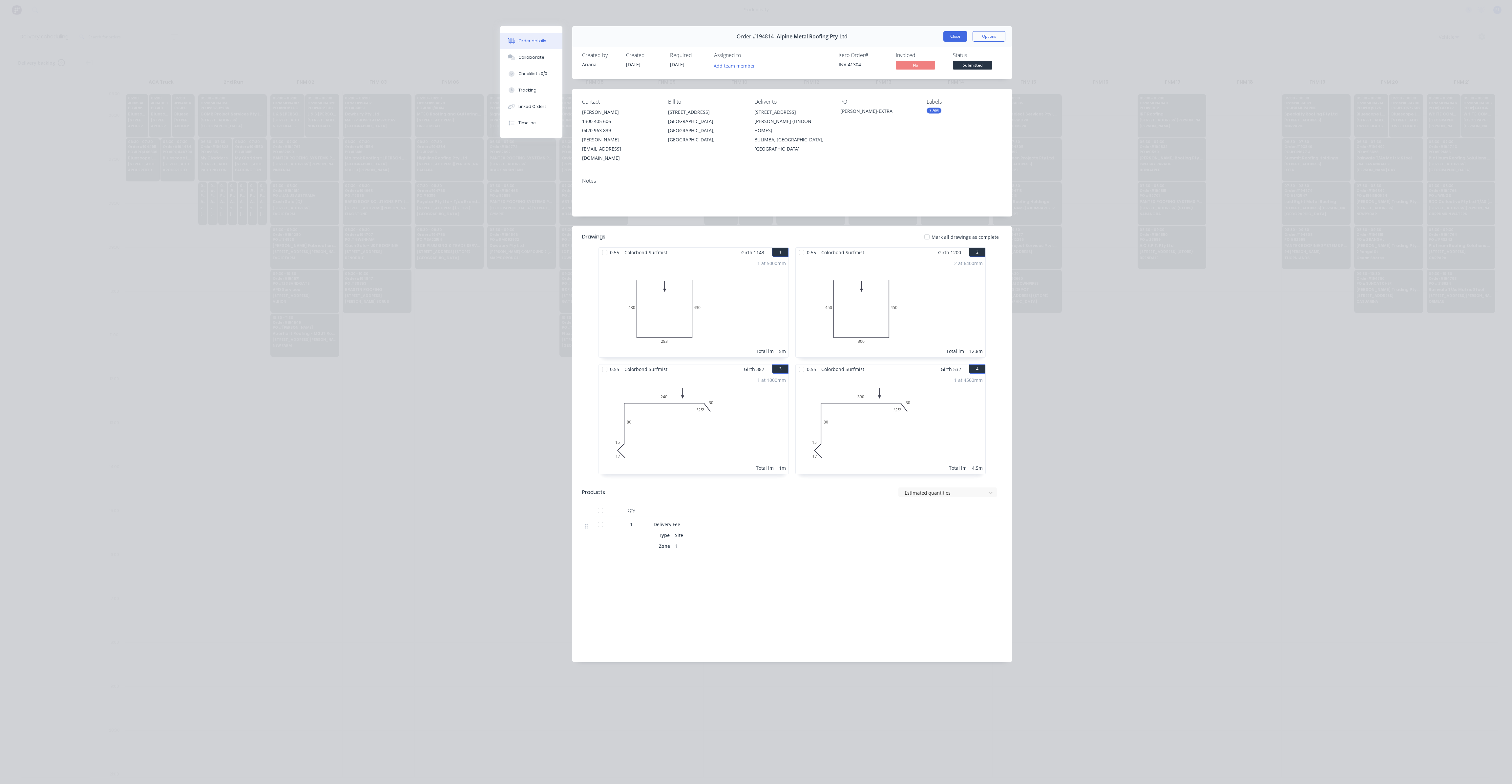
click at [956, 39] on button "Close" at bounding box center [955, 36] width 24 height 11
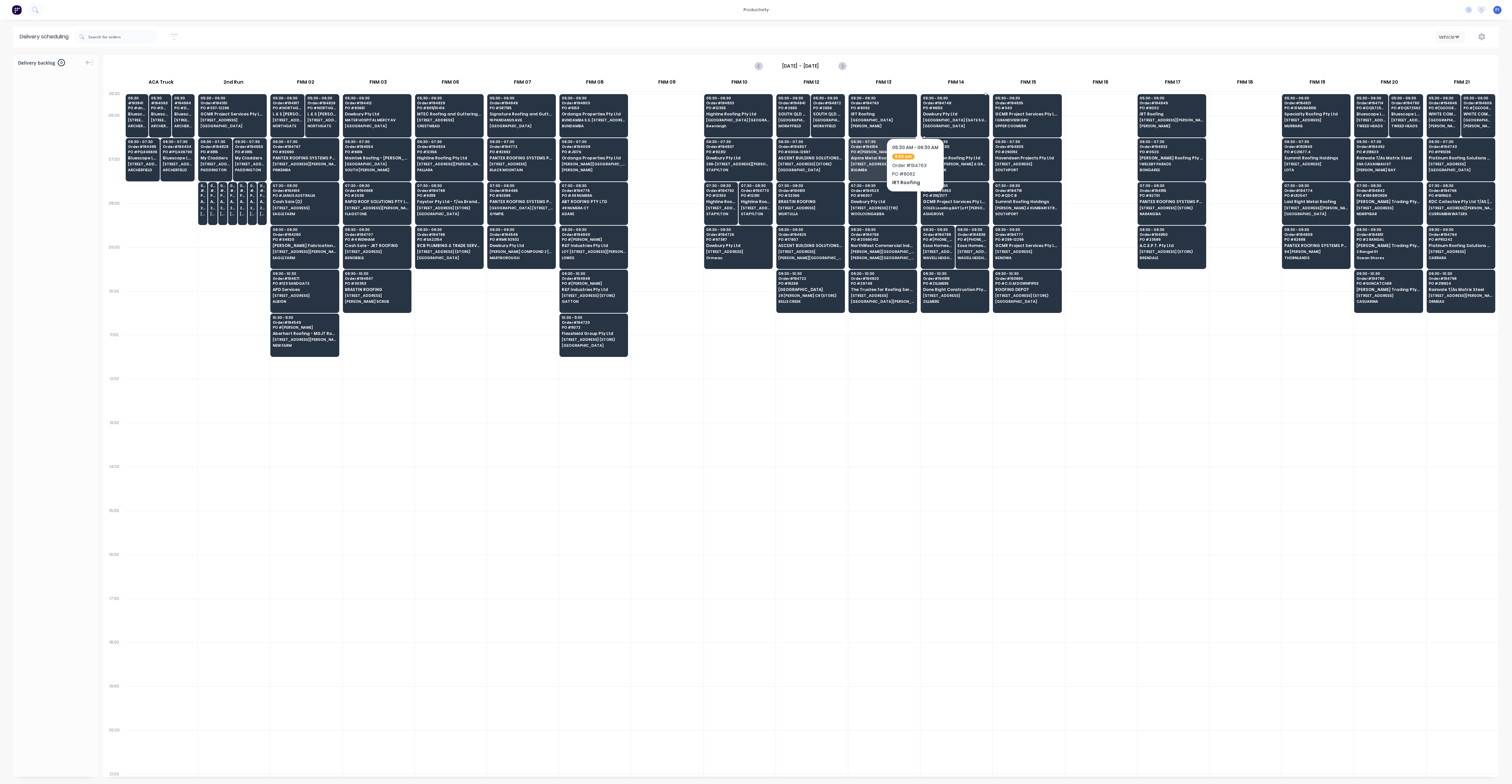
click at [940, 114] on span "Dowbury Pty Ltd" at bounding box center [955, 114] width 63 height 4
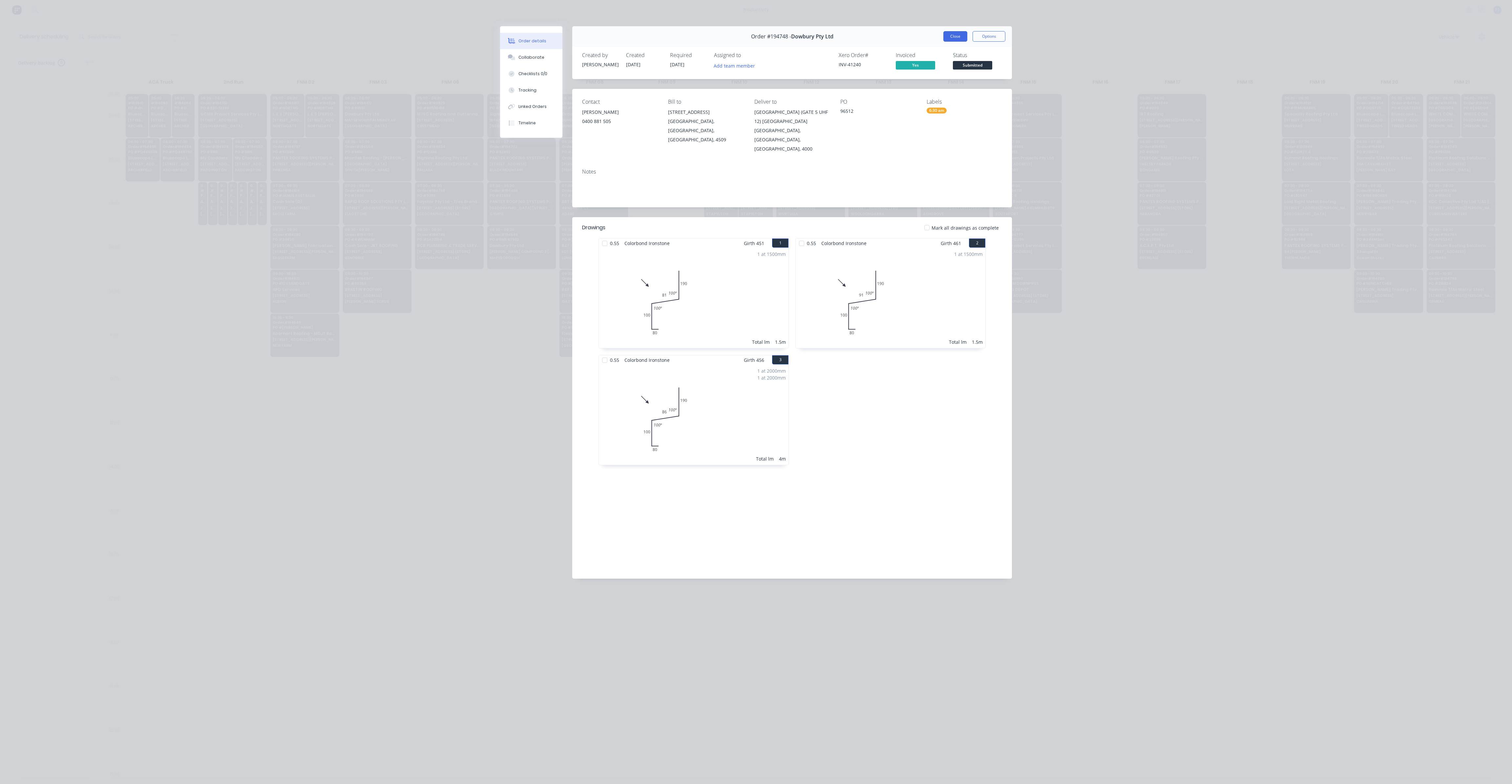
click at [958, 36] on button "Close" at bounding box center [955, 36] width 24 height 11
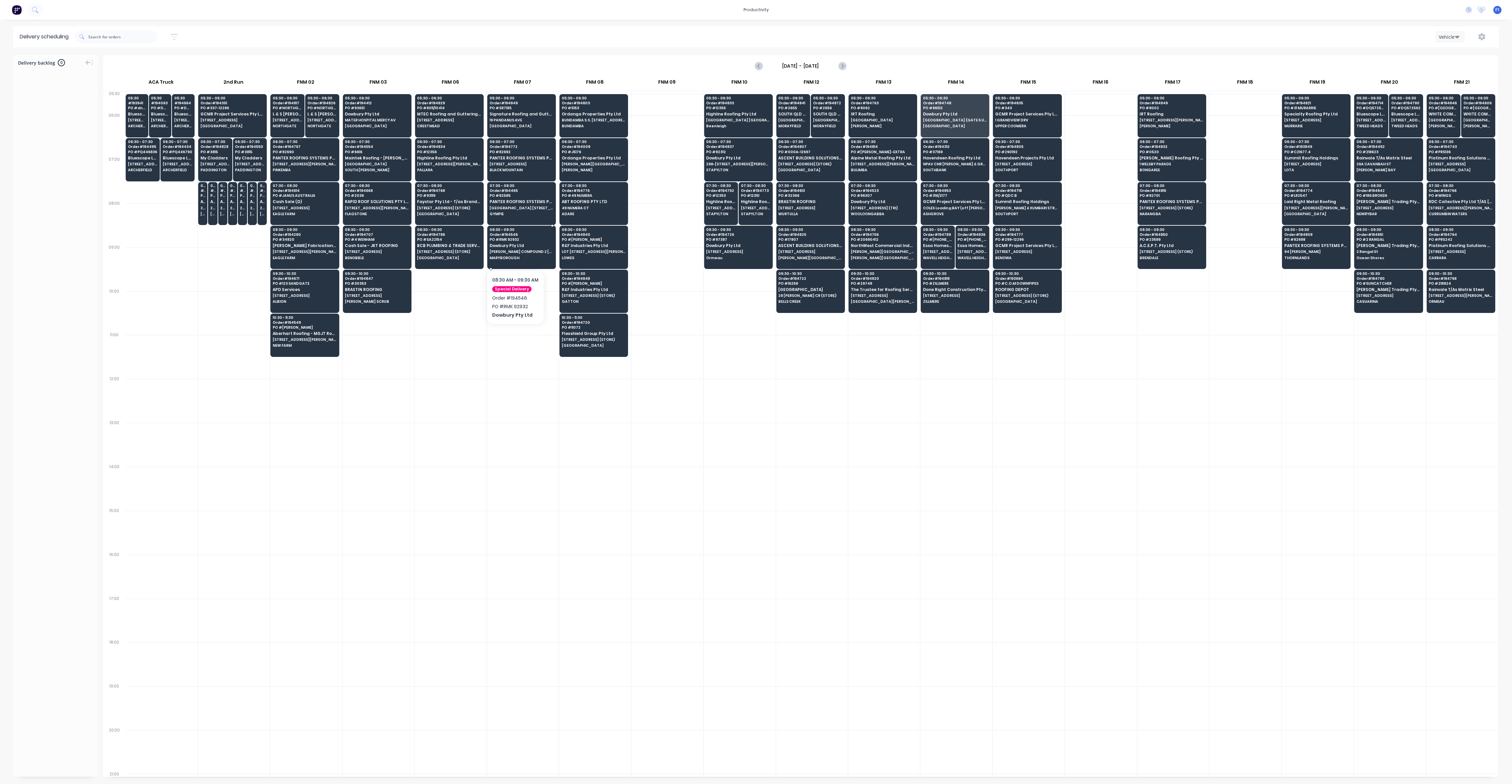
click at [515, 251] on span "[PERSON_NAME] COMPOUND 2 [PERSON_NAME] ST" at bounding box center [521, 251] width 63 height 4
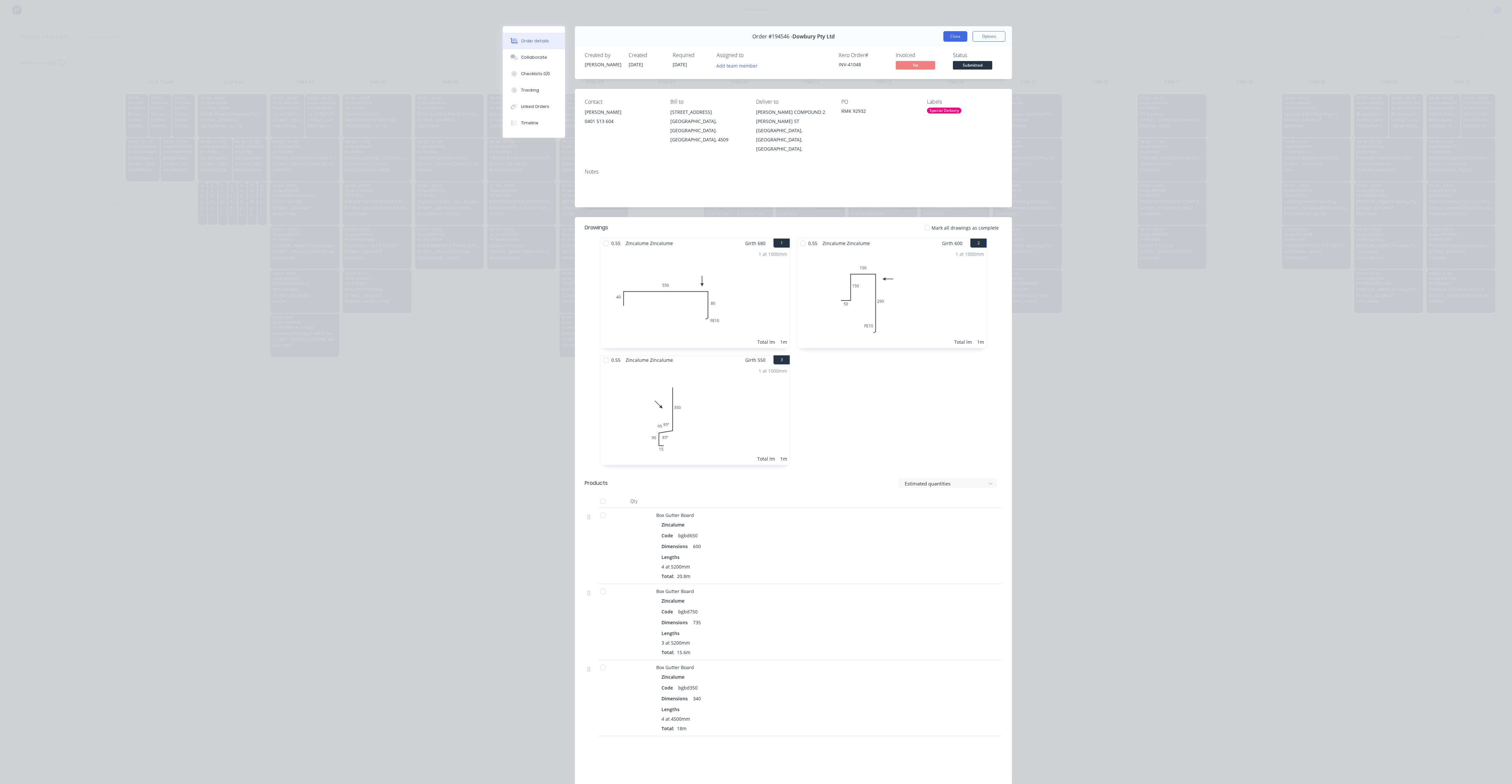
click at [957, 36] on button "Close" at bounding box center [955, 36] width 24 height 11
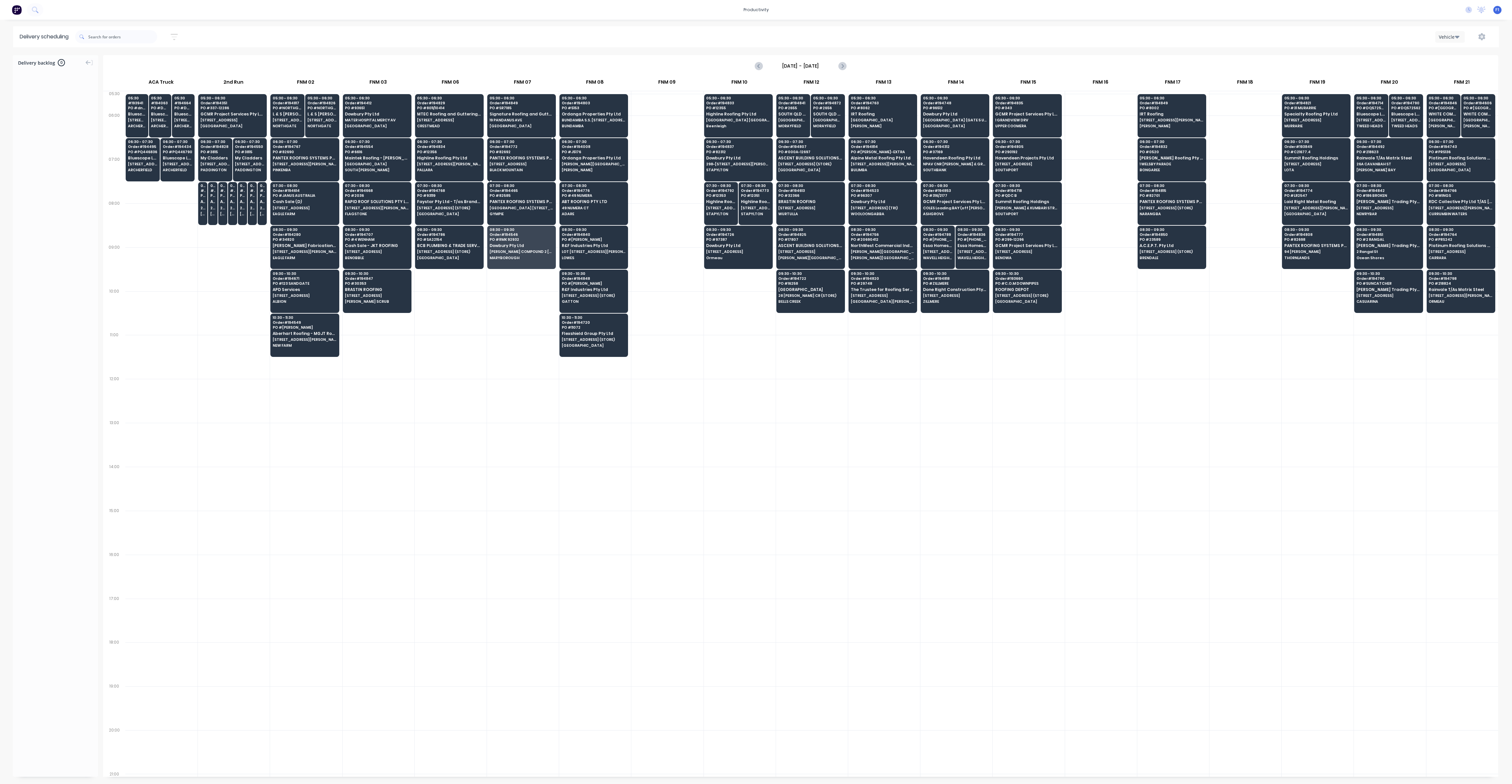
click at [535, 158] on span "PANTEX ROOFING SYSTEMS PTY LTD" at bounding box center [521, 158] width 63 height 4
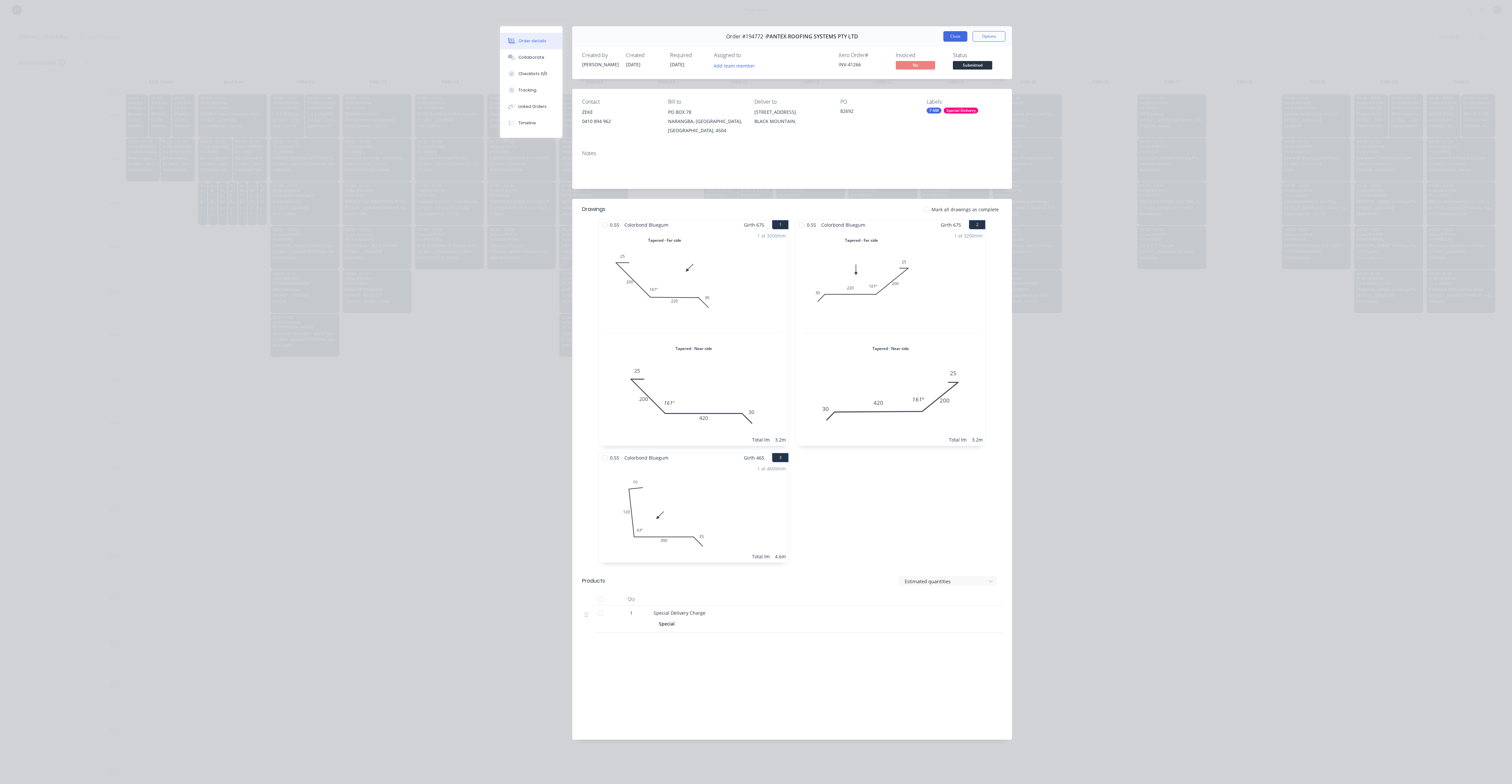
drag, startPoint x: 950, startPoint y: 41, endPoint x: 951, endPoint y: 36, distance: 5.1
click at [950, 40] on button "Close" at bounding box center [955, 36] width 24 height 11
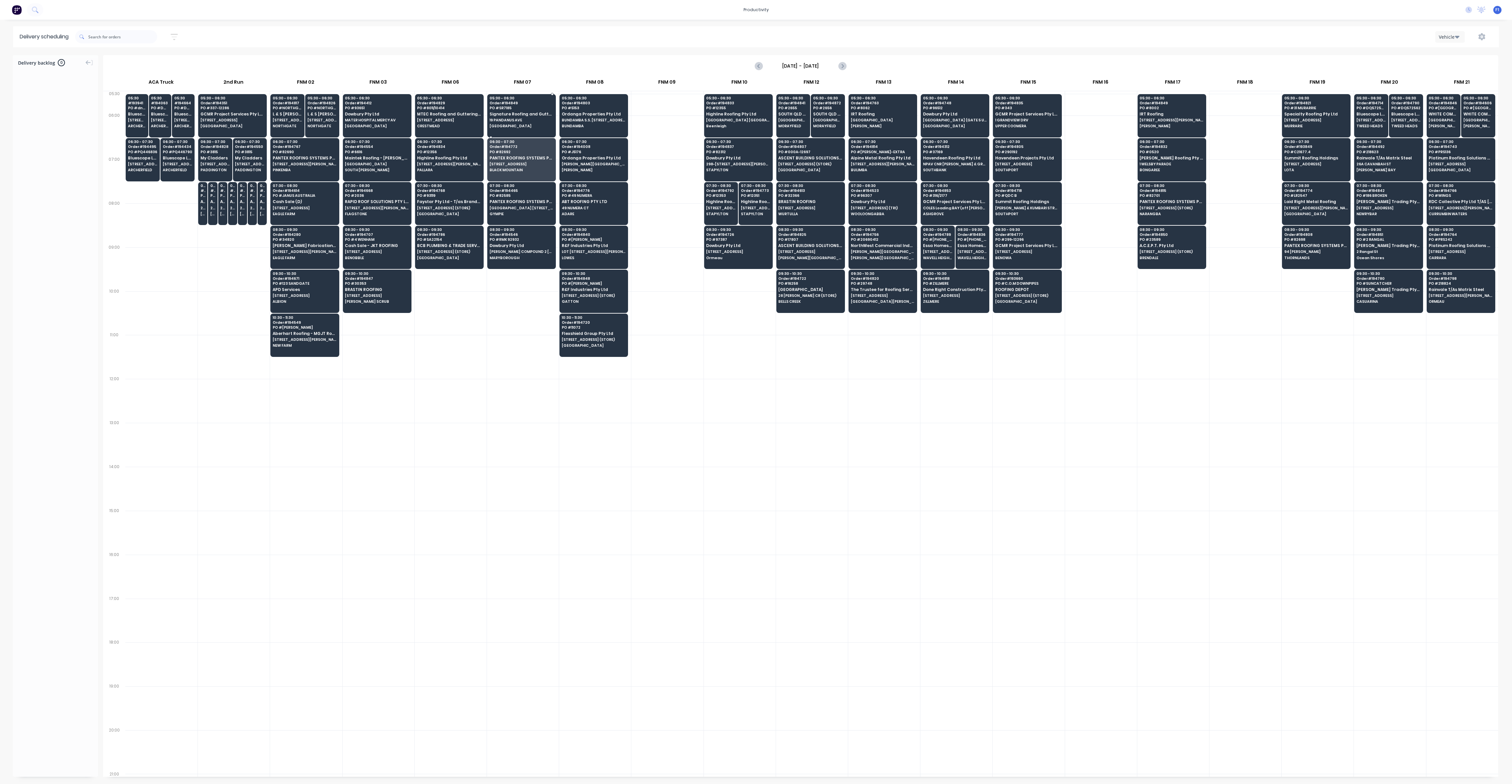
click at [493, 123] on div "05:30 - 06:30 Order # 194849 PO # SR7185 Signature Roofing and Guttering - DJW …" at bounding box center [522, 112] width 68 height 37
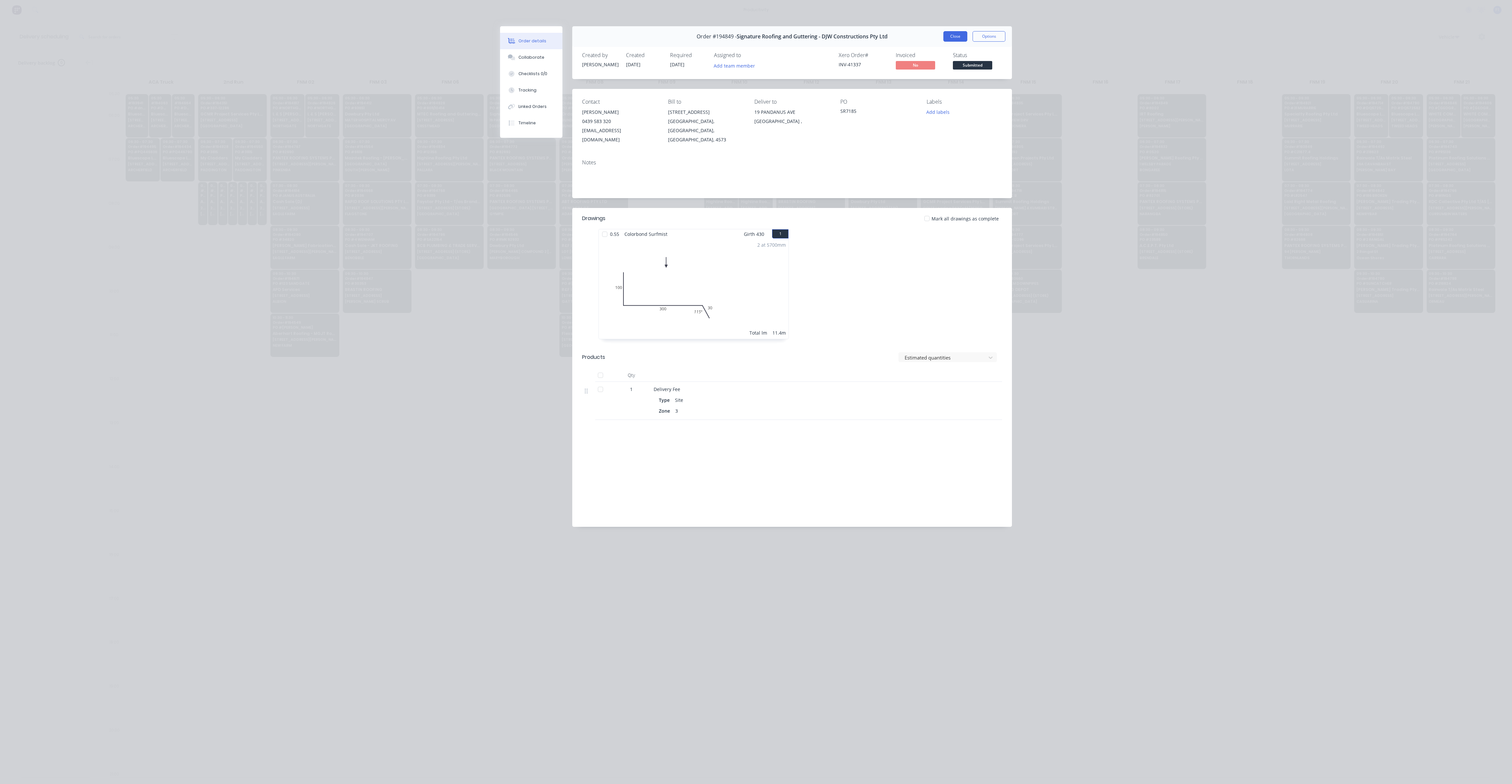
click at [955, 36] on button "Close" at bounding box center [955, 36] width 24 height 11
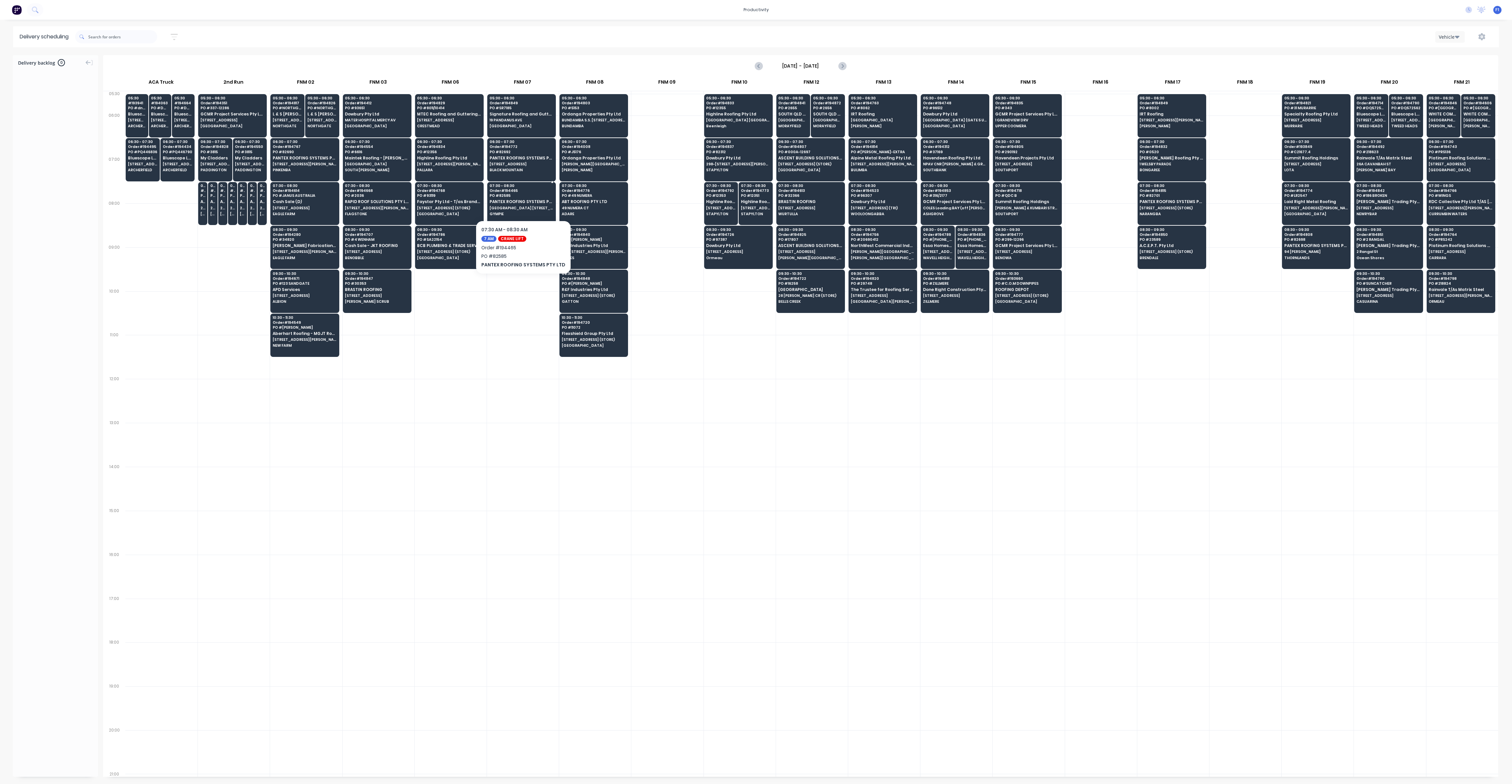
click at [529, 201] on span "PANTEX ROOFING SYSTEMS PTY LTD" at bounding box center [521, 201] width 63 height 4
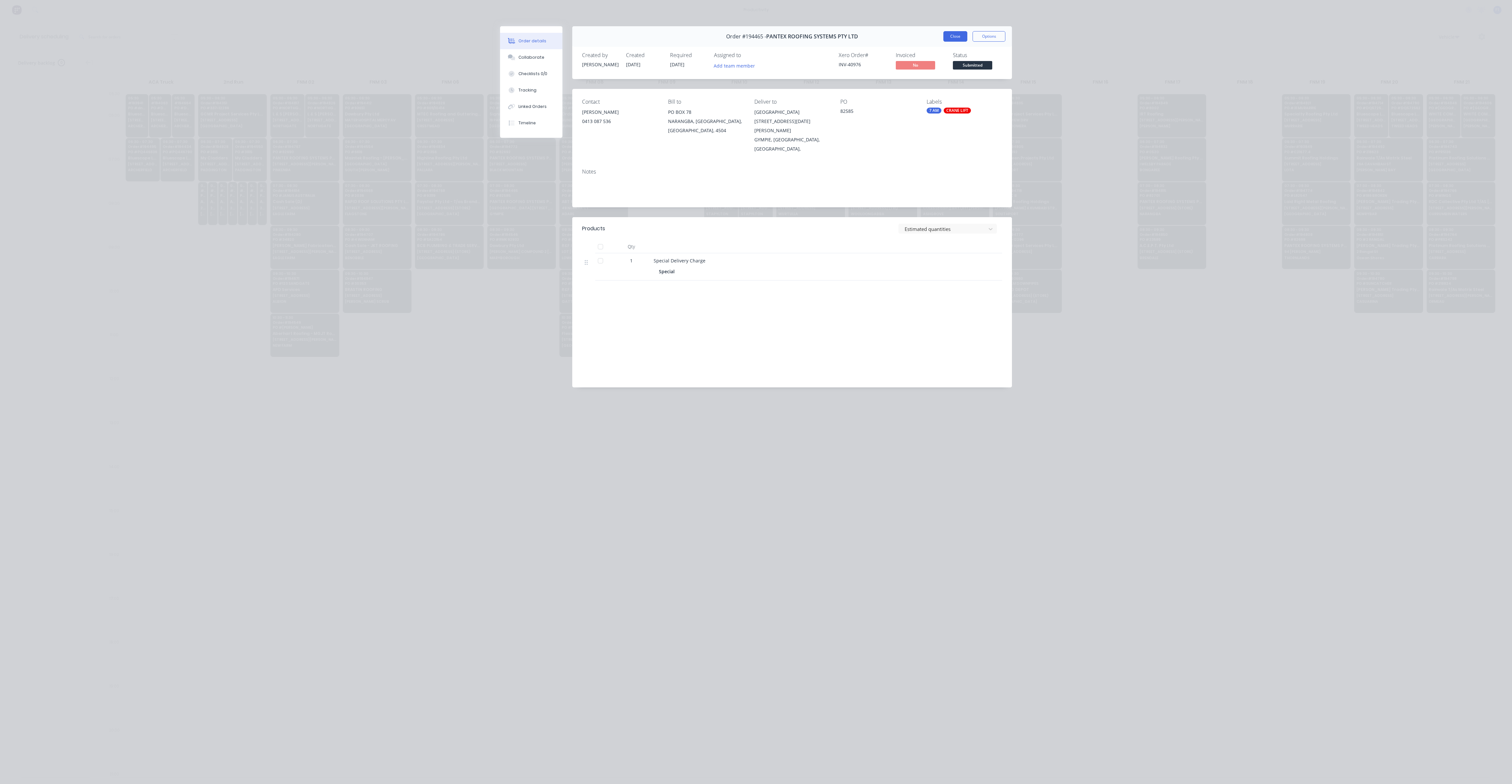
click at [959, 35] on button "Close" at bounding box center [955, 36] width 24 height 11
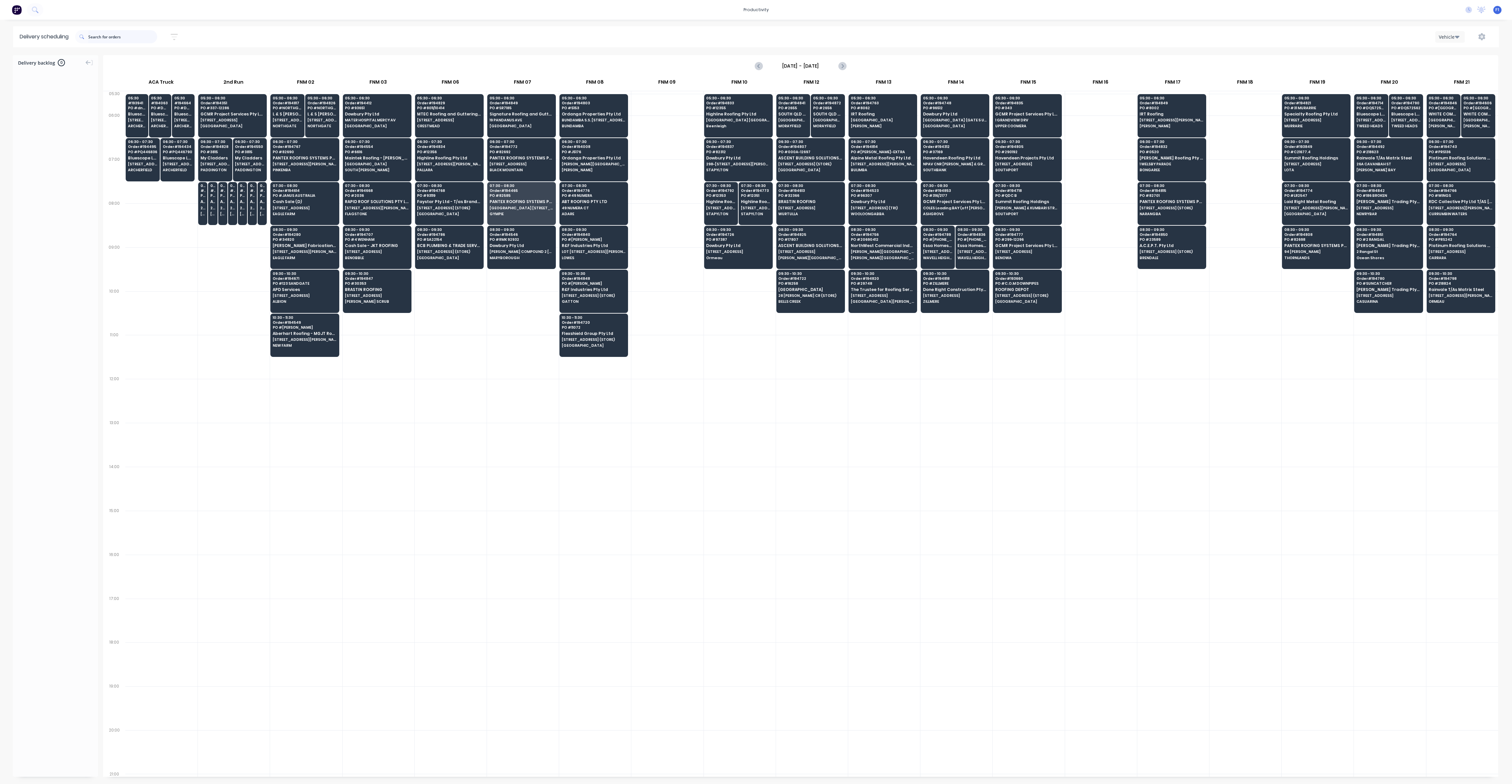
click at [127, 38] on input "text" at bounding box center [122, 36] width 69 height 13
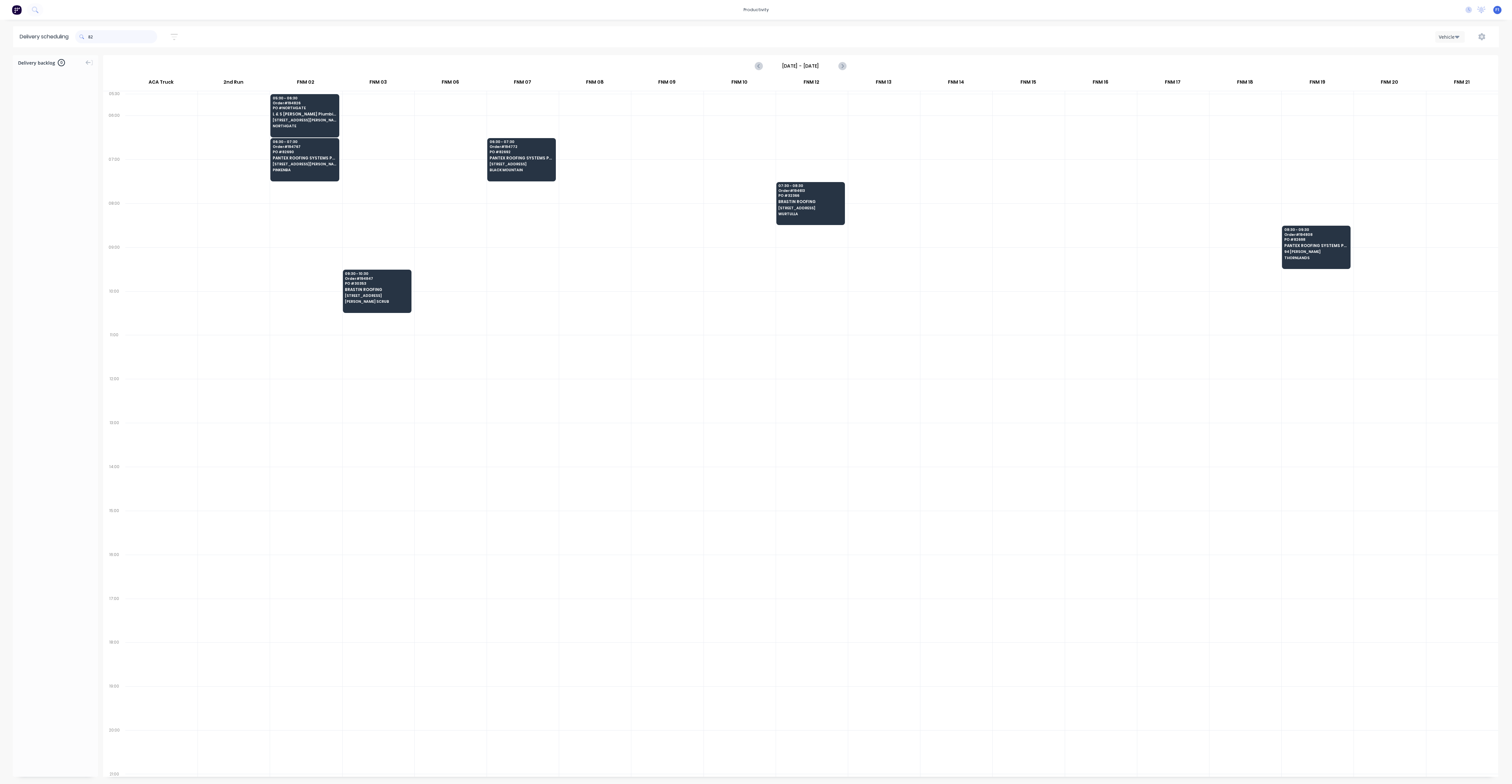
type input "8"
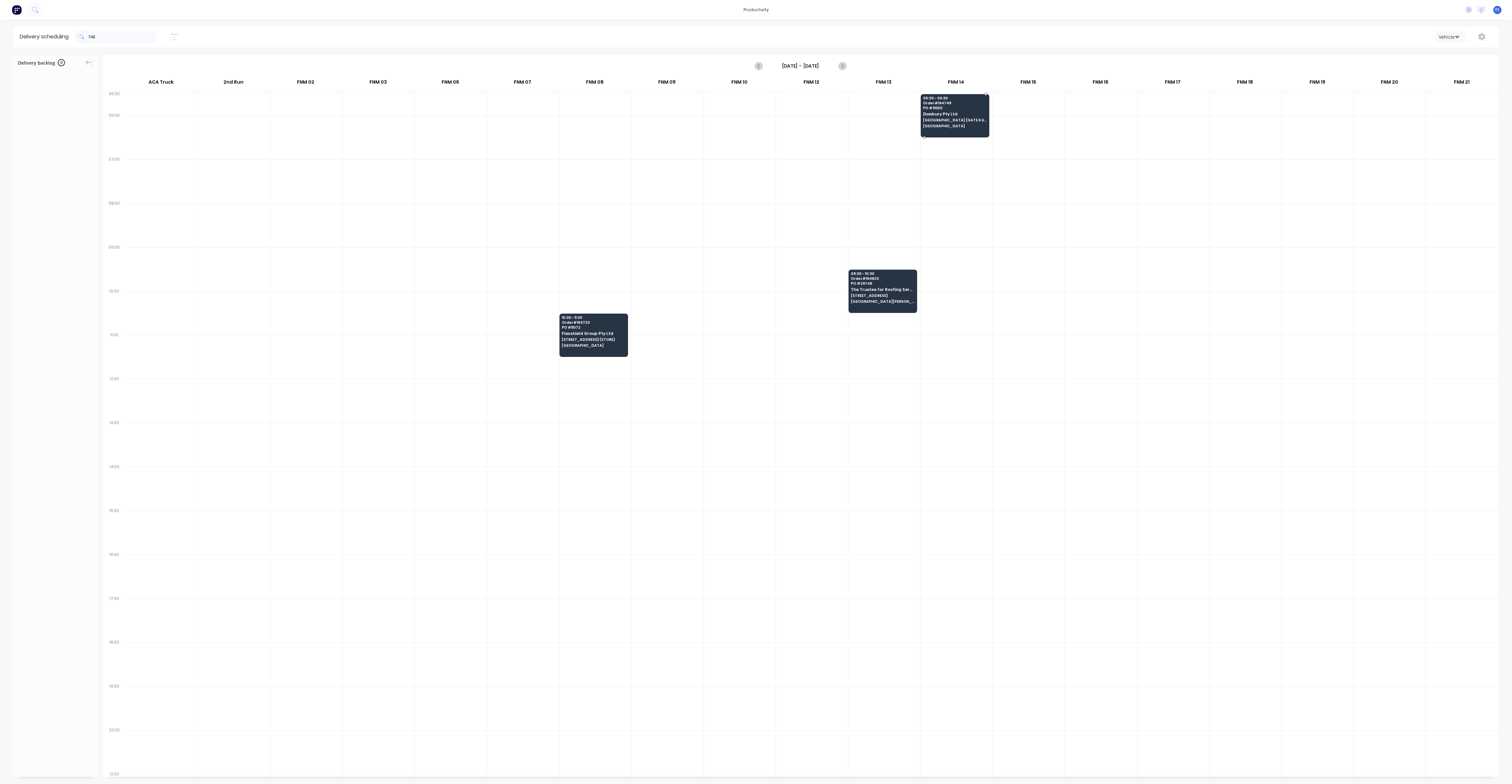
click at [933, 110] on span "PO # 96512" at bounding box center [955, 108] width 63 height 4
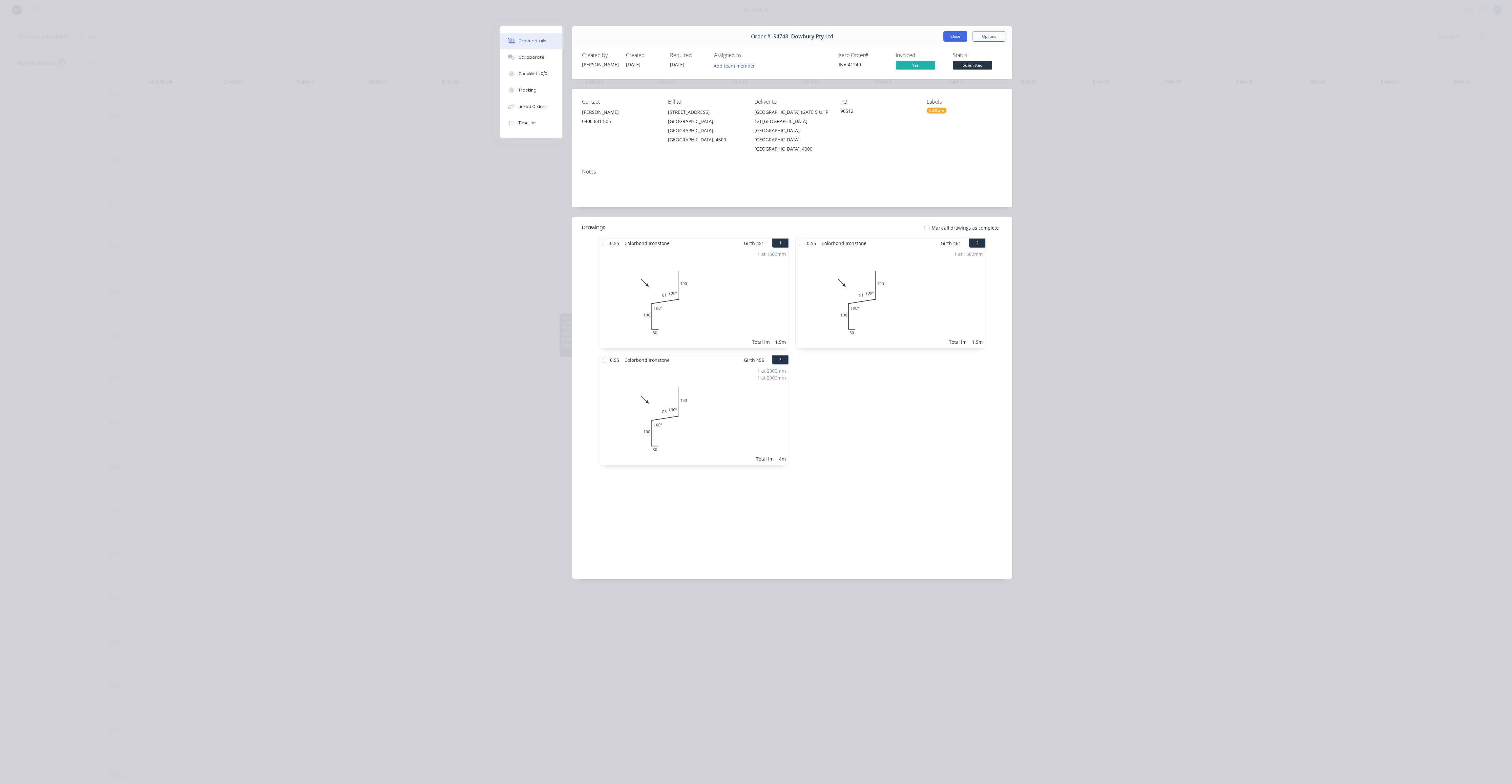
click at [958, 38] on button "Close" at bounding box center [955, 36] width 24 height 11
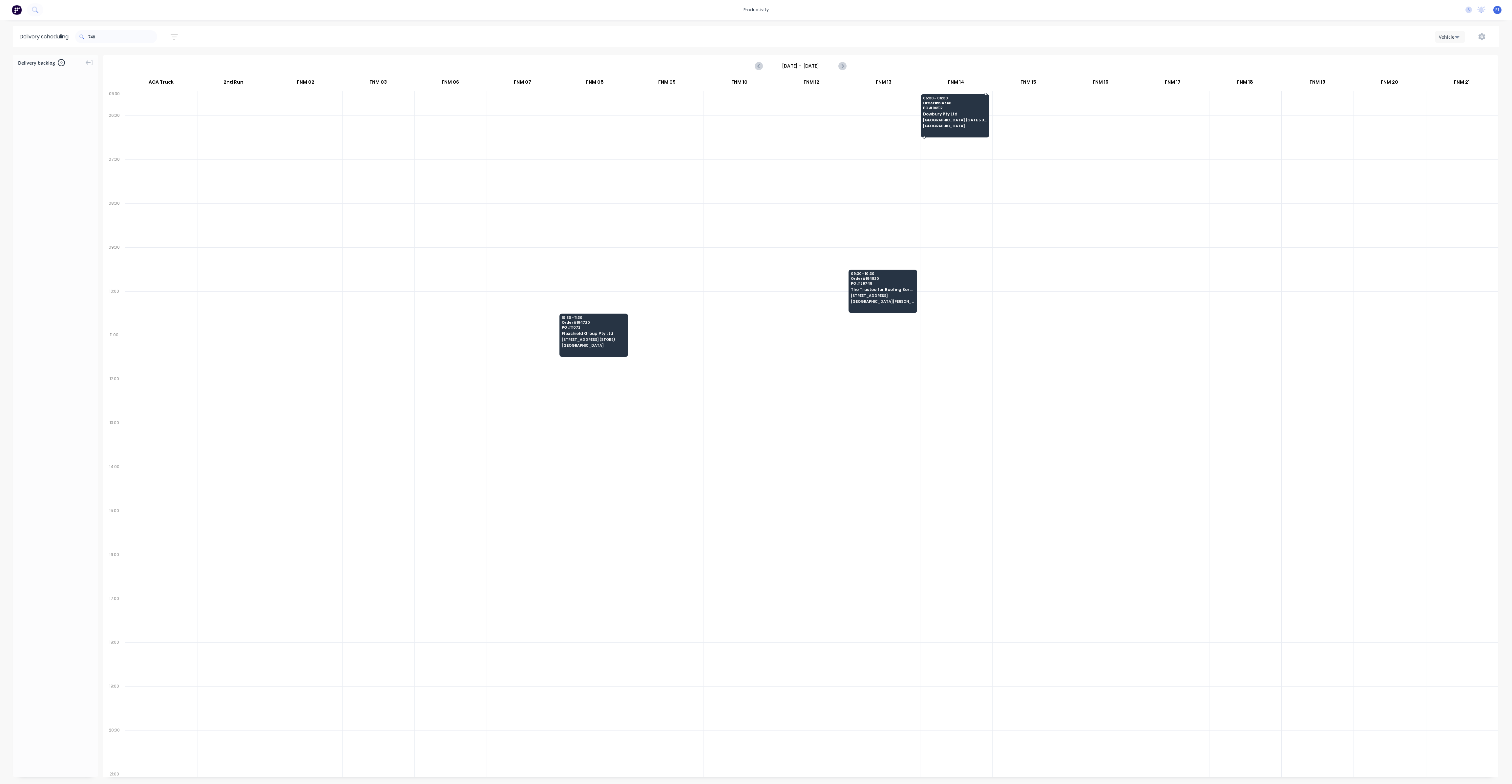
click at [957, 120] on span "[GEOGRAPHIC_DATA] (GATE 5 UHF 12) [GEOGRAPHIC_DATA]" at bounding box center [955, 120] width 63 height 4
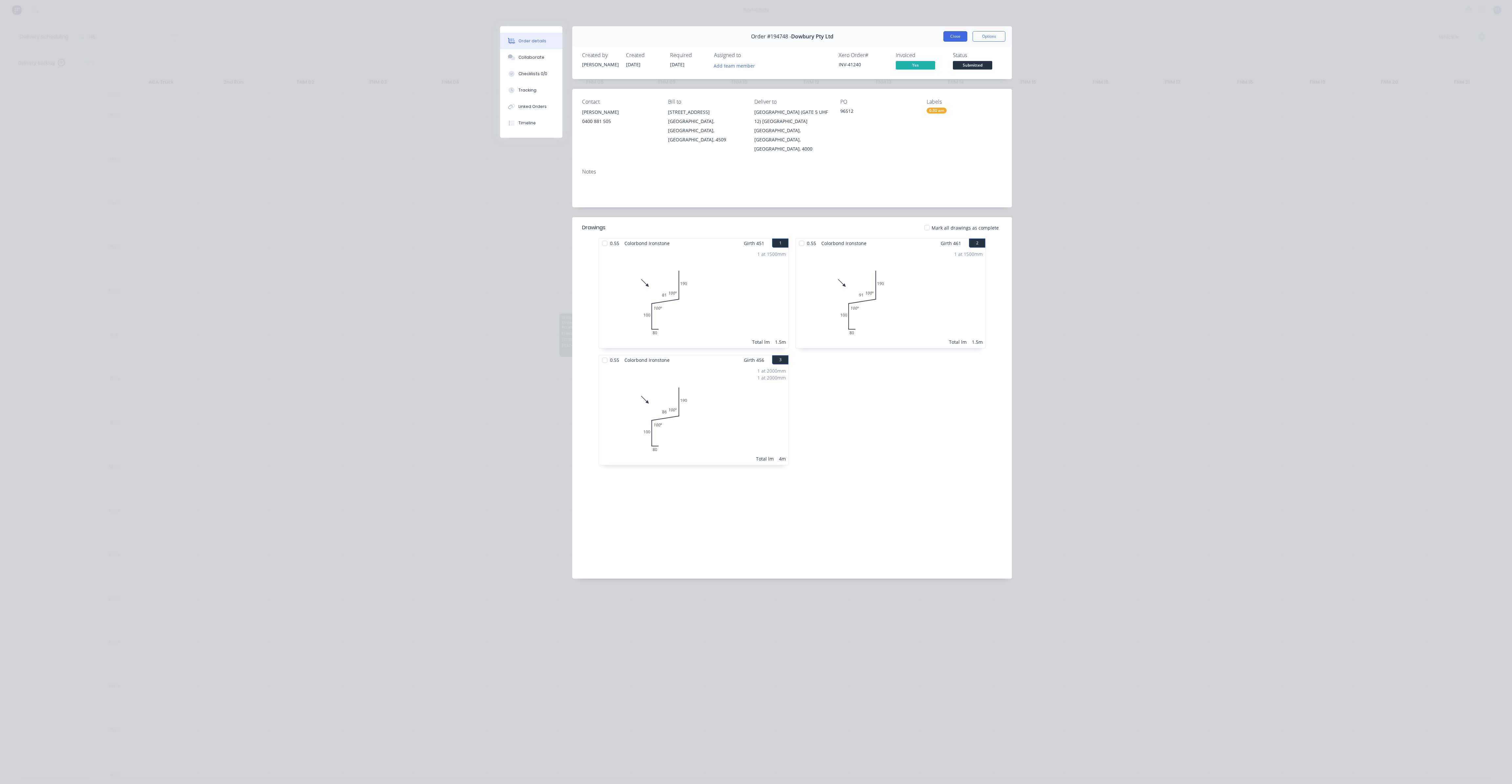
click at [954, 34] on button "Close" at bounding box center [955, 36] width 24 height 11
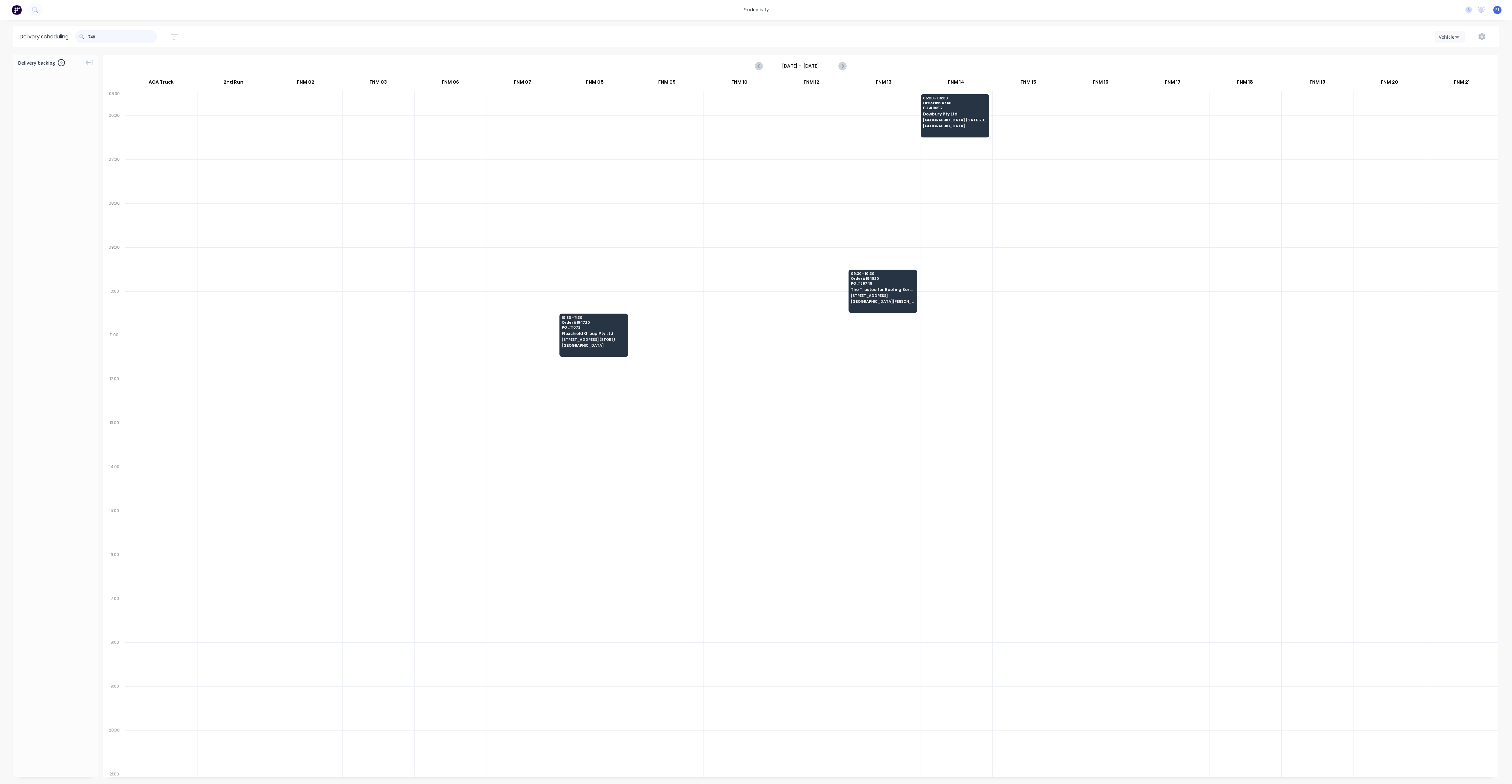
drag, startPoint x: 100, startPoint y: 31, endPoint x: 72, endPoint y: 29, distance: 28.1
click at [72, 29] on header "Delivery scheduling 748 [DATE] - [DATE] Sort by Most recent Created date Requir…" at bounding box center [755, 37] width 1486 height 21
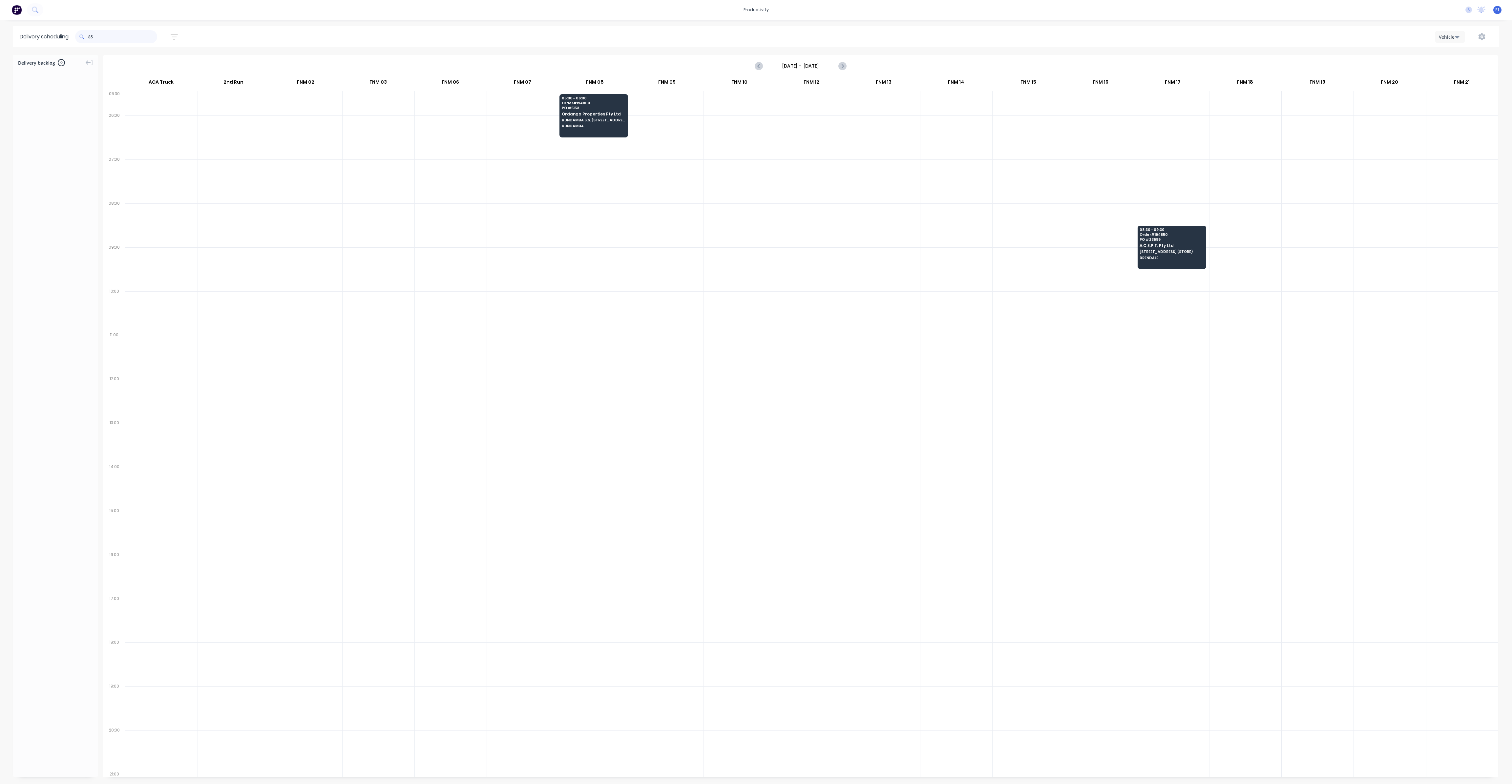
type input "8"
type input "7"
type input "8"
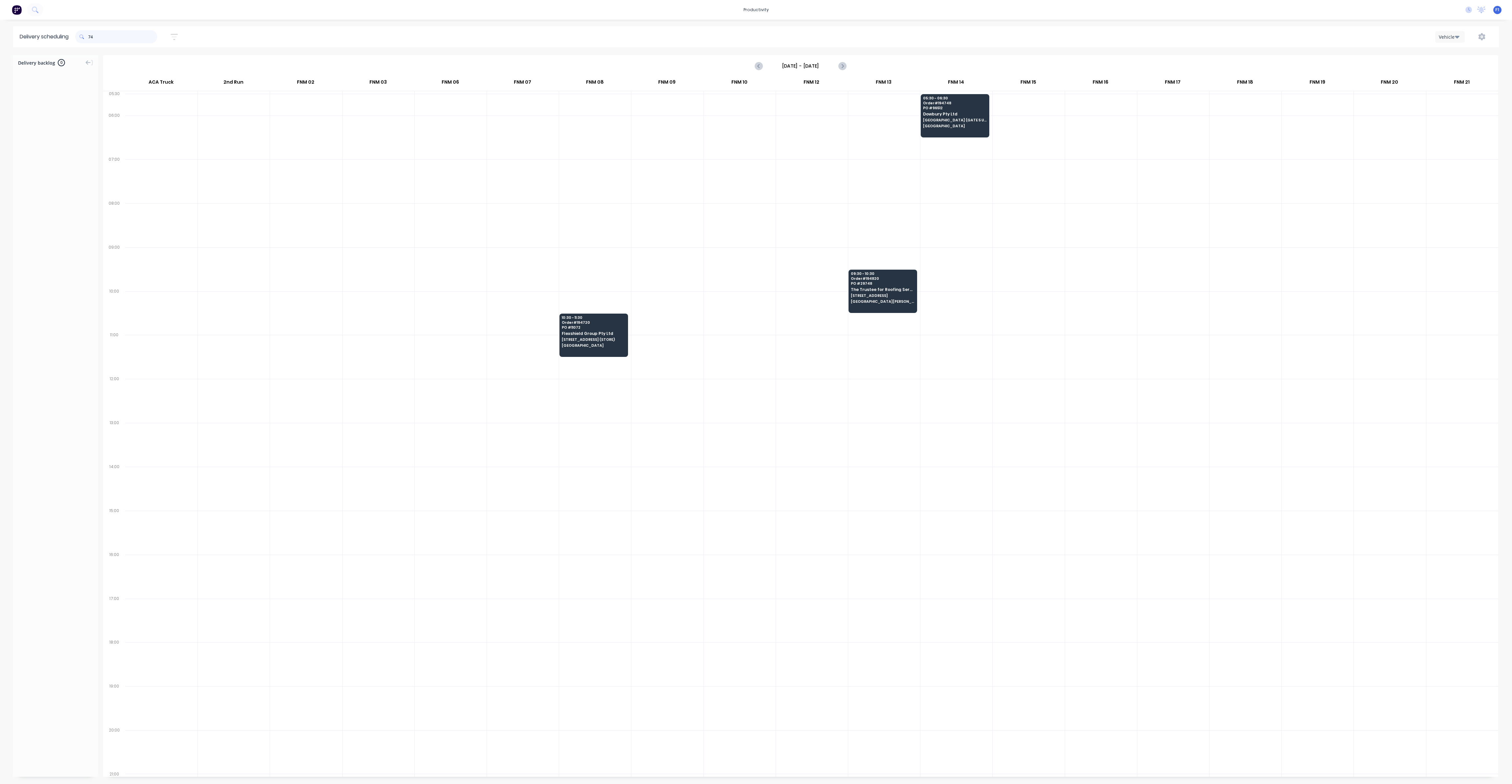
type input "7"
